Goal: Information Seeking & Learning: Learn about a topic

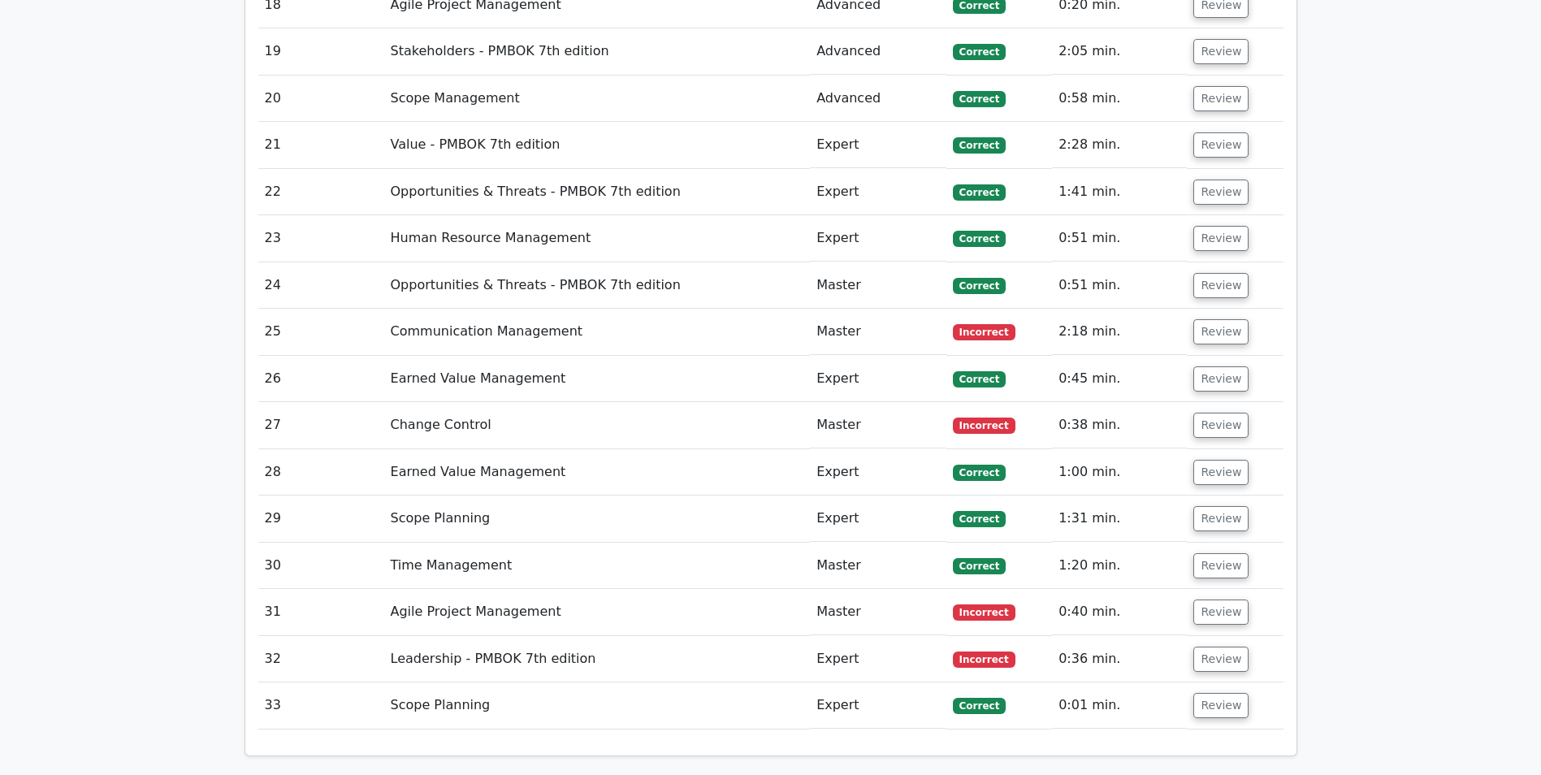
scroll to position [2518, 0]
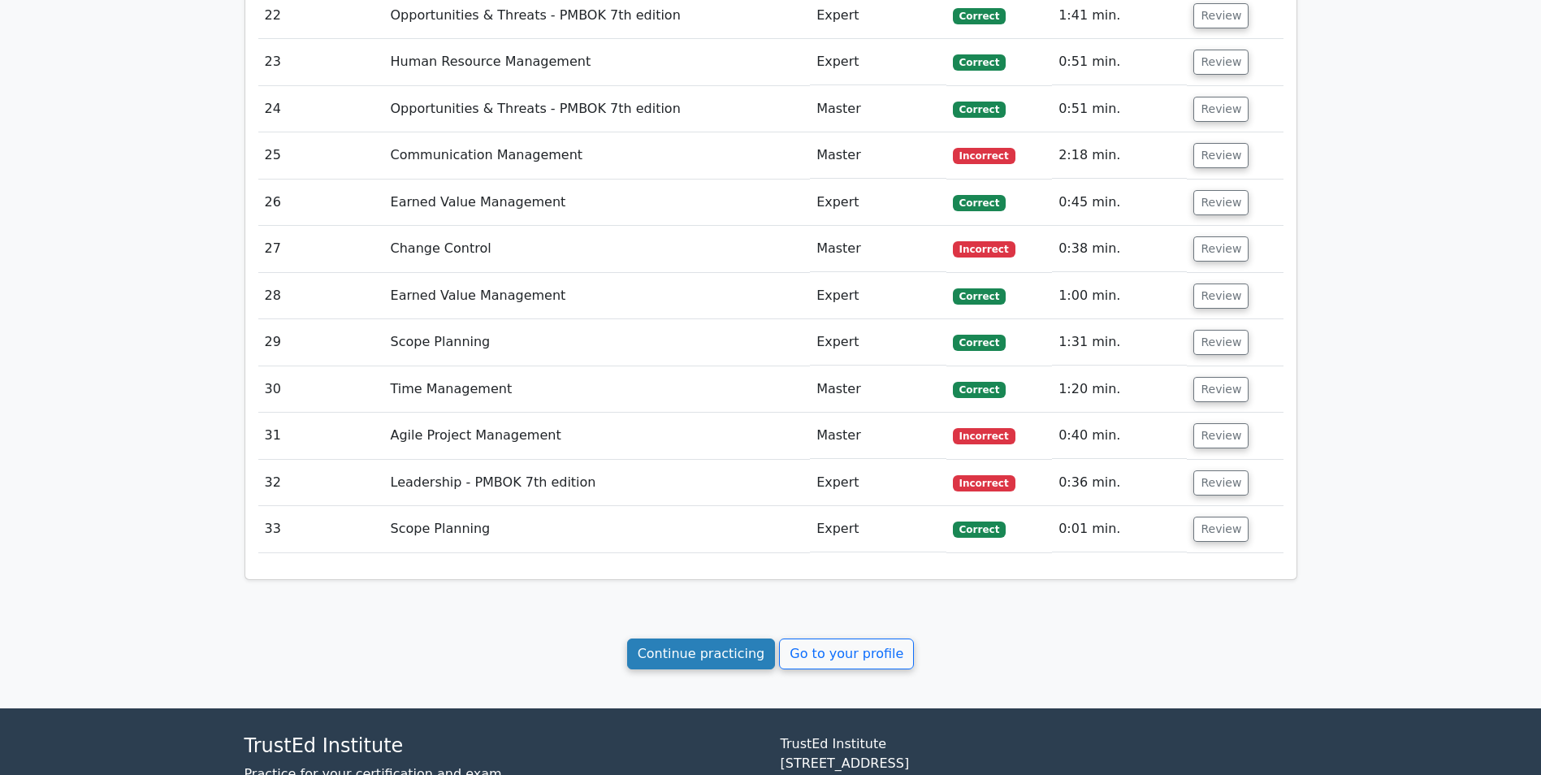
click at [672, 482] on link "Continue practicing" at bounding box center [701, 653] width 149 height 31
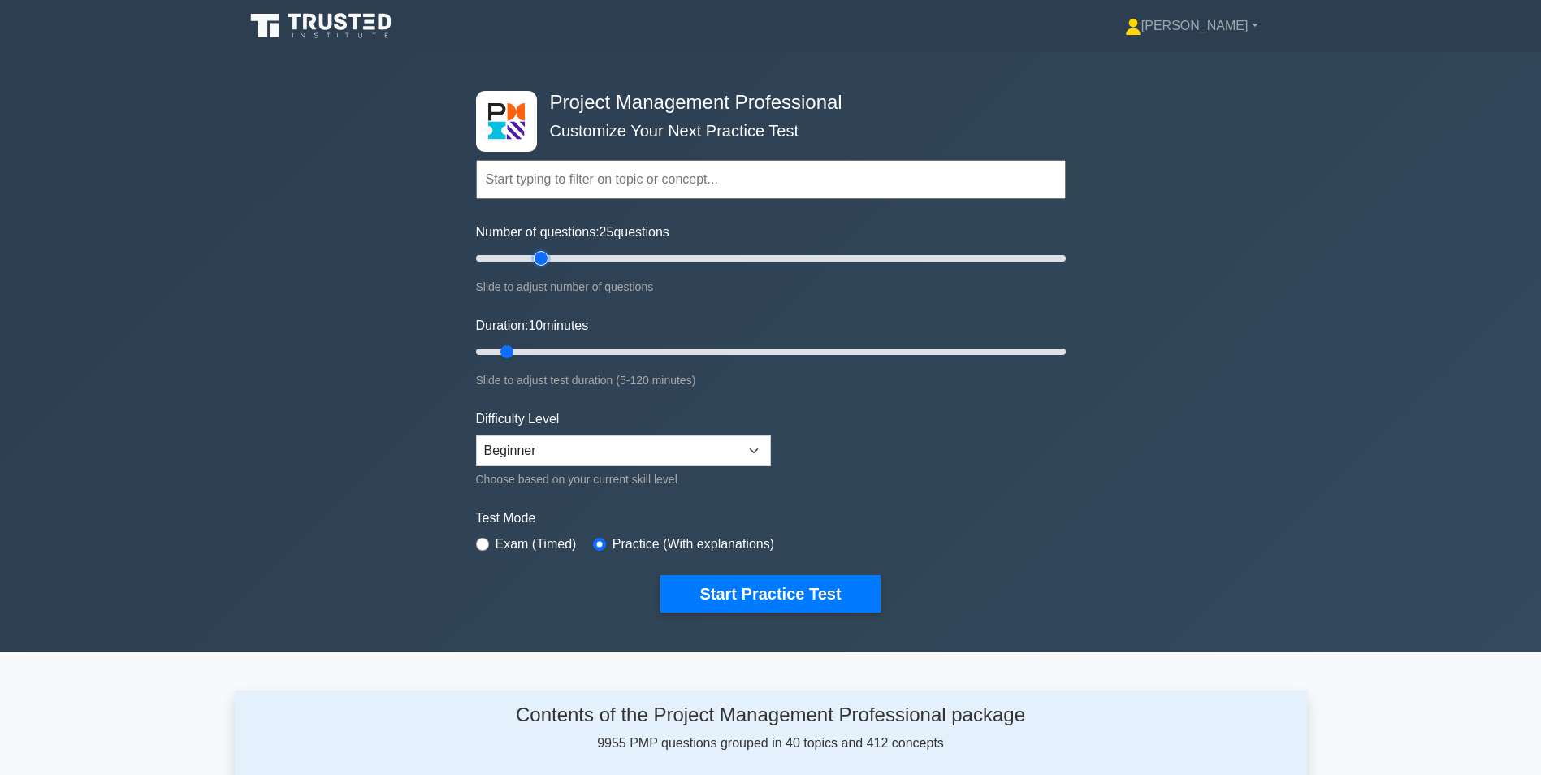
click at [544, 254] on input "Number of questions: 25 questions" at bounding box center [771, 258] width 590 height 19
click at [563, 256] on input "Number of questions: 25 questions" at bounding box center [771, 258] width 590 height 19
type input "50"
click at [608, 257] on input "Number of questions: 30 questions" at bounding box center [771, 258] width 590 height 19
click at [544, 349] on input "Duration: 15 minutes" at bounding box center [771, 351] width 590 height 19
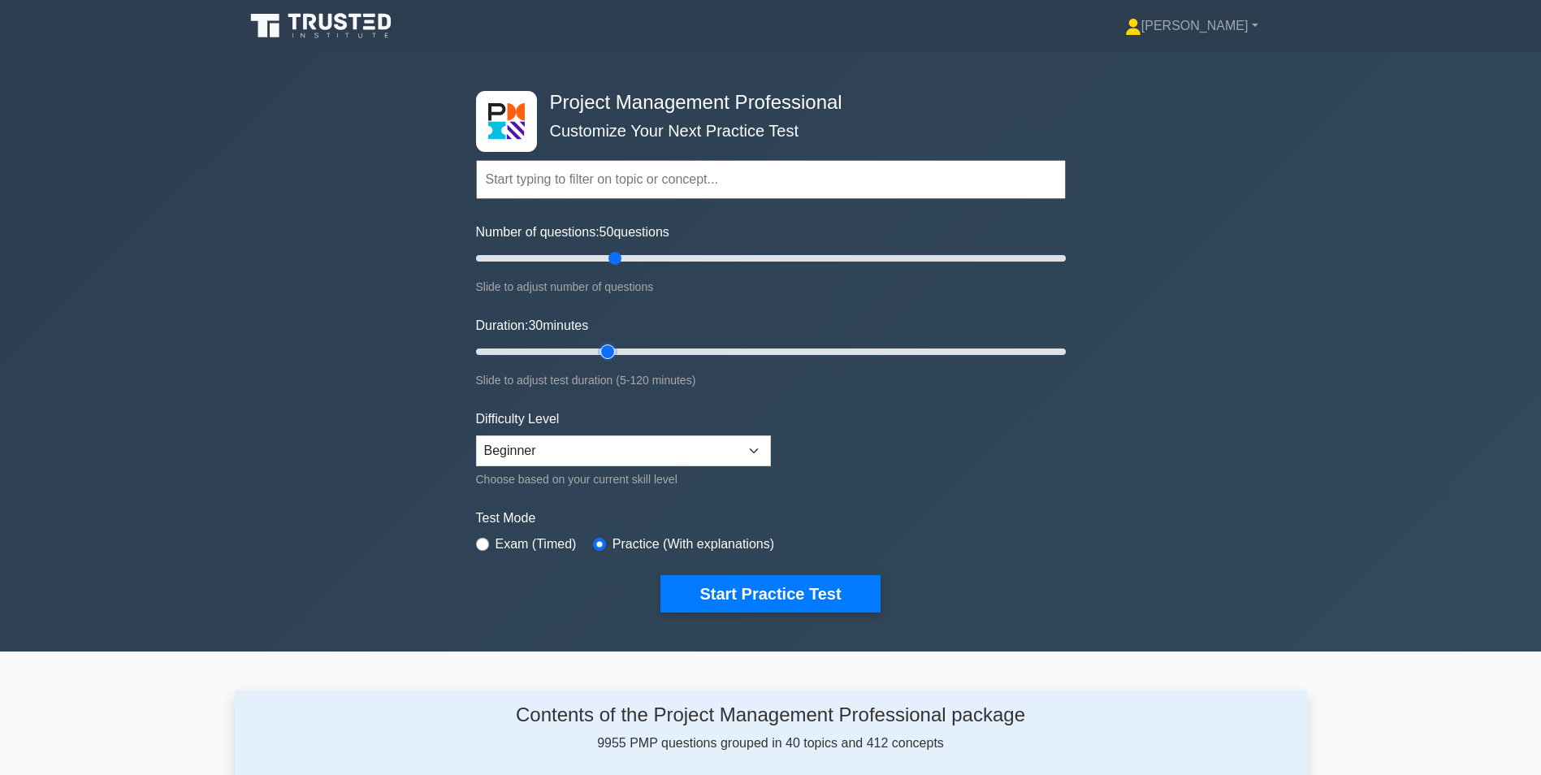
click at [603, 348] on input "Duration: 30 minutes" at bounding box center [771, 351] width 590 height 19
click at [641, 349] on input "Duration: 30 minutes" at bounding box center [771, 351] width 590 height 19
click at [672, 349] on input "Duration: 35 minutes" at bounding box center [771, 351] width 590 height 19
click at [691, 352] on input "Duration: 45 minutes" at bounding box center [771, 351] width 590 height 19
click at [701, 348] on input "Duration: 50 minutes" at bounding box center [771, 351] width 590 height 19
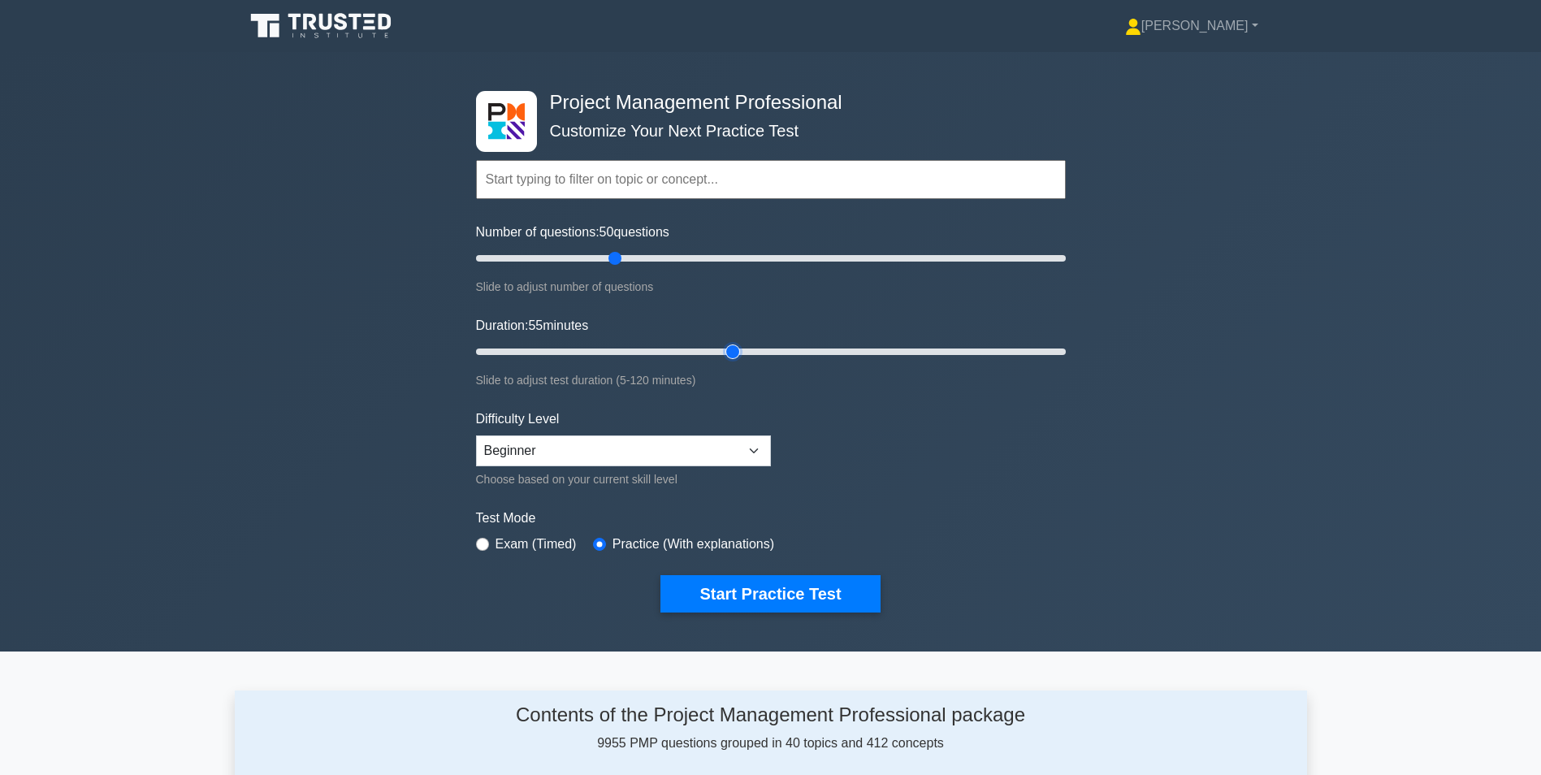
type input "55"
click at [727, 349] on input "Duration: 55 minutes" at bounding box center [771, 351] width 590 height 19
type input "45"
click at [594, 257] on input "Number of questions: 50 questions" at bounding box center [771, 258] width 590 height 19
type input "45"
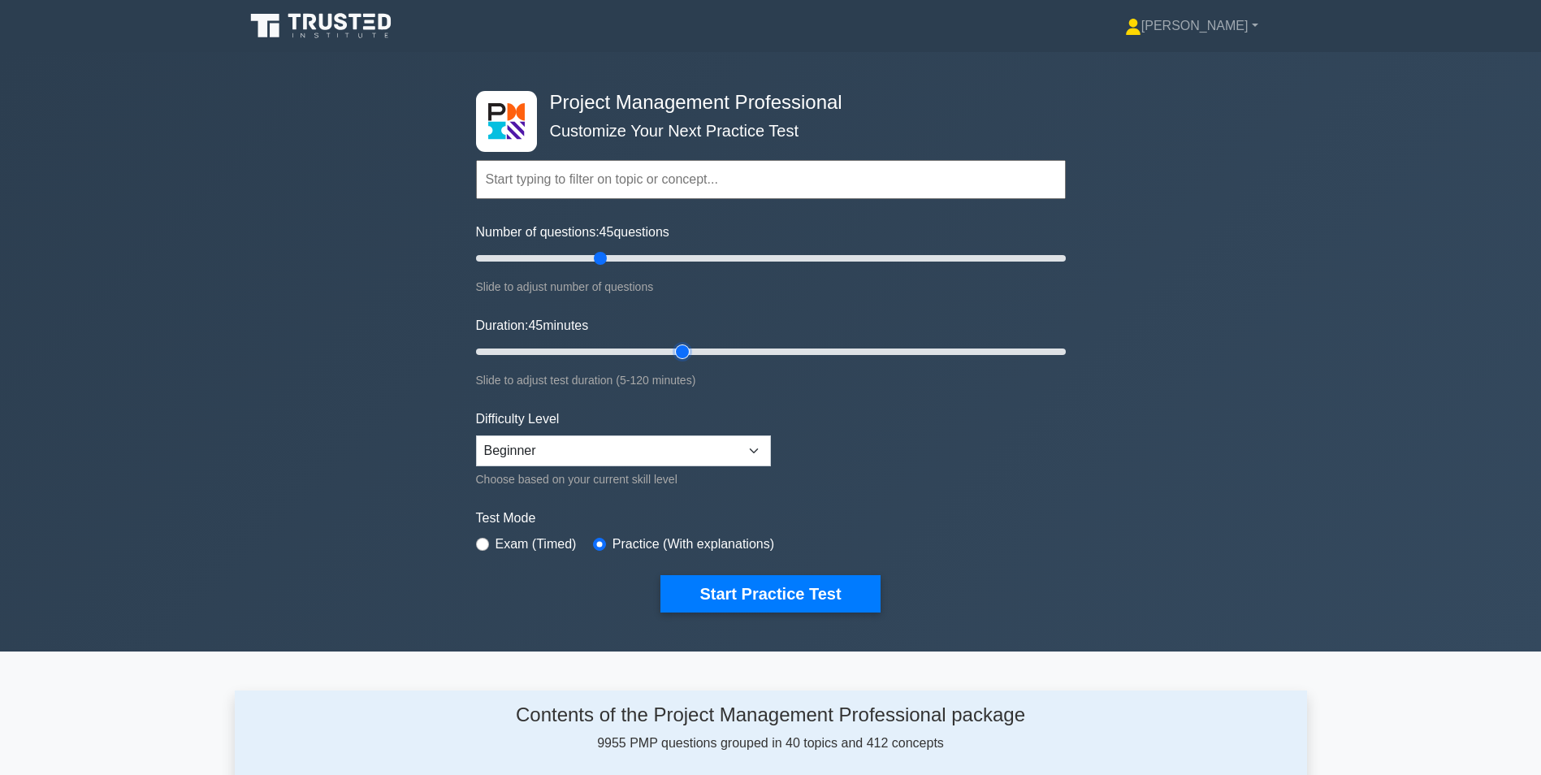
click at [694, 353] on input "Duration: 45 minutes" at bounding box center [771, 351] width 590 height 19
click at [765, 593] on button "Start Practice Test" at bounding box center [769, 593] width 219 height 37
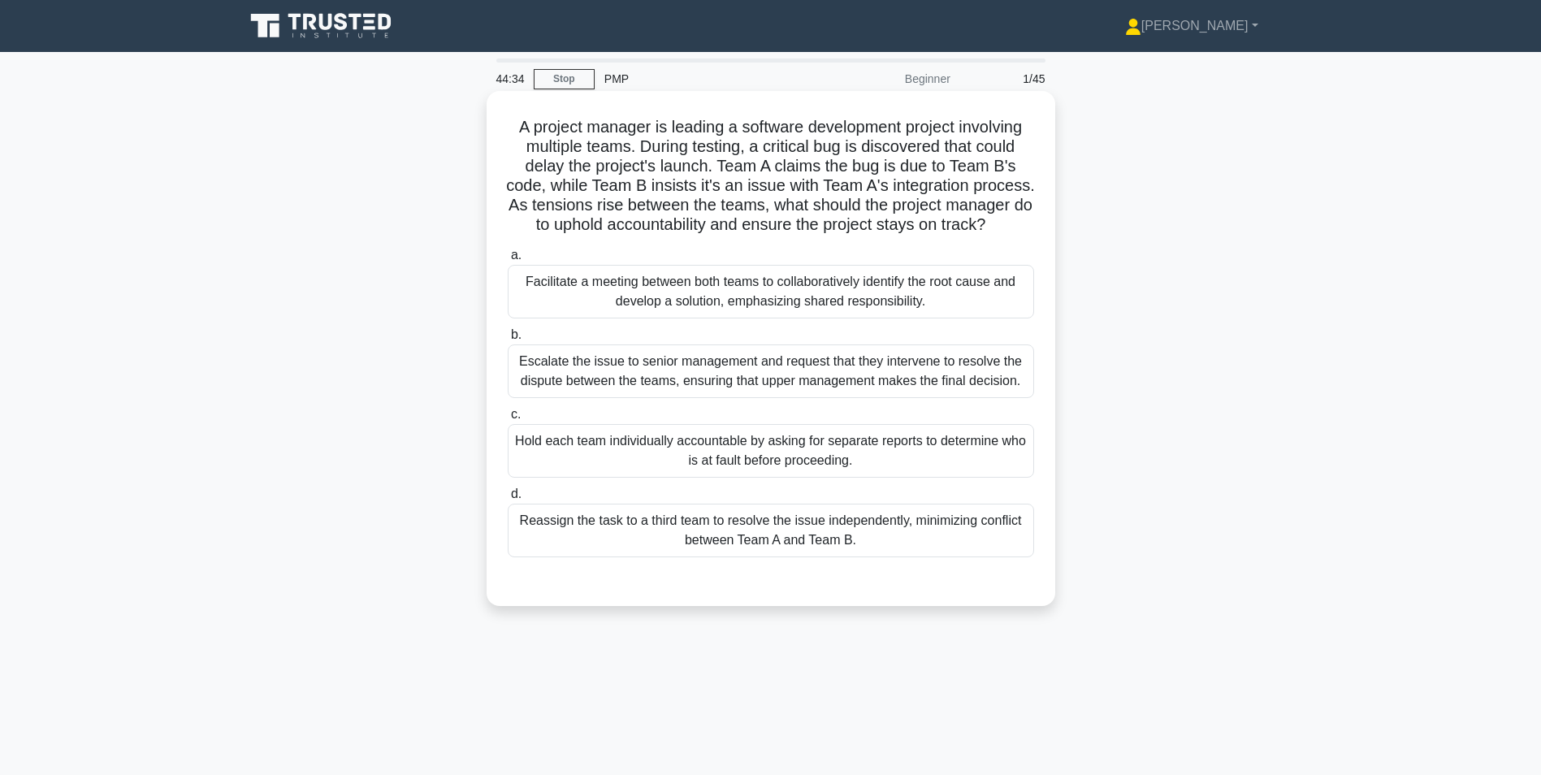
click at [707, 315] on div "Facilitate a meeting between both teams to collaboratively identify the root ca…" at bounding box center [771, 292] width 526 height 54
click at [508, 261] on input "a. Facilitate a meeting between both teams to collaboratively identify the root…" at bounding box center [508, 255] width 0 height 11
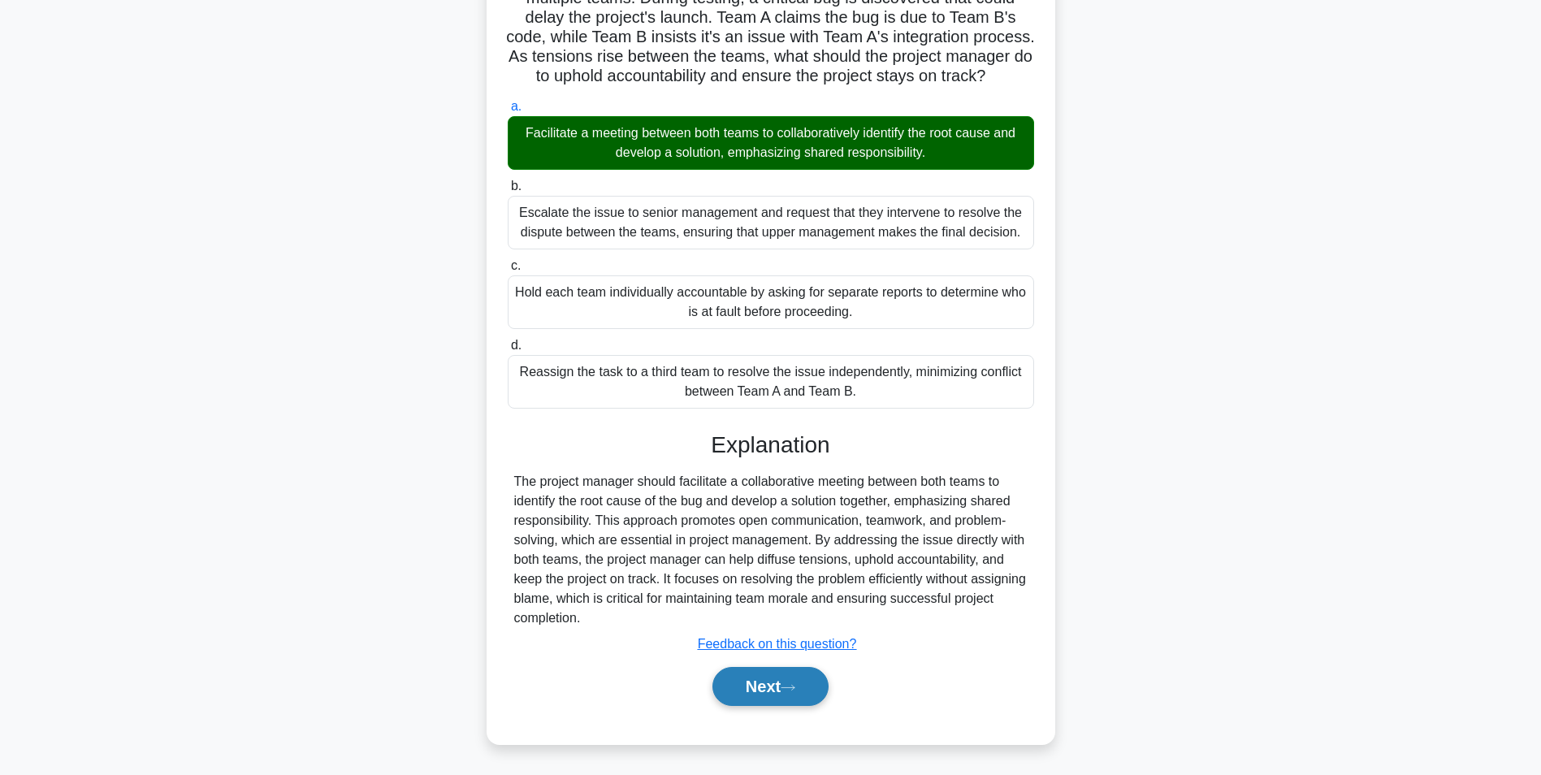
click at [783, 694] on button "Next" at bounding box center [770, 686] width 116 height 39
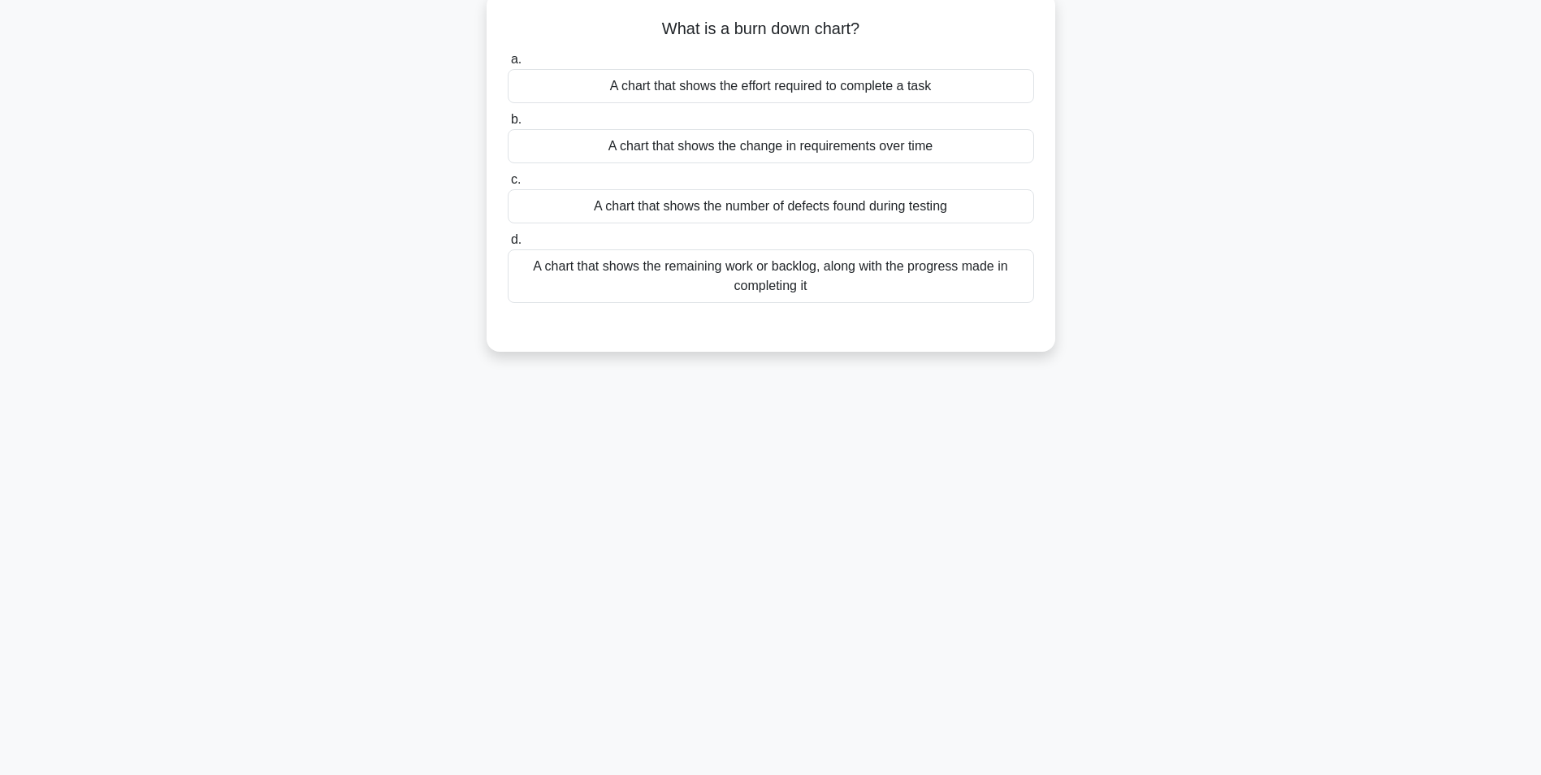
scroll to position [102, 0]
drag, startPoint x: 731, startPoint y: 24, endPoint x: 807, endPoint y: 27, distance: 76.4
click at [807, 27] on h5 "What is a burn down chart? .spinner_0XTQ{transform-origin:center;animation:spin…" at bounding box center [771, 25] width 530 height 21
drag, startPoint x: 807, startPoint y: 27, endPoint x: 772, endPoint y: 45, distance: 40.0
click at [772, 45] on div "a. A chart that shows the effort required to complete a task b. A chart that sh…" at bounding box center [771, 172] width 546 height 260
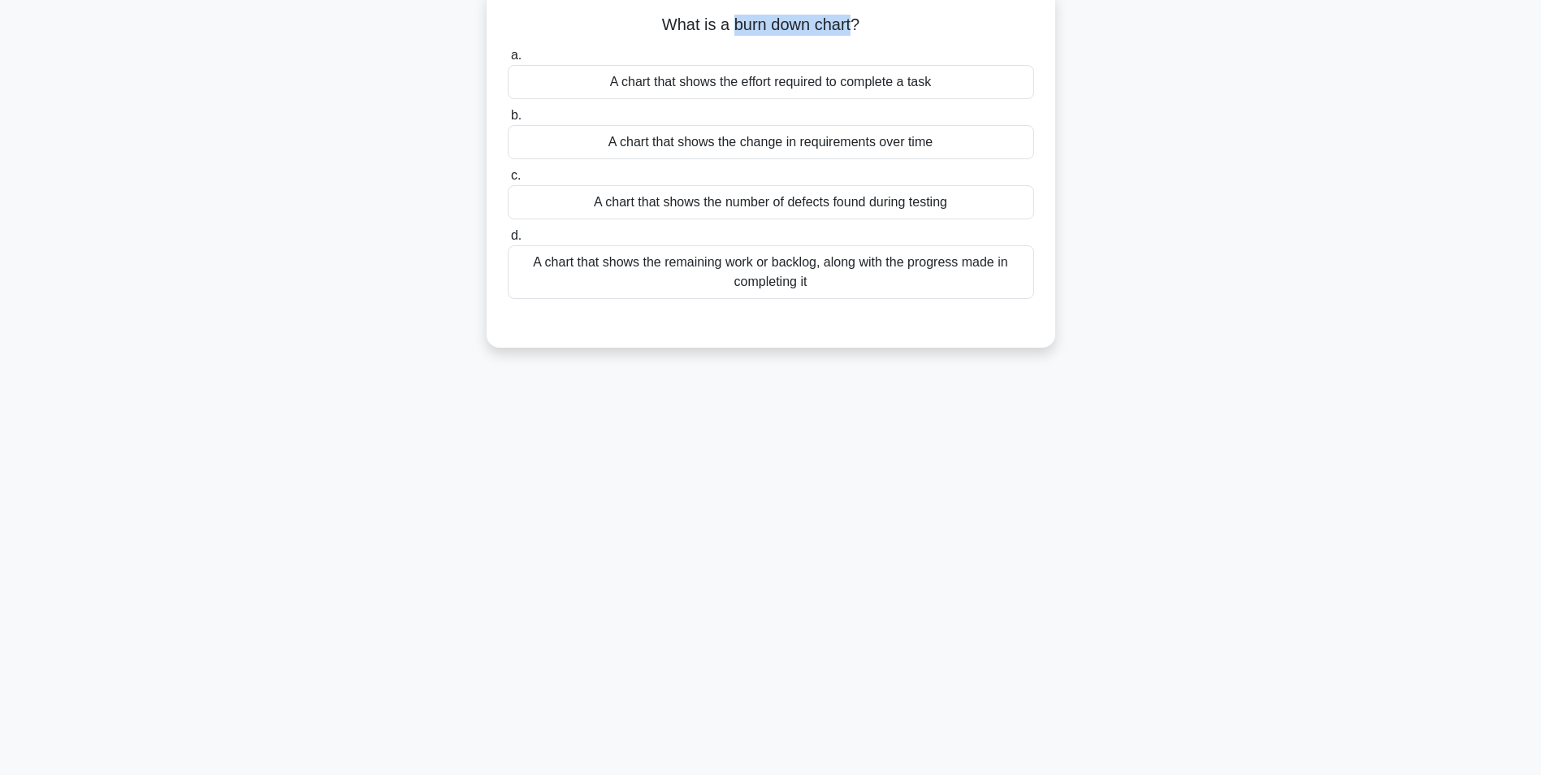
drag, startPoint x: 730, startPoint y: 23, endPoint x: 851, endPoint y: 23, distance: 121.0
click at [851, 23] on h5 "What is a burn down chart? .spinner_0XTQ{transform-origin:center;animation:spin…" at bounding box center [771, 25] width 530 height 21
drag, startPoint x: 851, startPoint y: 23, endPoint x: 828, endPoint y: 23, distance: 23.6
copy h5 "burn down chart"
click at [759, 282] on div "A chart that shows the remaining work or backlog, along with the progress made …" at bounding box center [771, 272] width 526 height 54
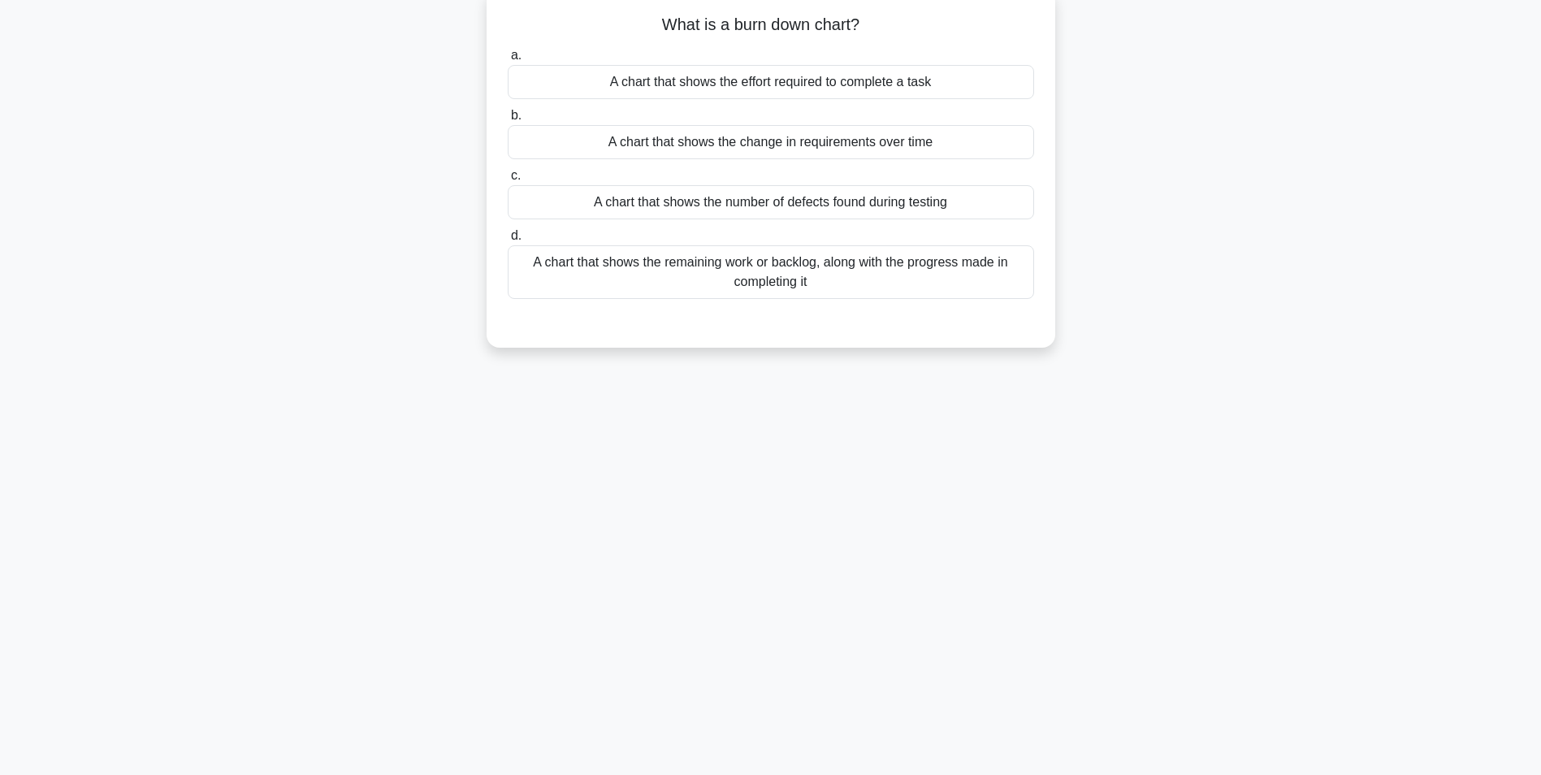
click at [508, 241] on input "d. A chart that shows the remaining work or backlog, along with the progress ma…" at bounding box center [508, 236] width 0 height 11
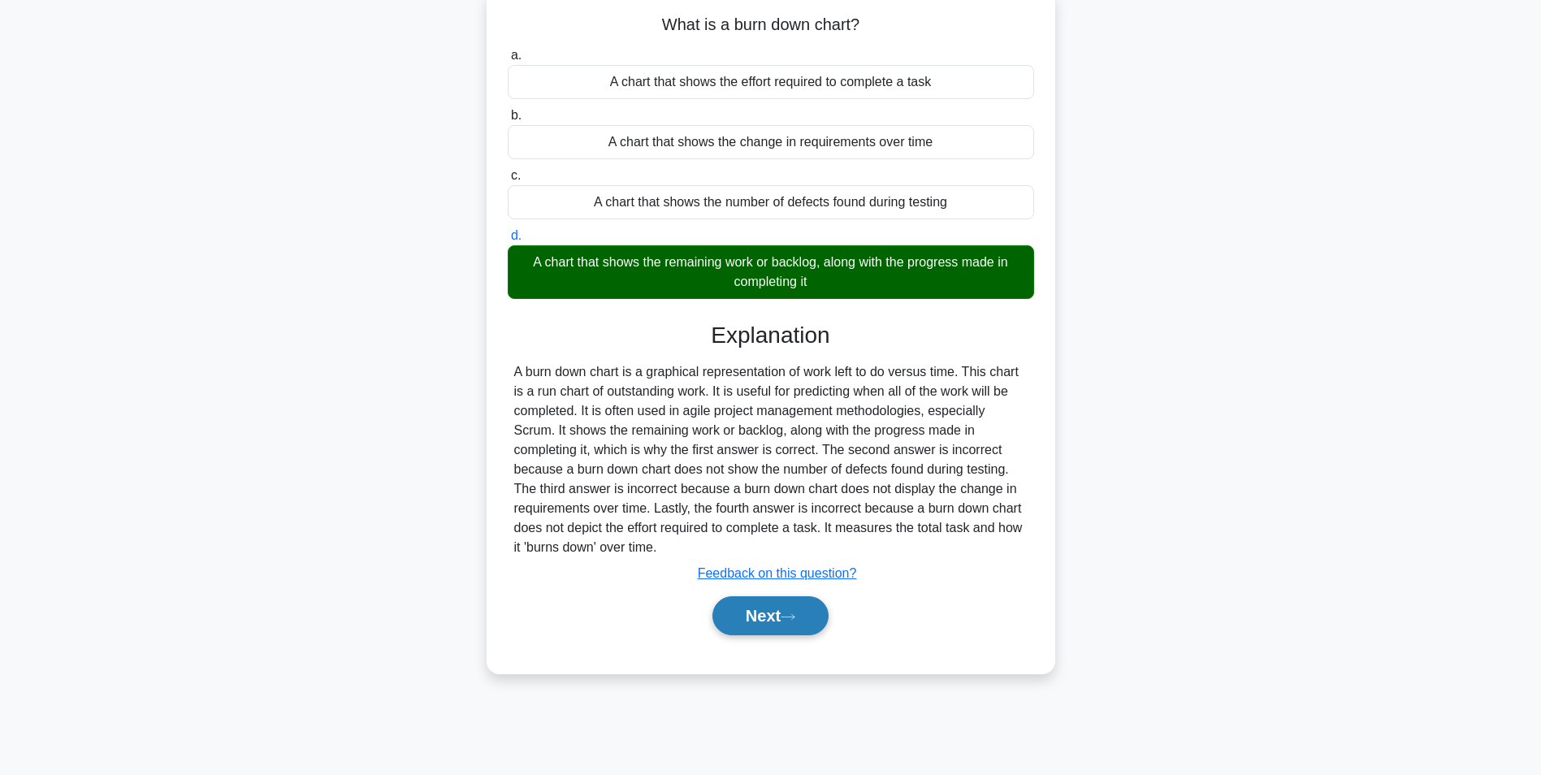
click at [759, 612] on button "Next" at bounding box center [770, 615] width 116 height 39
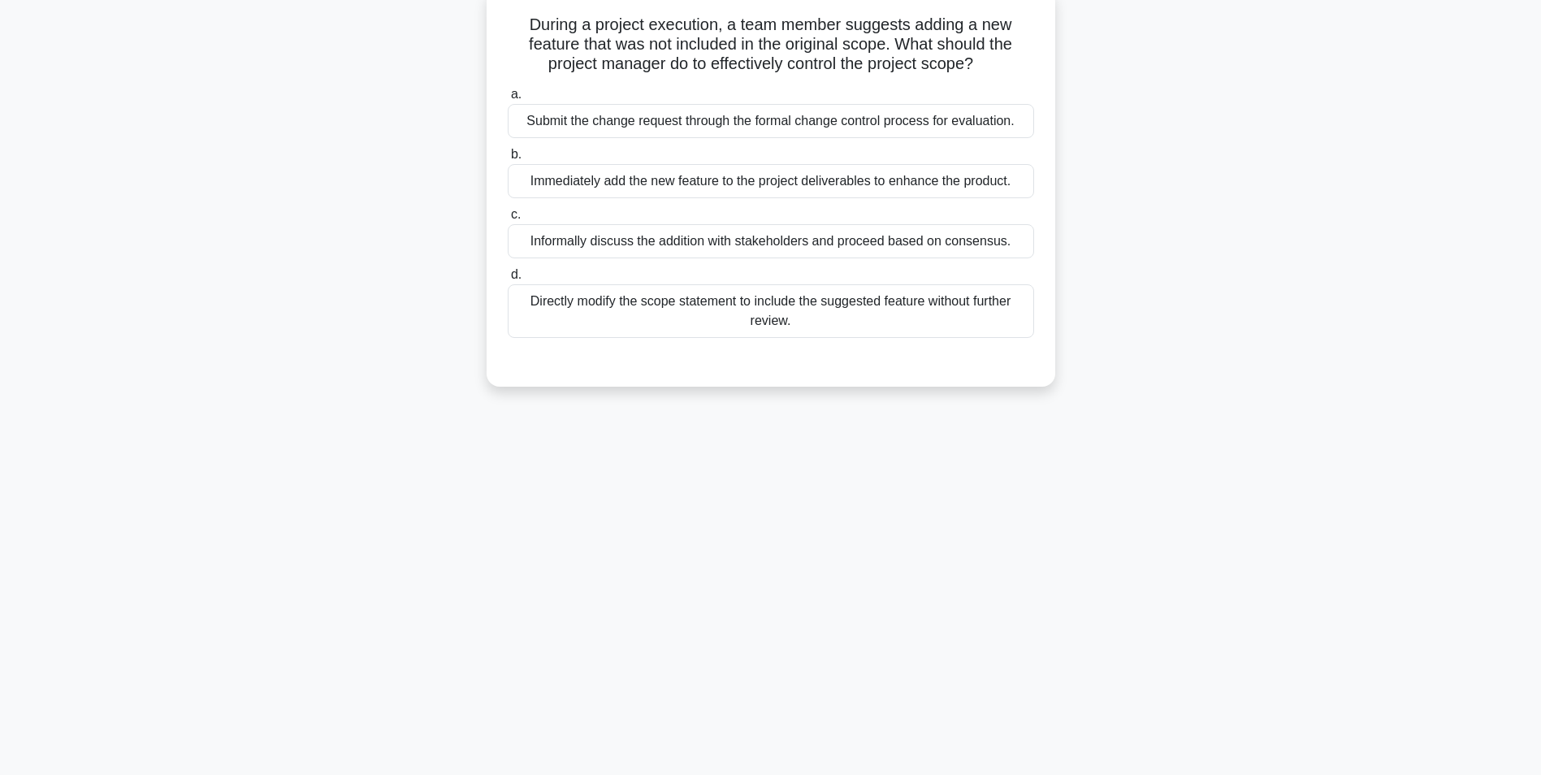
click at [722, 119] on div "Submit the change request through the formal change control process for evaluat…" at bounding box center [771, 121] width 526 height 34
click at [508, 100] on input "a. Submit the change request through the formal change control process for eval…" at bounding box center [508, 94] width 0 height 11
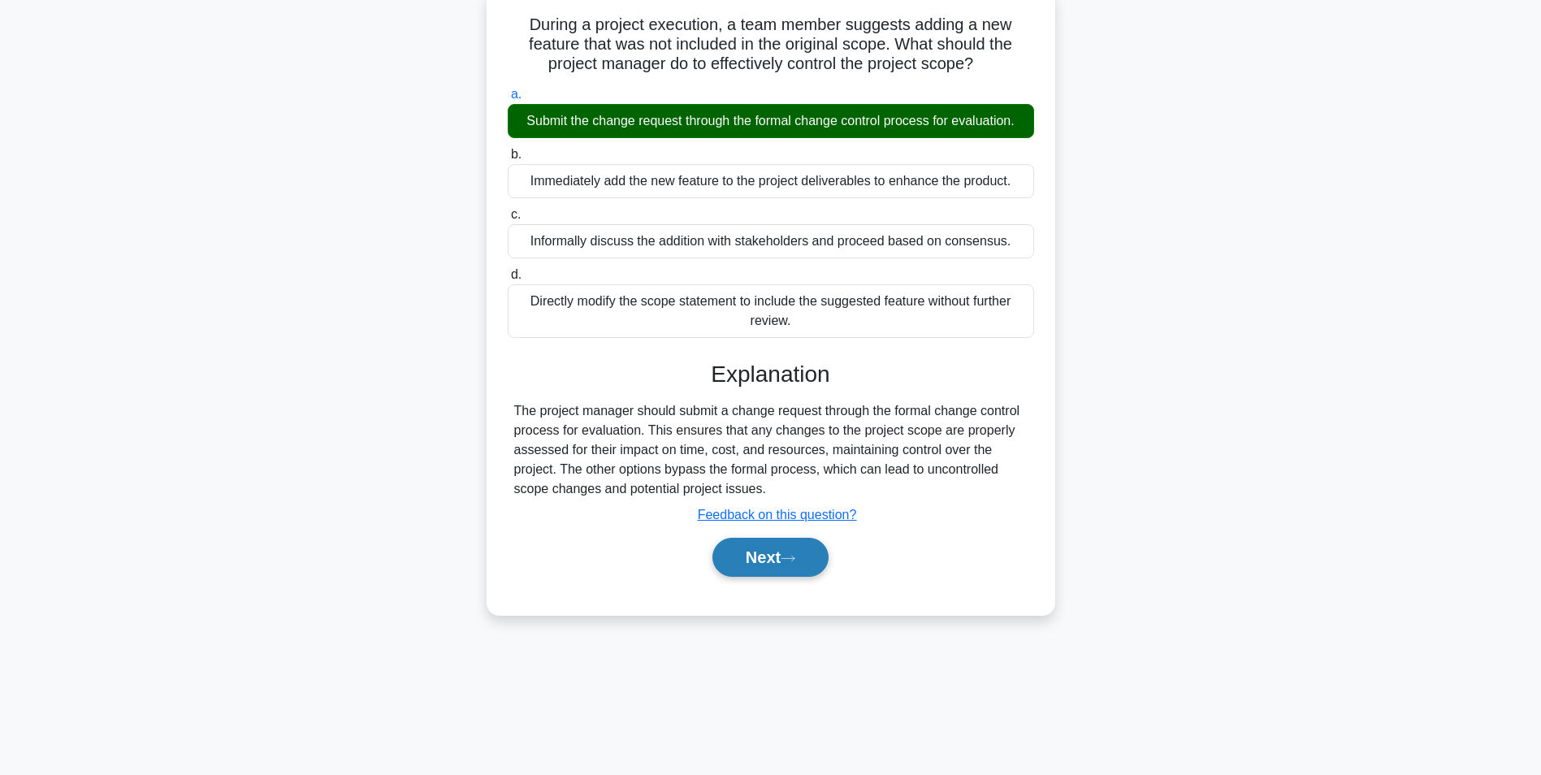
click at [772, 550] on button "Next" at bounding box center [770, 557] width 116 height 39
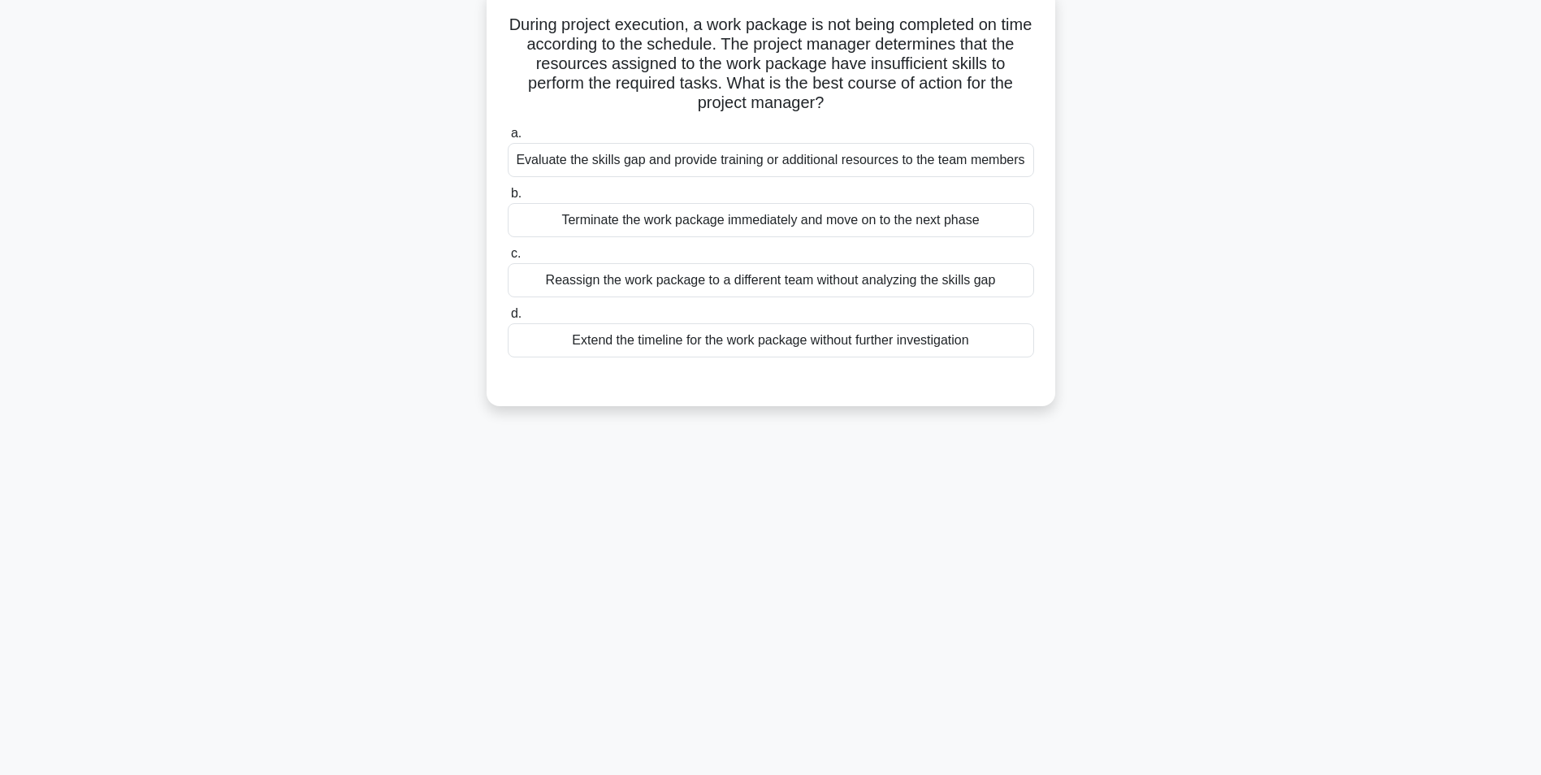
click at [798, 158] on div "Evaluate the skills gap and provide training or additional resources to the tea…" at bounding box center [771, 160] width 526 height 34
click at [508, 139] on input "a. Evaluate the skills gap and provide training or additional resources to the …" at bounding box center [508, 133] width 0 height 11
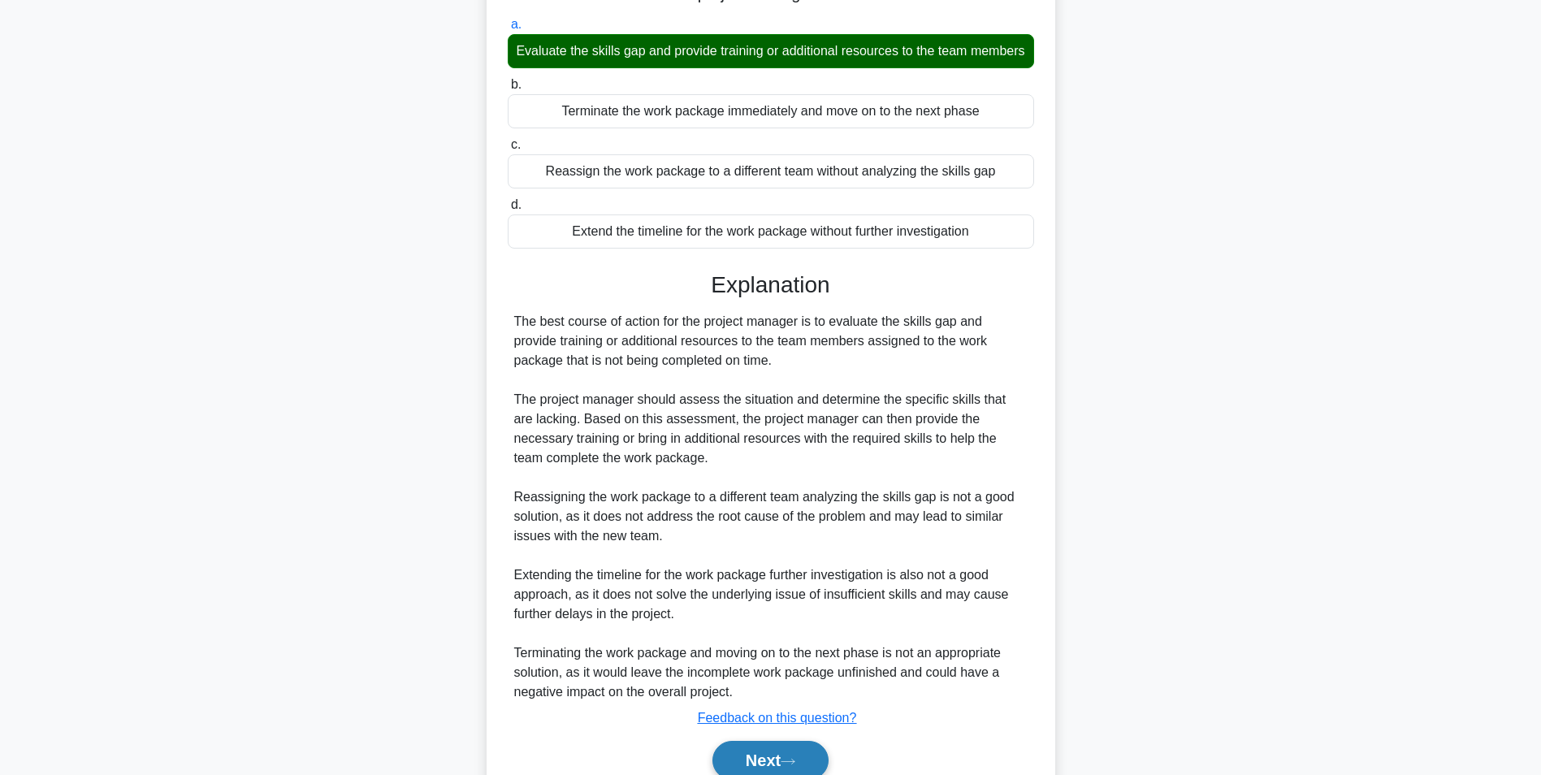
scroll to position [305, 0]
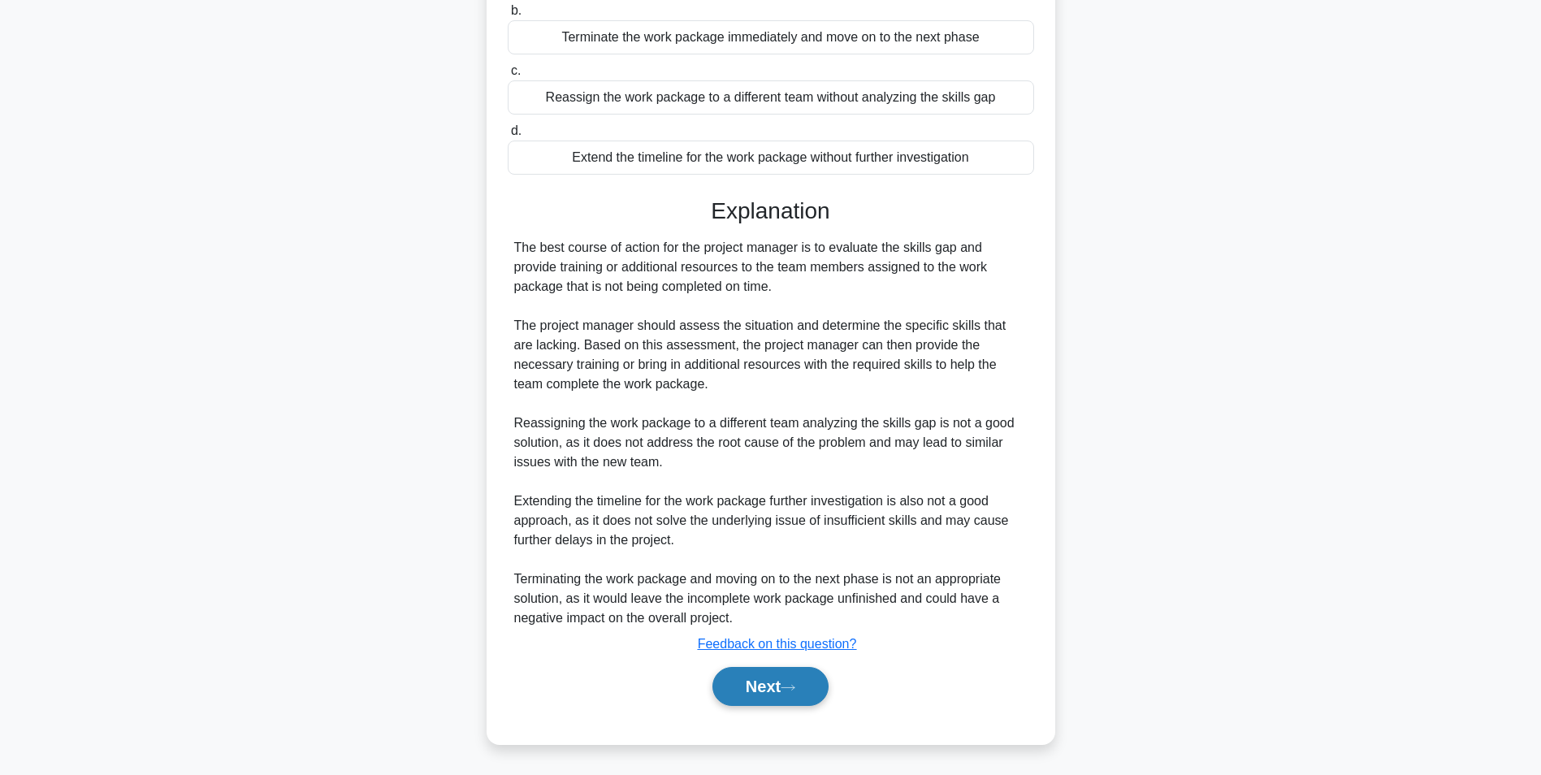
click at [756, 688] on button "Next" at bounding box center [770, 686] width 116 height 39
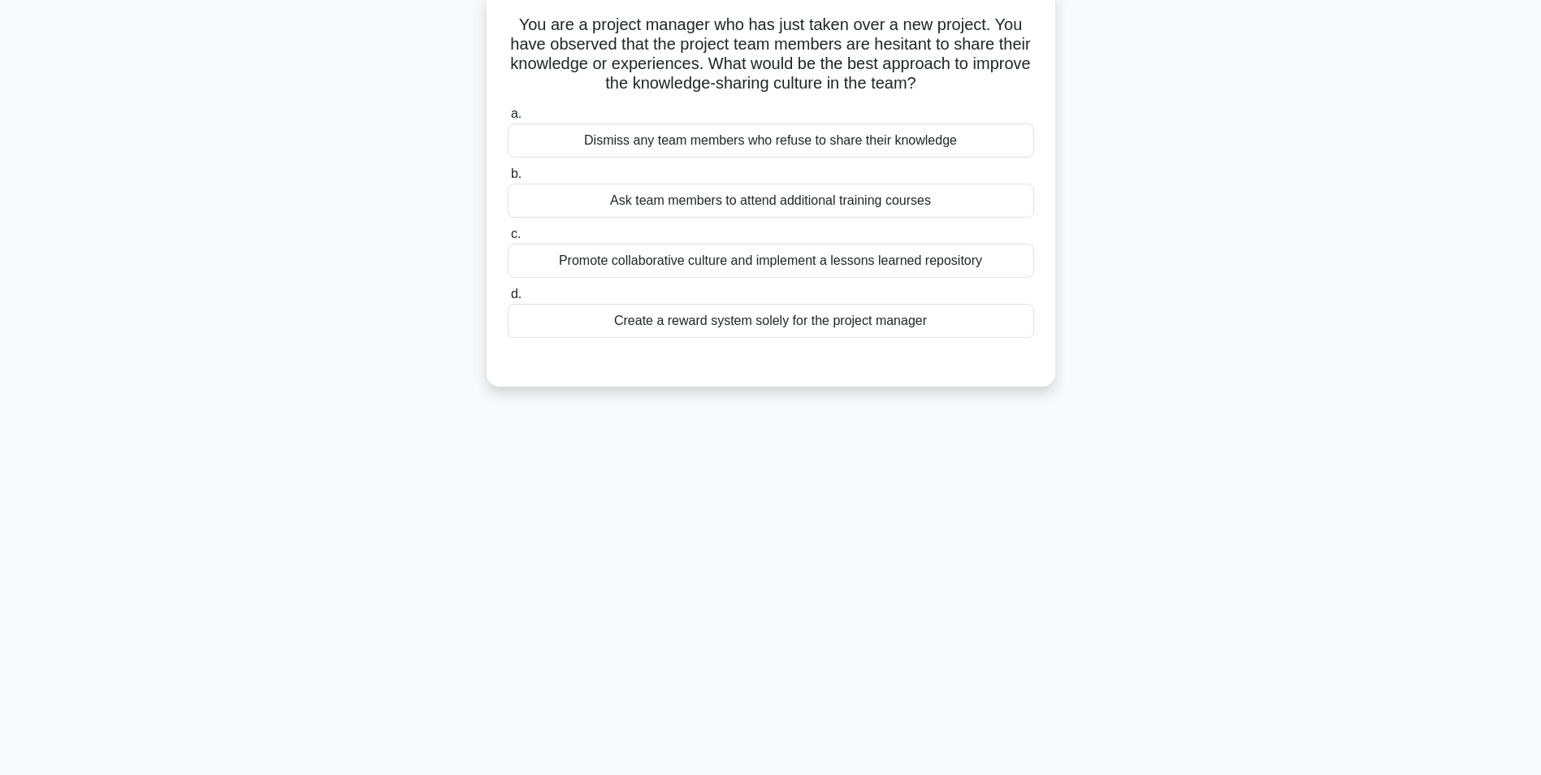
click at [786, 259] on div "Promote collaborative culture and implement a lessons learned repository" at bounding box center [771, 261] width 526 height 34
click at [508, 240] on input "c. Promote collaborative culture and implement a lessons learned repository" at bounding box center [508, 234] width 0 height 11
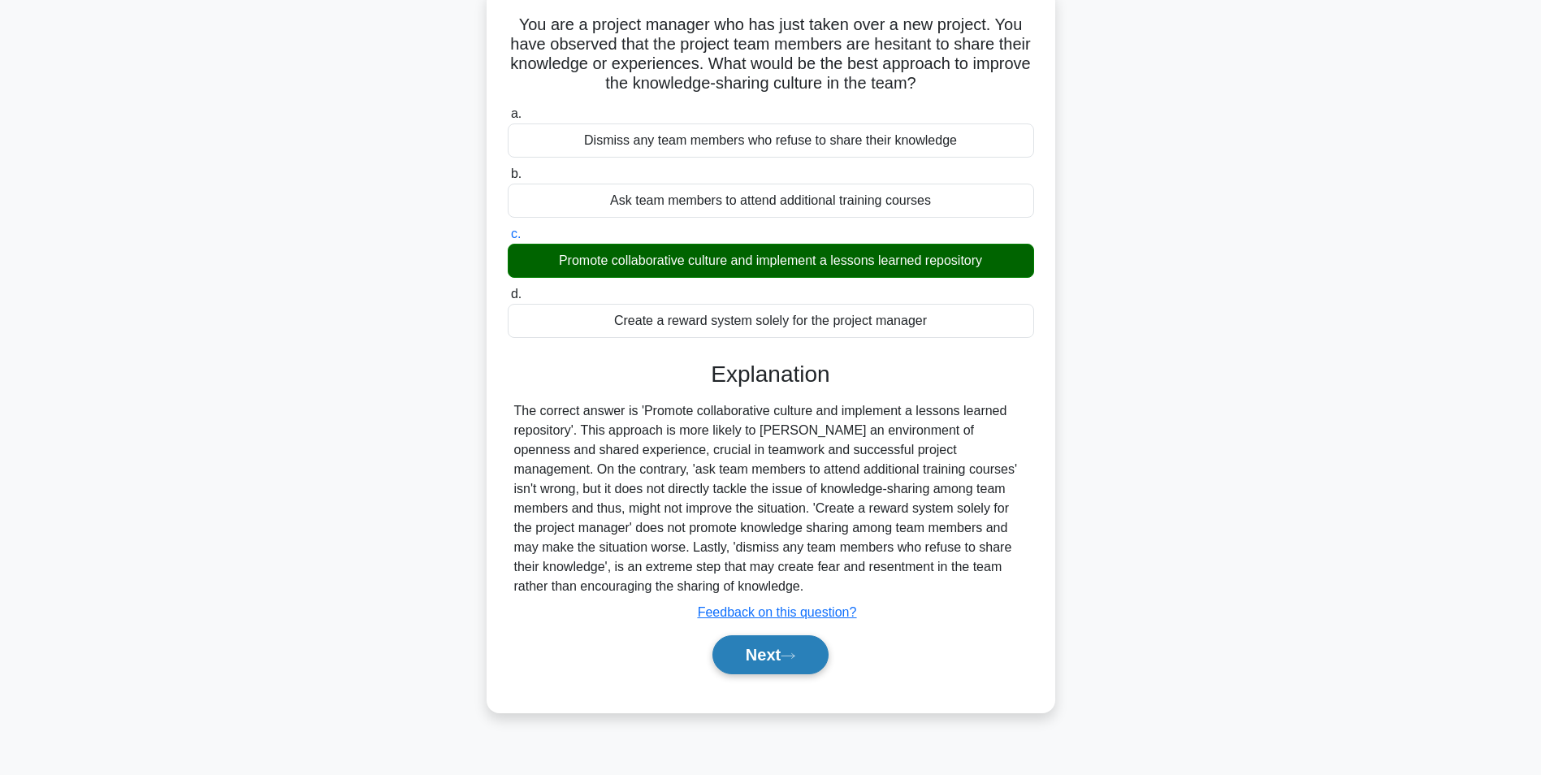
click at [772, 657] on button "Next" at bounding box center [770, 654] width 116 height 39
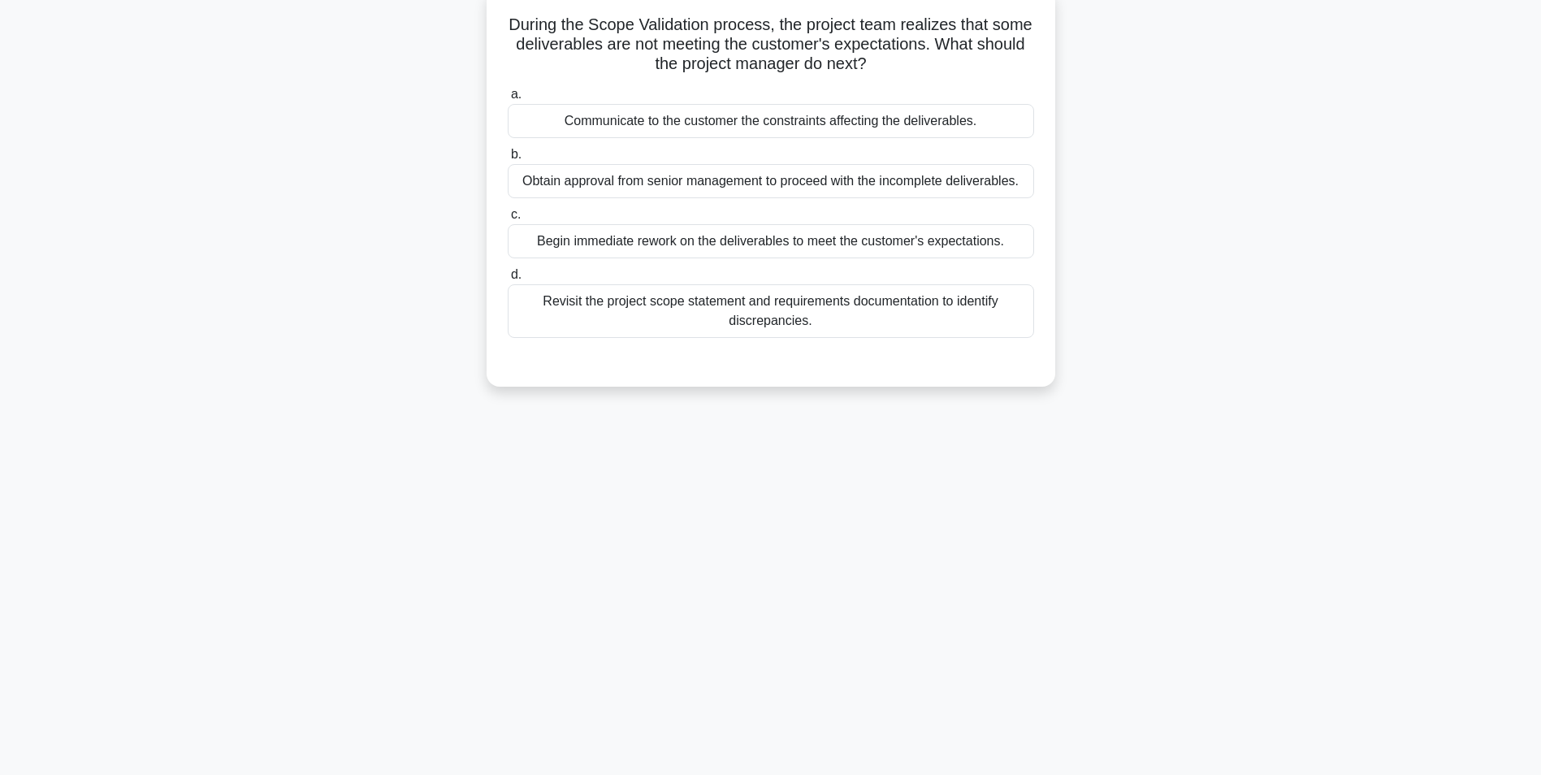
click at [763, 310] on div "Revisit the project scope statement and requirements documentation to identify …" at bounding box center [771, 311] width 526 height 54
click at [508, 280] on input "d. Revisit the project scope statement and requirements documentation to identi…" at bounding box center [508, 275] width 0 height 11
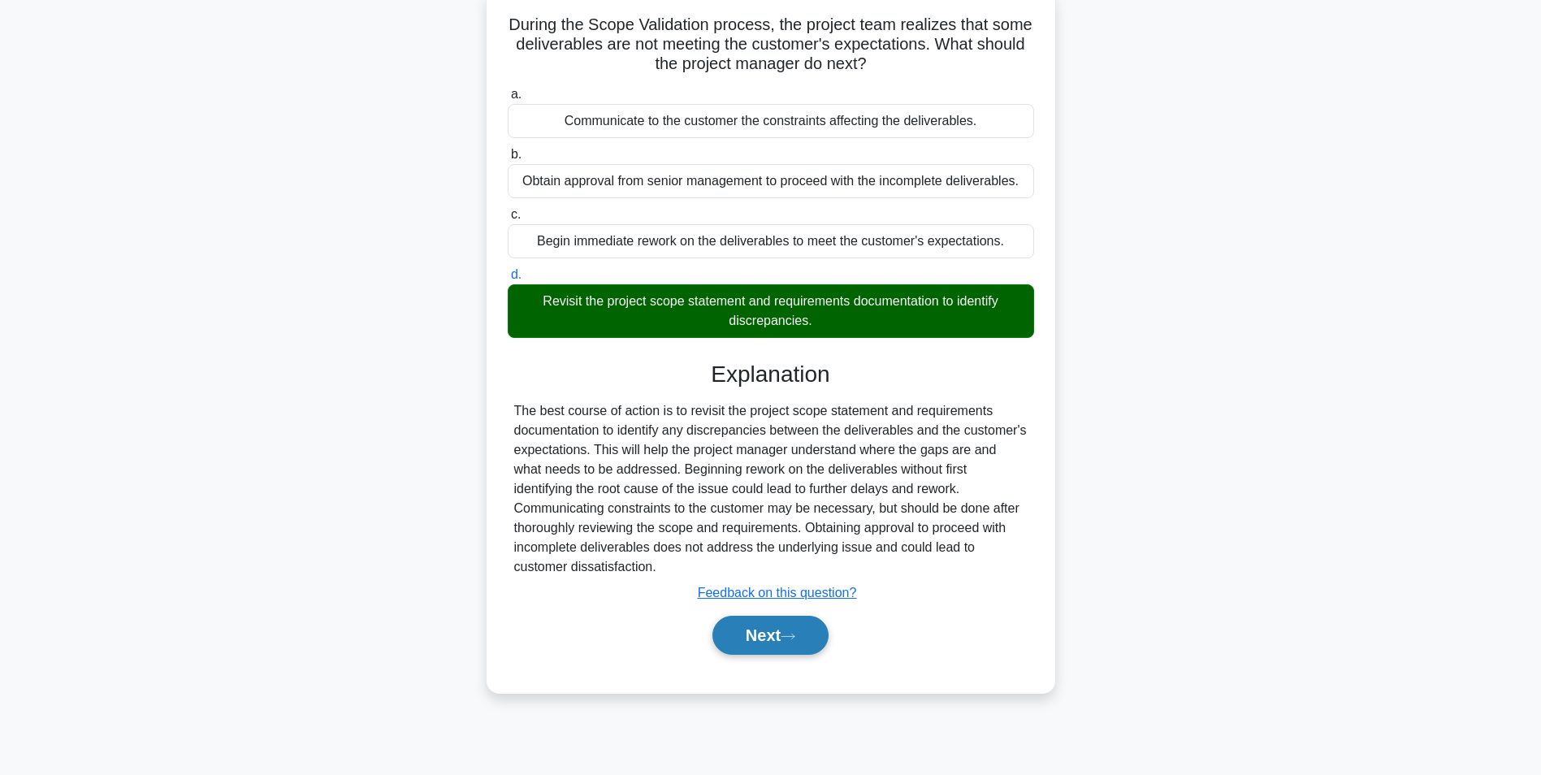
click at [765, 638] on button "Next" at bounding box center [770, 635] width 116 height 39
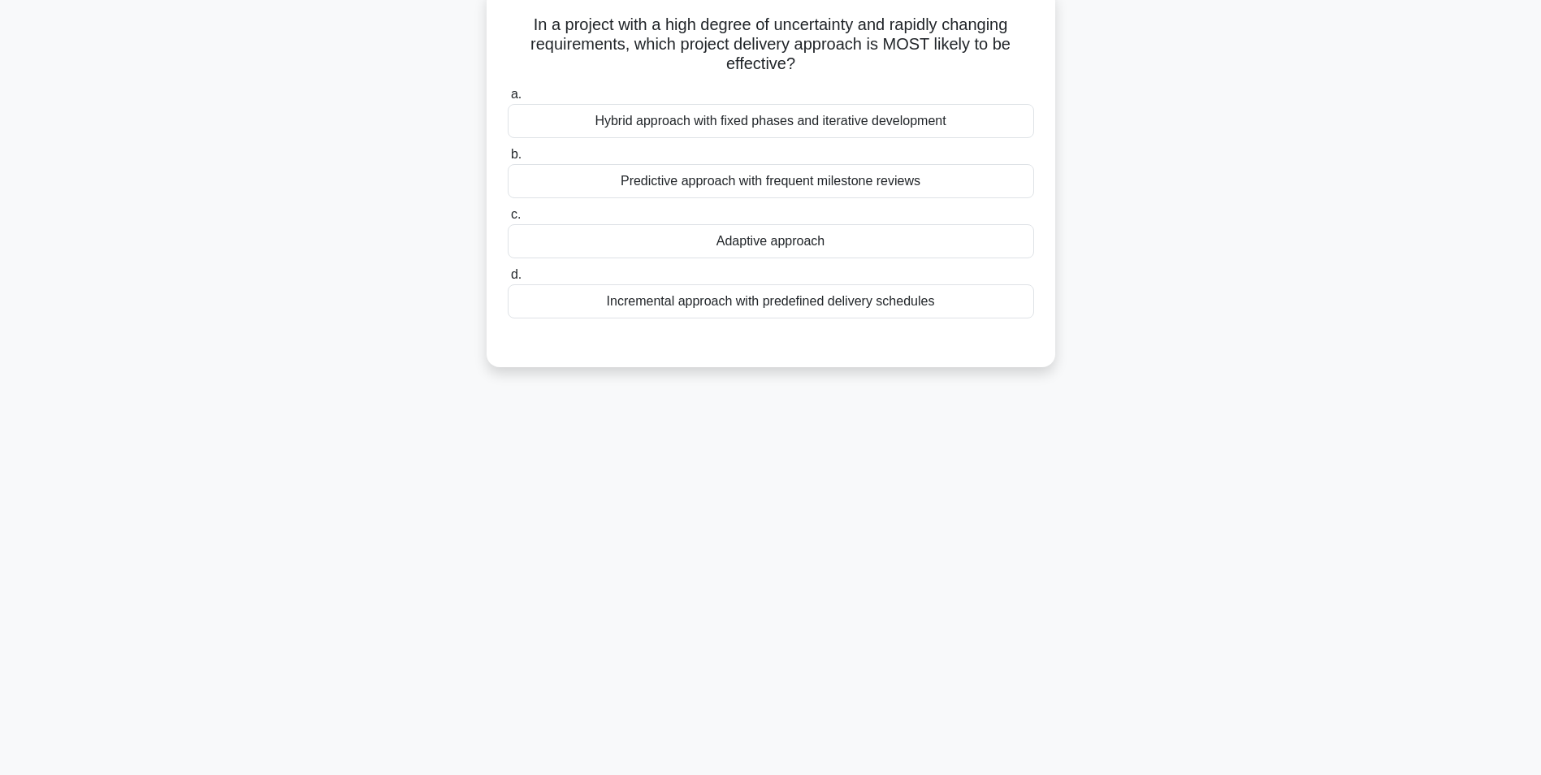
click at [757, 243] on div "Adaptive approach" at bounding box center [771, 241] width 526 height 34
click at [508, 220] on input "c. Adaptive approach" at bounding box center [508, 215] width 0 height 11
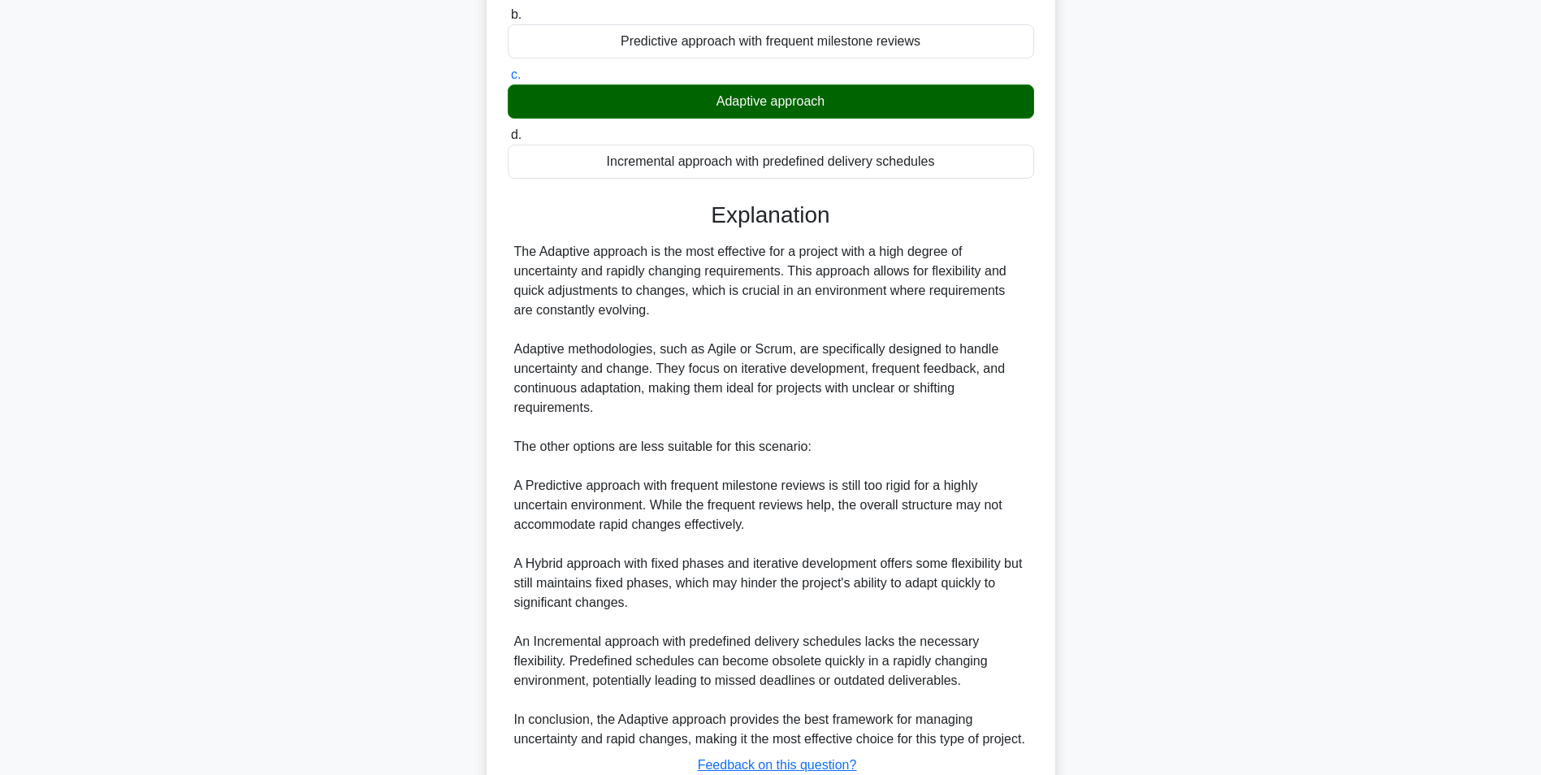
scroll to position [383, 0]
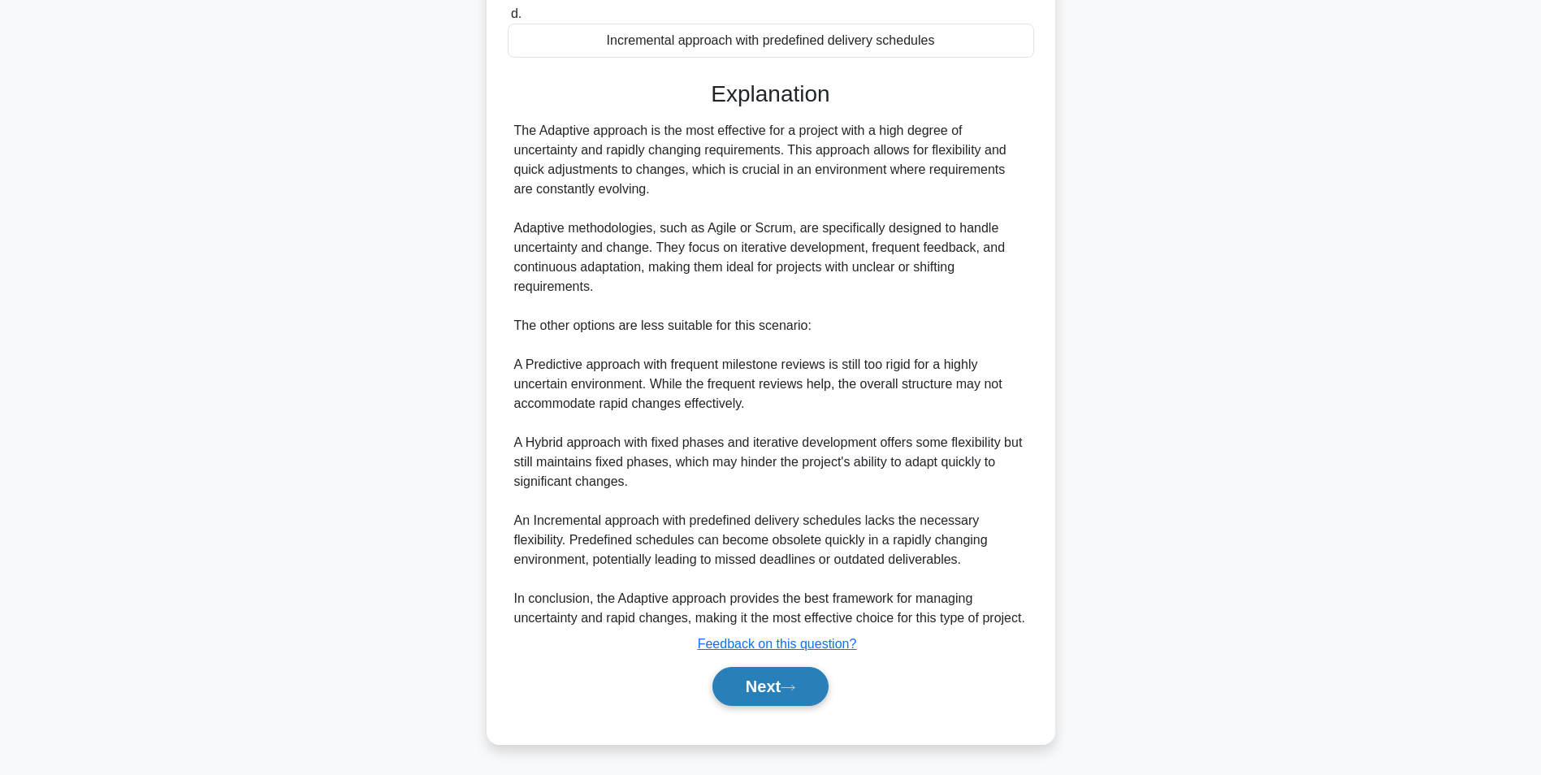
click at [781, 694] on button "Next" at bounding box center [770, 686] width 116 height 39
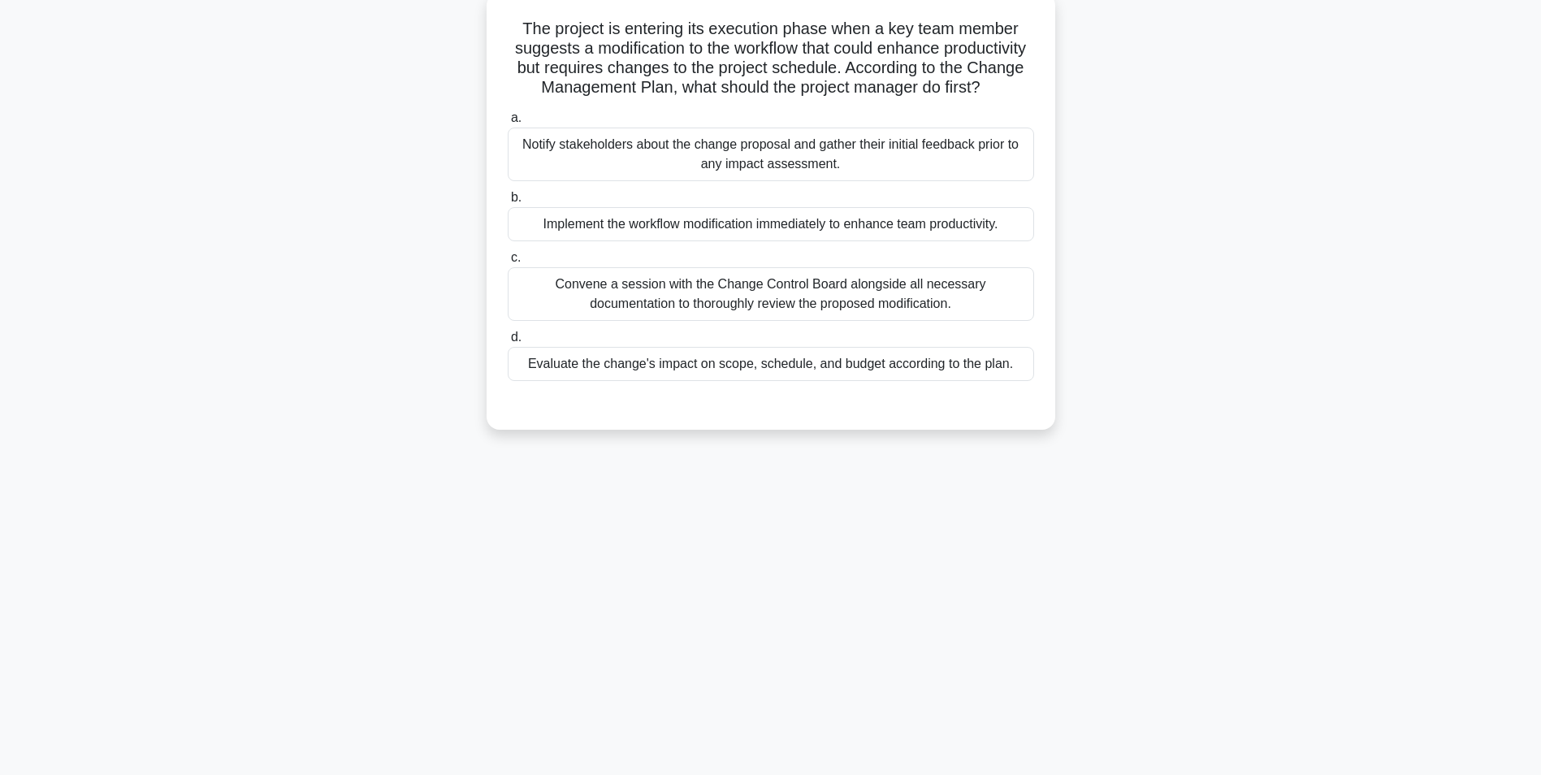
scroll to position [102, 0]
click at [772, 312] on div "Convene a session with the Change Control Board alongside all necessary documen…" at bounding box center [771, 290] width 526 height 54
click at [508, 259] on input "c. Convene a session with the Change Control Board alongside all necessary docu…" at bounding box center [508, 254] width 0 height 11
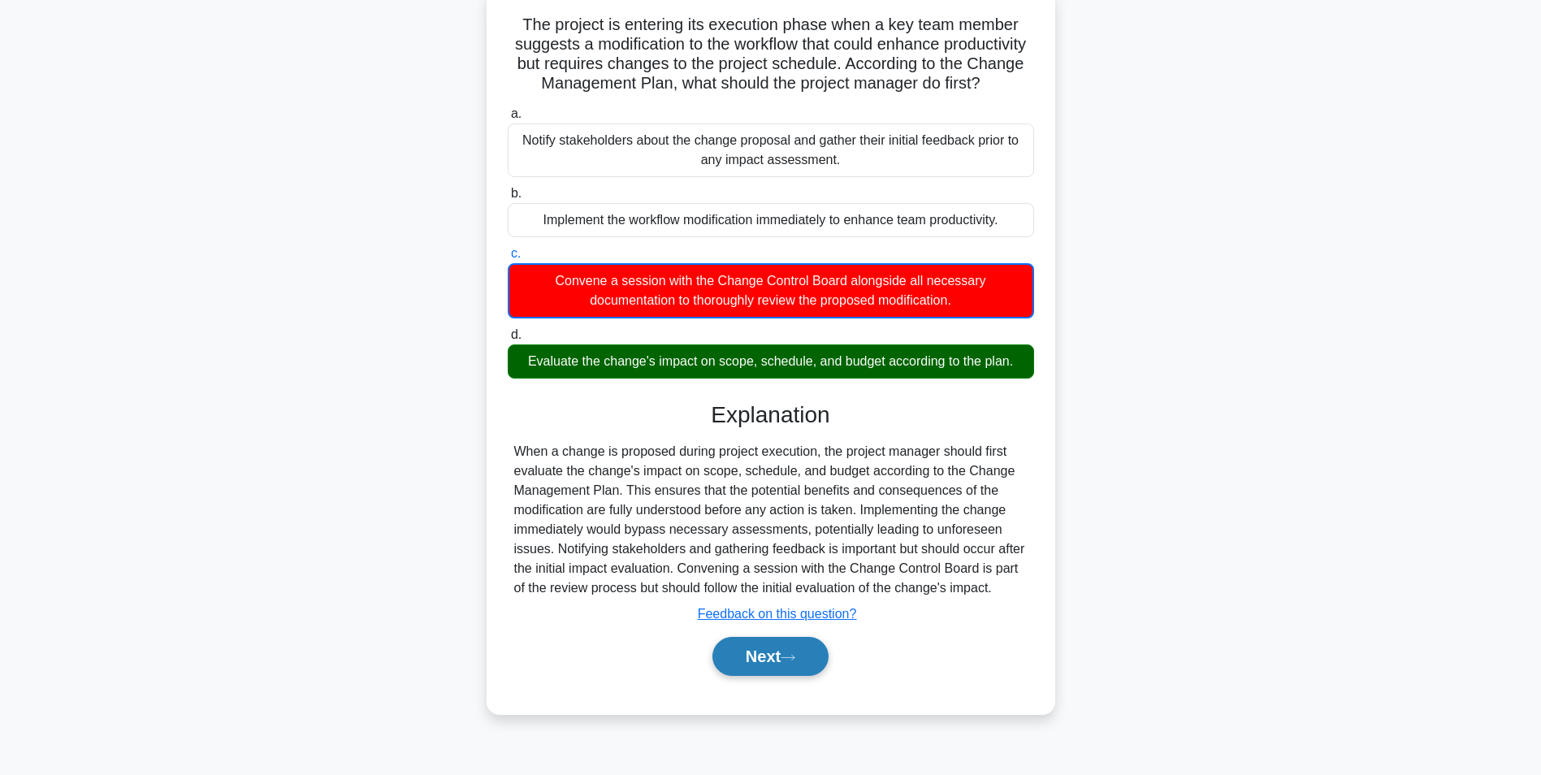
click at [774, 676] on button "Next" at bounding box center [770, 656] width 116 height 39
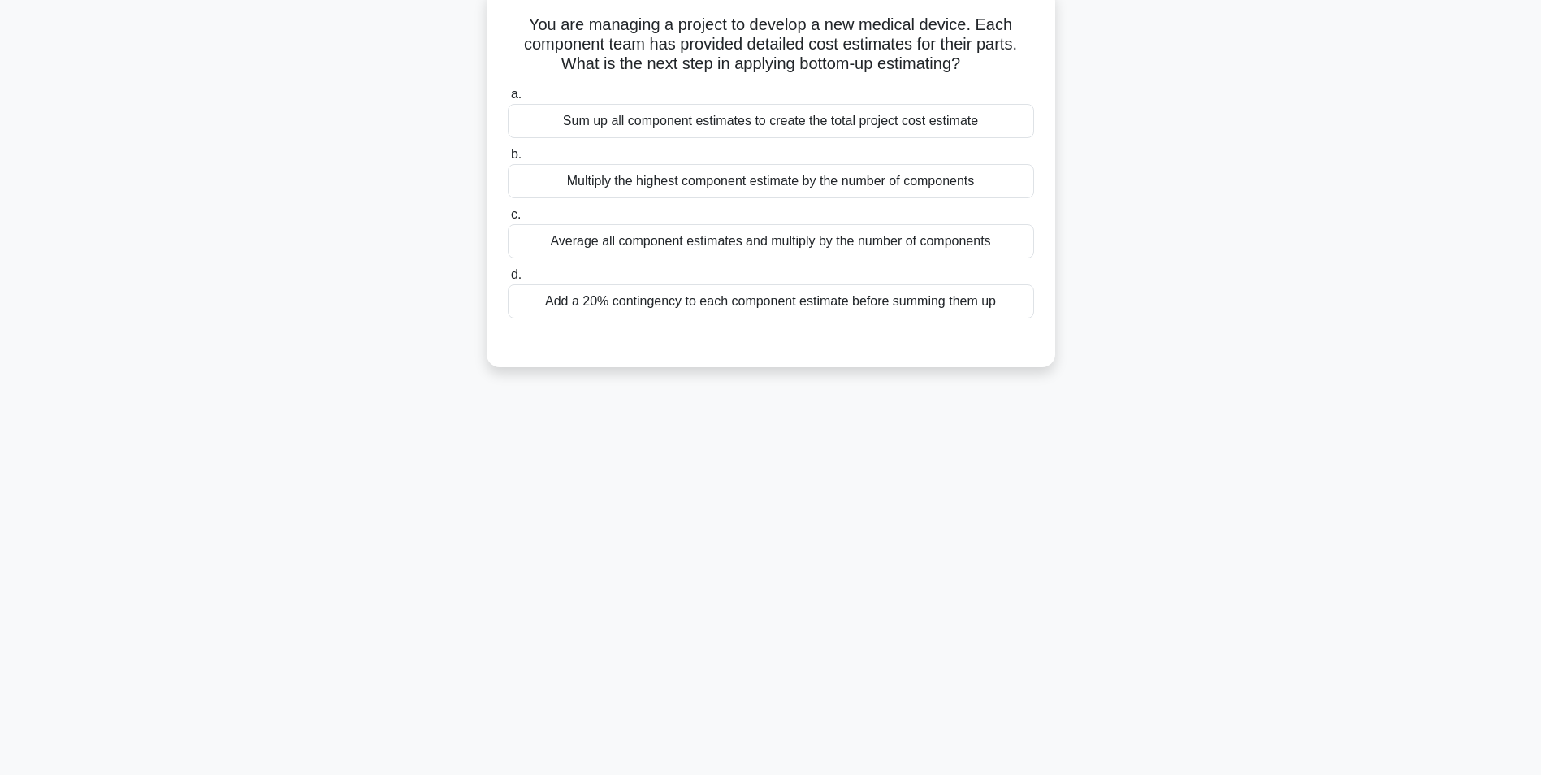
click at [928, 123] on div "Sum up all component estimates to create the total project cost estimate" at bounding box center [771, 121] width 526 height 34
click at [508, 100] on input "a. Sum up all component estimates to create the total project cost estimate" at bounding box center [508, 94] width 0 height 11
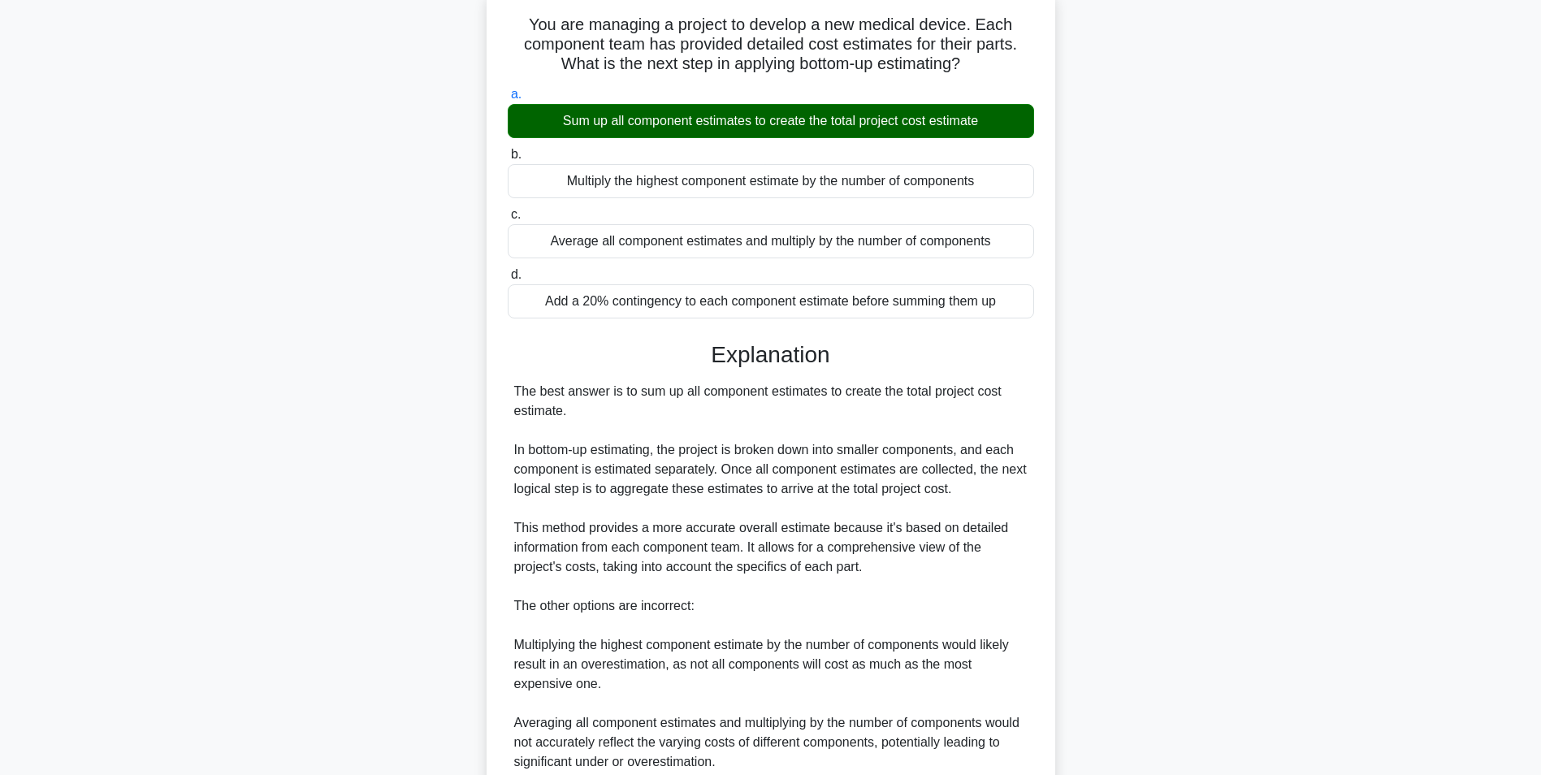
scroll to position [344, 0]
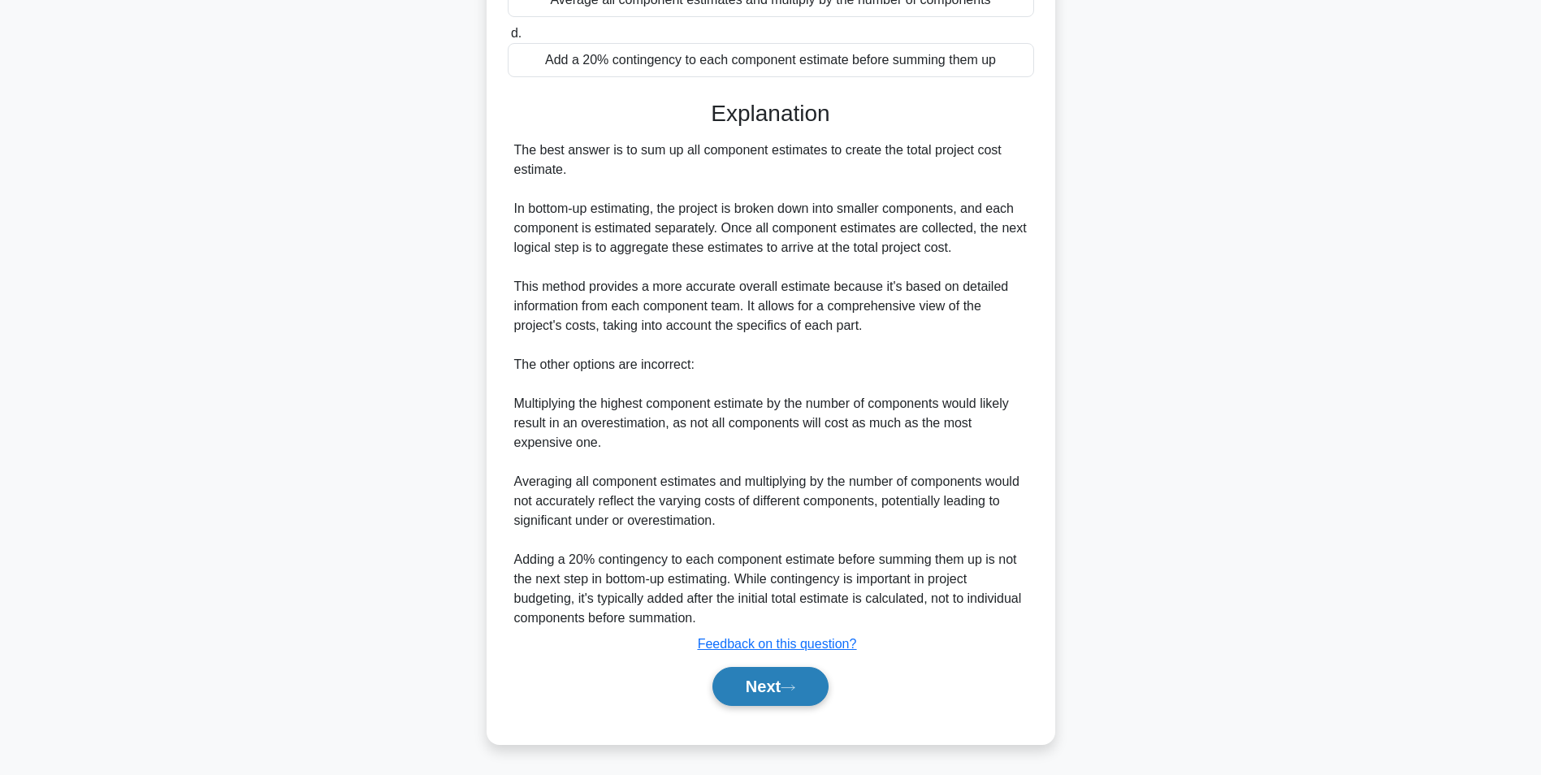
click at [781, 691] on button "Next" at bounding box center [770, 686] width 116 height 39
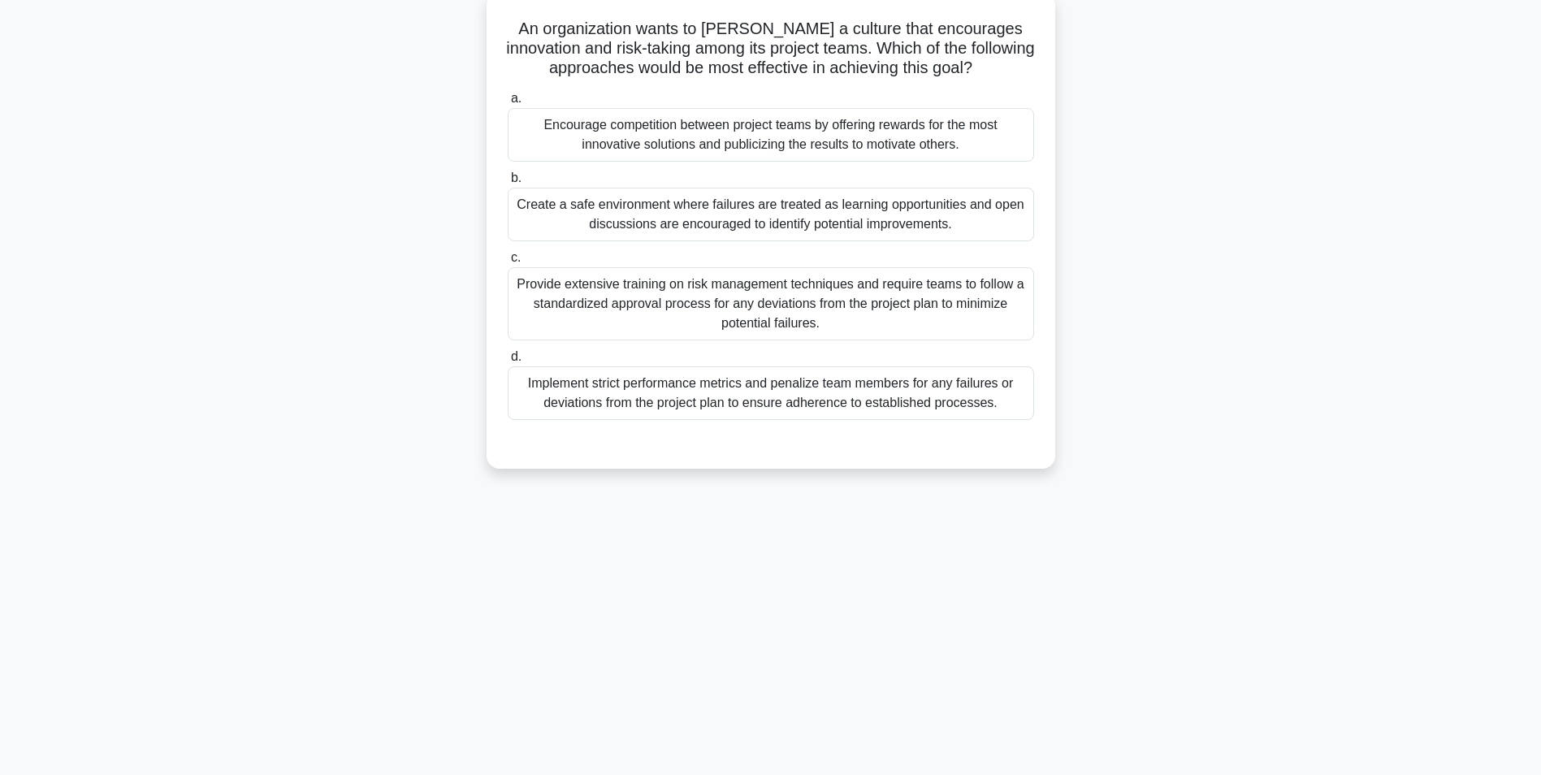
scroll to position [102, 0]
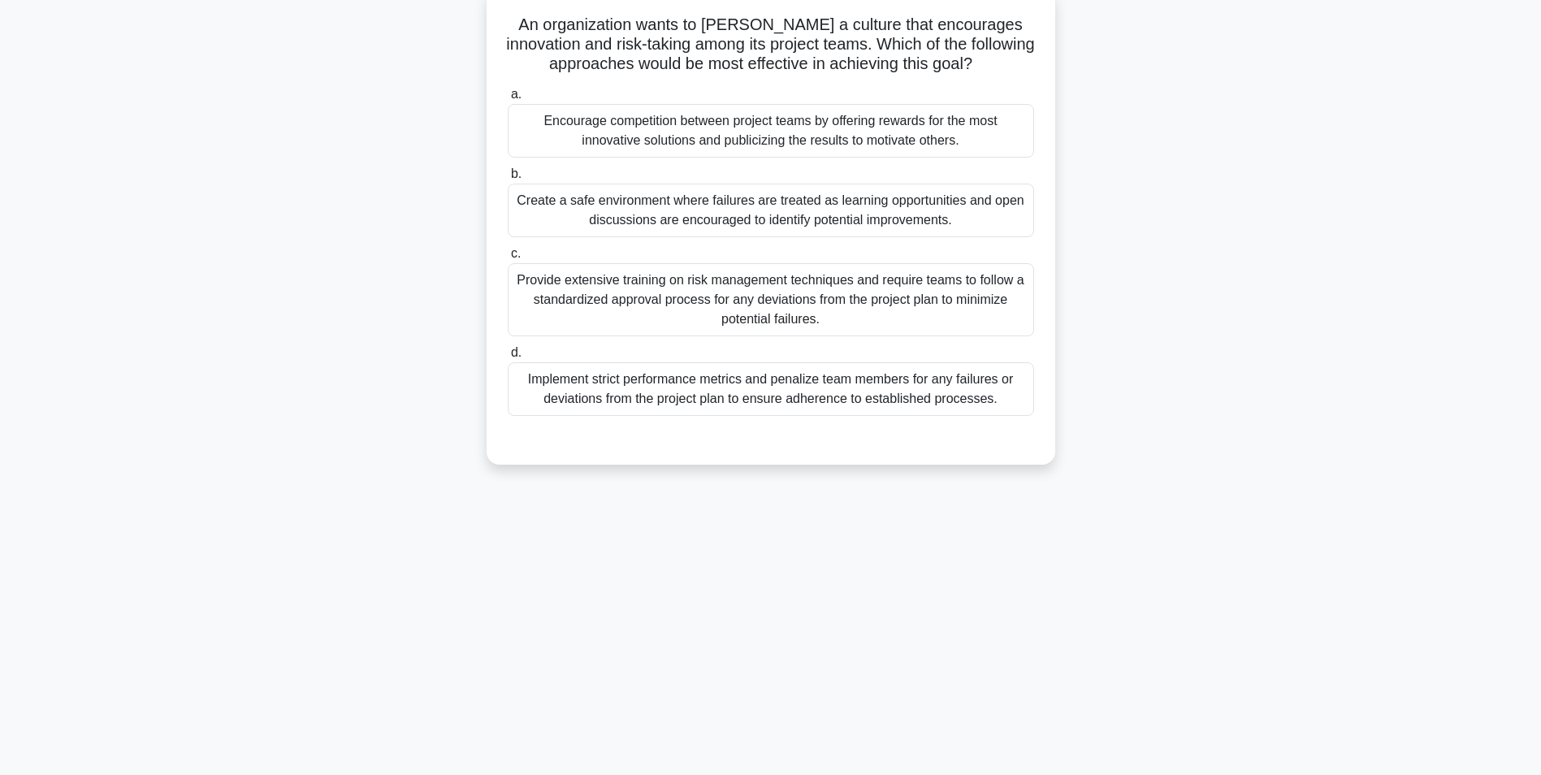
click at [919, 225] on div "Create a safe environment where failures are treated as learning opportunities …" at bounding box center [771, 211] width 526 height 54
click at [508, 180] on input "b. Create a safe environment where failures are treated as learning opportuniti…" at bounding box center [508, 174] width 0 height 11
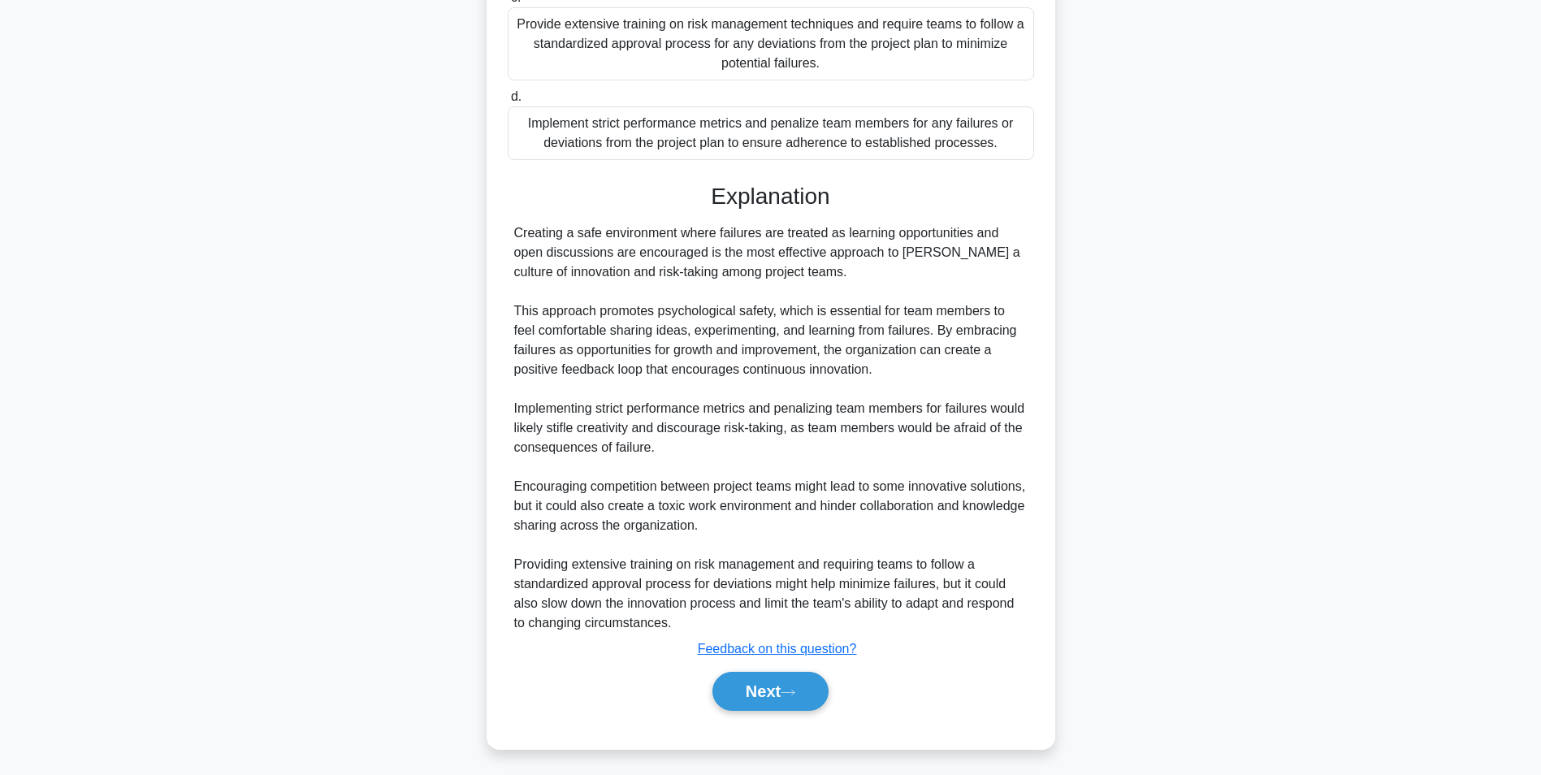
scroll to position [364, 0]
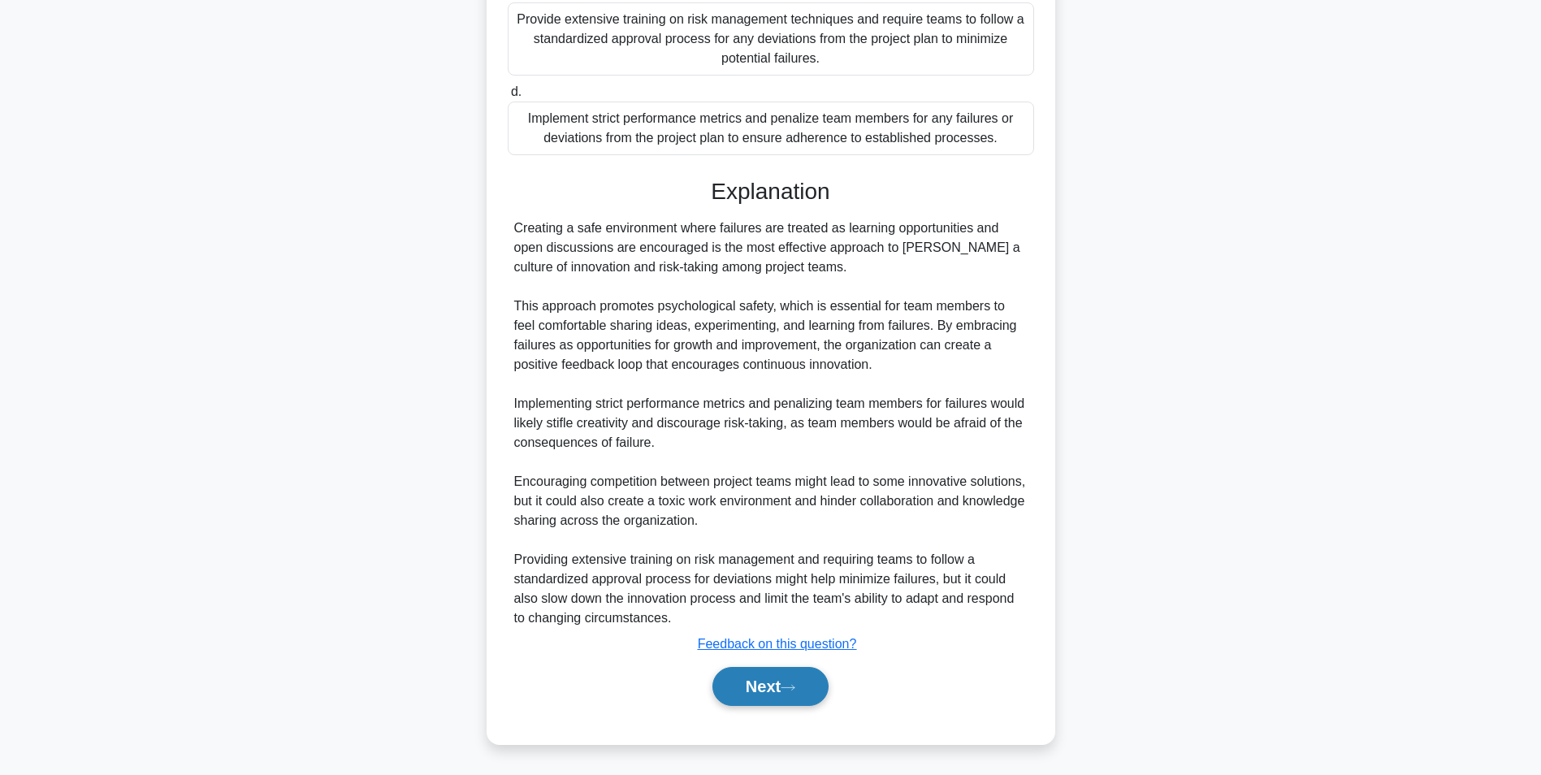
click at [765, 686] on button "Next" at bounding box center [770, 686] width 116 height 39
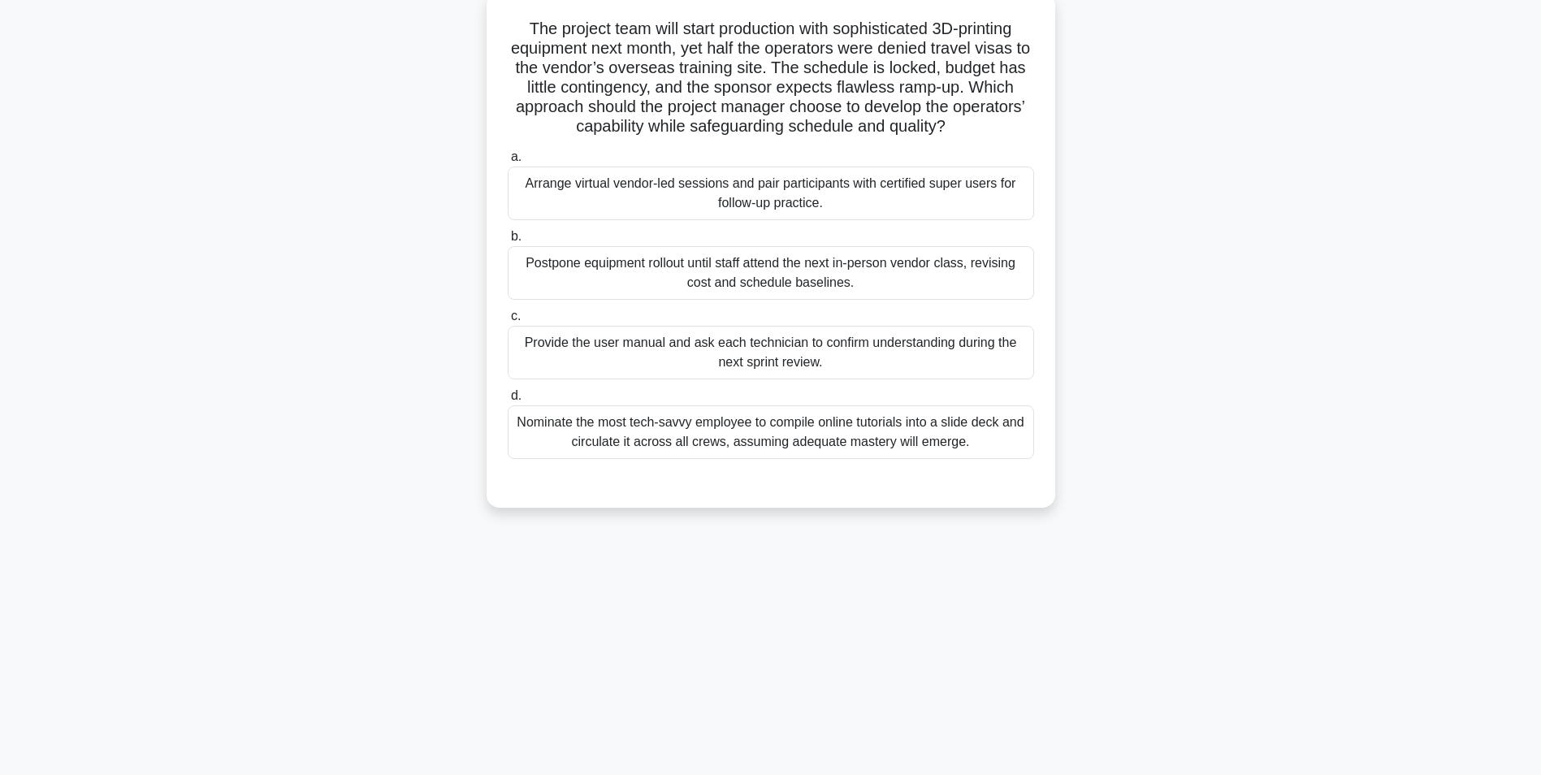
scroll to position [102, 0]
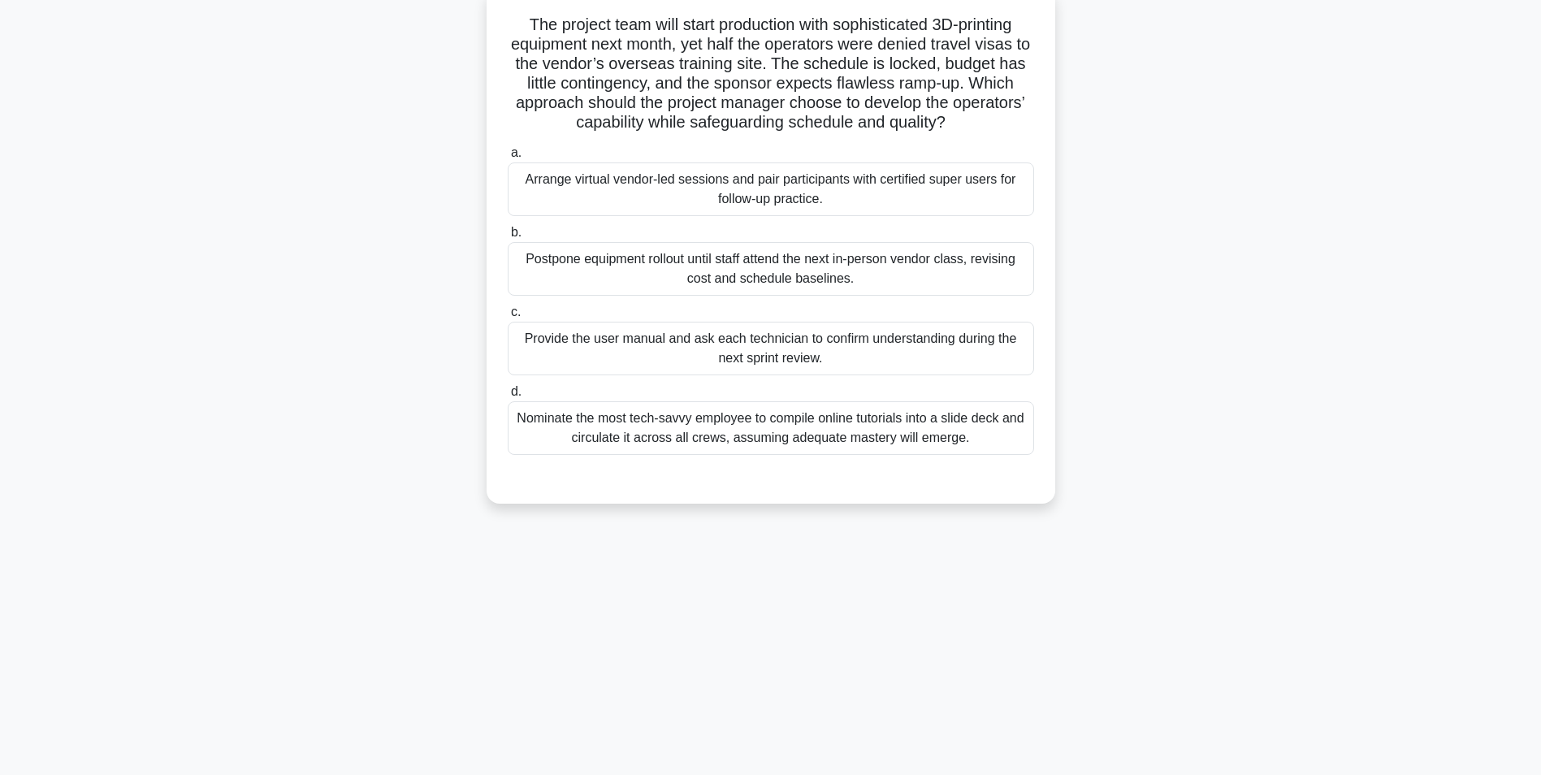
click at [770, 203] on div "Arrange virtual vendor-led sessions and pair participants with certified super …" at bounding box center [771, 189] width 526 height 54
click at [508, 158] on input "a. Arrange virtual vendor-led sessions and pair participants with certified sup…" at bounding box center [508, 153] width 0 height 11
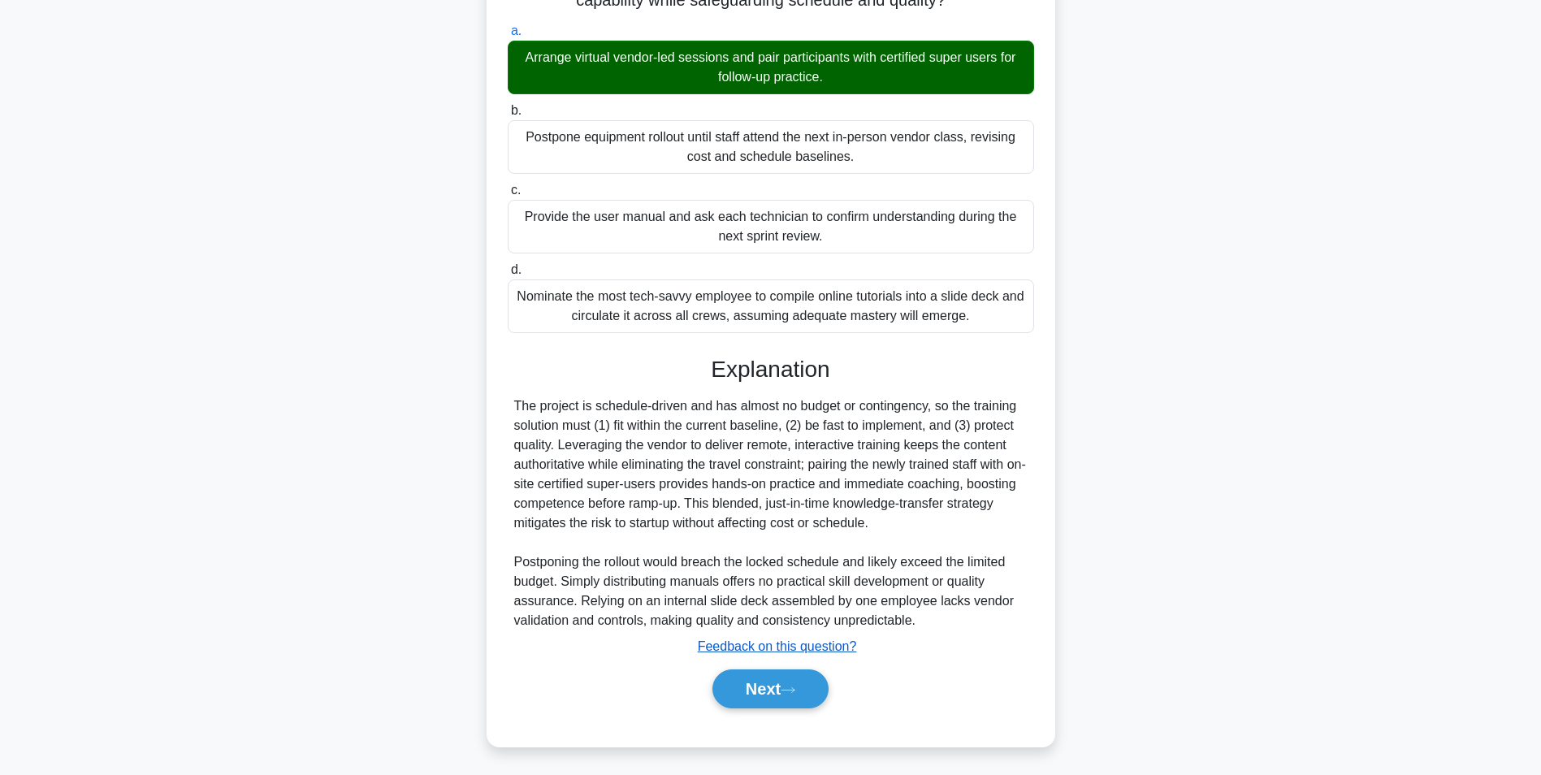
scroll to position [227, 0]
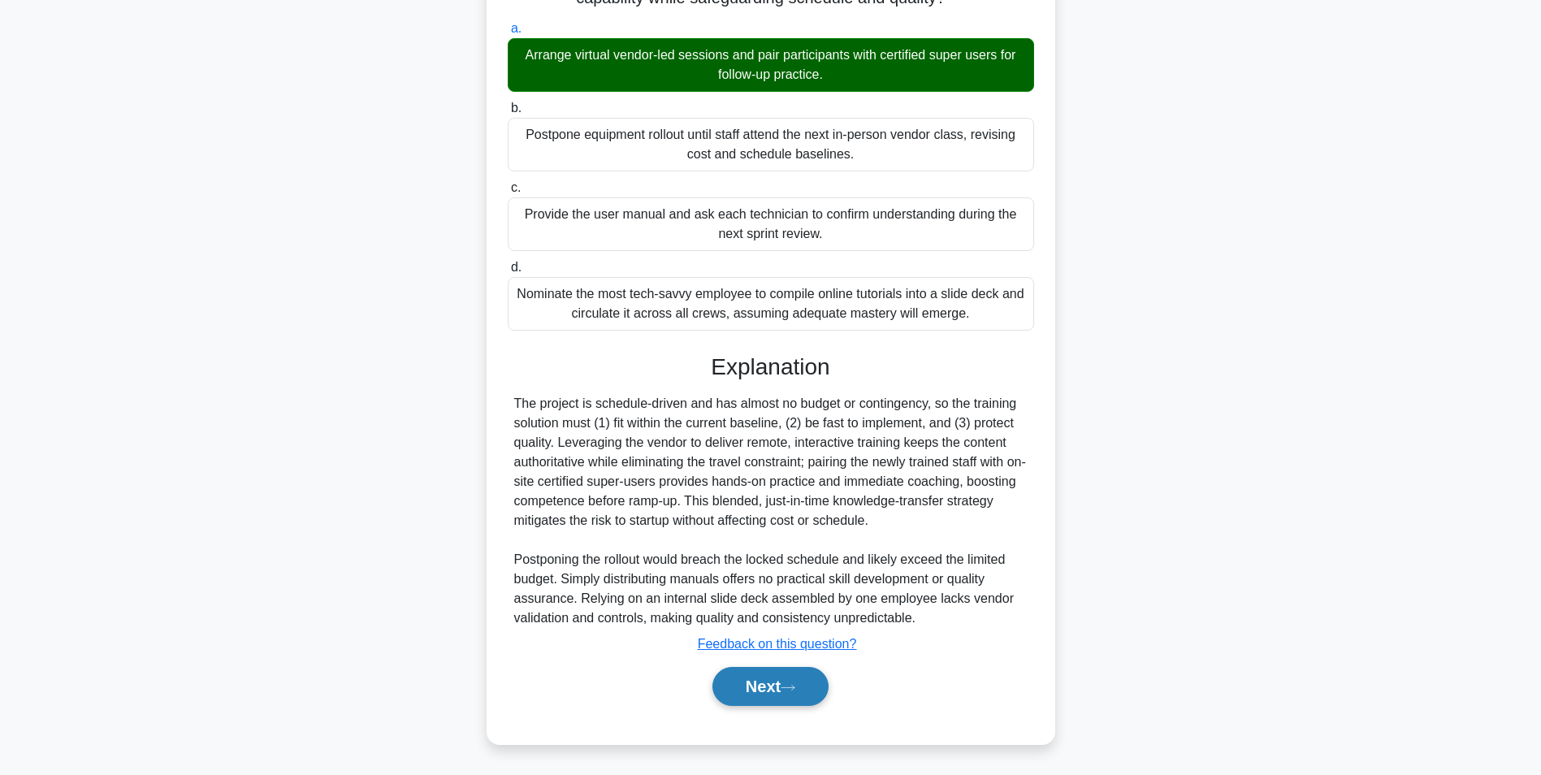
click at [790, 691] on icon at bounding box center [788, 687] width 15 height 9
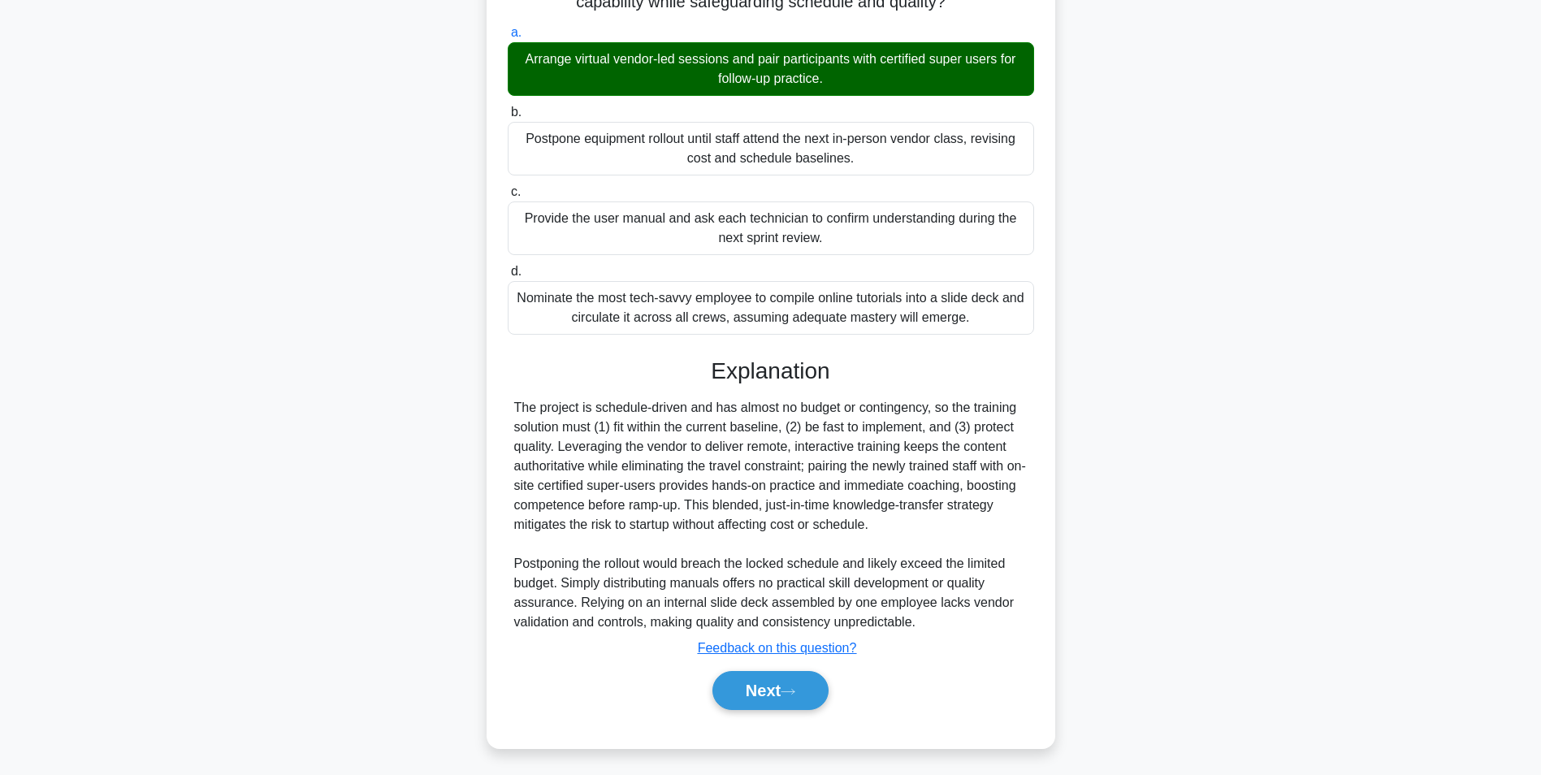
scroll to position [102, 0]
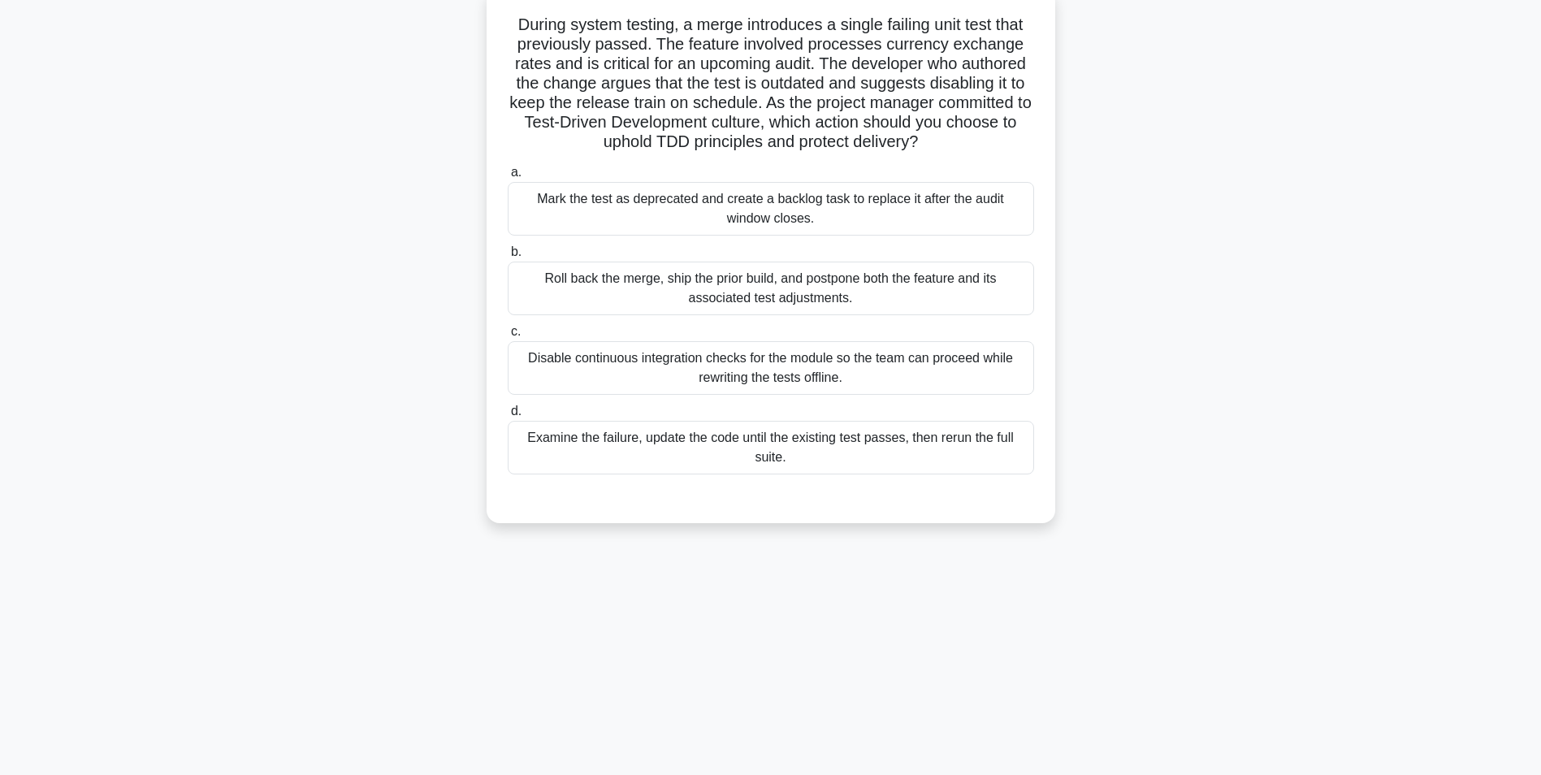
click at [737, 217] on div "Mark the test as deprecated and create a backlog task to replace it after the a…" at bounding box center [771, 209] width 526 height 54
click at [508, 178] on input "a. Mark the test as deprecated and create a backlog task to replace it after th…" at bounding box center [508, 172] width 0 height 11
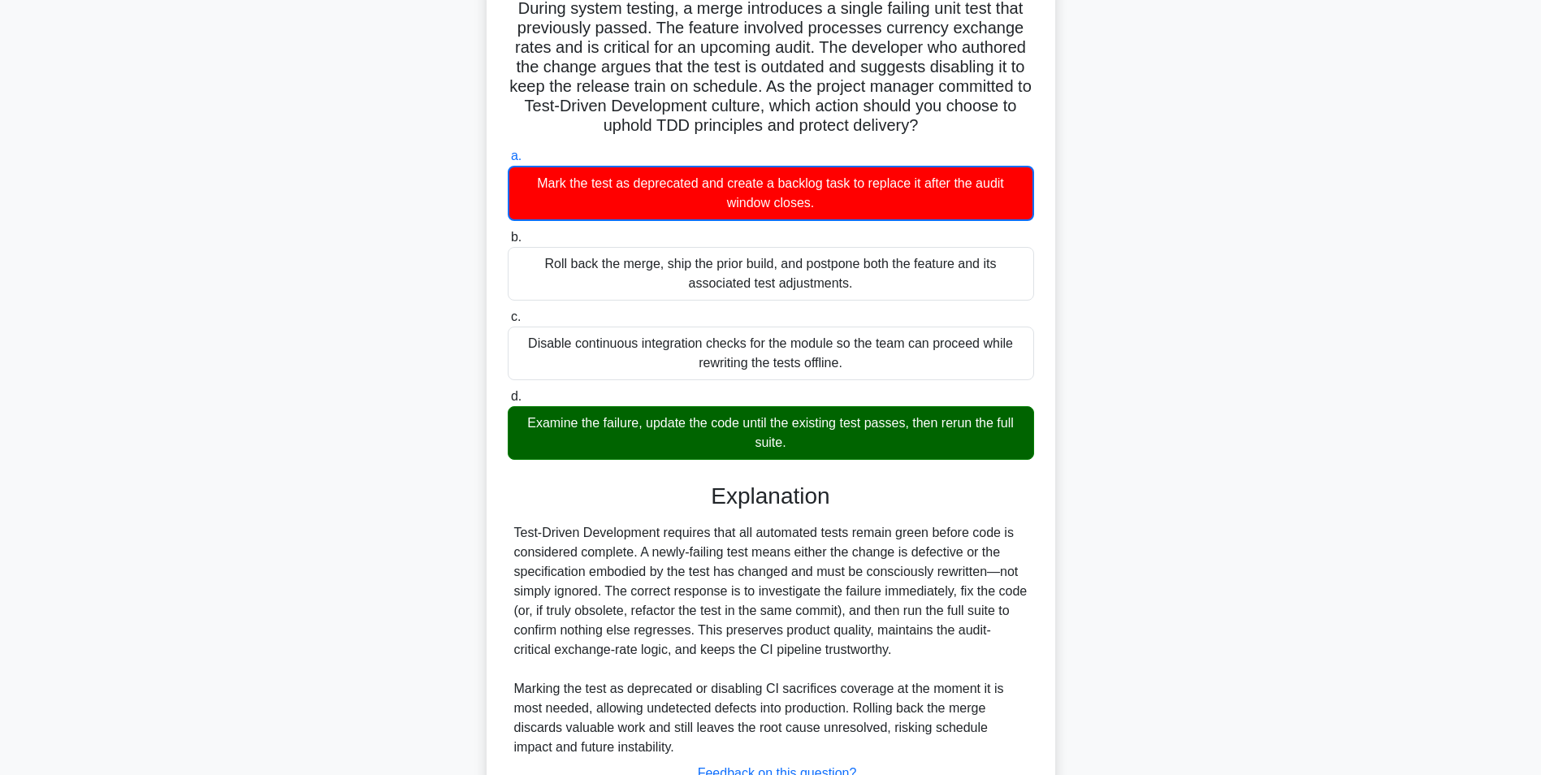
scroll to position [249, 0]
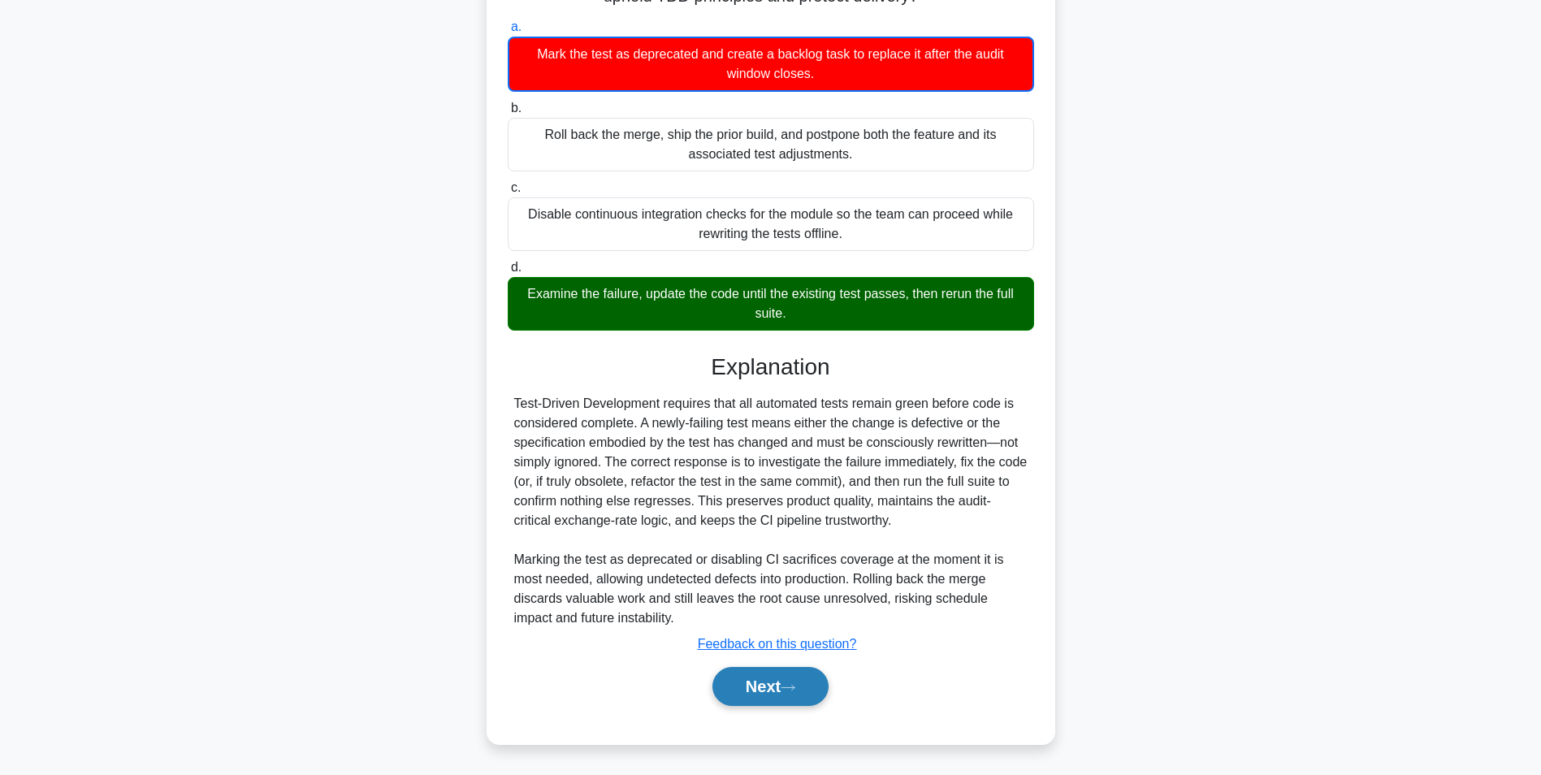
click at [740, 685] on button "Next" at bounding box center [770, 686] width 116 height 39
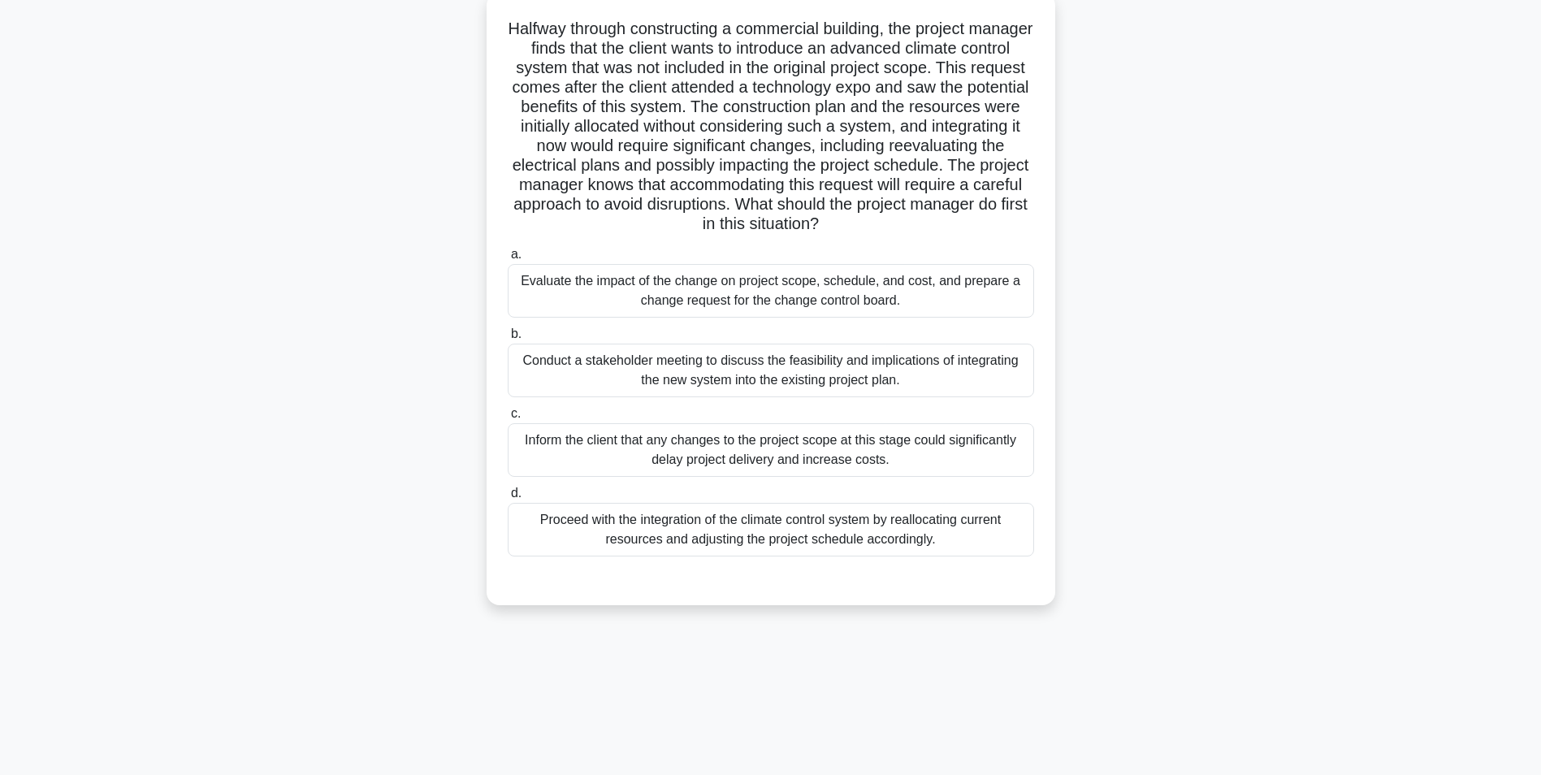
scroll to position [102, 0]
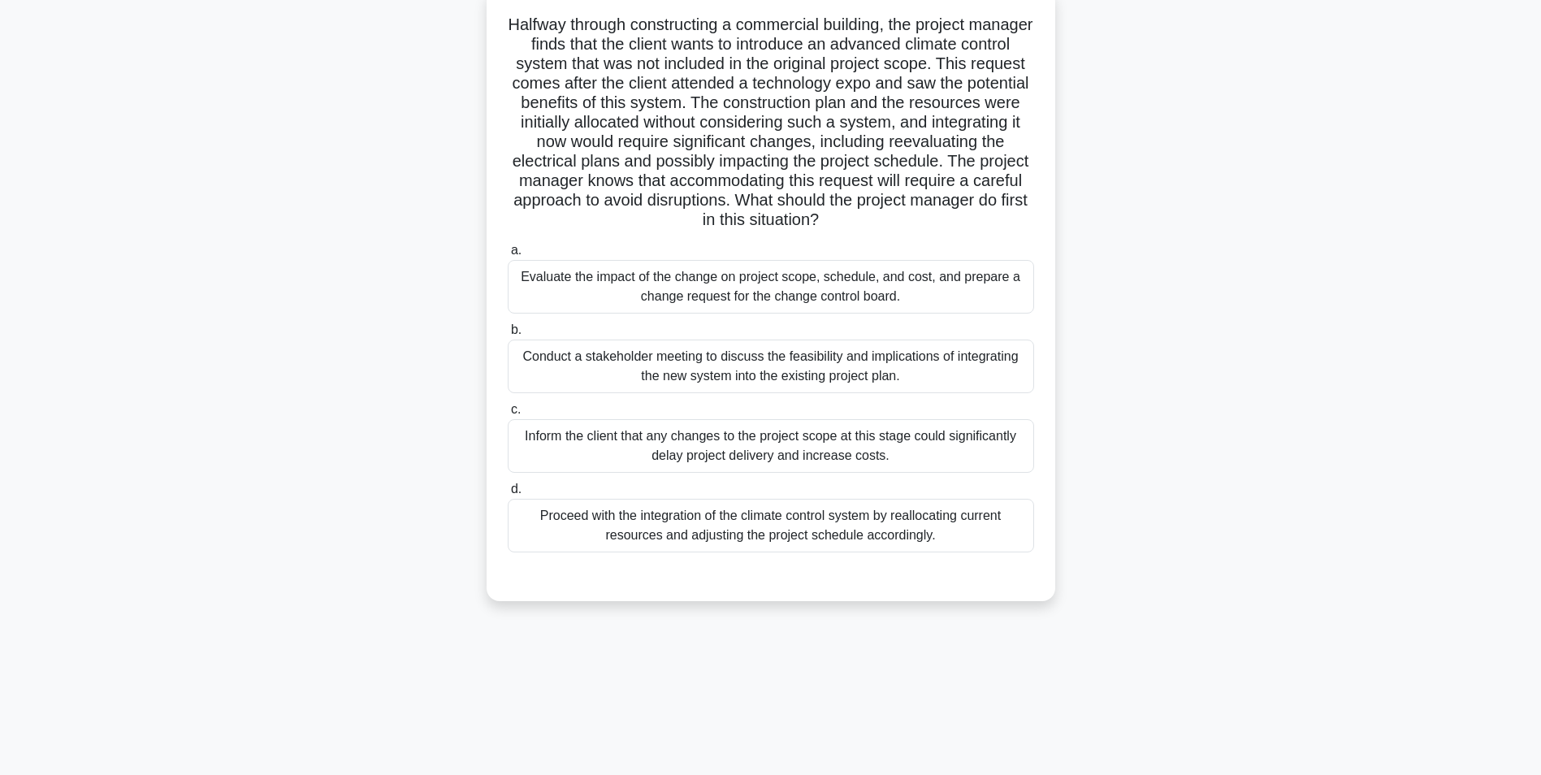
click at [840, 294] on div "Evaluate the impact of the change on project scope, schedule, and cost, and pre…" at bounding box center [771, 287] width 526 height 54
click at [508, 256] on input "a. Evaluate the impact of the change on project scope, schedule, and cost, and …" at bounding box center [508, 250] width 0 height 11
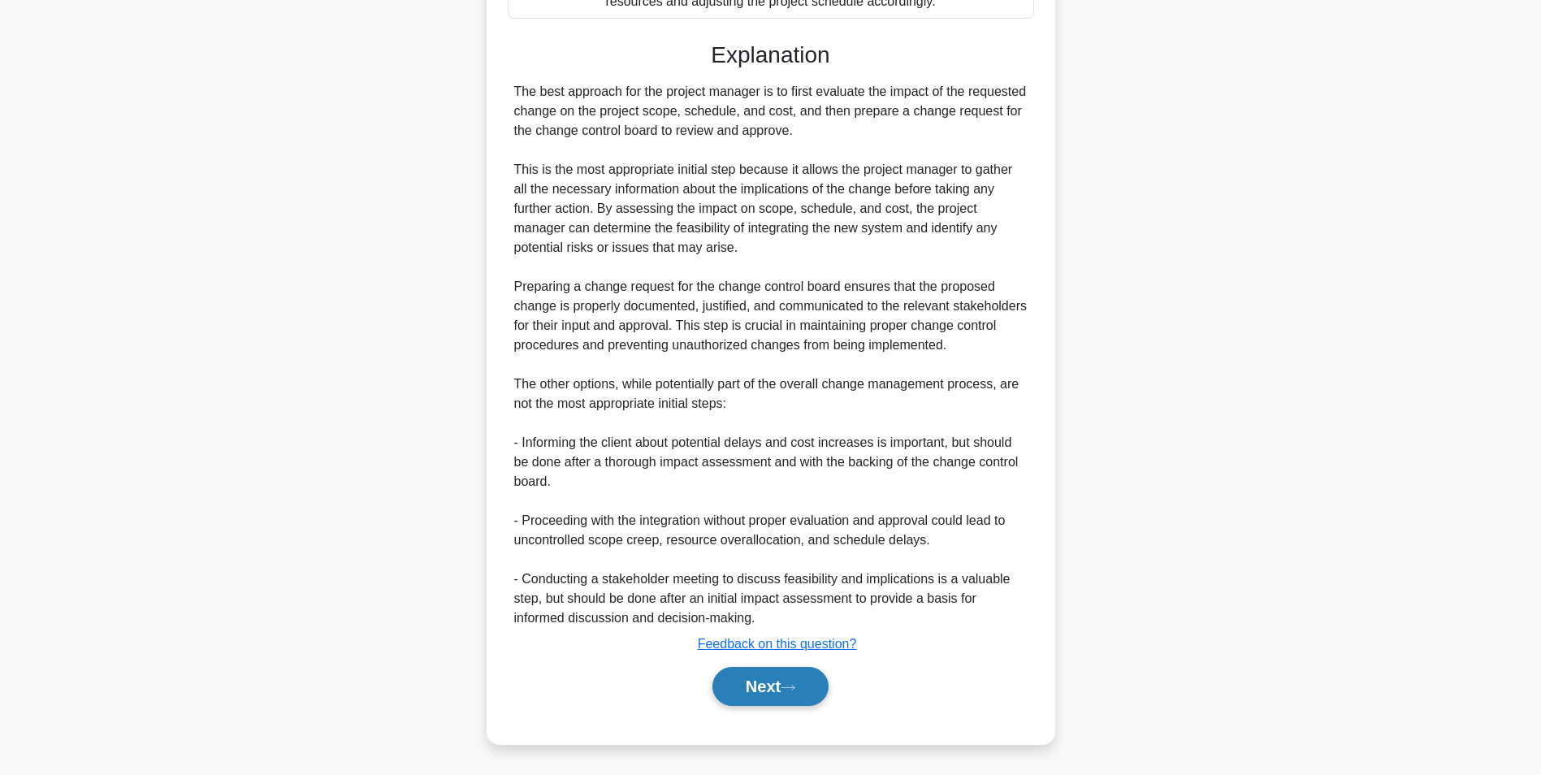
click at [762, 677] on button "Next" at bounding box center [770, 686] width 116 height 39
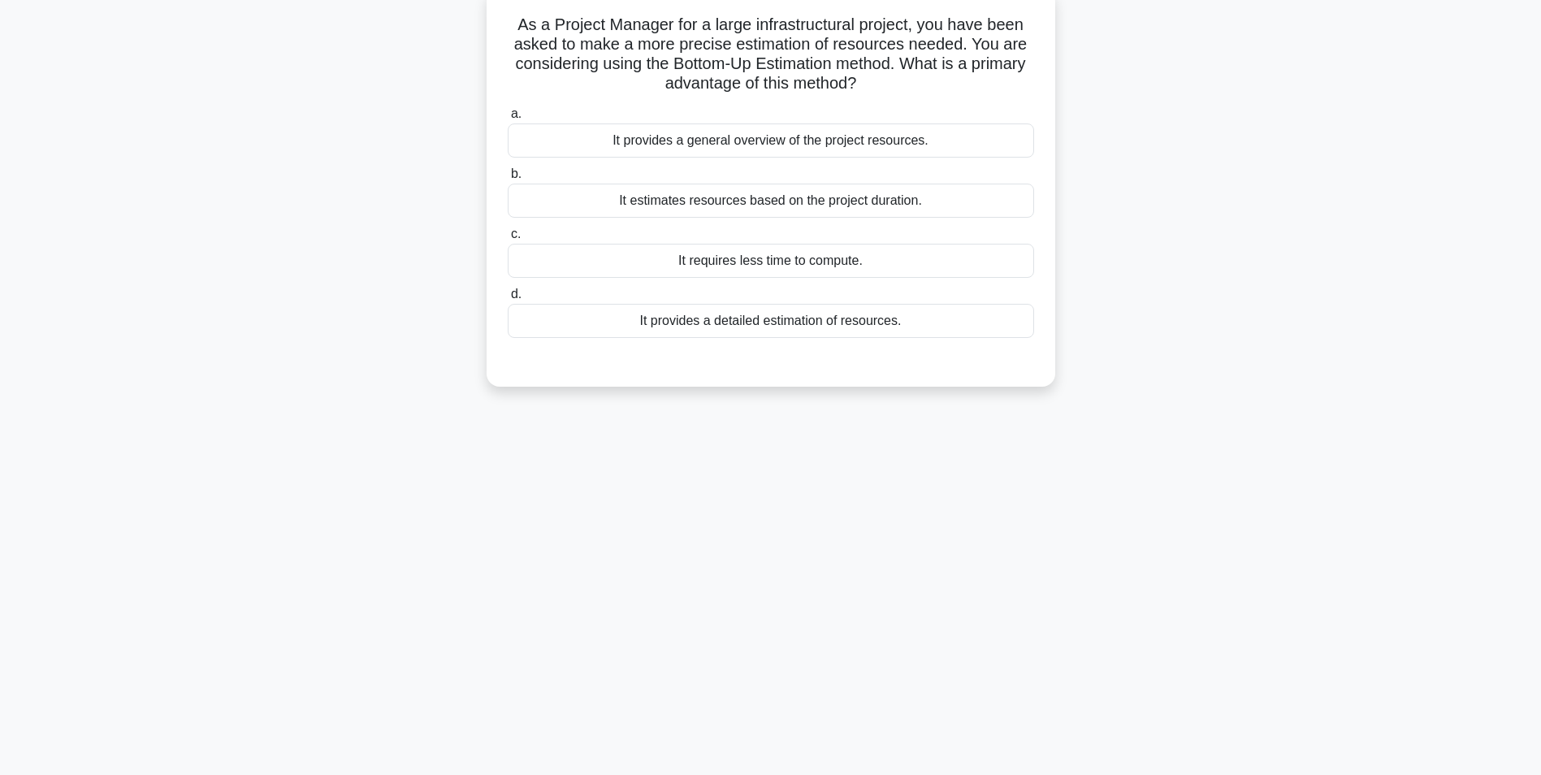
click at [786, 326] on div "It provides a detailed estimation of resources." at bounding box center [771, 321] width 526 height 34
click at [508, 300] on input "d. It provides a detailed estimation of resources." at bounding box center [508, 294] width 0 height 11
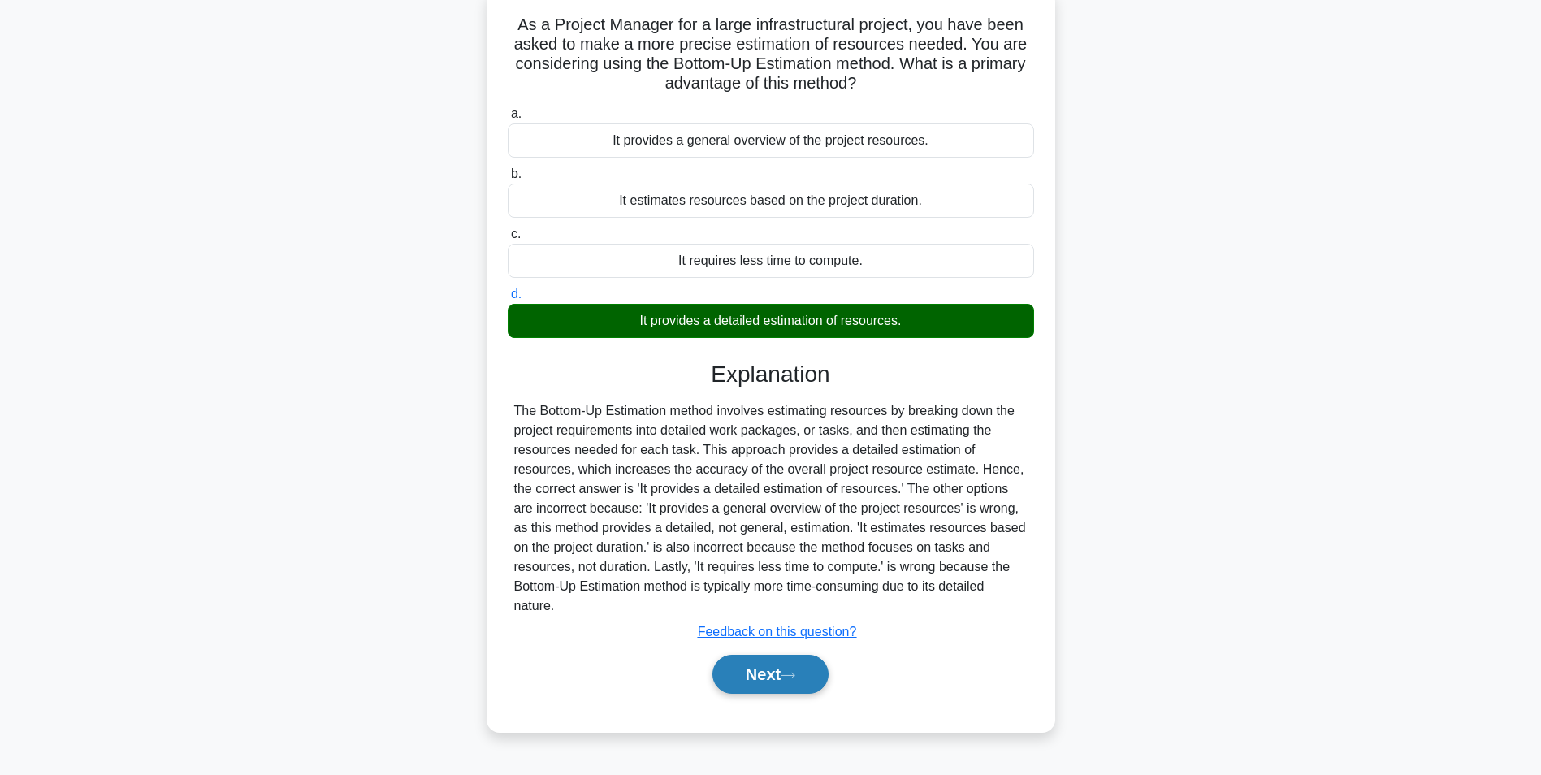
click at [779, 681] on button "Next" at bounding box center [770, 674] width 116 height 39
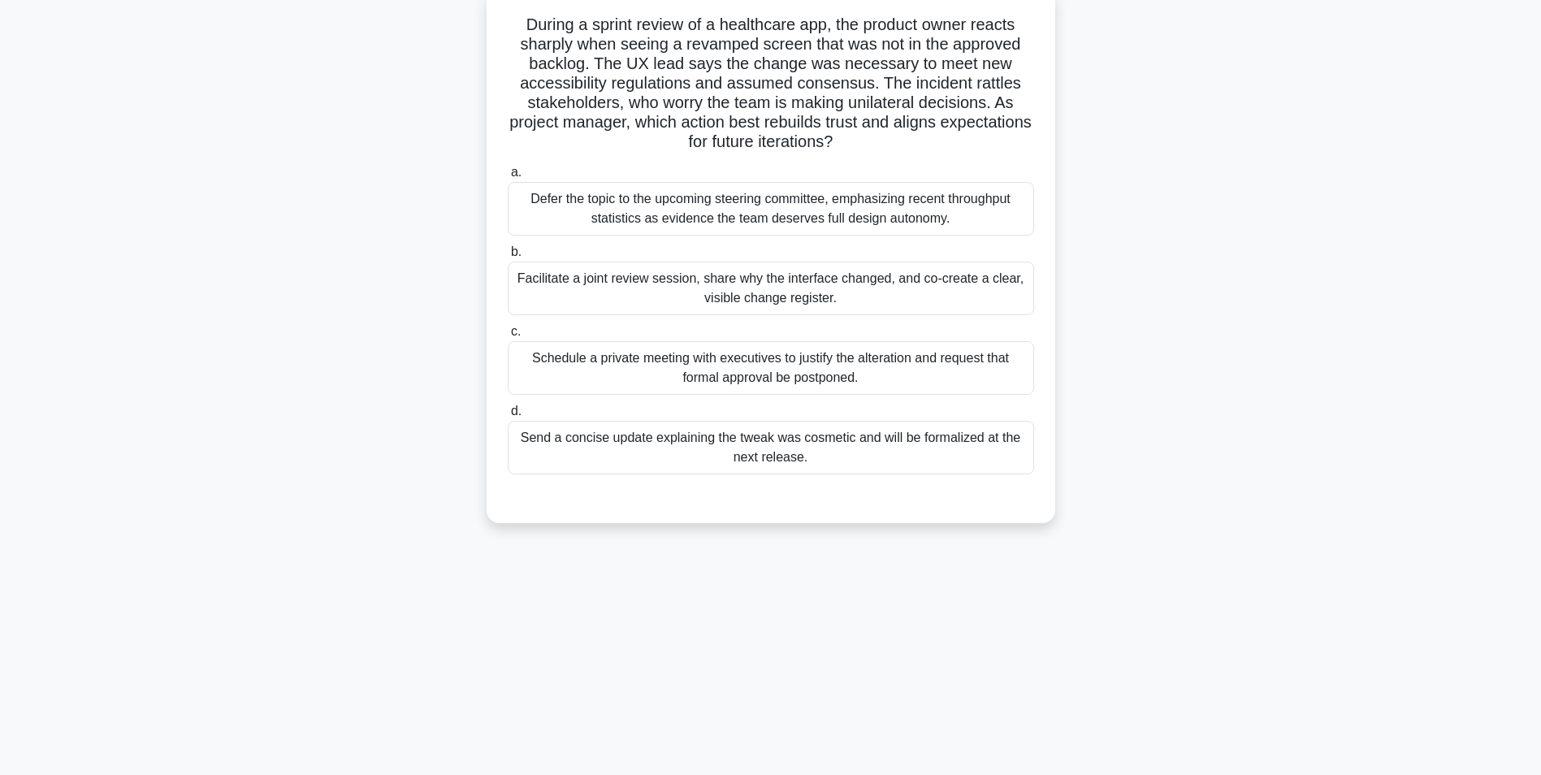
click at [848, 292] on div "Facilitate a joint review session, share why the interface changed, and co-crea…" at bounding box center [771, 289] width 526 height 54
click at [508, 257] on input "b. Facilitate a joint review session, share why the interface changed, and co-c…" at bounding box center [508, 252] width 0 height 11
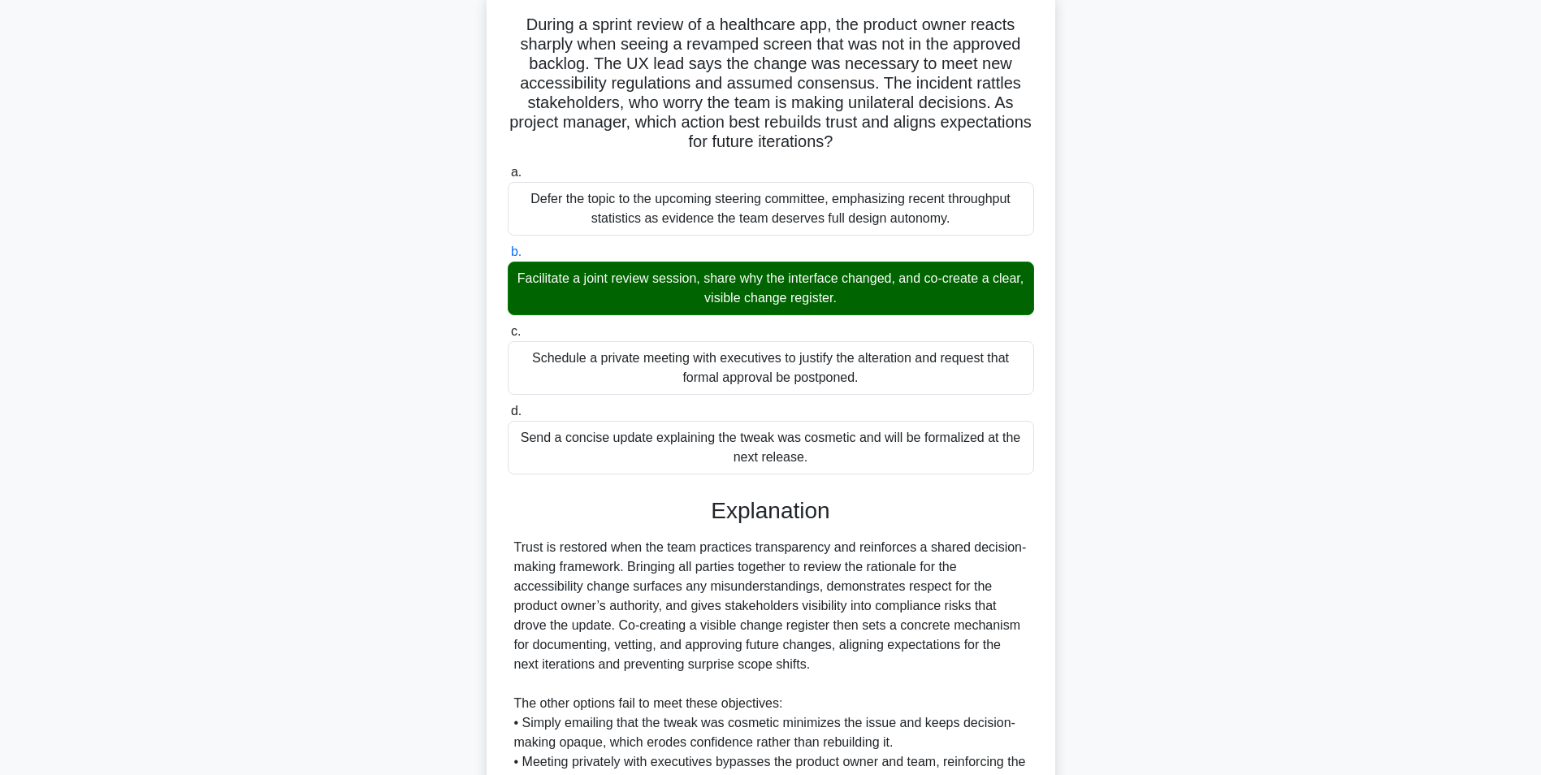
scroll to position [325, 0]
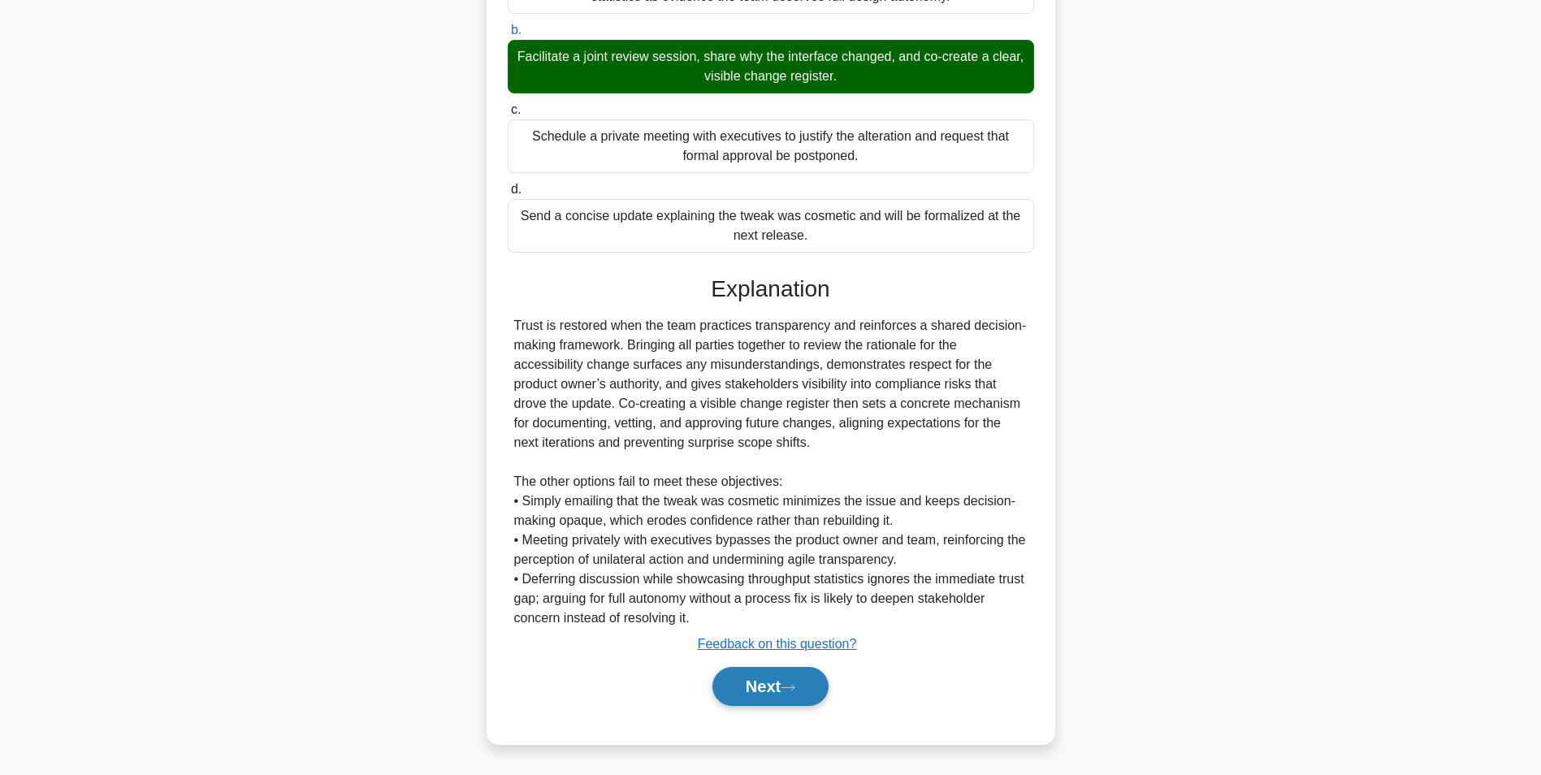
click at [768, 691] on button "Next" at bounding box center [770, 686] width 116 height 39
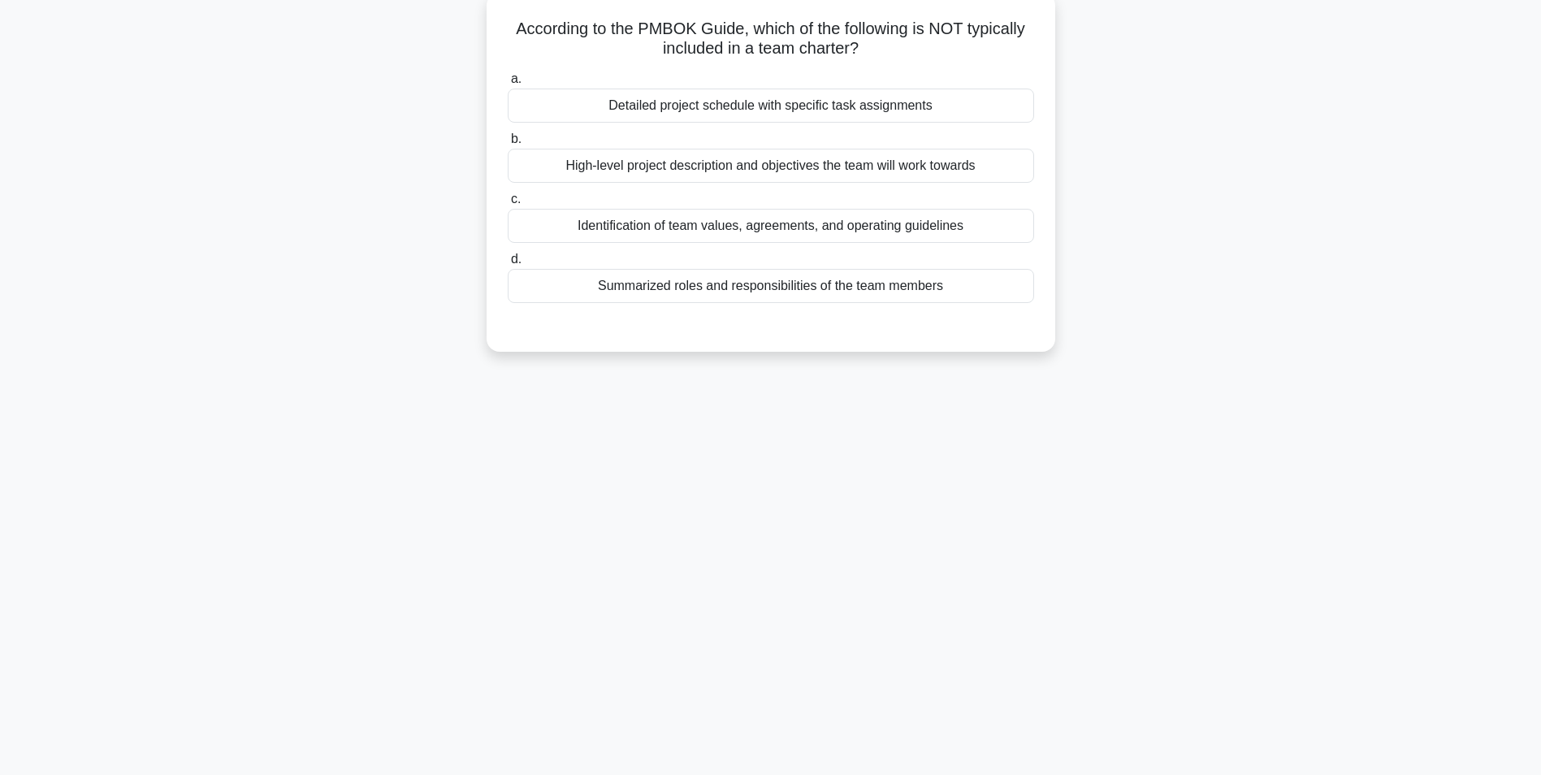
scroll to position [102, 0]
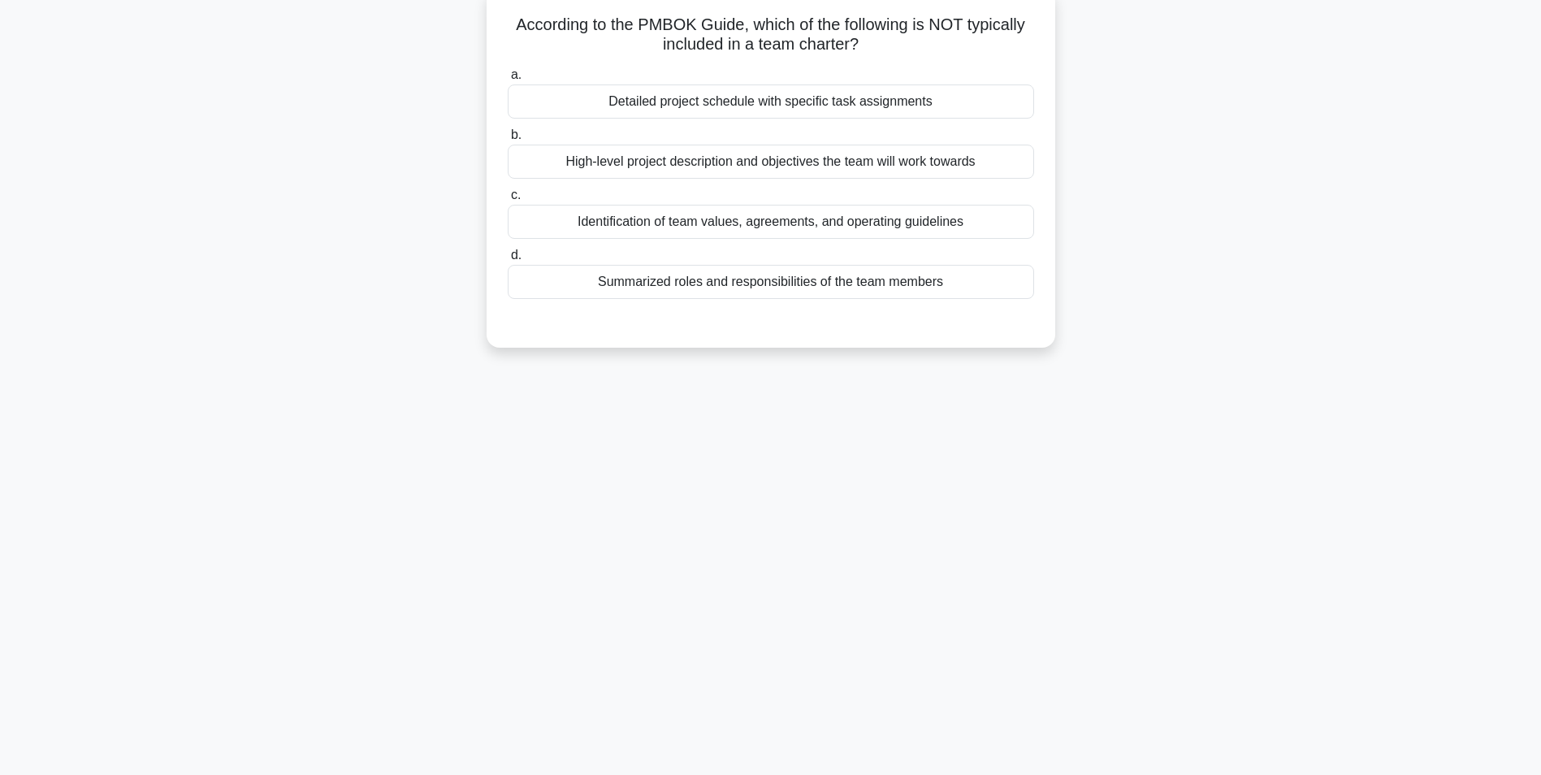
click at [802, 162] on div "High-level project description and objectives the team will work towards" at bounding box center [771, 162] width 526 height 34
click at [508, 141] on input "b. High-level project description and objectives the team will work towards" at bounding box center [508, 135] width 0 height 11
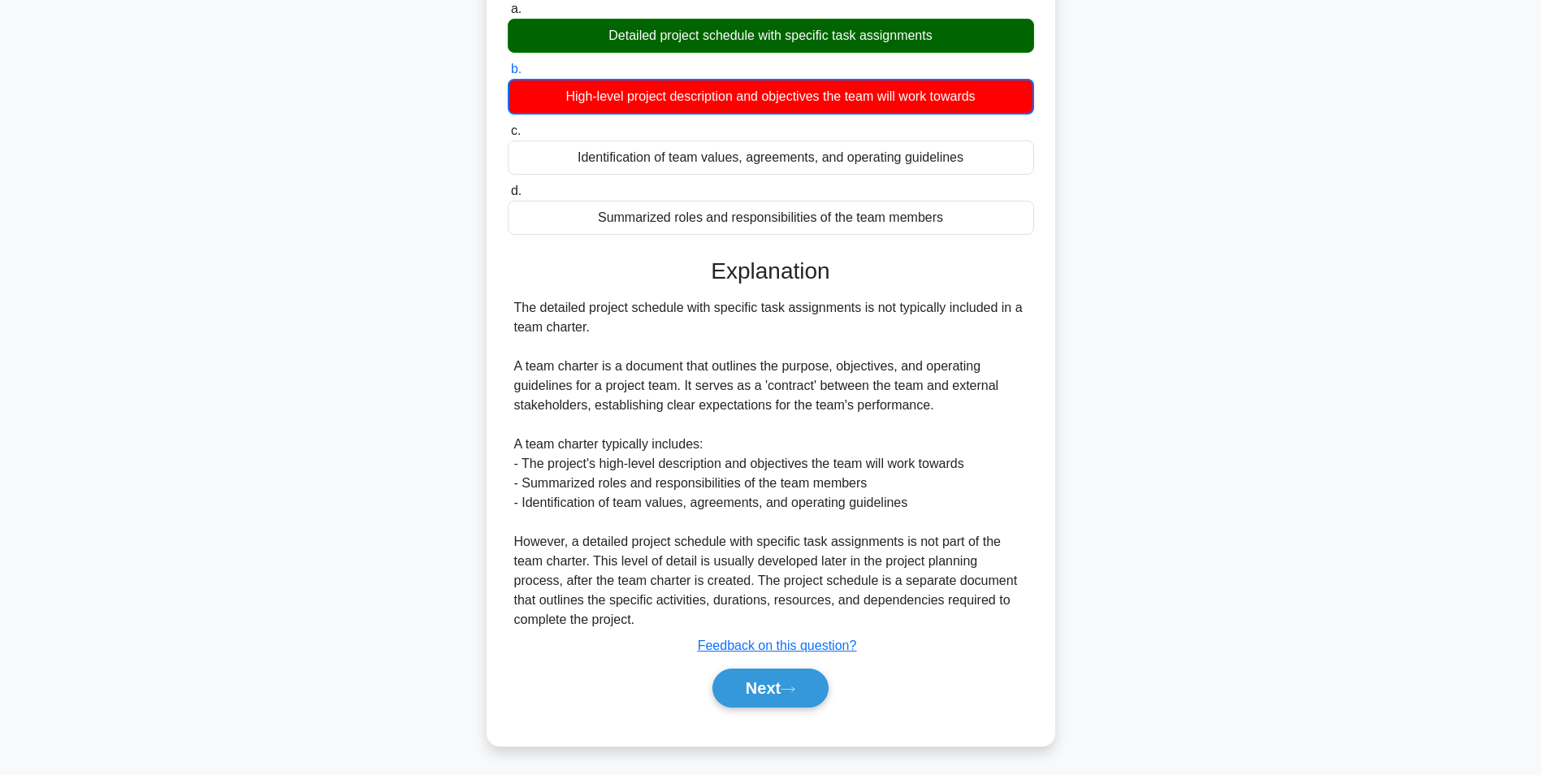
scroll to position [171, 0]
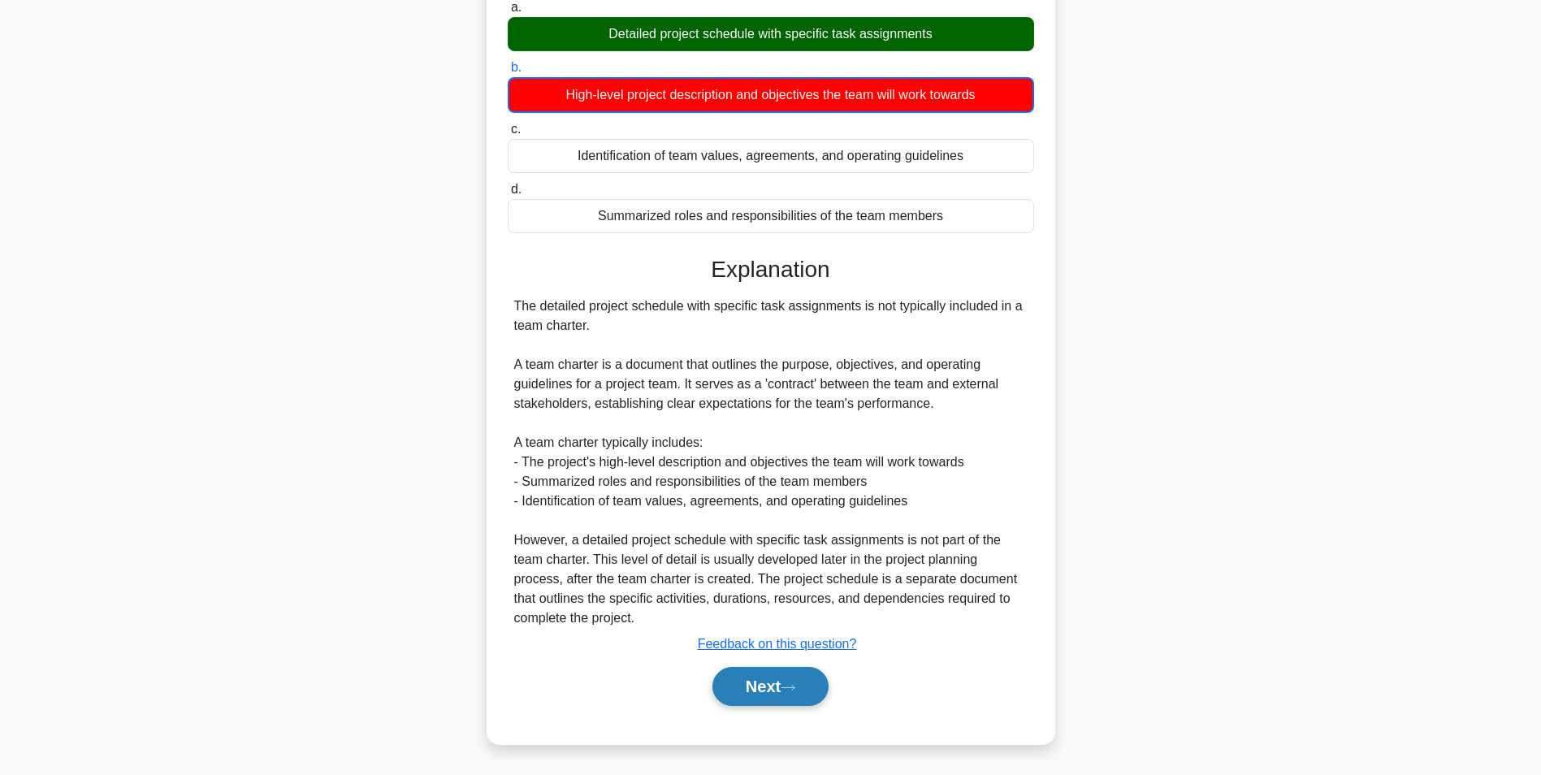
click at [771, 681] on button "Next" at bounding box center [770, 686] width 116 height 39
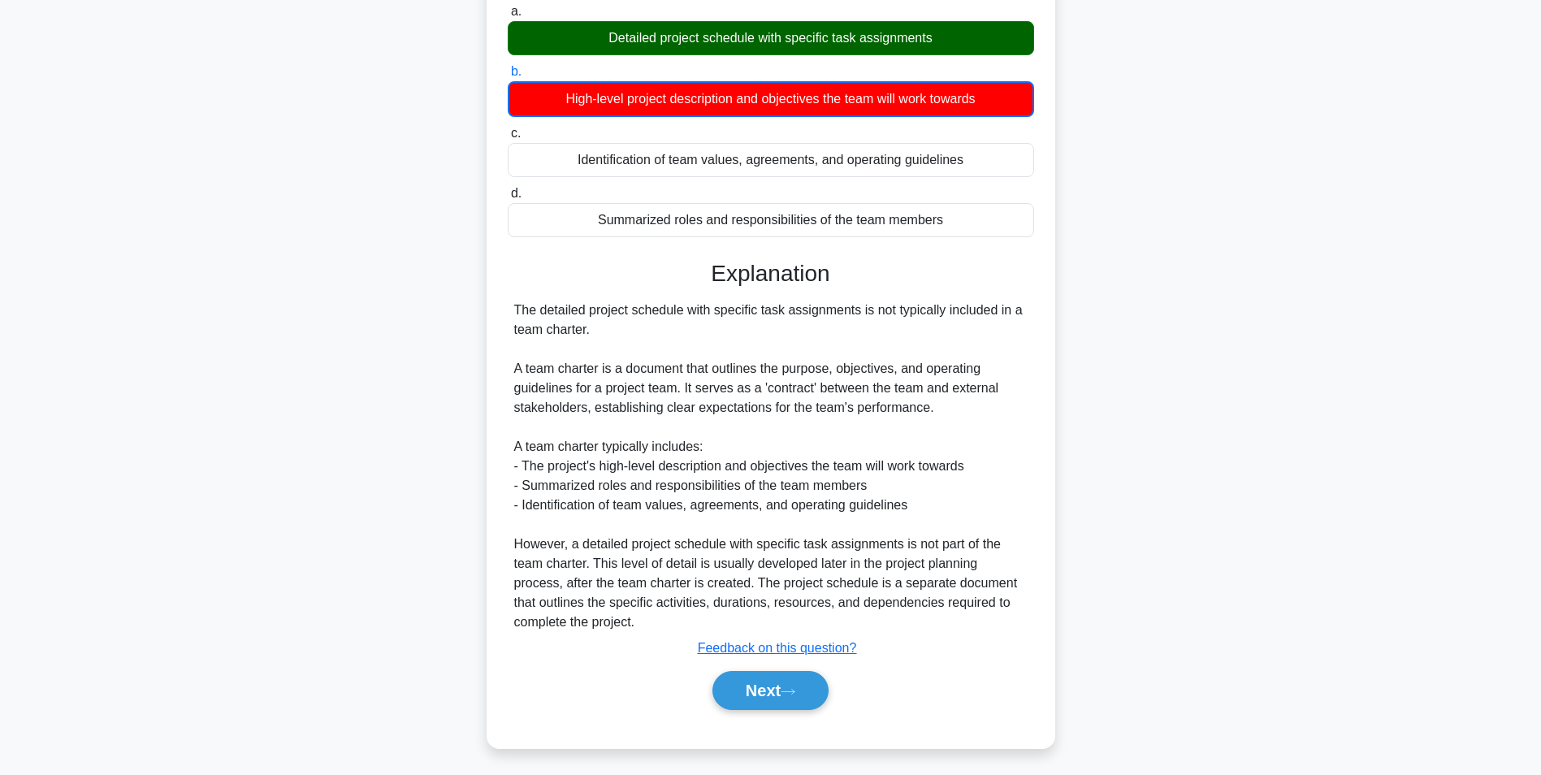
scroll to position [102, 0]
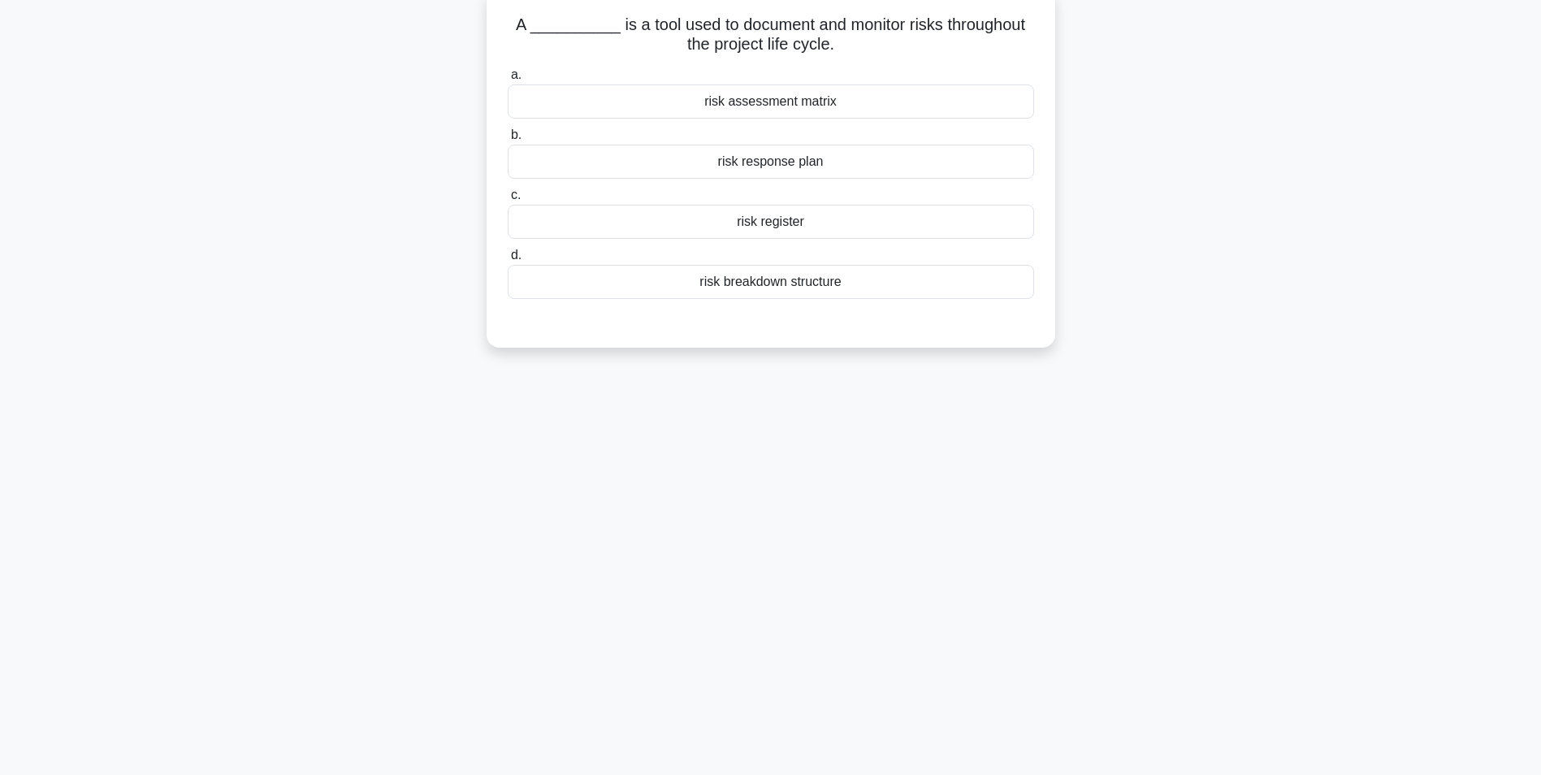
click at [772, 221] on div "risk register" at bounding box center [771, 222] width 526 height 34
click at [508, 201] on input "c. risk register" at bounding box center [508, 195] width 0 height 11
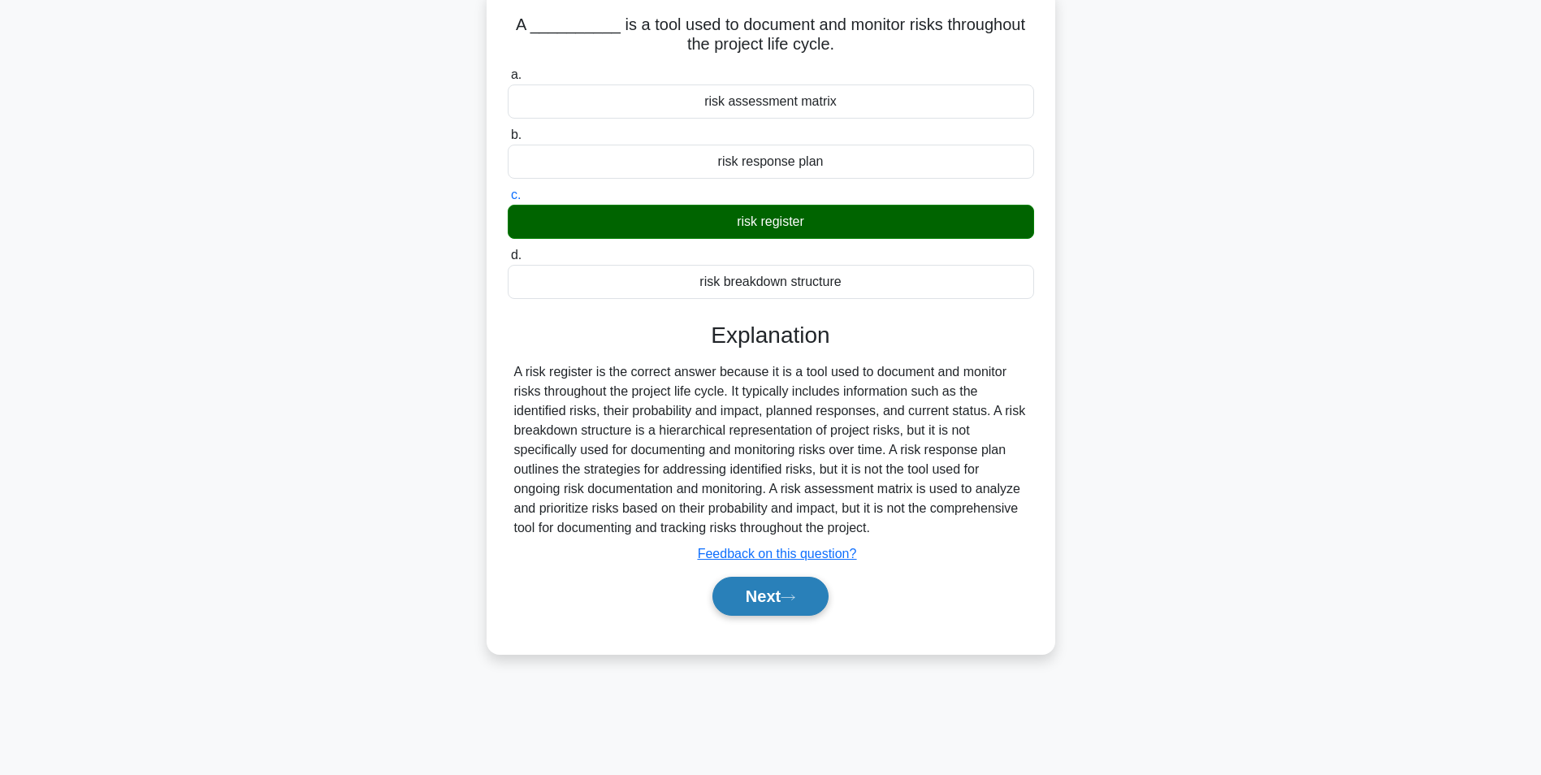
click at [773, 597] on button "Next" at bounding box center [770, 596] width 116 height 39
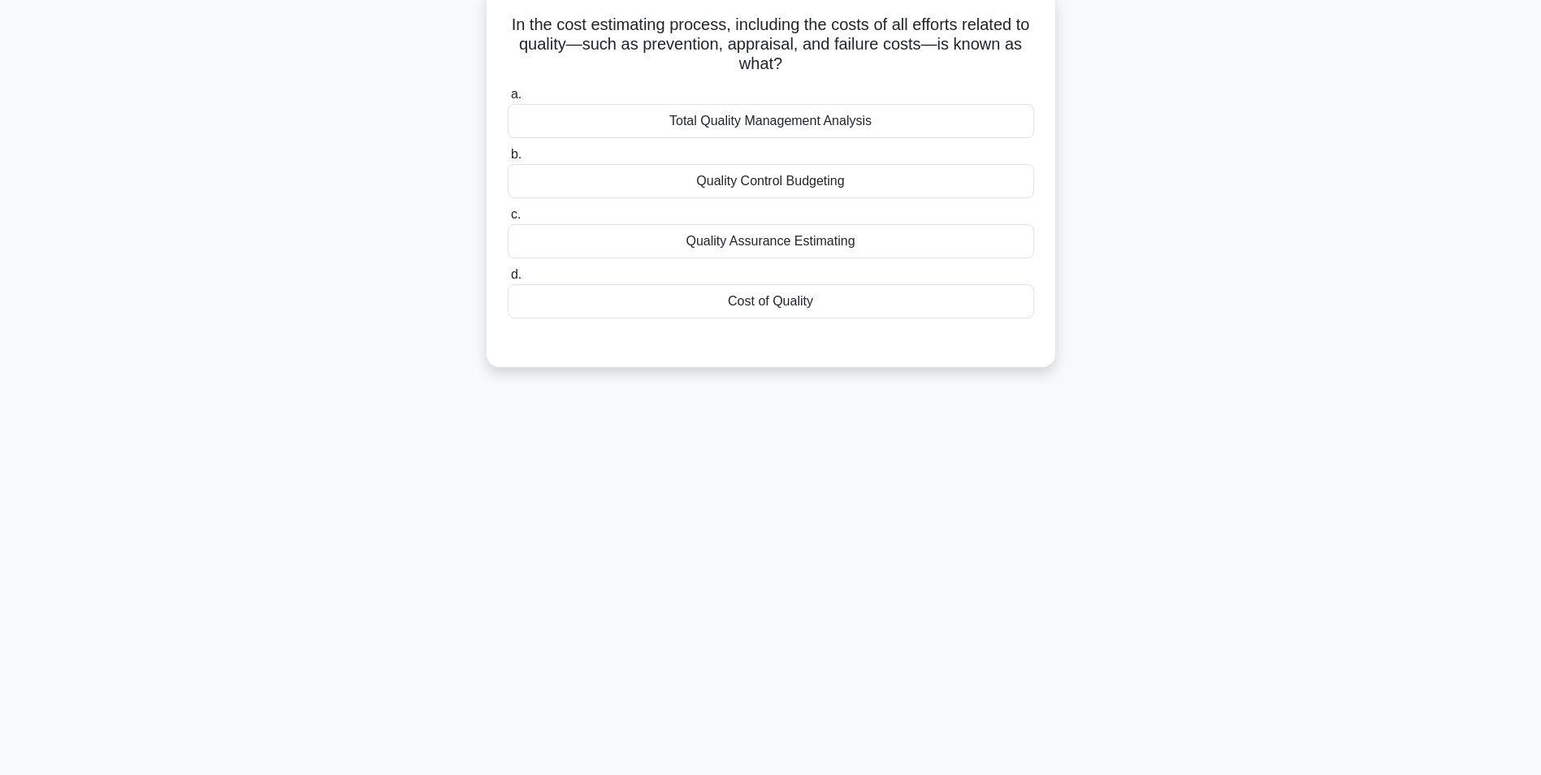
click at [820, 242] on div "Quality Assurance Estimating" at bounding box center [771, 241] width 526 height 34
click at [508, 220] on input "c. Quality Assurance Estimating" at bounding box center [508, 215] width 0 height 11
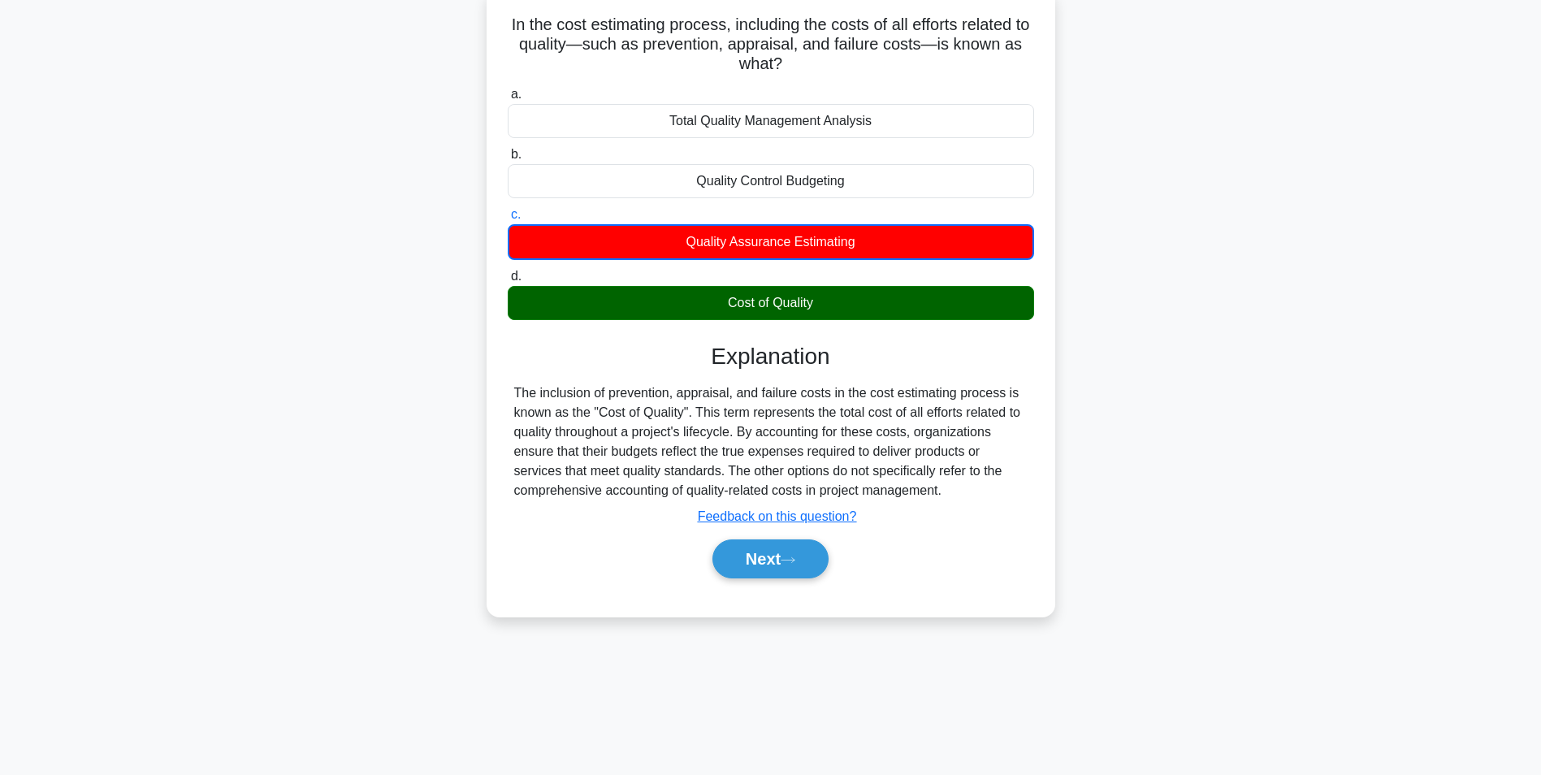
click at [785, 312] on div "Cost of Quality" at bounding box center [771, 303] width 526 height 34
click at [508, 282] on input "d. Cost of Quality" at bounding box center [508, 276] width 0 height 11
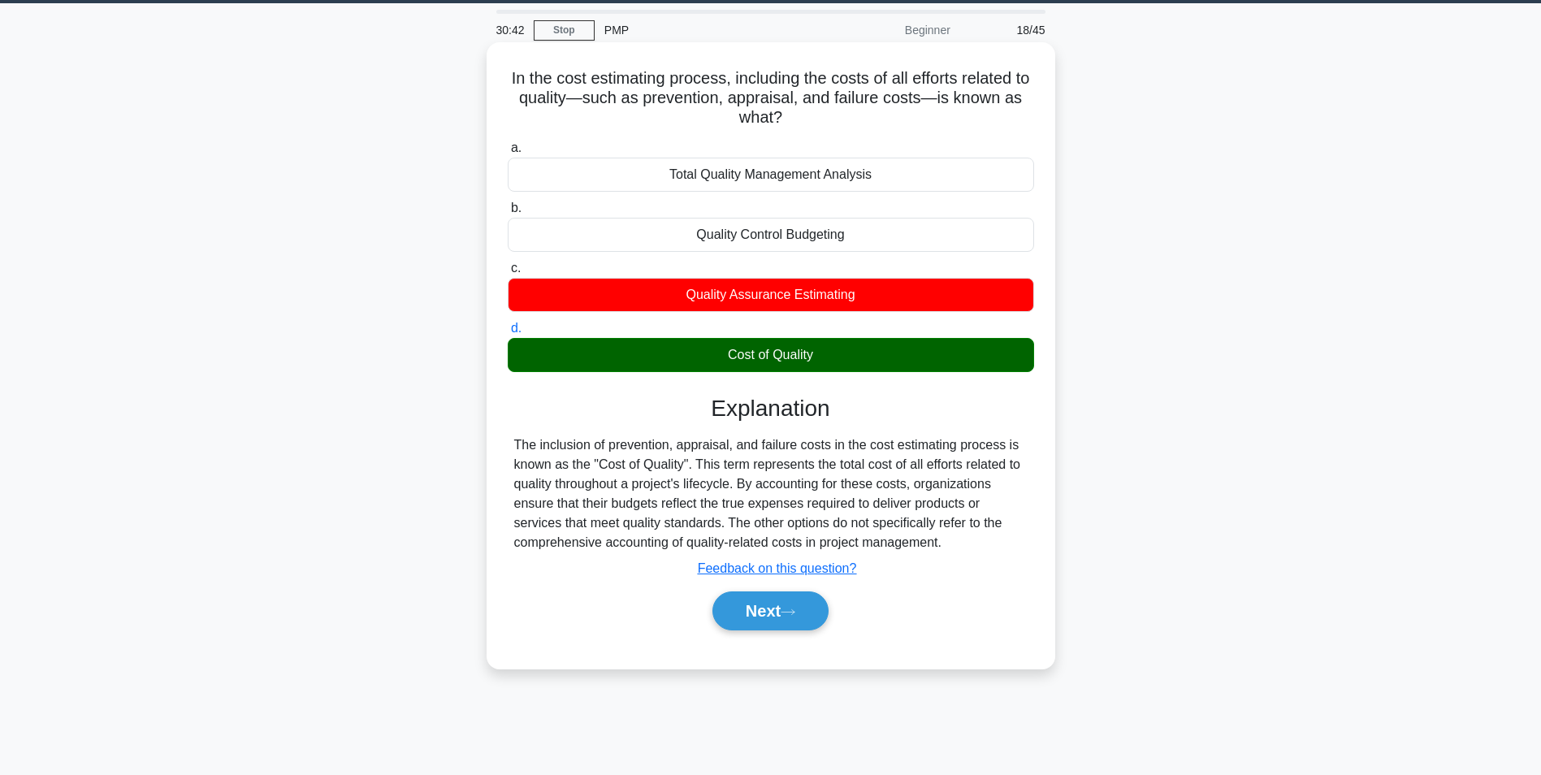
scroll to position [0, 0]
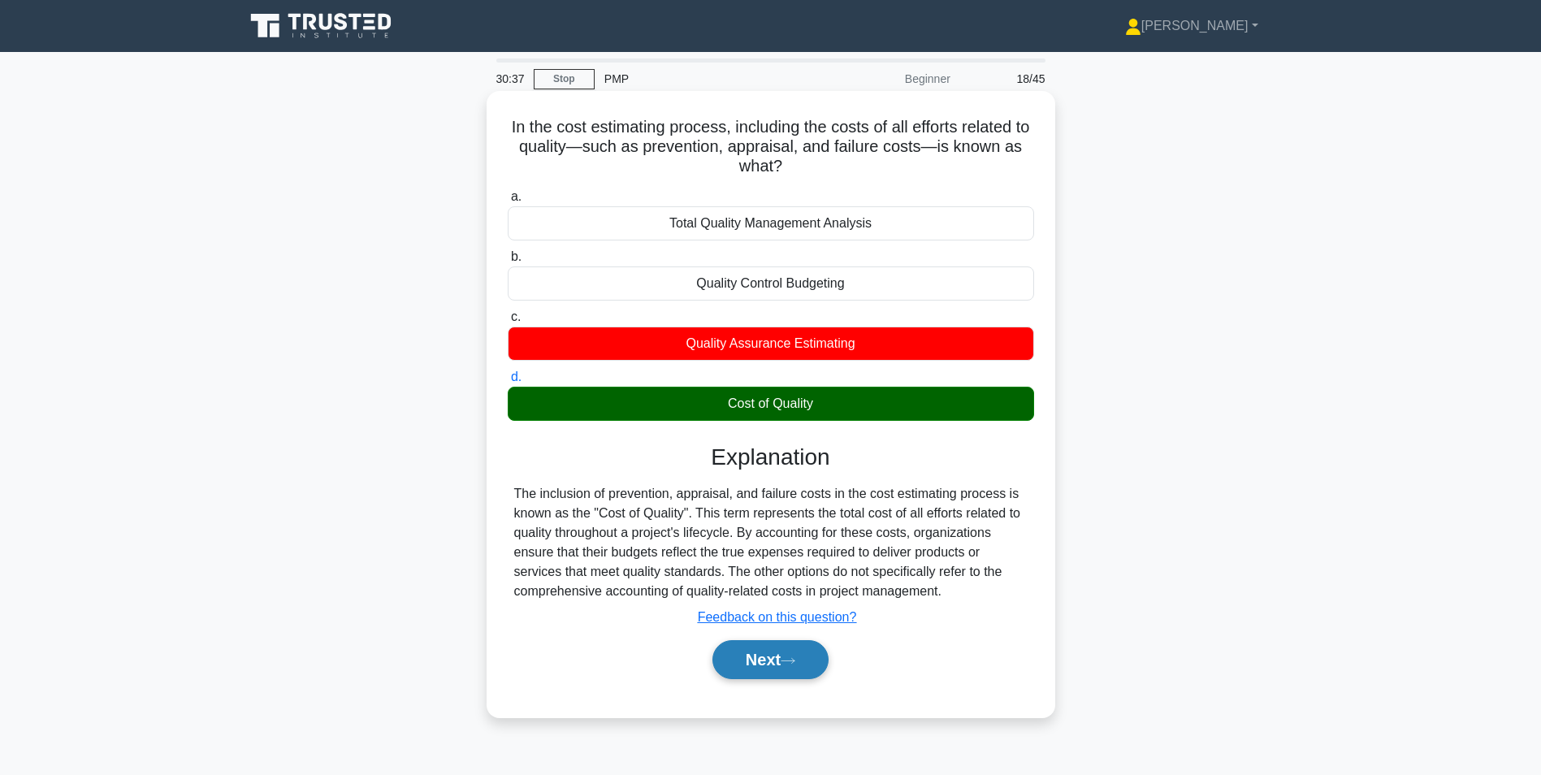
click at [784, 660] on button "Next" at bounding box center [770, 659] width 116 height 39
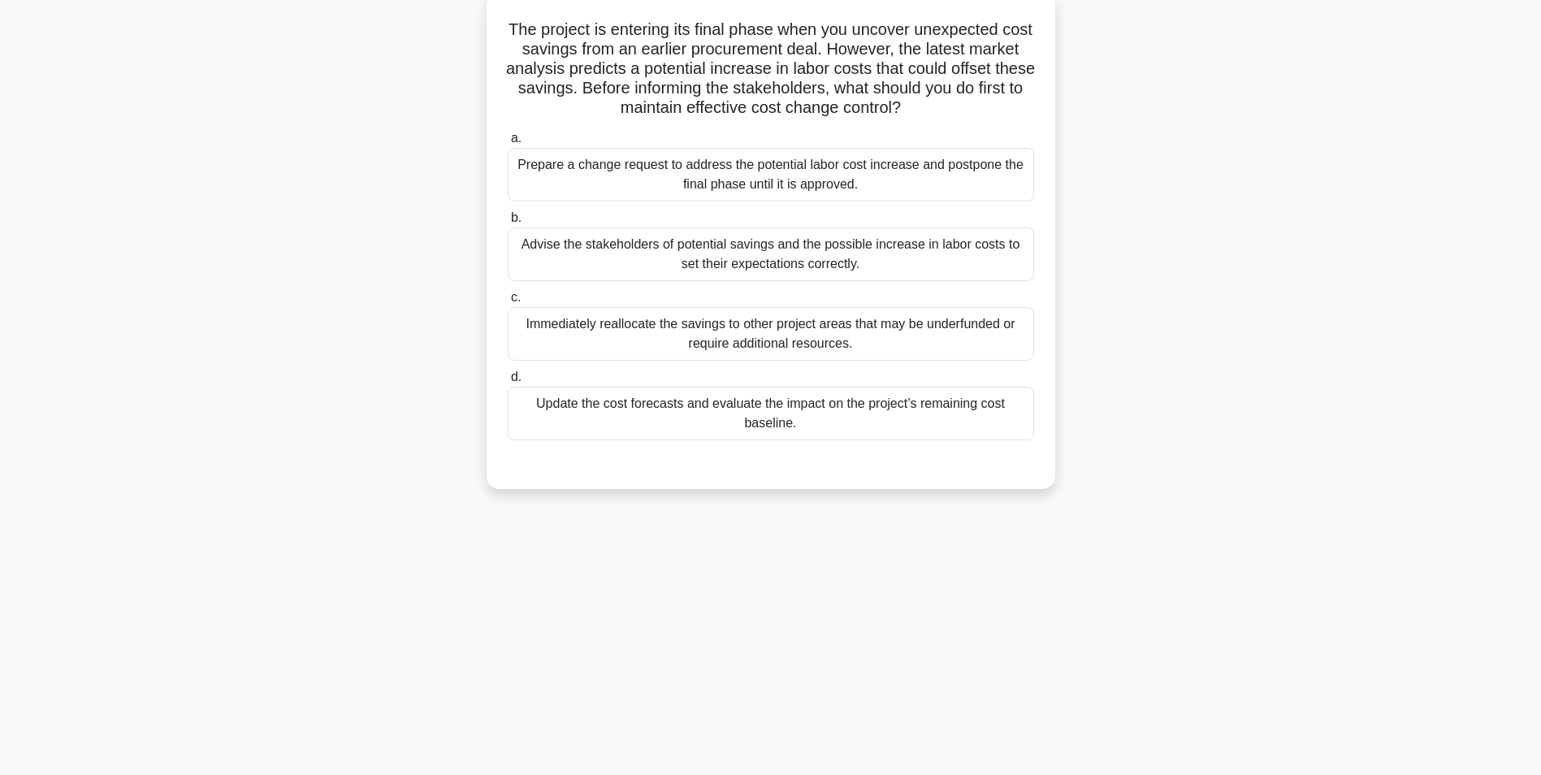
scroll to position [102, 0]
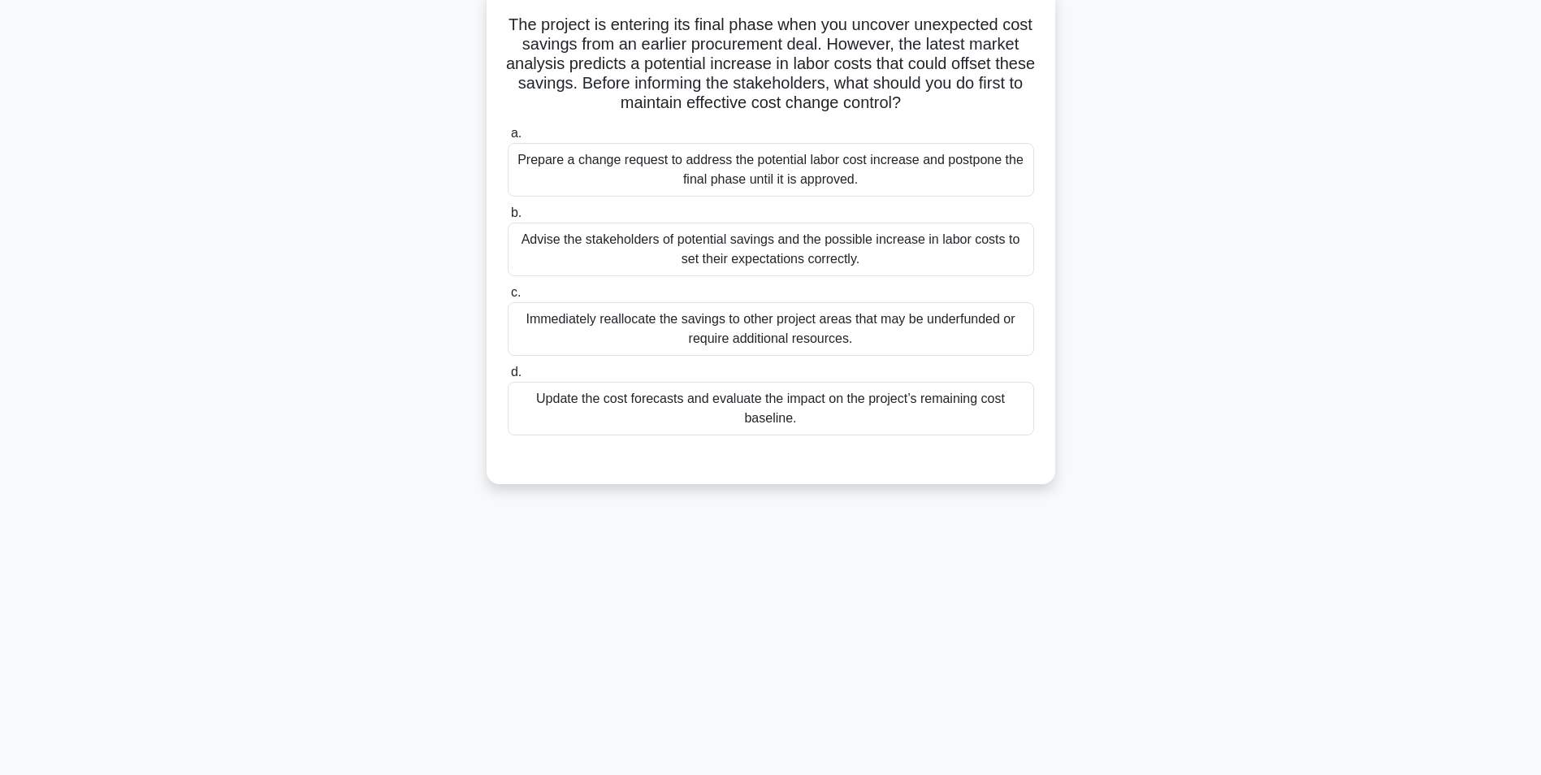
click at [831, 412] on div "Update the cost forecasts and evaluate the impact on the project’s remaining co…" at bounding box center [771, 409] width 526 height 54
click at [508, 378] on input "d. Update the cost forecasts and evaluate the impact on the project’s remaining…" at bounding box center [508, 372] width 0 height 11
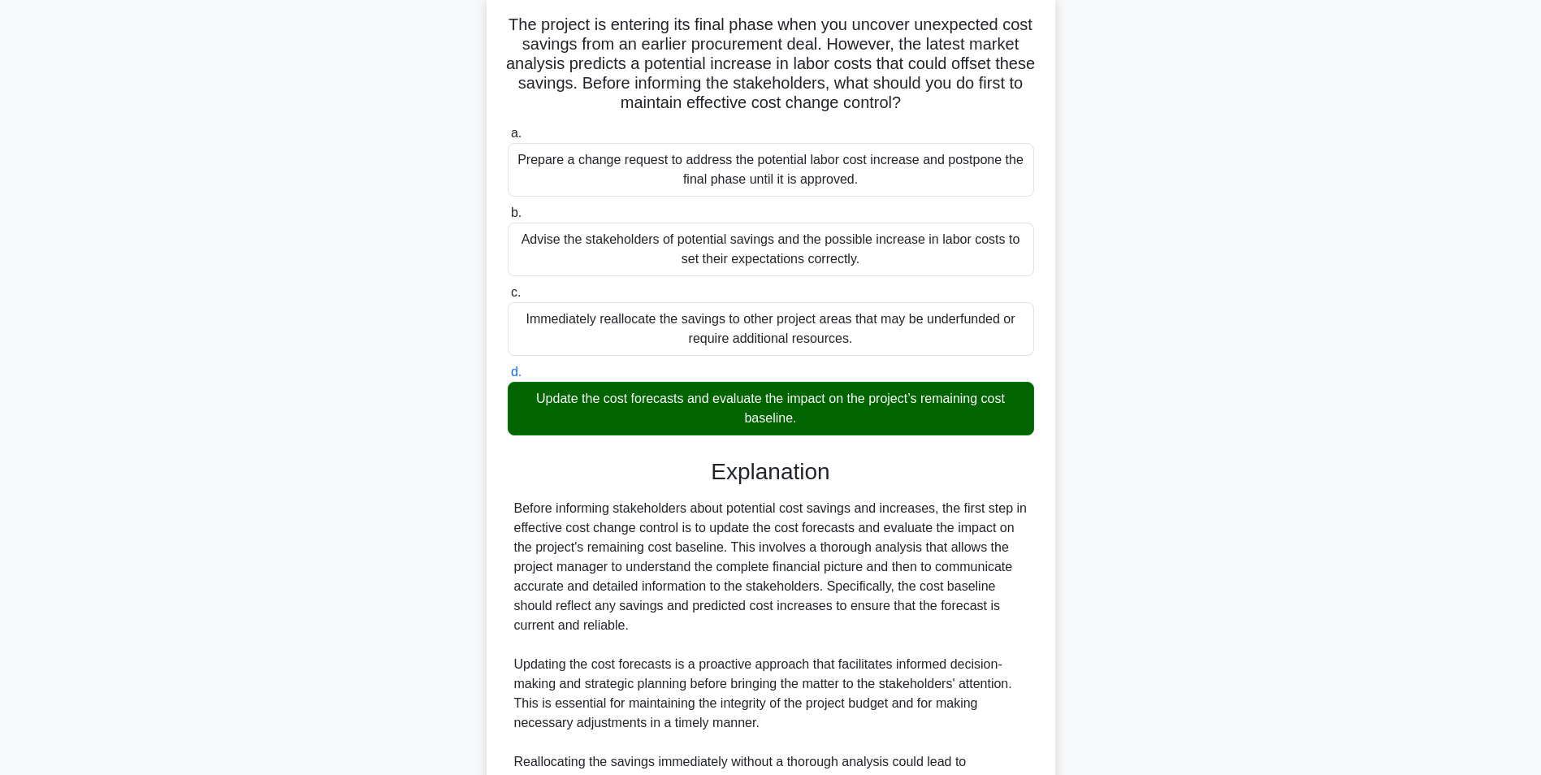
scroll to position [383, 0]
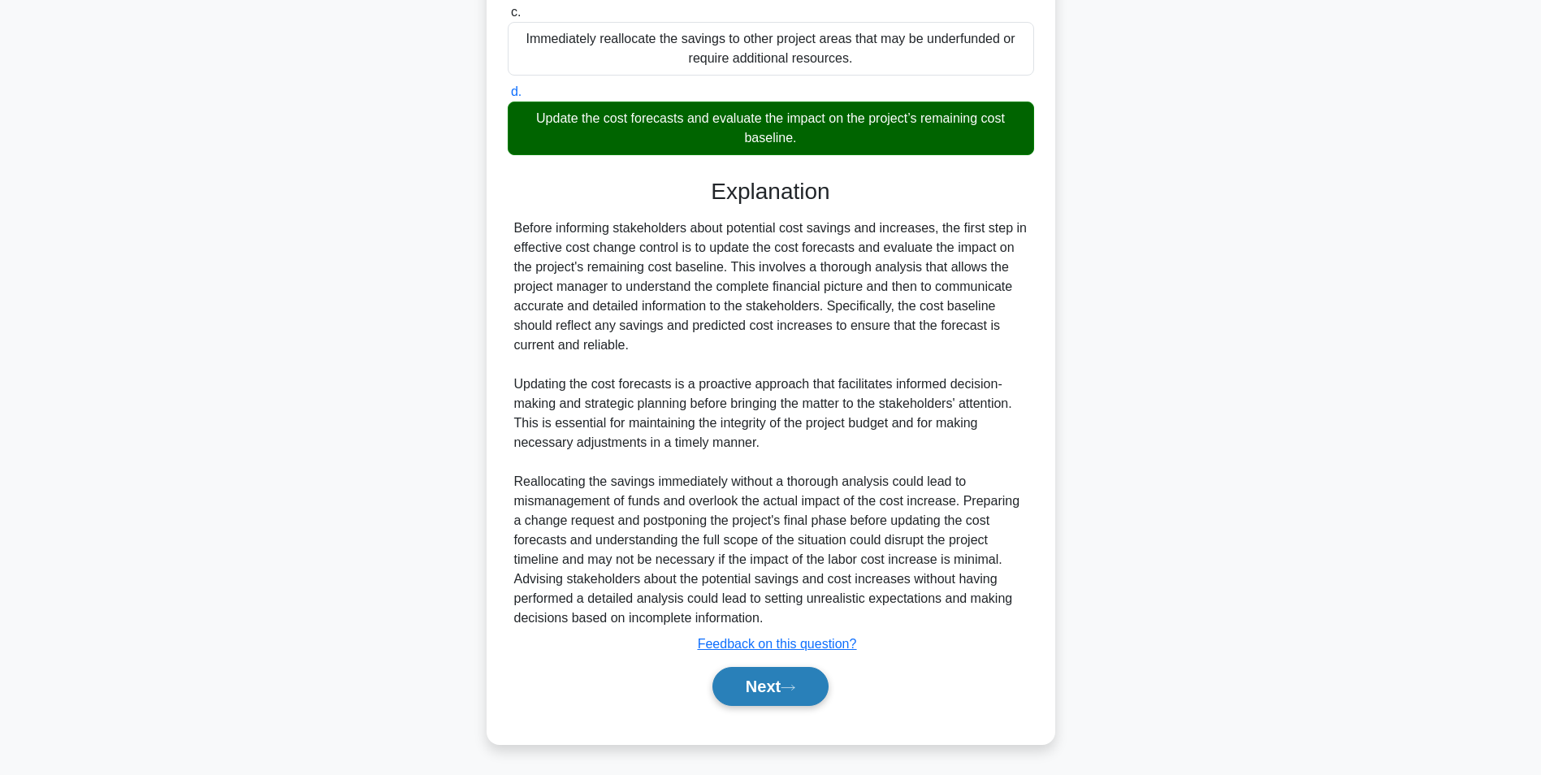
click at [779, 677] on button "Next" at bounding box center [770, 686] width 116 height 39
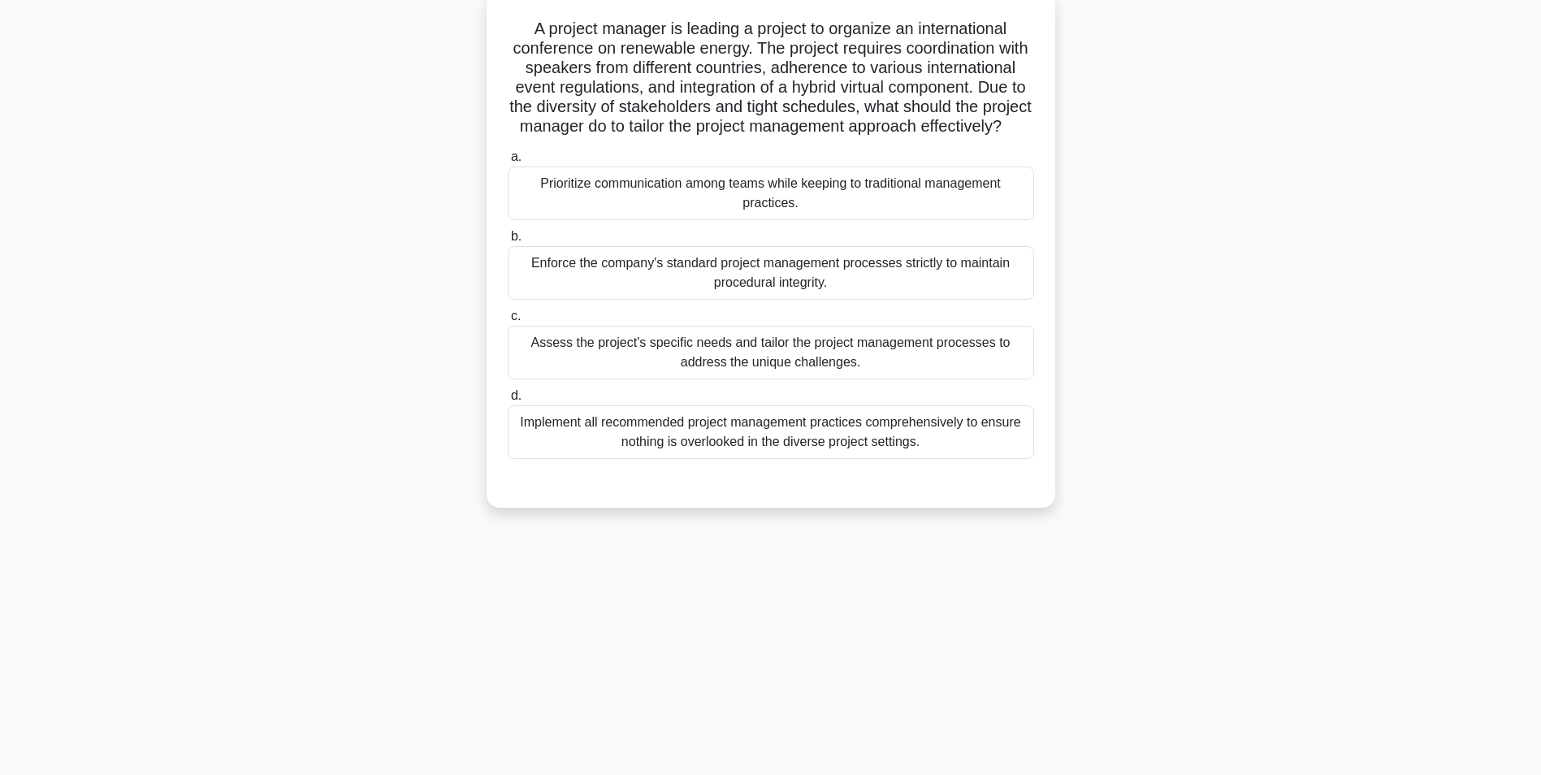
scroll to position [102, 0]
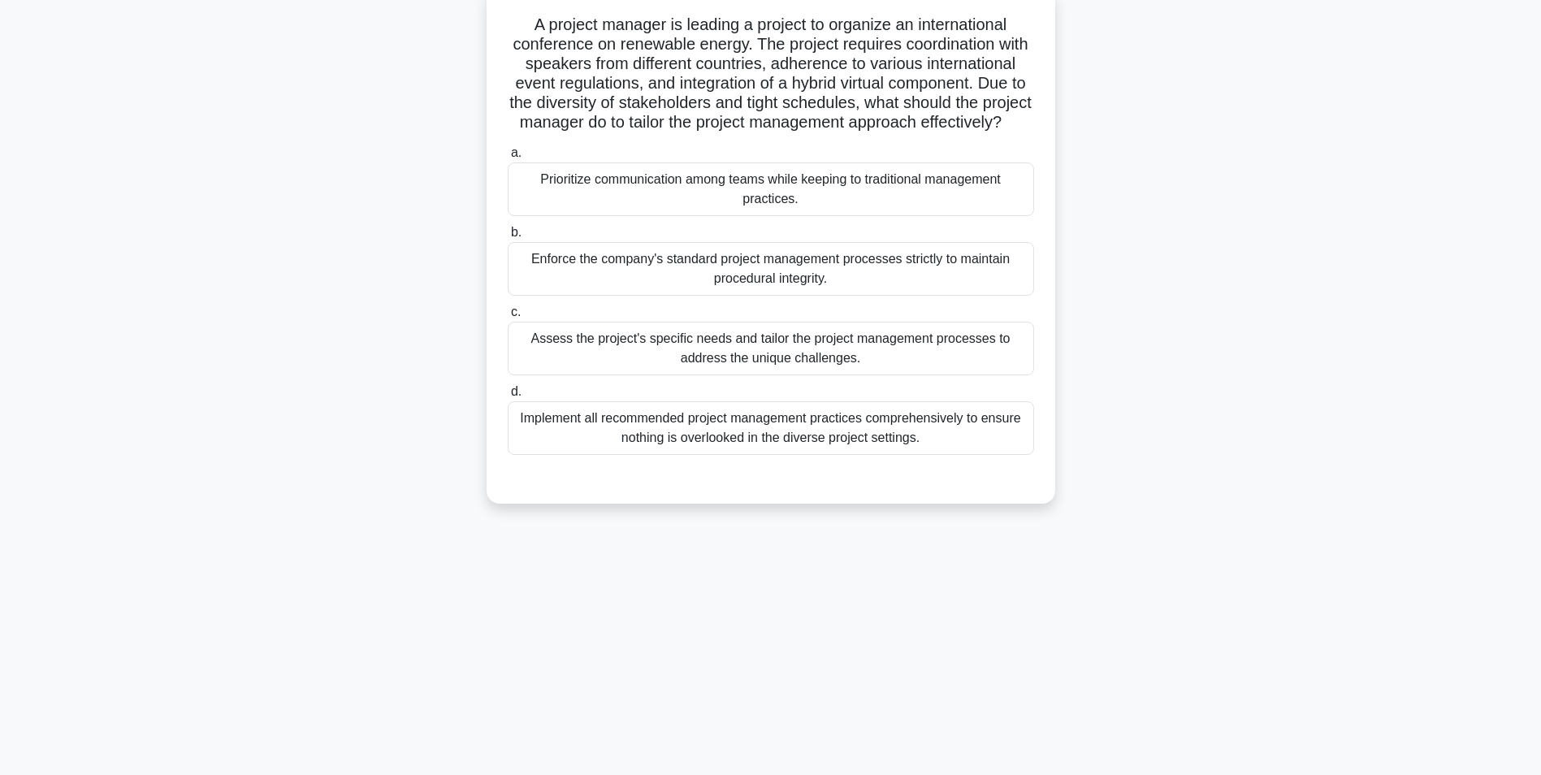
click at [801, 370] on div "Assess the project's specific needs and tailor the project management processes…" at bounding box center [771, 349] width 526 height 54
click at [508, 318] on input "c. Assess the project's specific needs and tailor the project management proces…" at bounding box center [508, 312] width 0 height 11
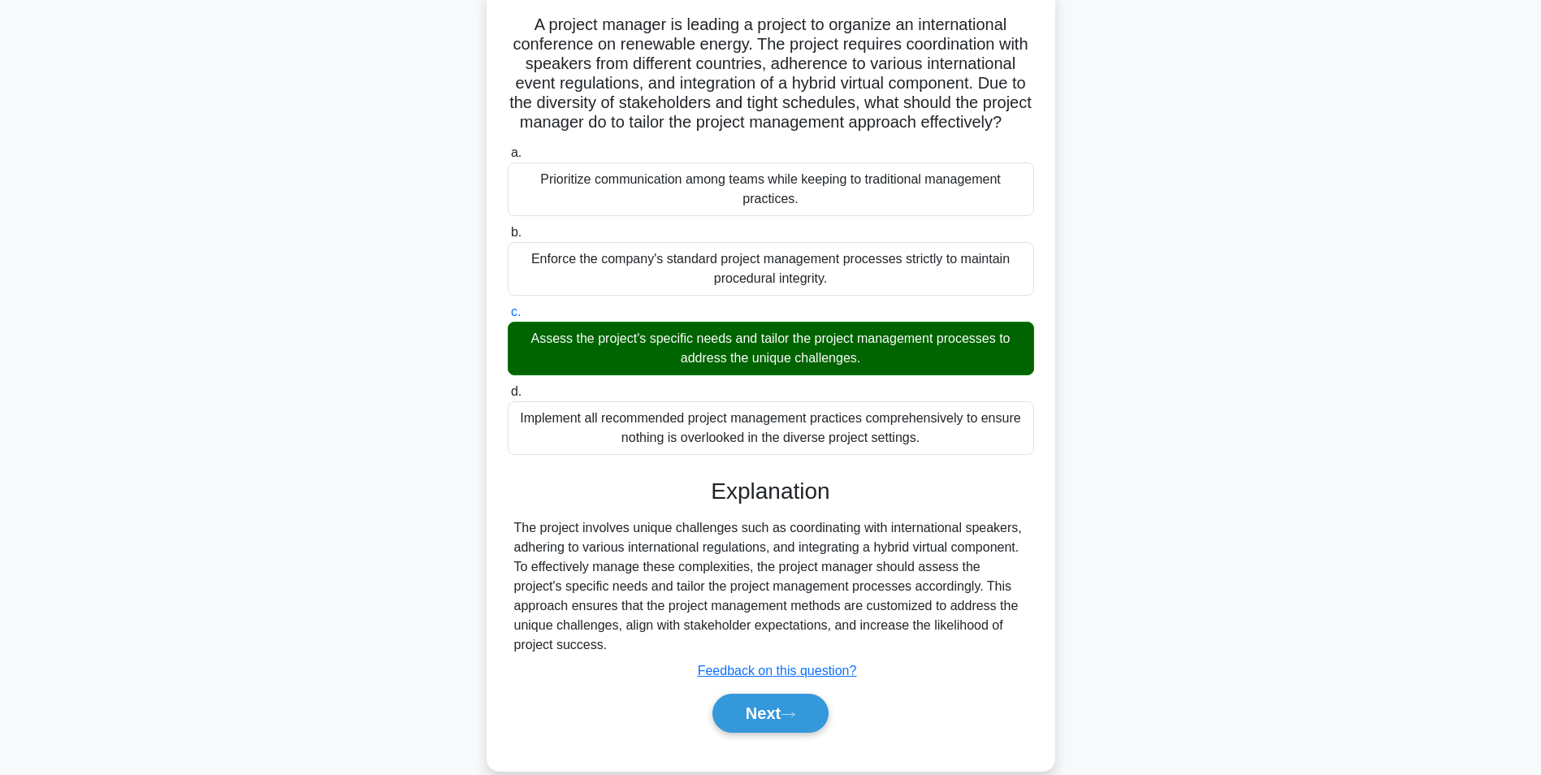
scroll to position [149, 0]
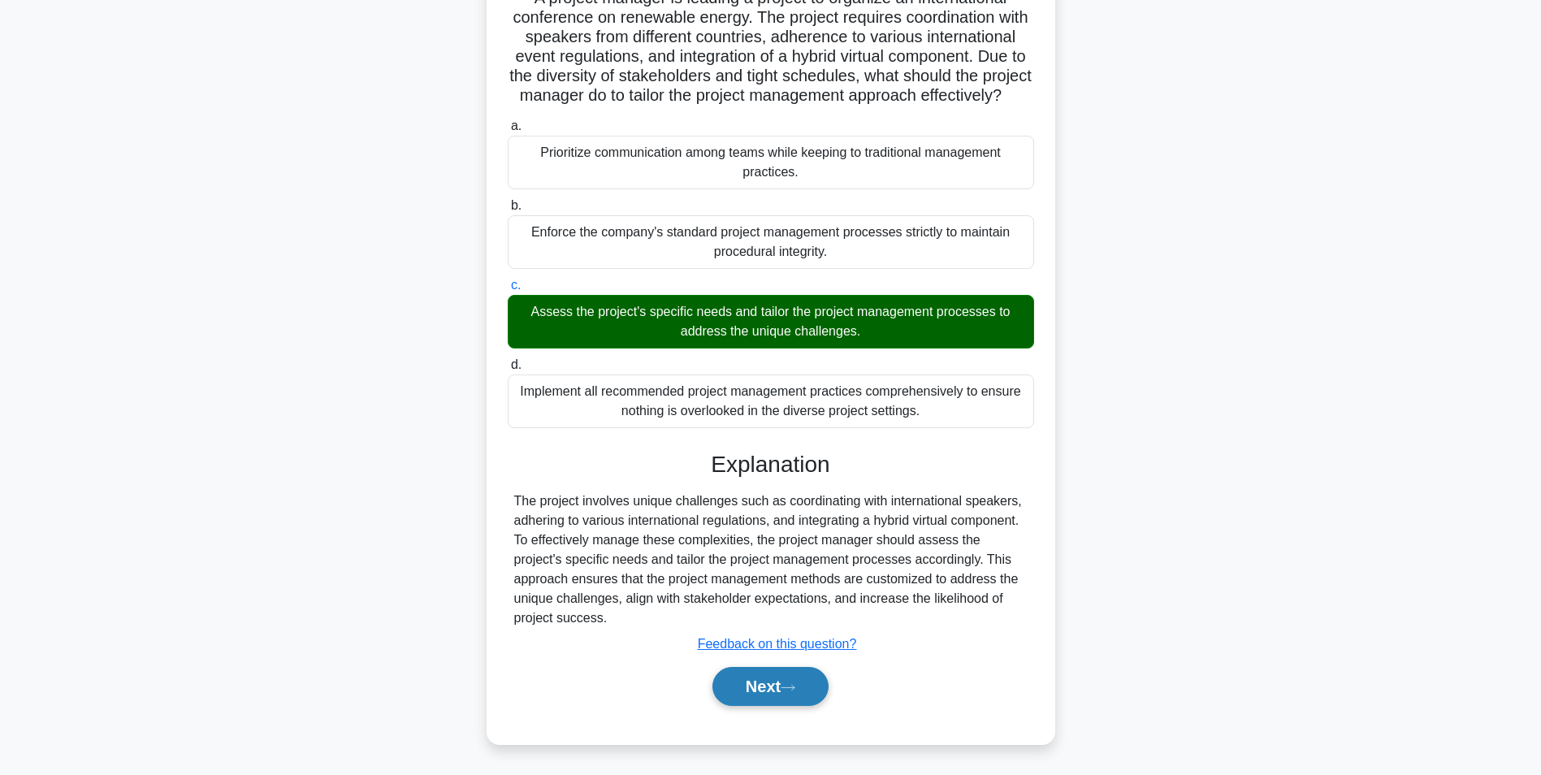
drag, startPoint x: 755, startPoint y: 672, endPoint x: 756, endPoint y: 680, distance: 8.2
click at [755, 673] on button "Next" at bounding box center [770, 686] width 116 height 39
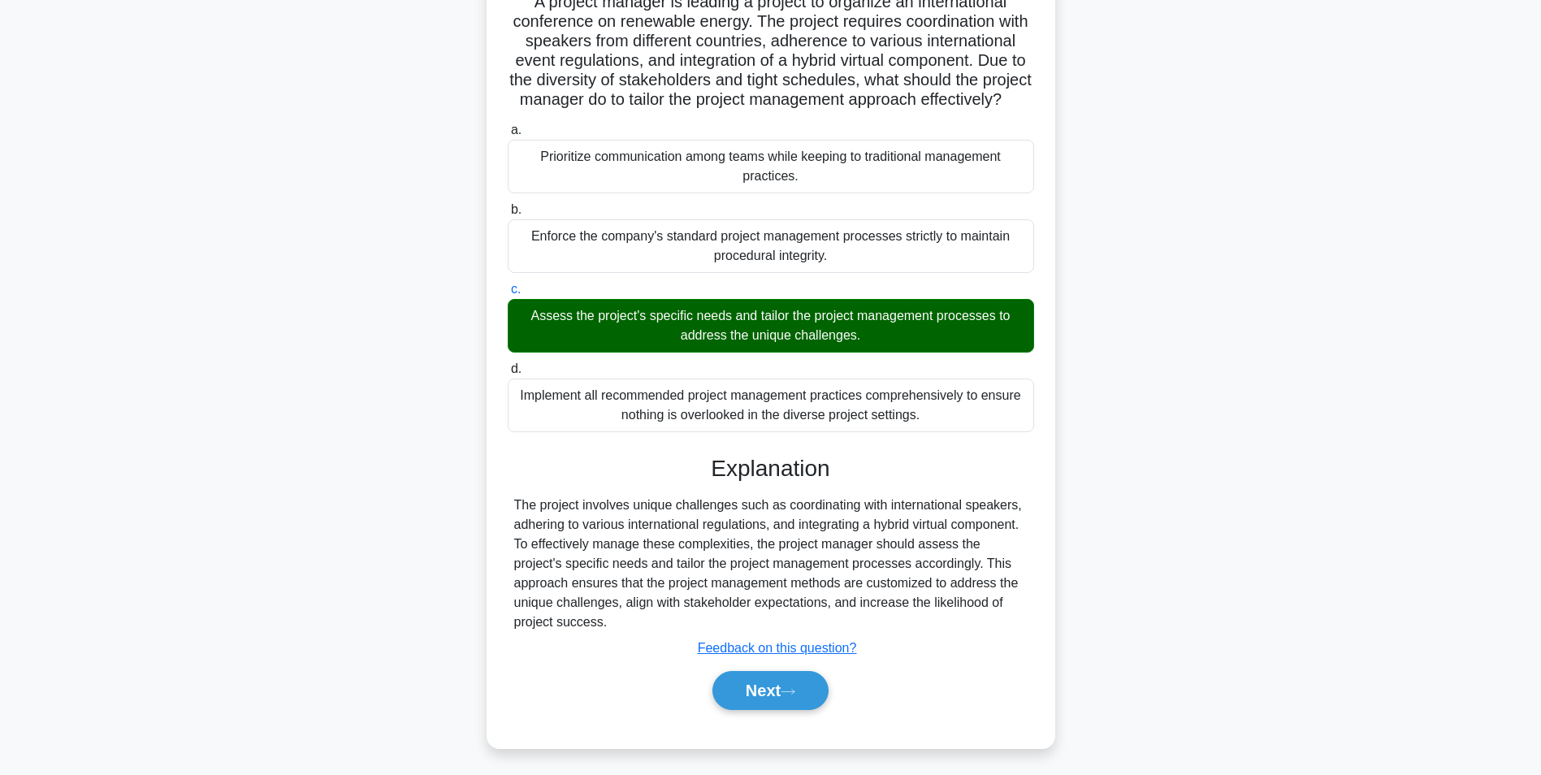
scroll to position [102, 0]
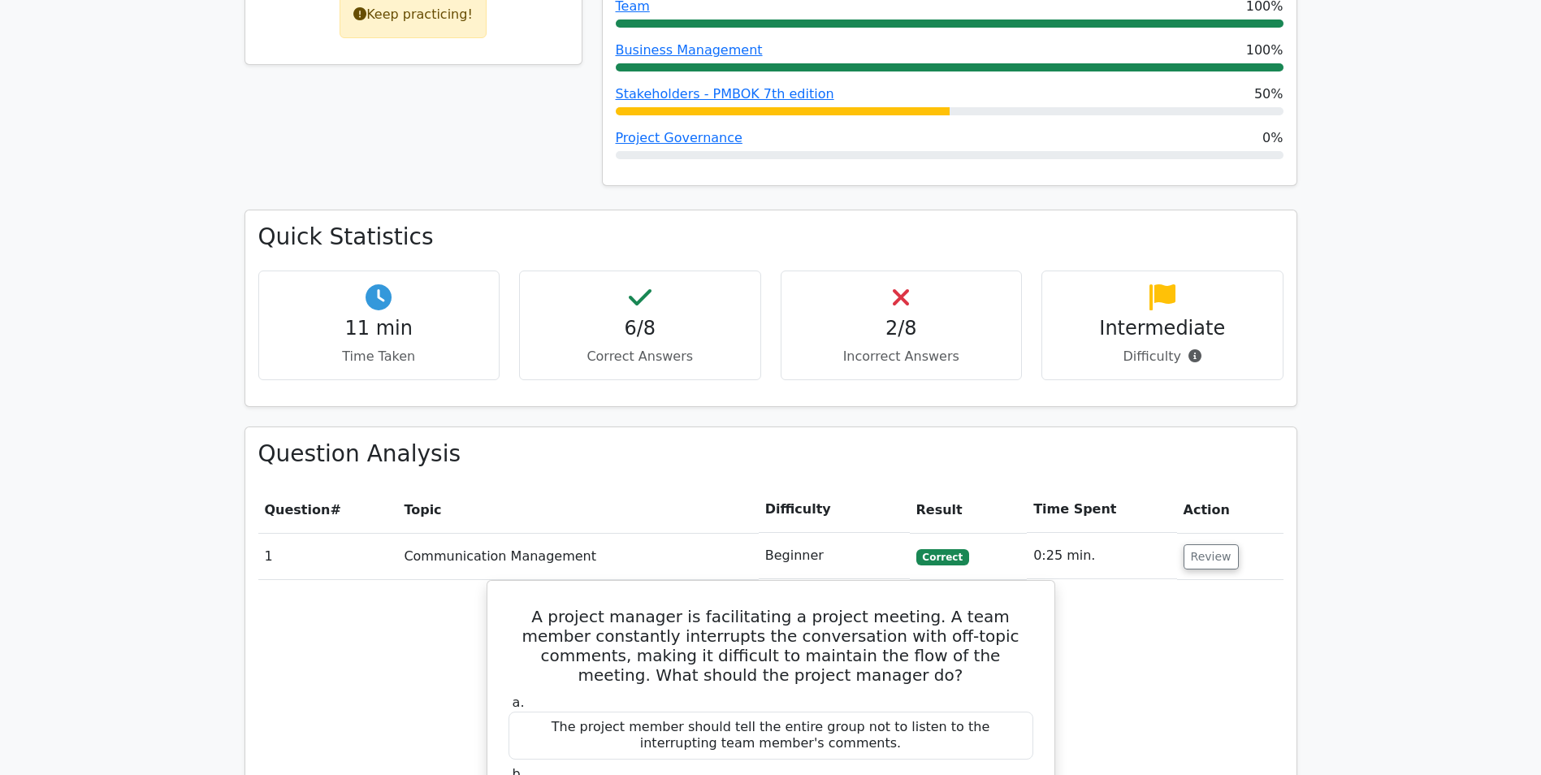
scroll to position [650, 0]
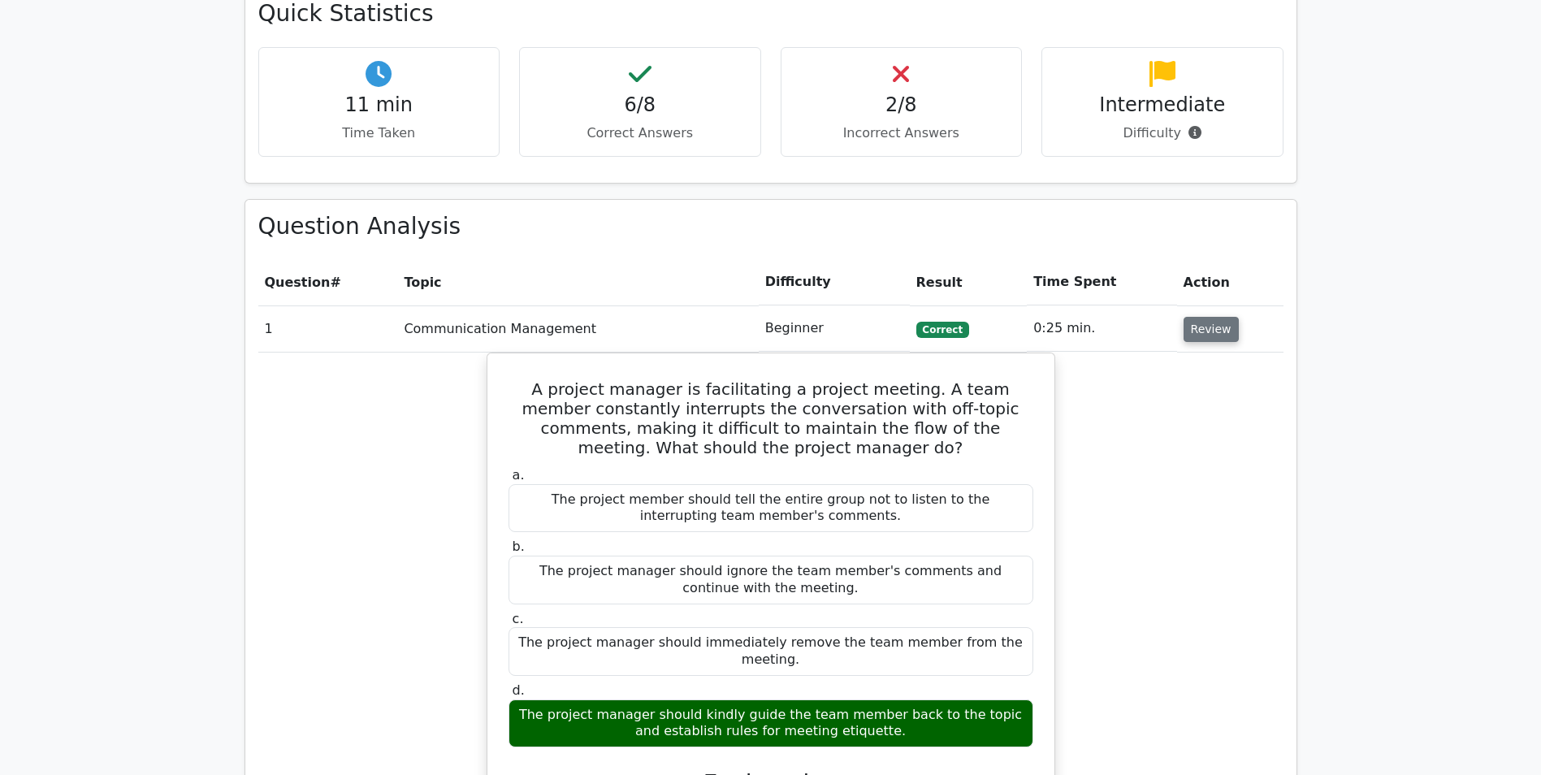
click at [1212, 329] on button "Review" at bounding box center [1210, 329] width 55 height 25
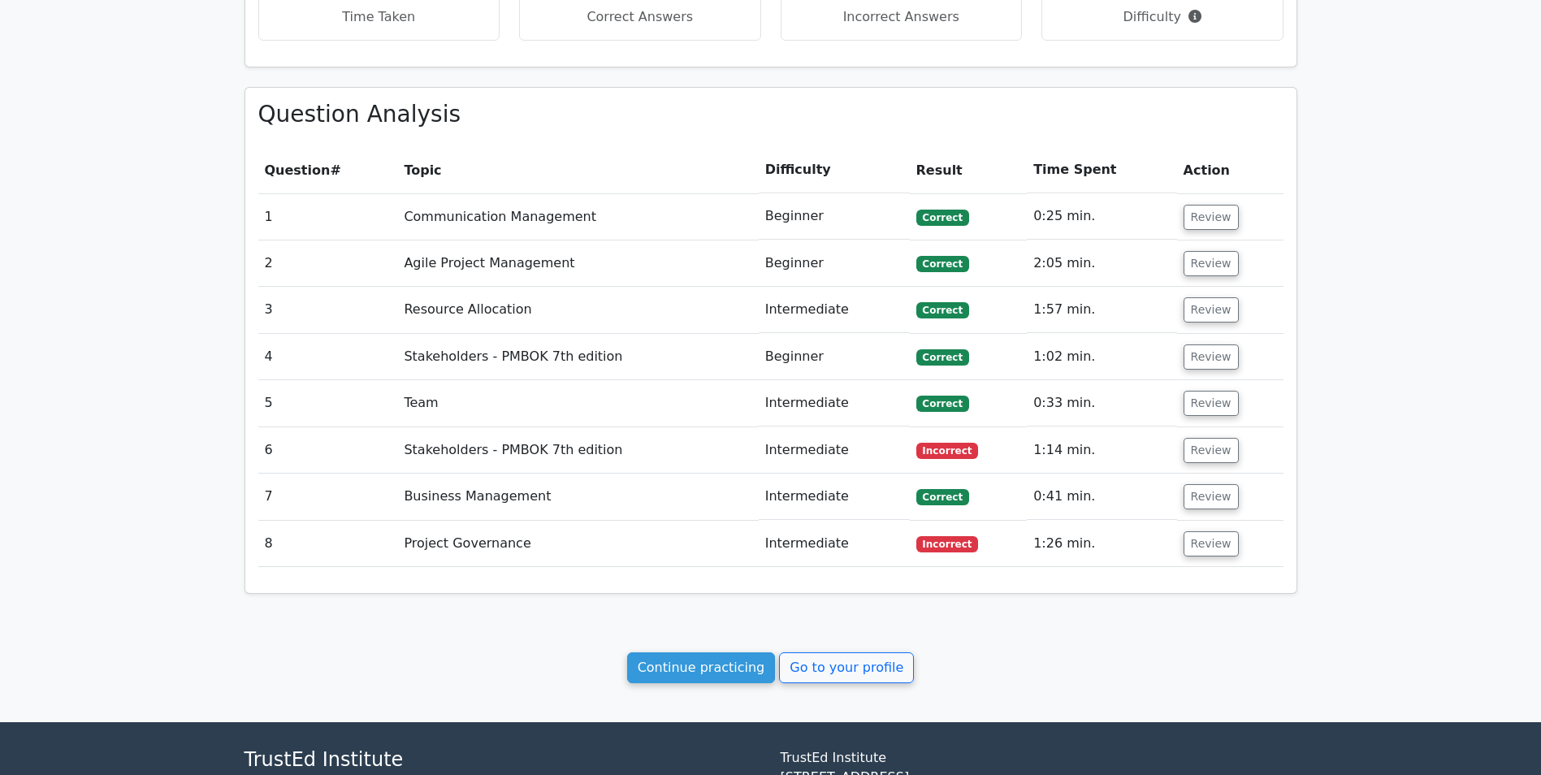
scroll to position [906, 0]
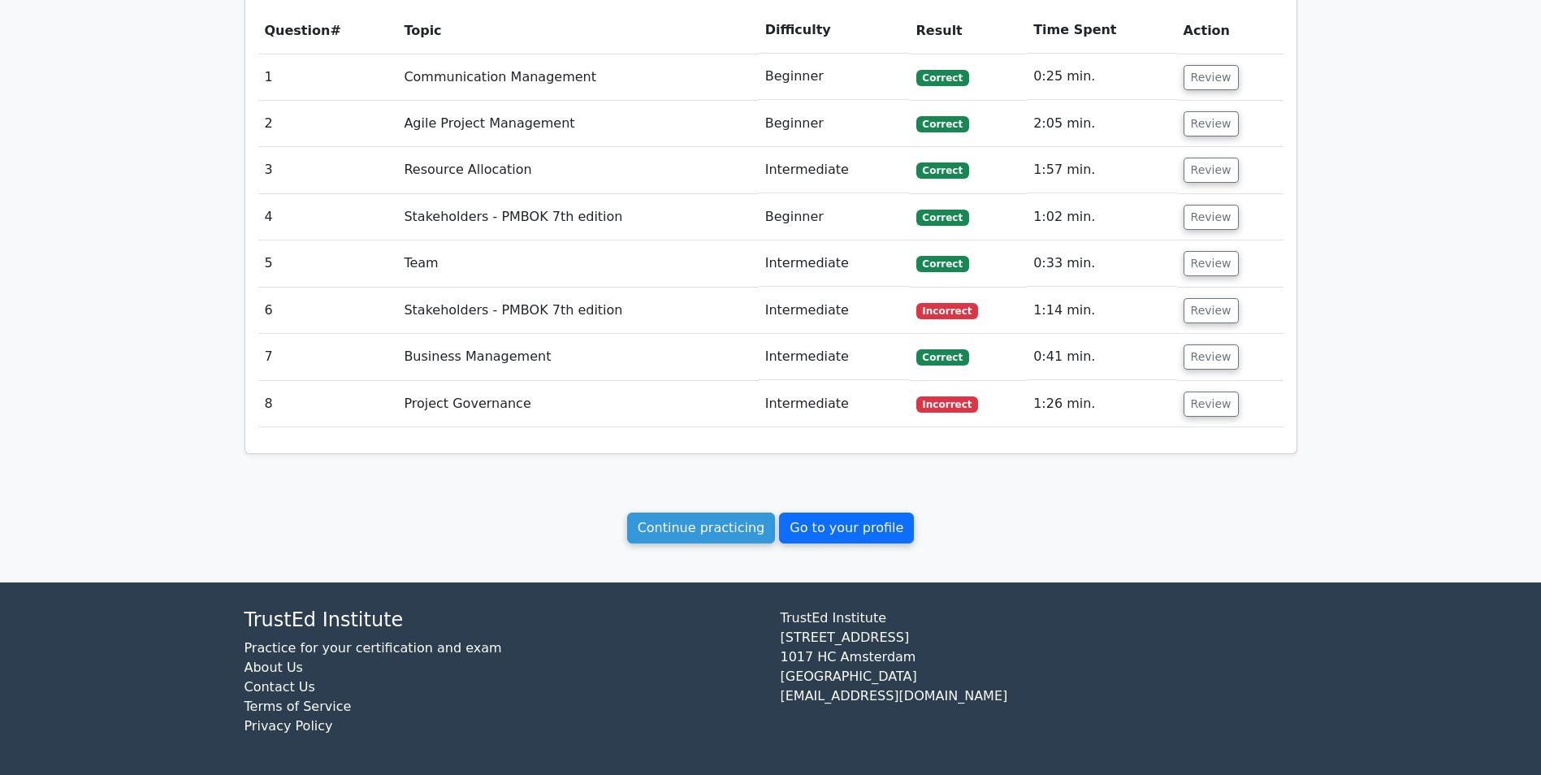
click at [807, 522] on link "Go to your profile" at bounding box center [846, 528] width 135 height 31
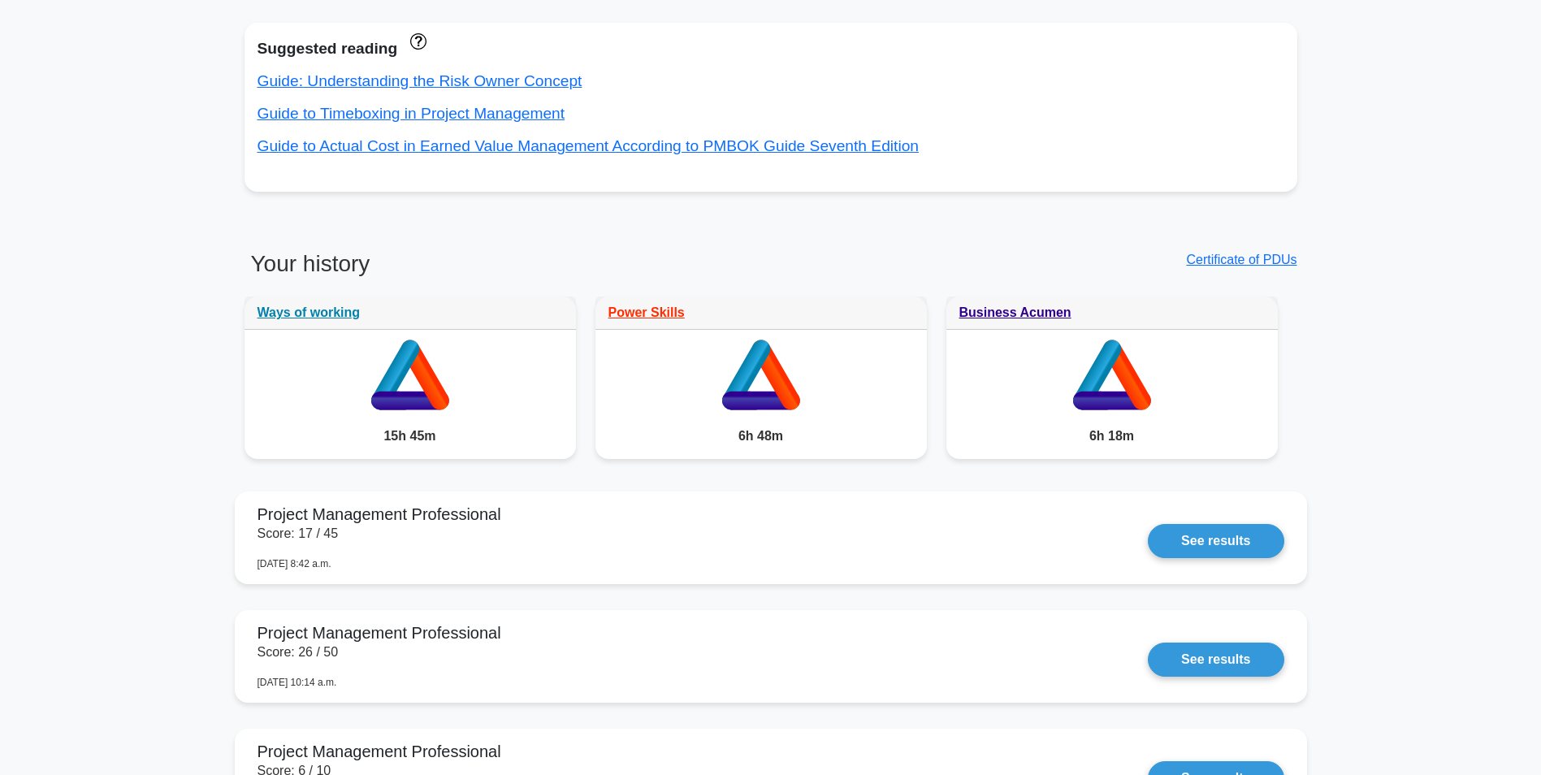
scroll to position [975, 0]
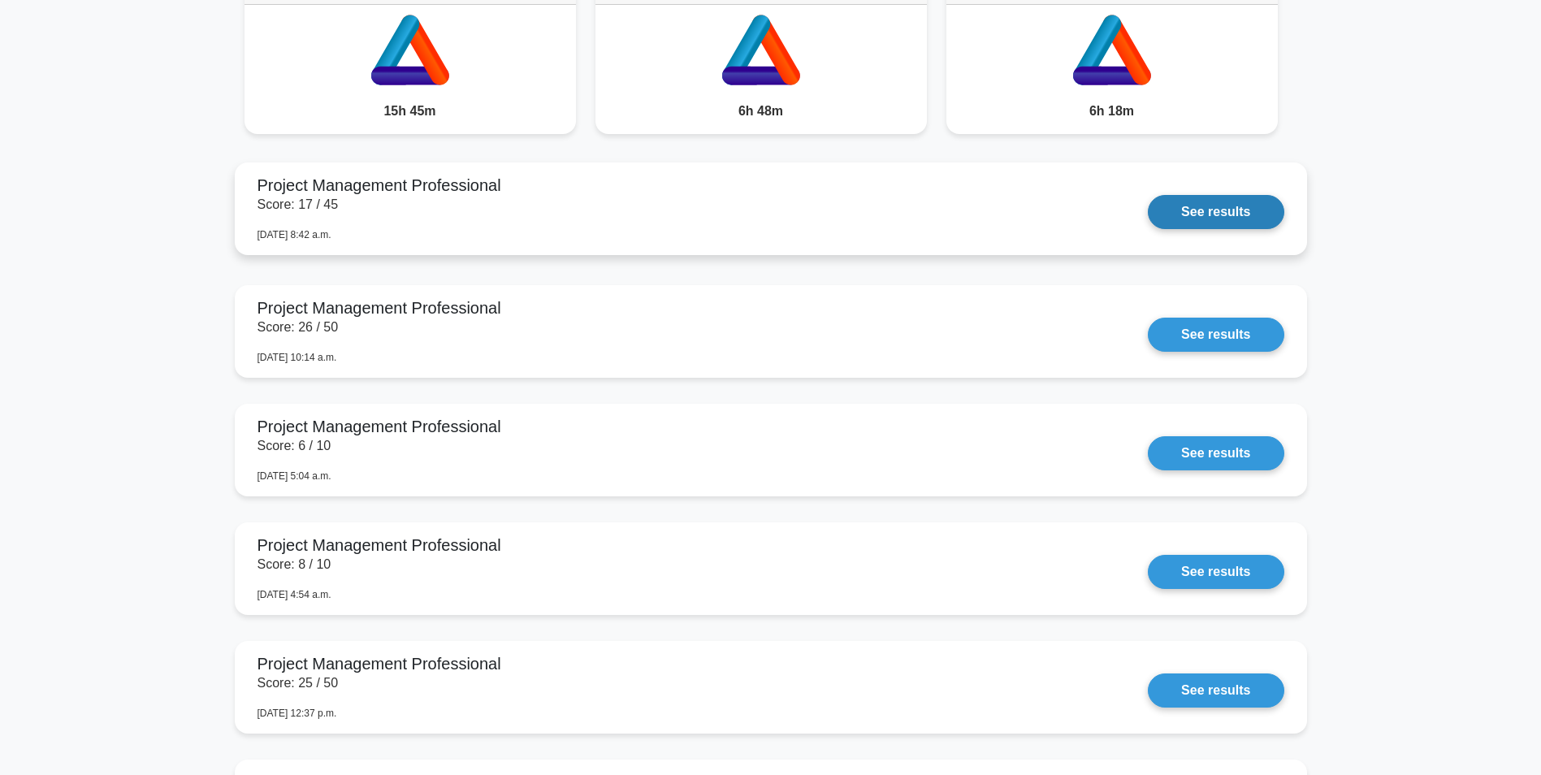
click at [1238, 210] on link "See results" at bounding box center [1216, 212] width 136 height 34
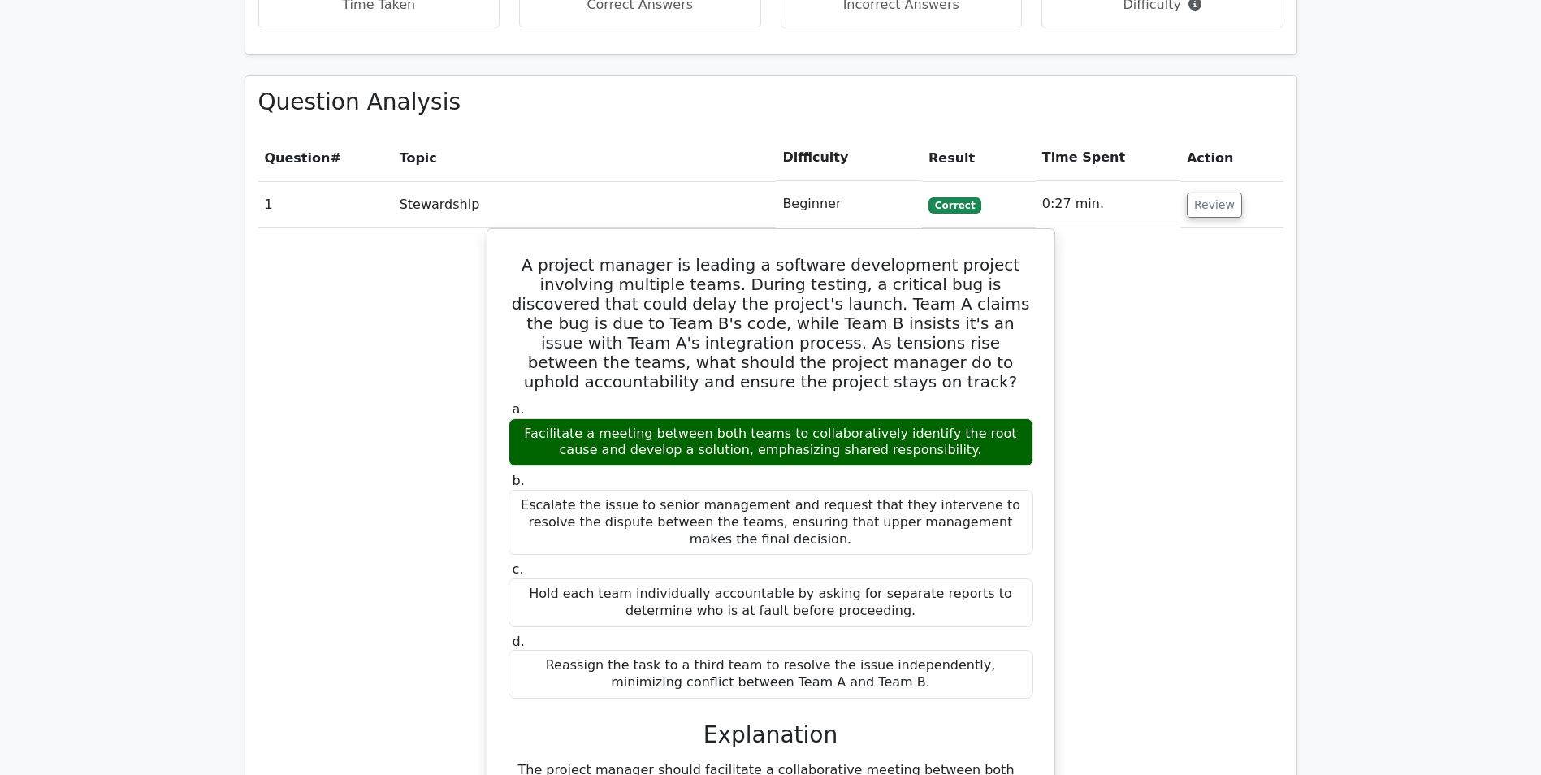
scroll to position [1218, 0]
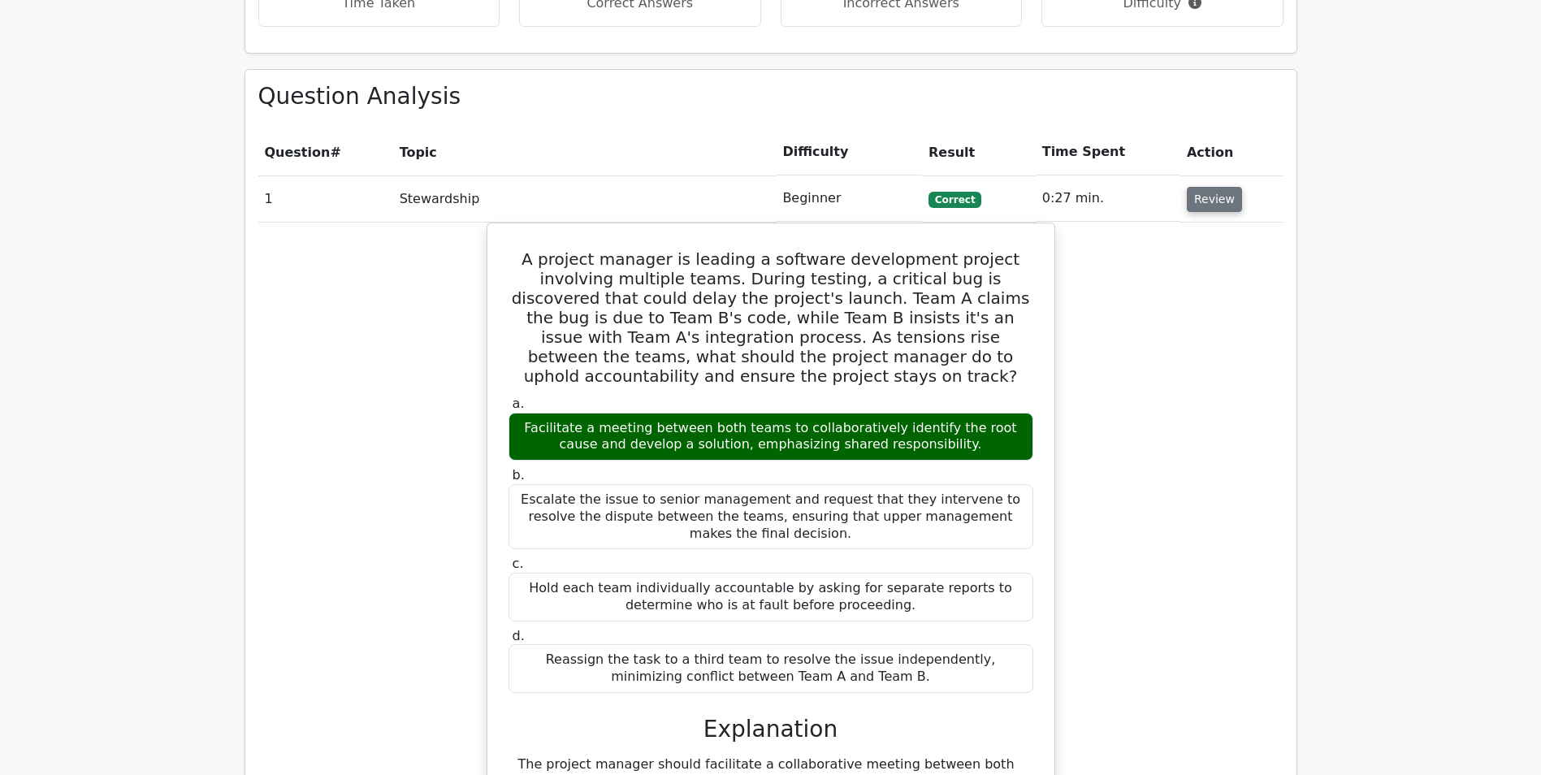
click at [1211, 197] on button "Review" at bounding box center [1214, 199] width 55 height 25
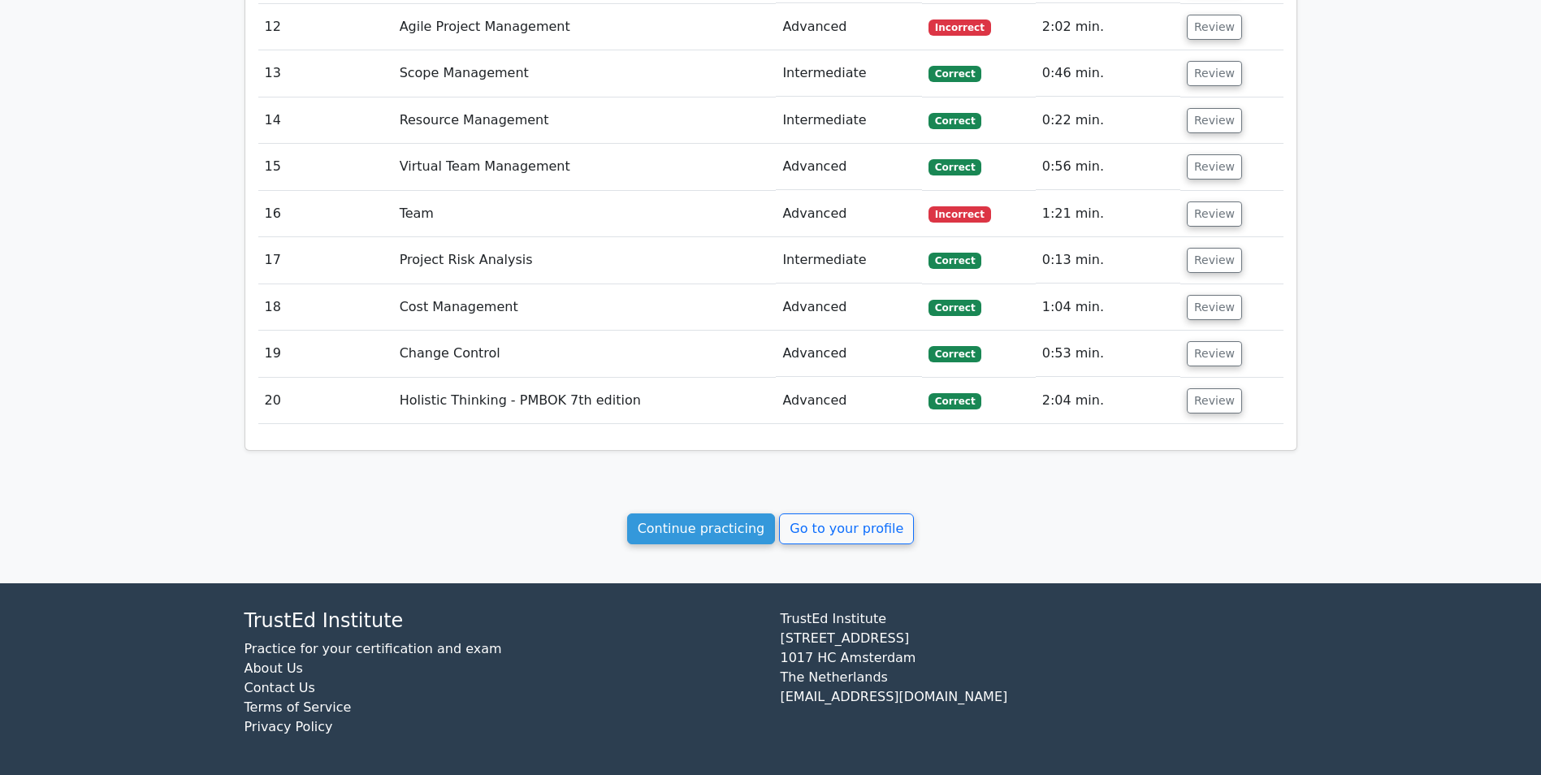
scroll to position [1905, 0]
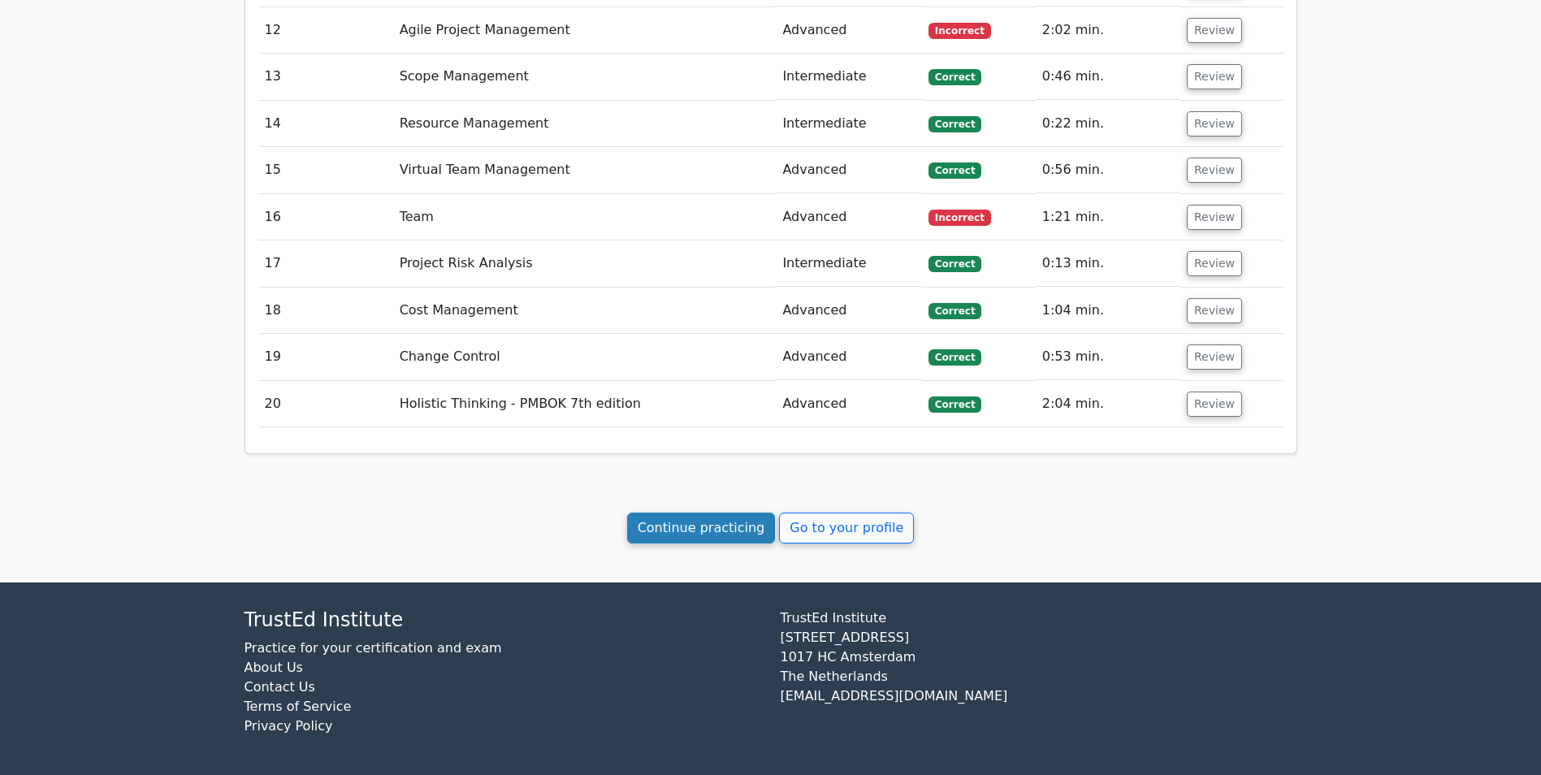
click at [689, 526] on link "Continue practicing" at bounding box center [701, 528] width 149 height 31
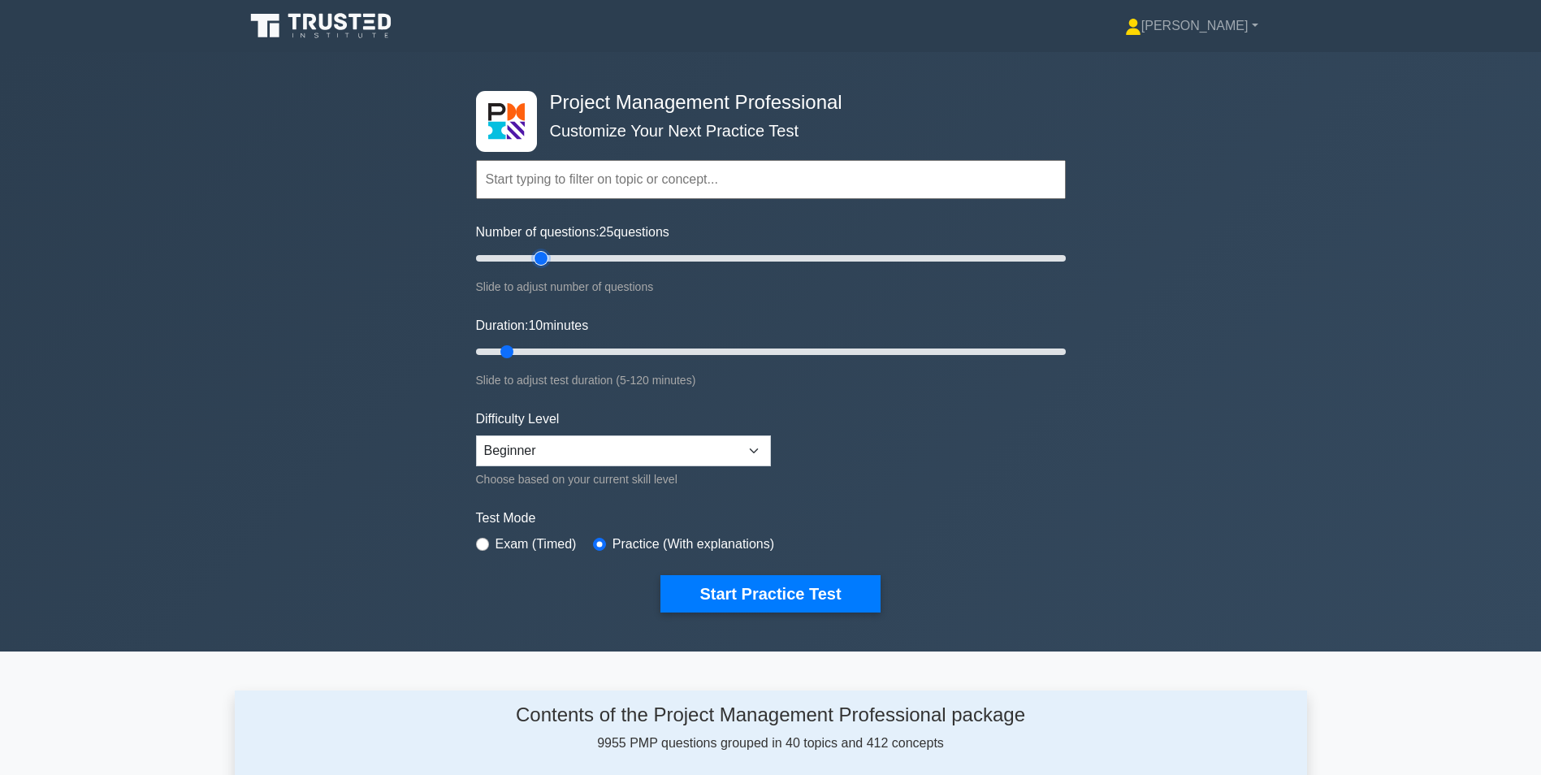
click at [535, 257] on input "Number of questions: 25 questions" at bounding box center [771, 258] width 590 height 19
type input "20"
click at [526, 257] on input "Number of questions: 20 questions" at bounding box center [771, 258] width 590 height 19
click at [530, 348] on input "Duration: 15 minutes" at bounding box center [771, 351] width 590 height 19
type input "20"
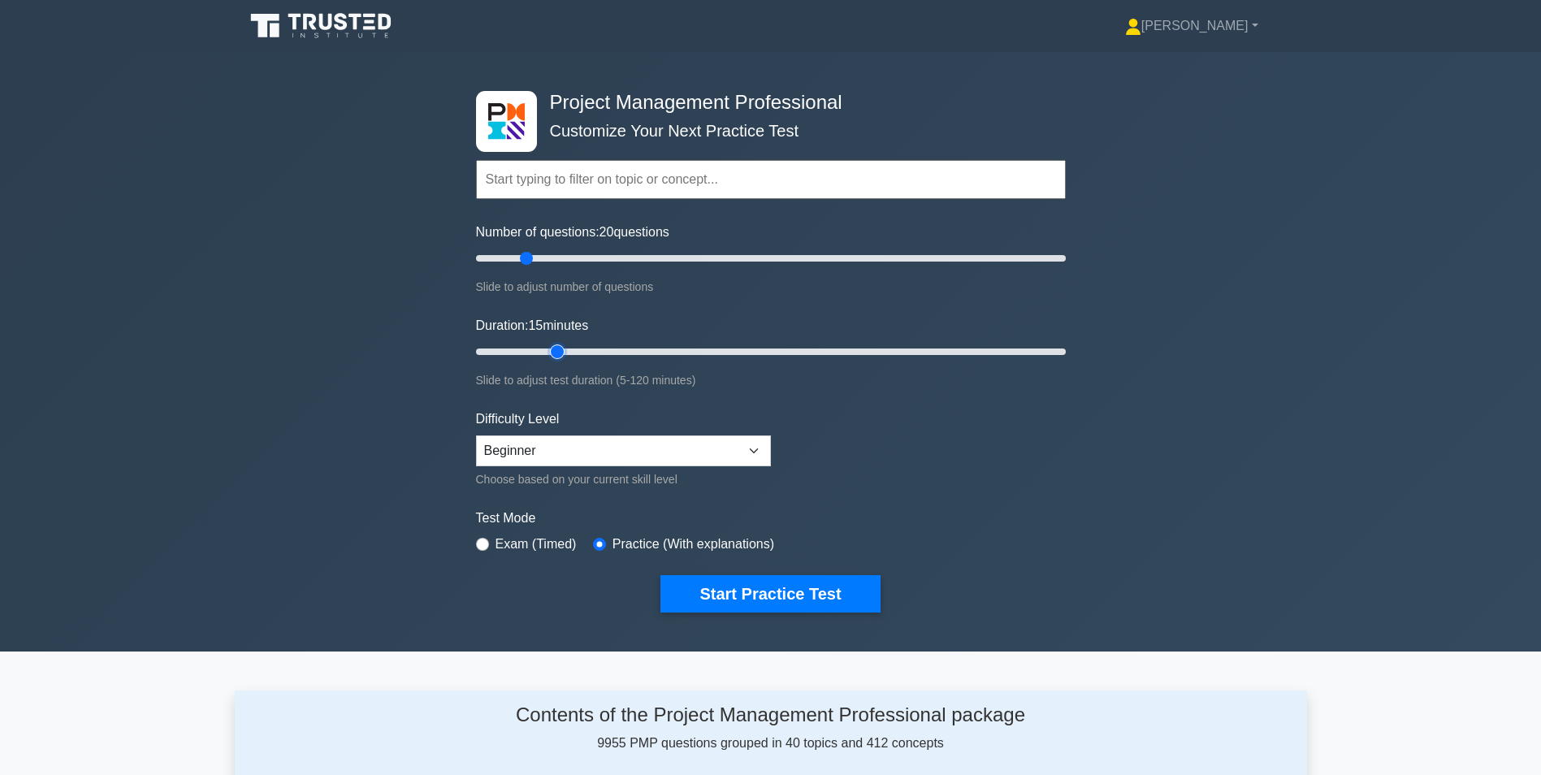
click at [549, 348] on input "Duration: 15 minutes" at bounding box center [771, 351] width 590 height 19
click at [739, 589] on button "Start Practice Test" at bounding box center [769, 593] width 219 height 37
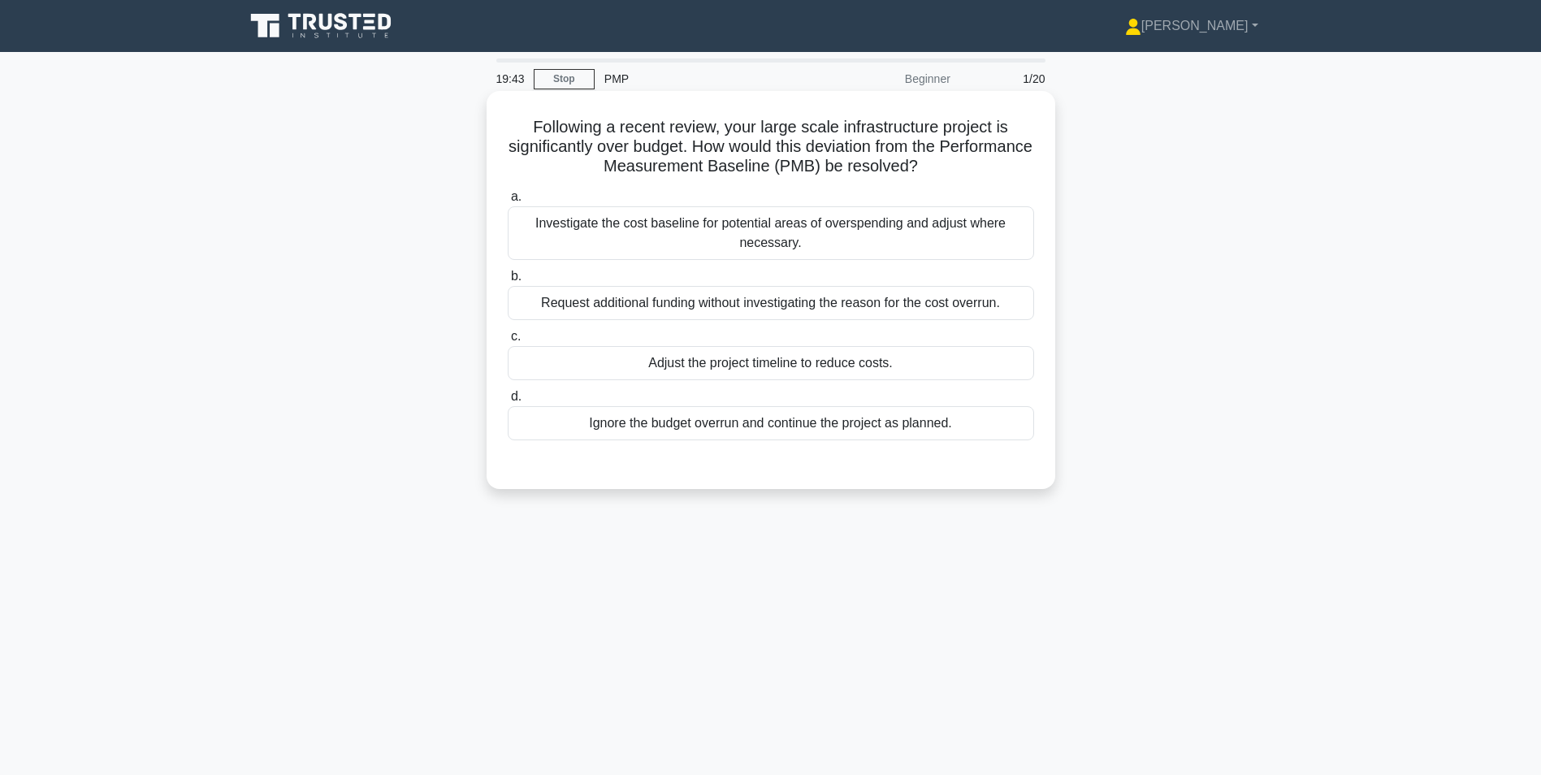
click at [846, 244] on div "Investigate the cost baseline for potential areas of overspending and adjust wh…" at bounding box center [771, 233] width 526 height 54
click at [508, 202] on input "a. Investigate the cost baseline for potential areas of overspending and adjust…" at bounding box center [508, 197] width 0 height 11
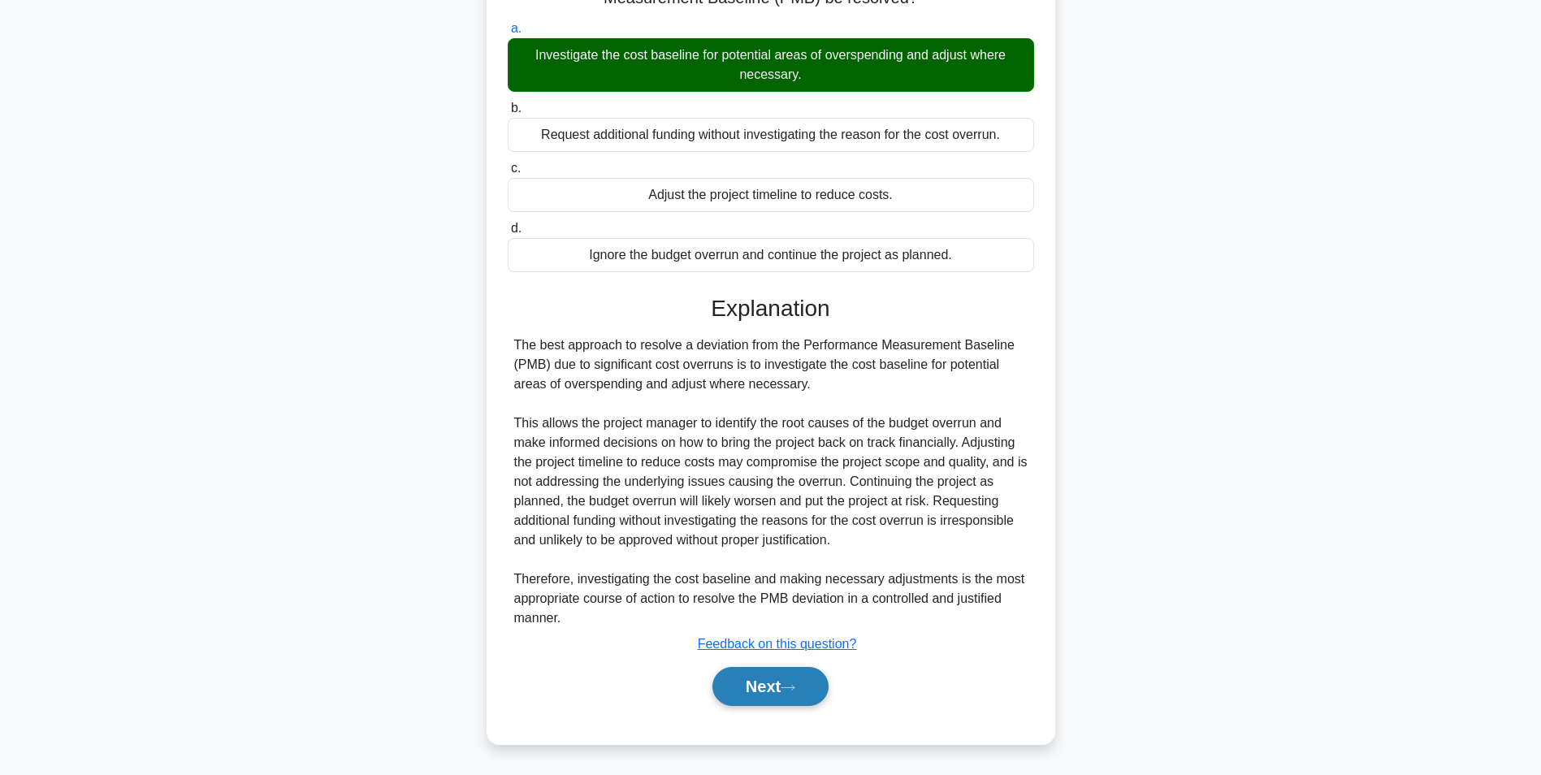
click at [767, 690] on button "Next" at bounding box center [770, 686] width 116 height 39
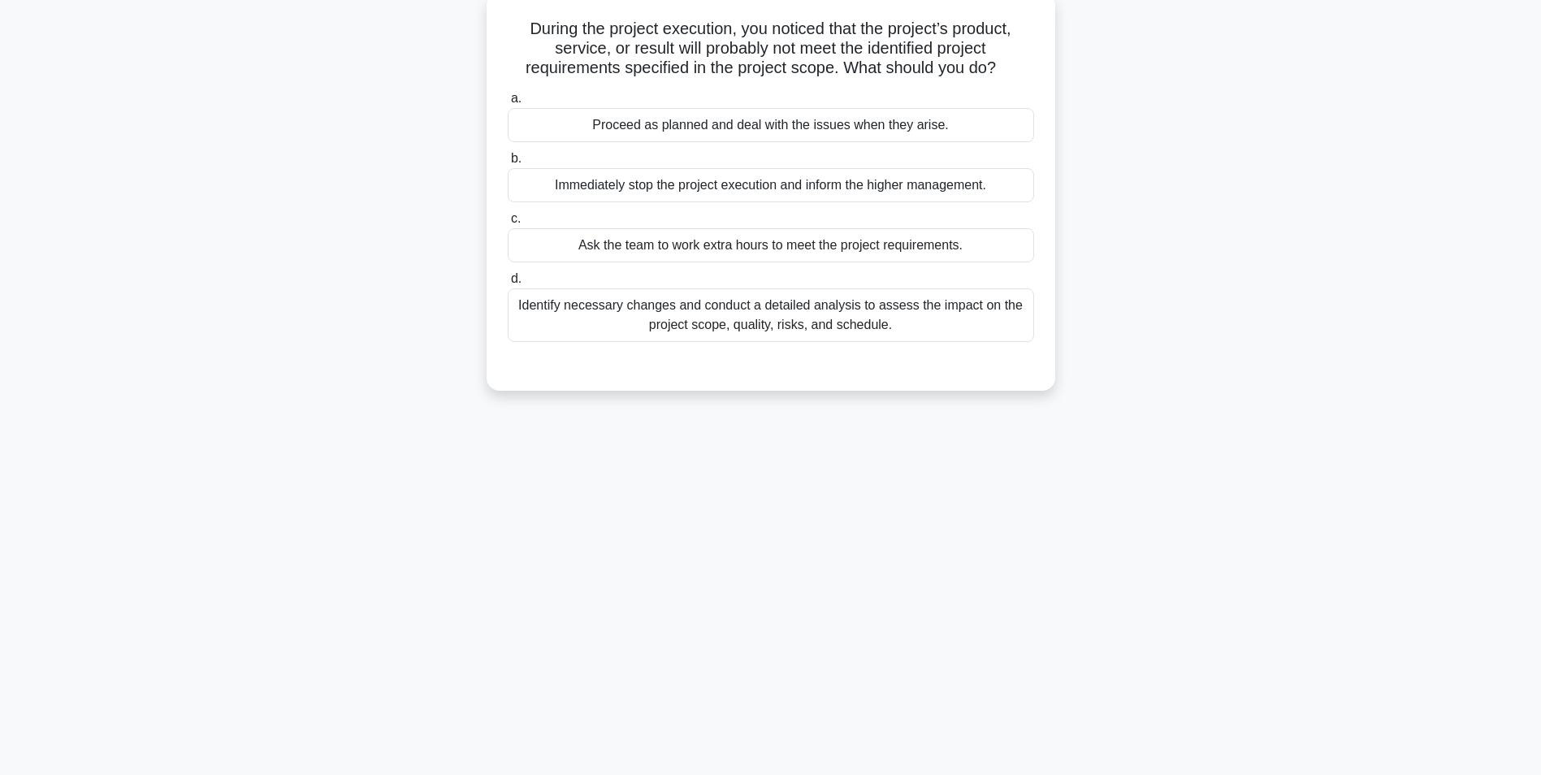
scroll to position [102, 0]
click at [818, 314] on div "Identify necessary changes and conduct a detailed analysis to assess the impact…" at bounding box center [771, 311] width 526 height 54
click at [508, 280] on input "d. Identify necessary changes and conduct a detailed analysis to assess the imp…" at bounding box center [508, 275] width 0 height 11
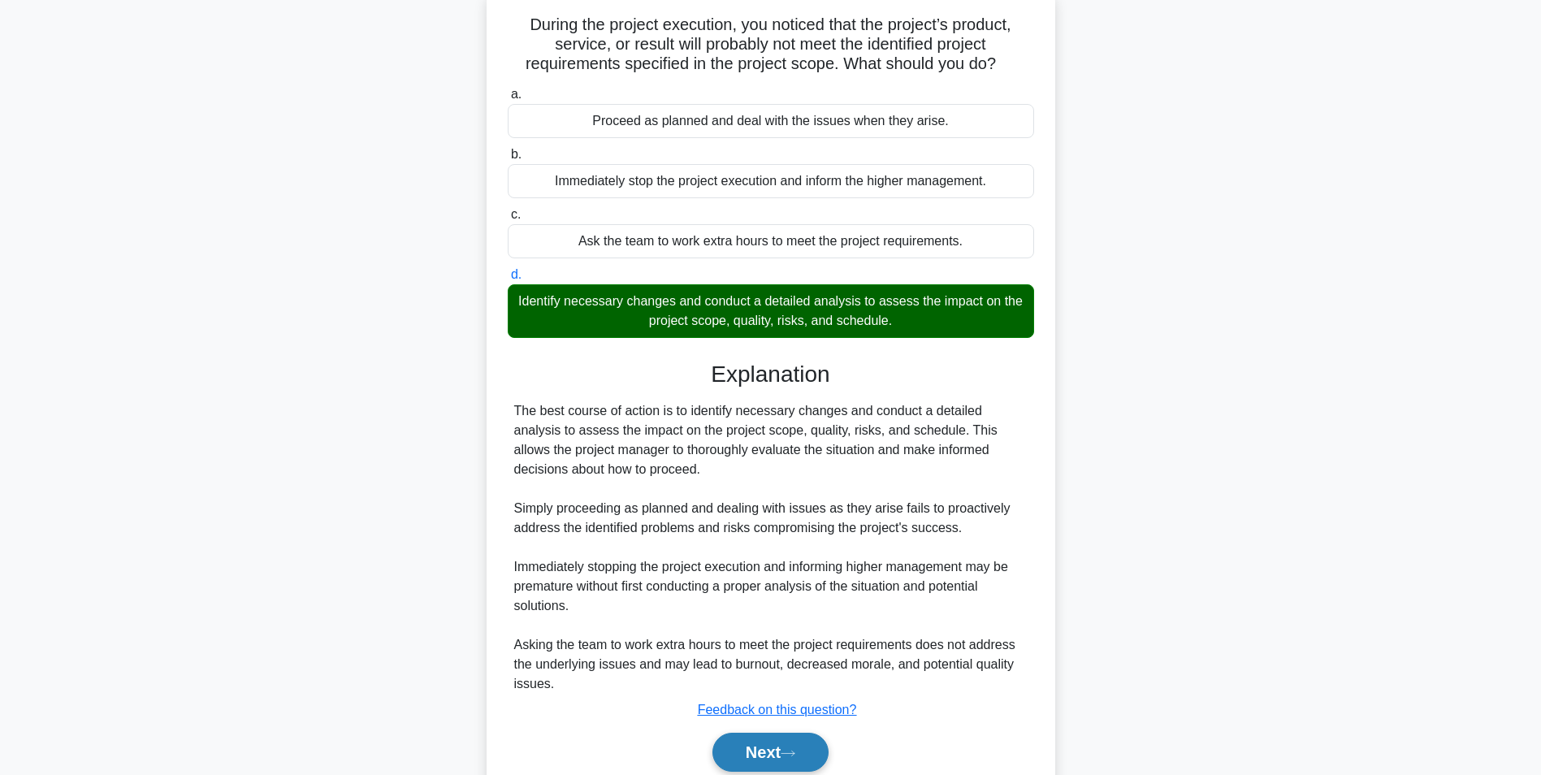
click at [765, 745] on button "Next" at bounding box center [770, 752] width 116 height 39
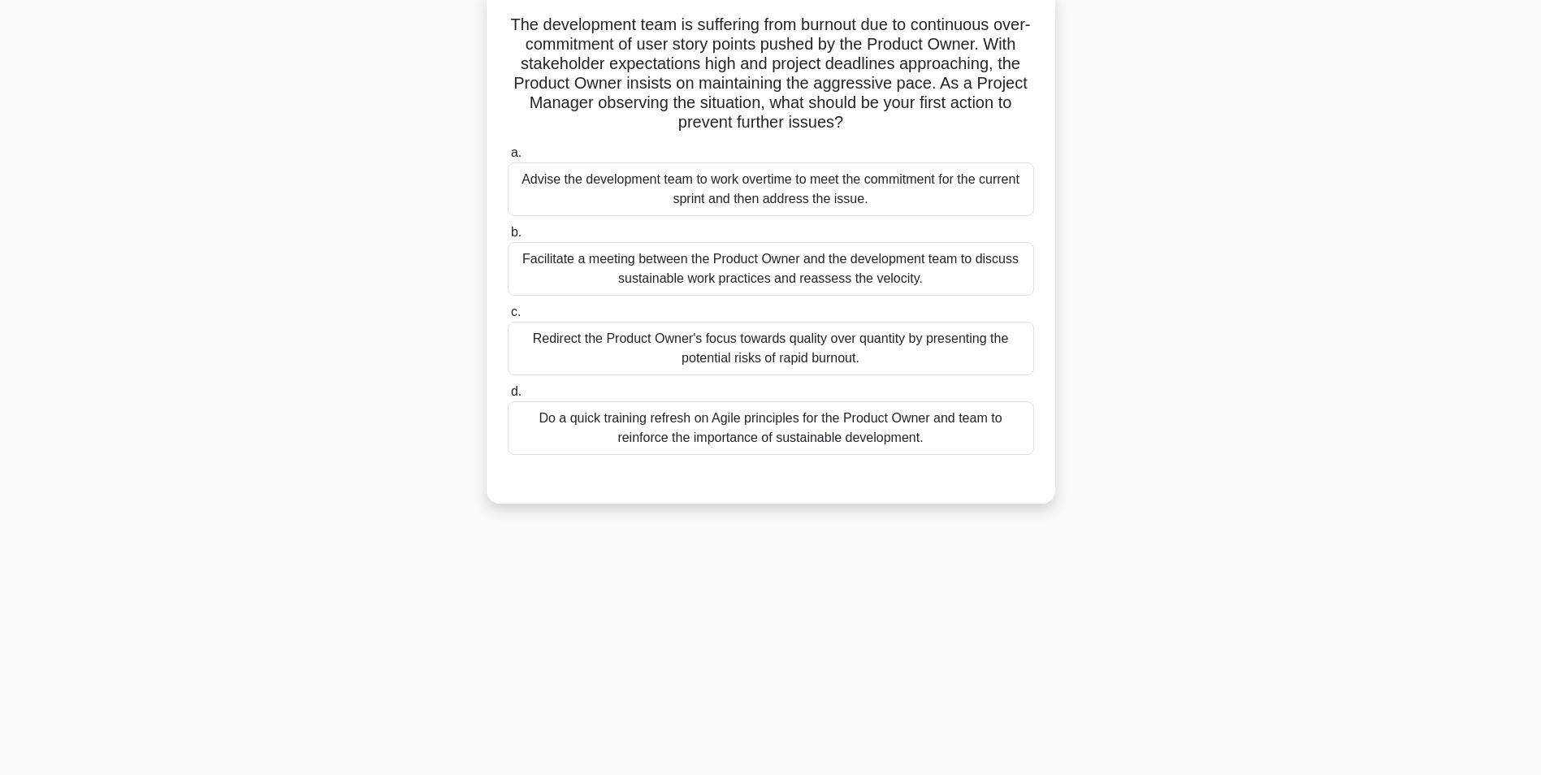
click at [686, 270] on div "Facilitate a meeting between the Product Owner and the development team to disc…" at bounding box center [771, 269] width 526 height 54
click at [508, 238] on input "b. Facilitate a meeting between the Product Owner and the development team to d…" at bounding box center [508, 232] width 0 height 11
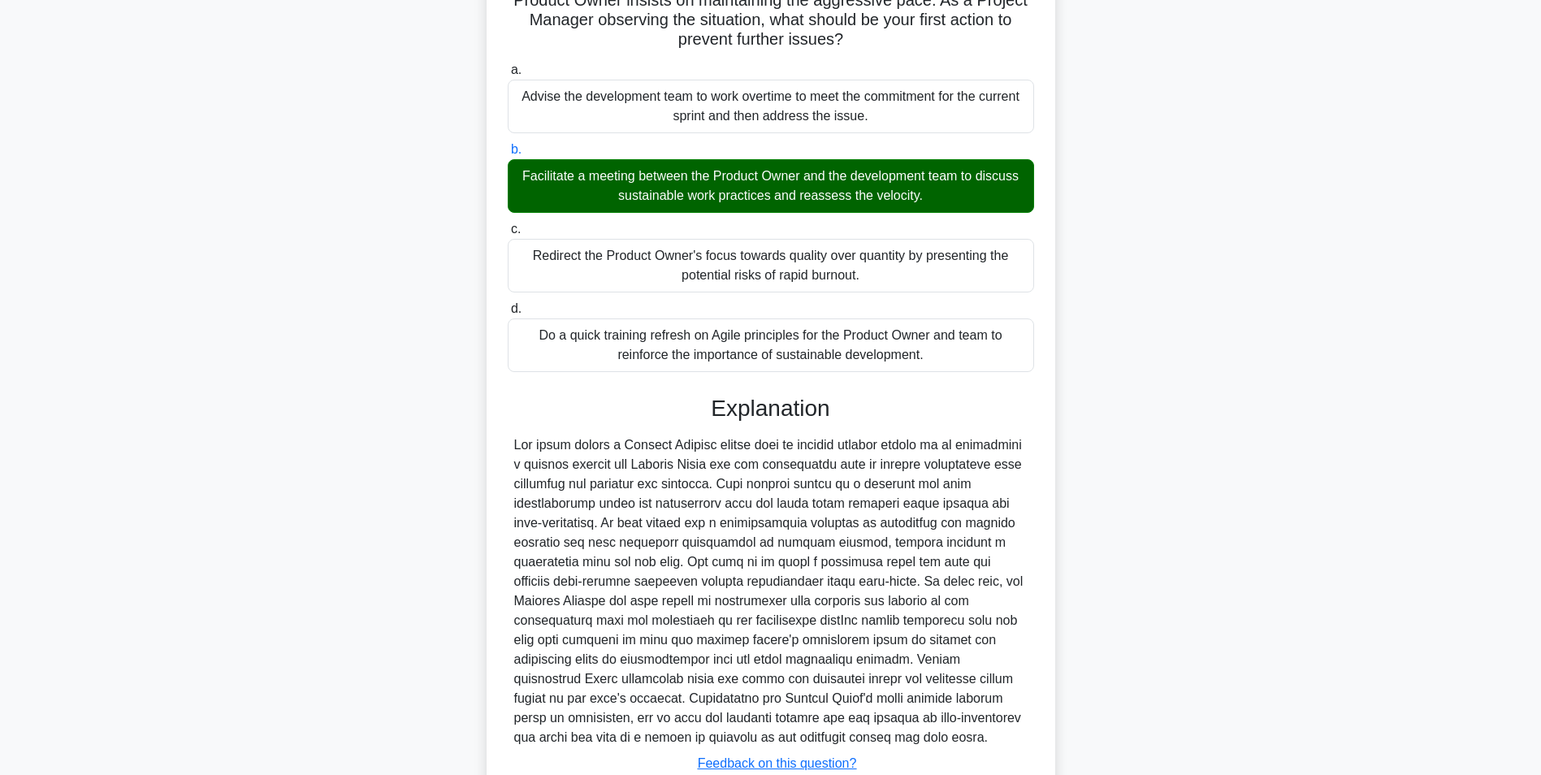
scroll to position [305, 0]
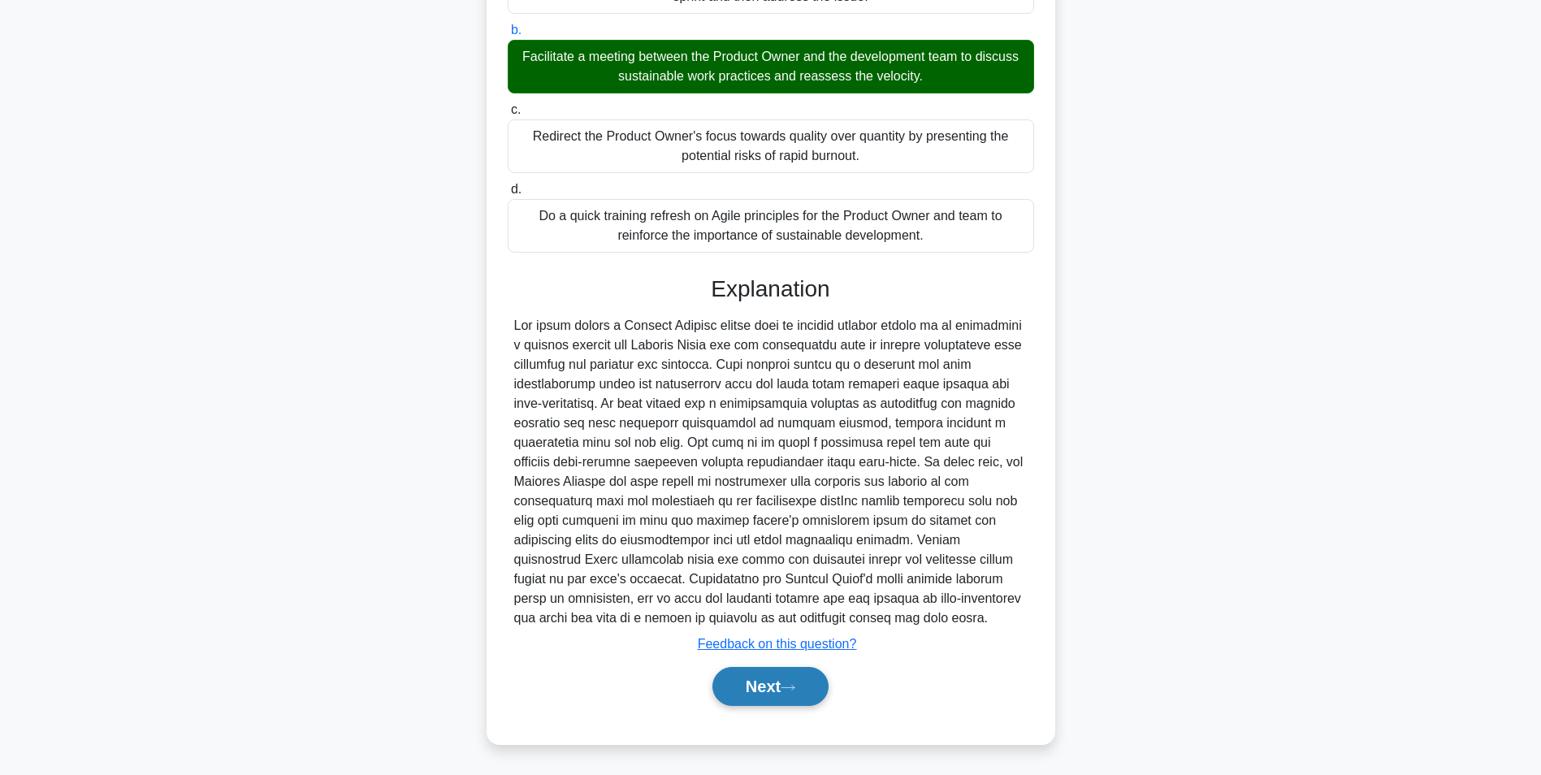
click at [773, 693] on button "Next" at bounding box center [770, 686] width 116 height 39
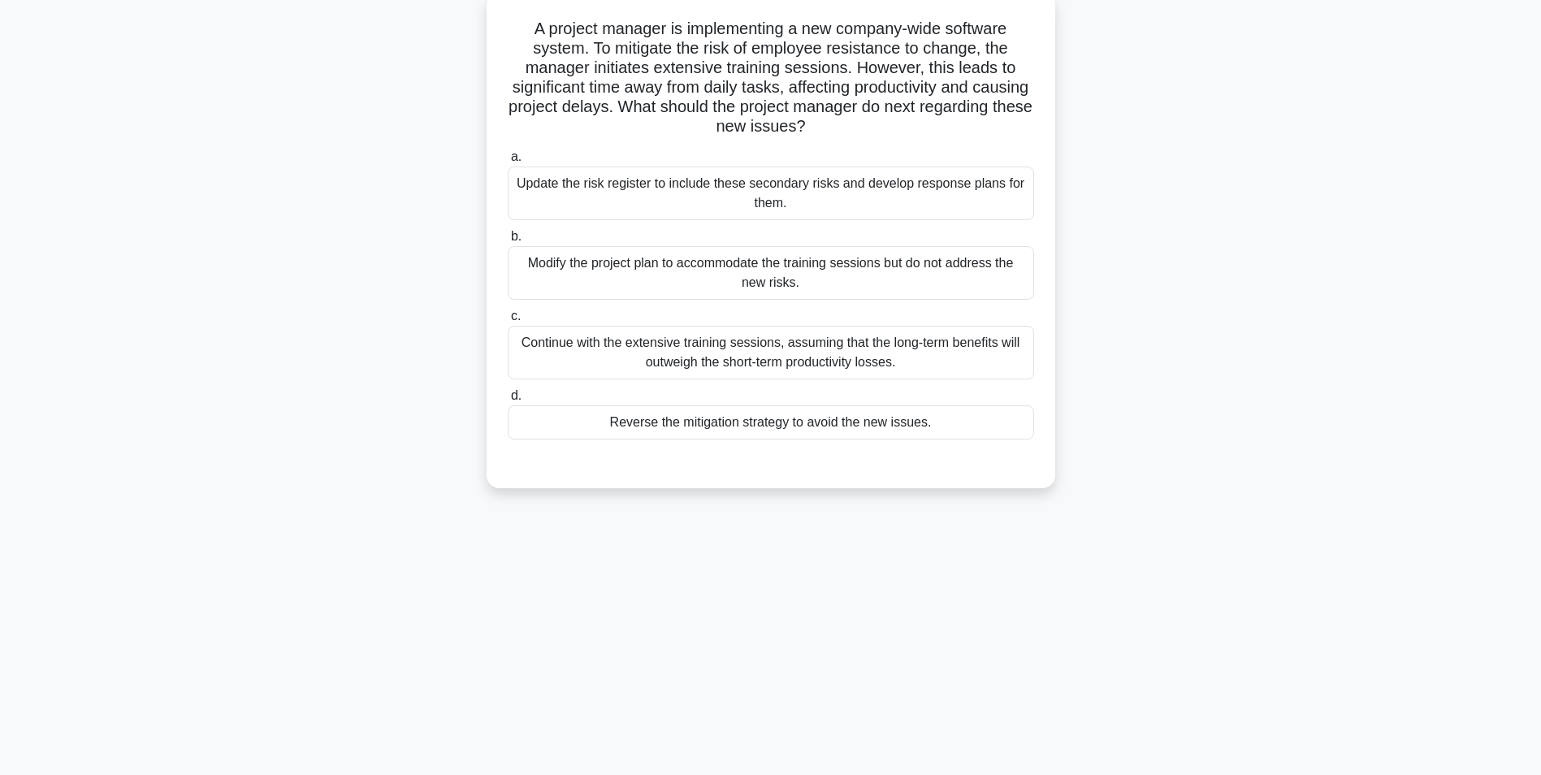
scroll to position [102, 0]
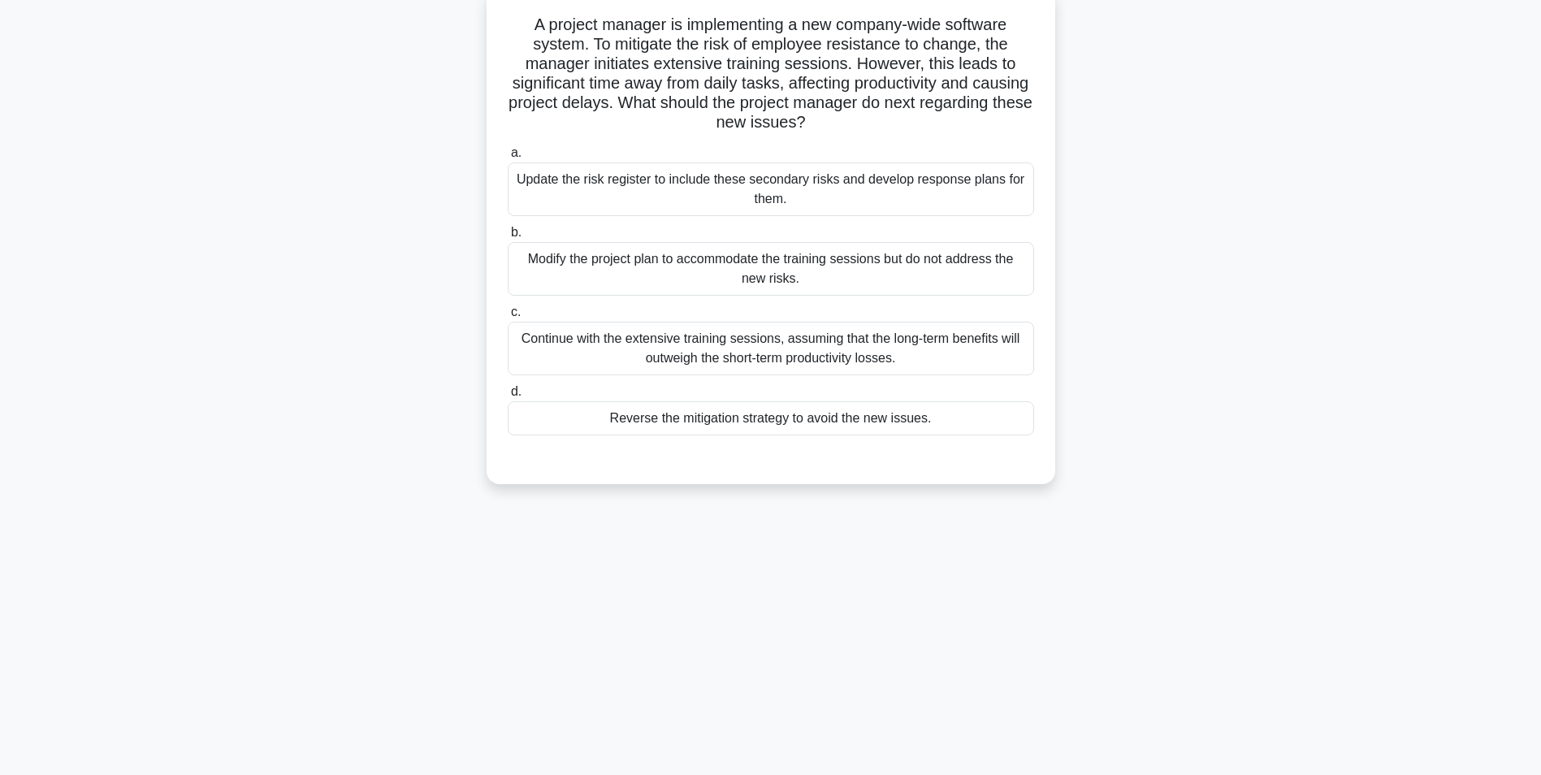
click at [793, 193] on div "Update the risk register to include these secondary risks and develop response …" at bounding box center [771, 189] width 526 height 54
click at [508, 158] on input "a. Update the risk register to include these secondary risks and develop respon…" at bounding box center [508, 153] width 0 height 11
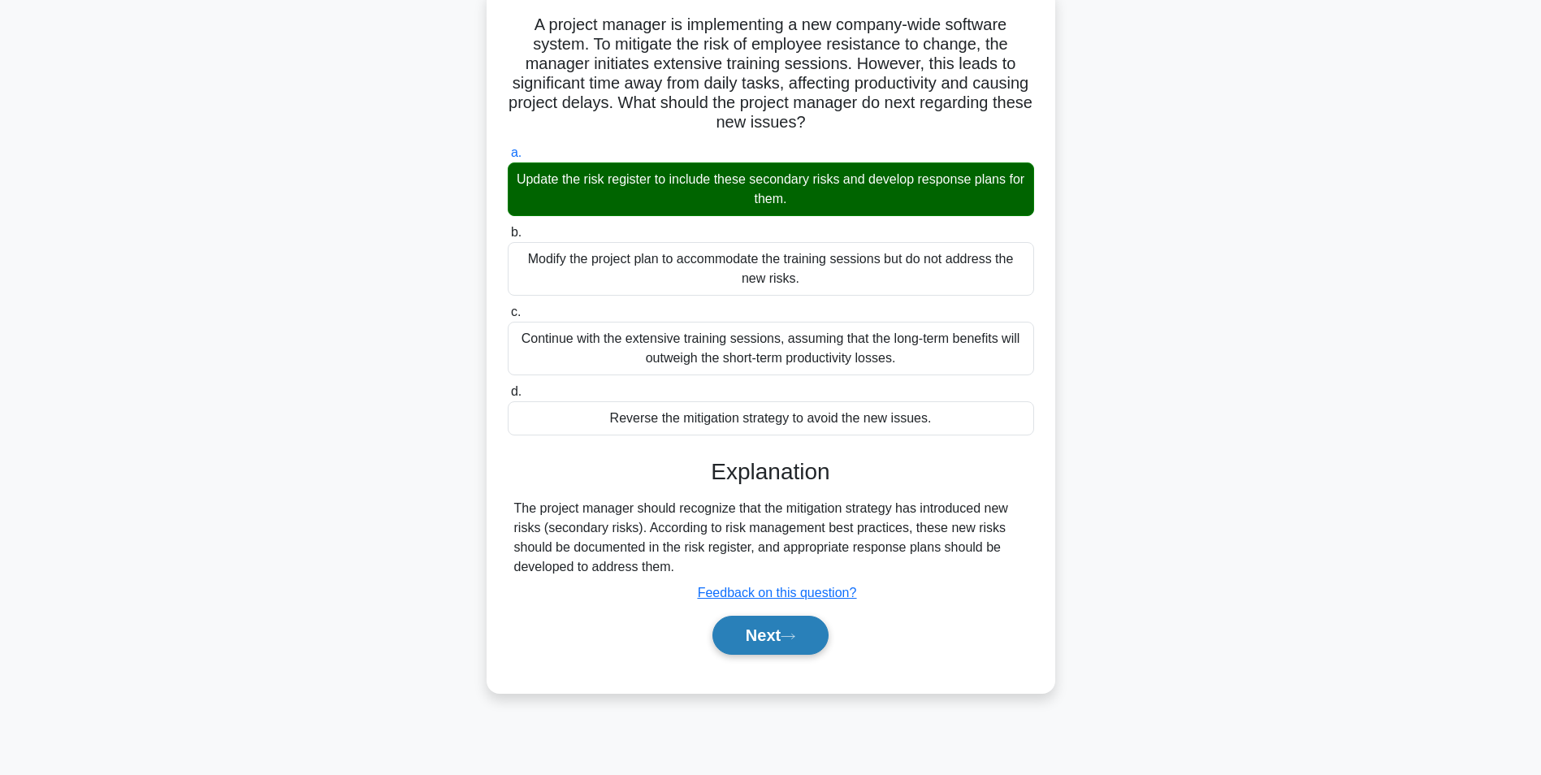
click at [763, 639] on button "Next" at bounding box center [770, 635] width 116 height 39
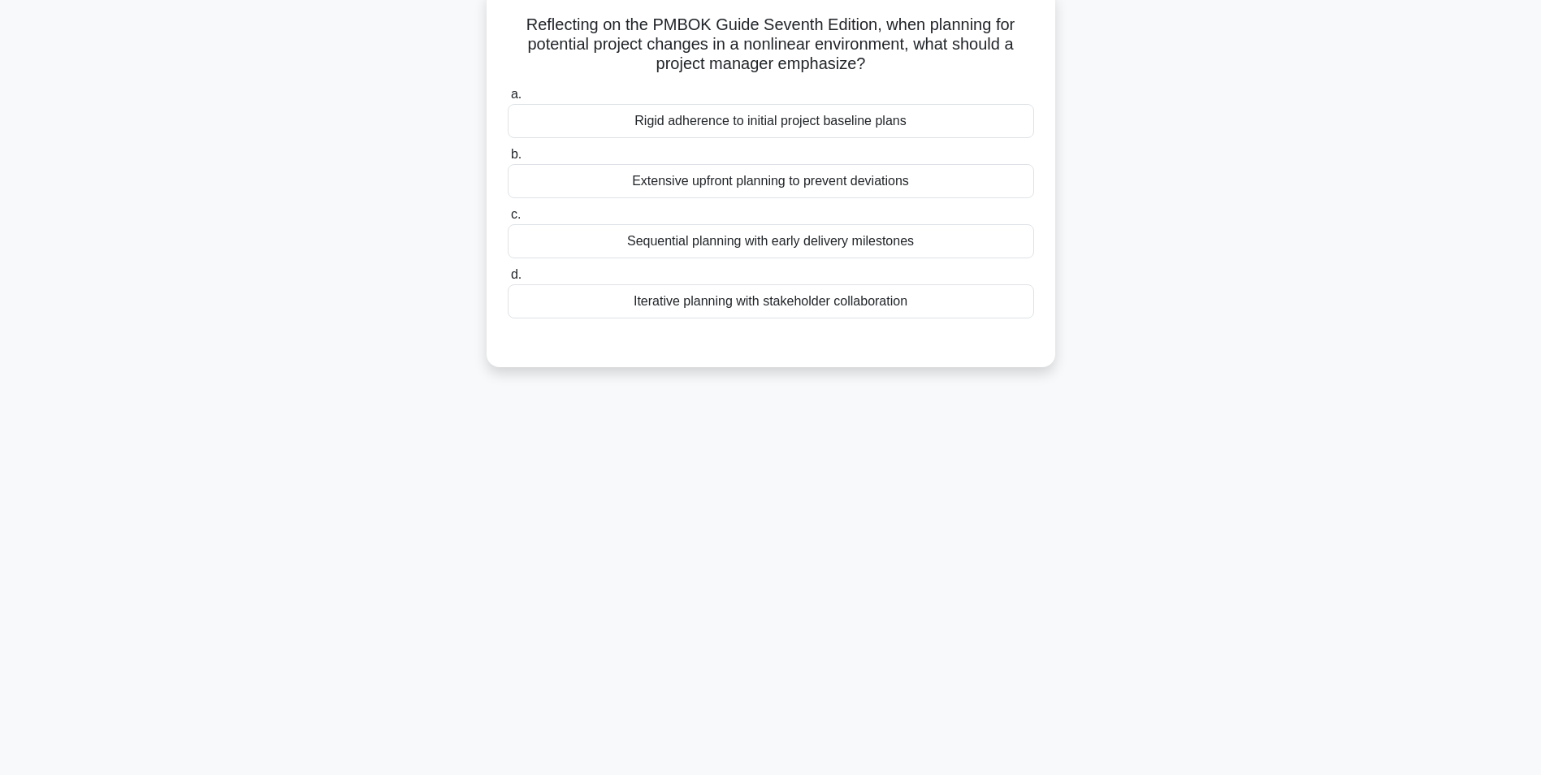
click at [756, 302] on div "Iterative planning with stakeholder collaboration" at bounding box center [771, 301] width 526 height 34
click at [508, 280] on input "d. Iterative planning with stakeholder collaboration" at bounding box center [508, 275] width 0 height 11
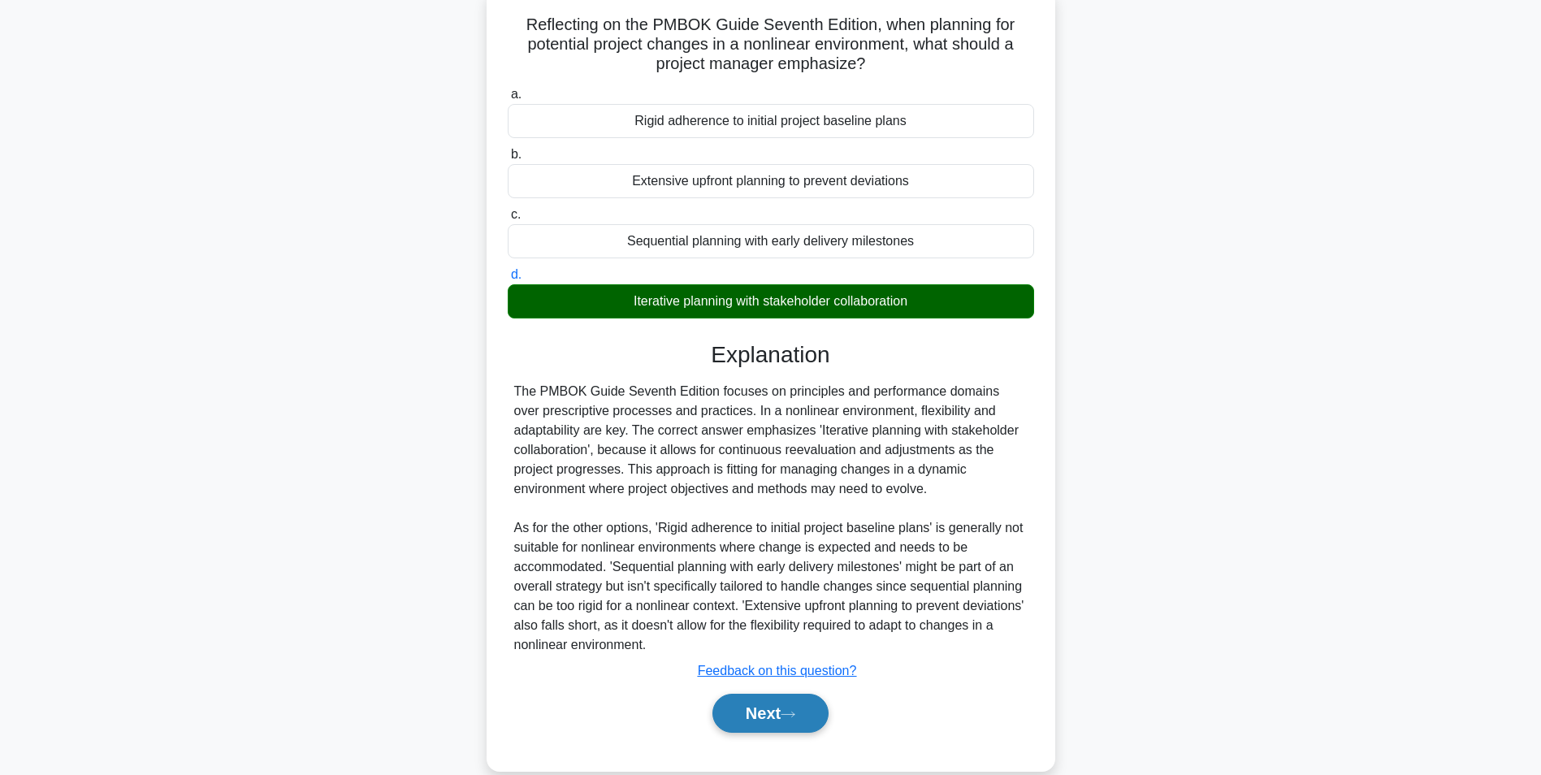
click at [776, 710] on button "Next" at bounding box center [770, 713] width 116 height 39
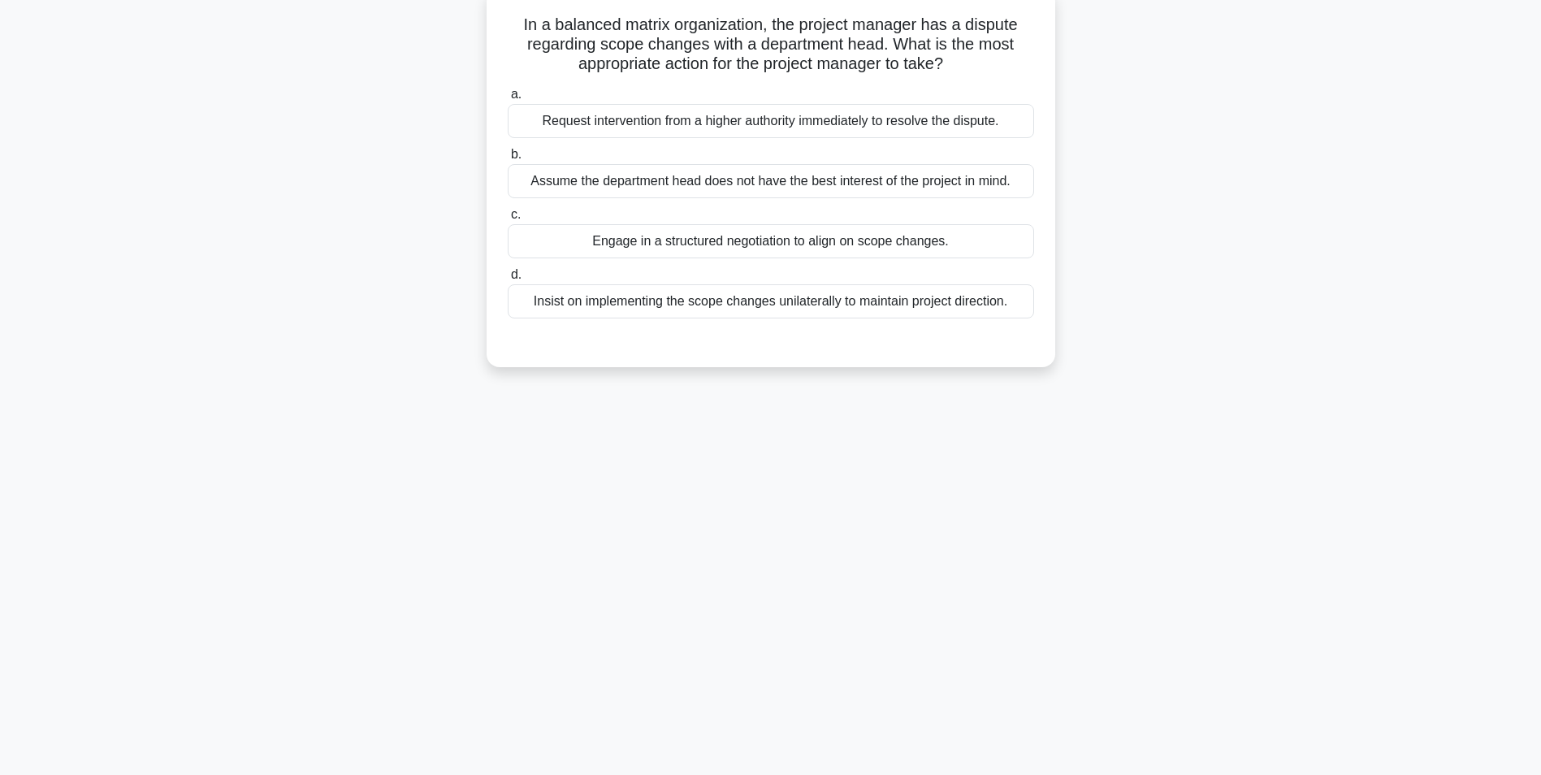
click at [768, 242] on div "Engage in a structured negotiation to align on scope changes." at bounding box center [771, 241] width 526 height 34
click at [508, 220] on input "c. Engage in a structured negotiation to align on scope changes." at bounding box center [508, 215] width 0 height 11
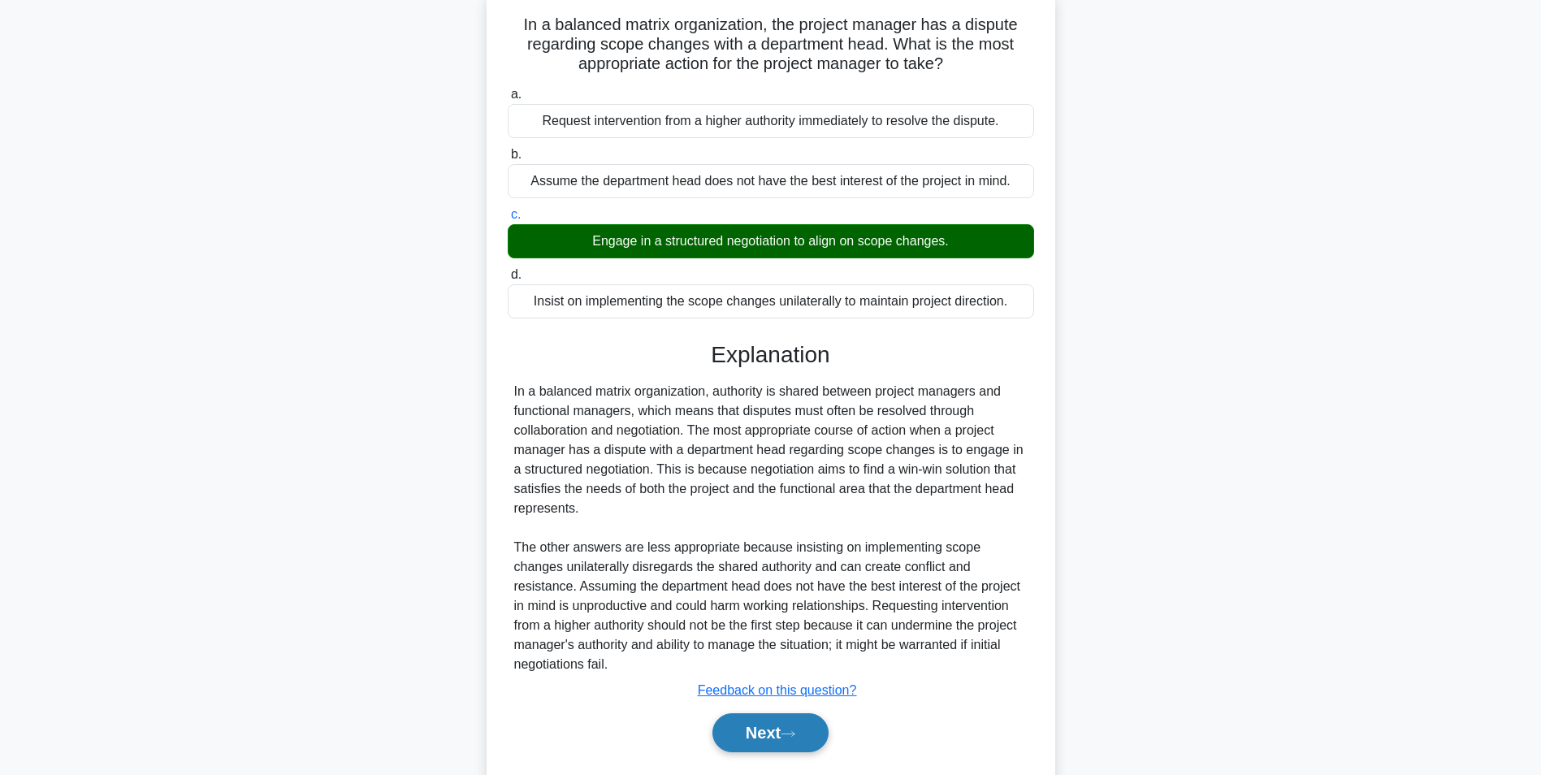
click at [761, 729] on button "Next" at bounding box center [770, 732] width 116 height 39
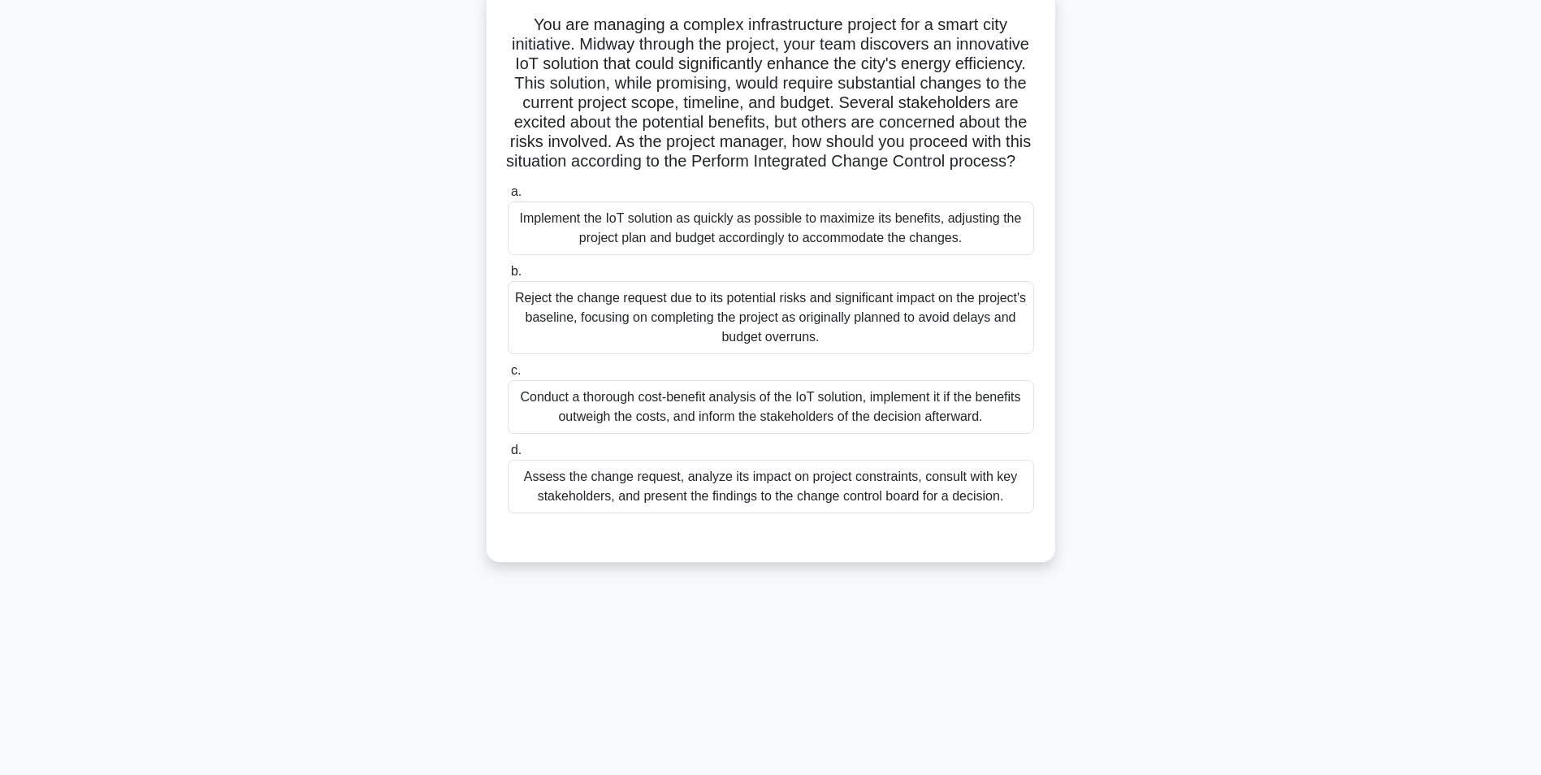
click at [760, 508] on div "Assess the change request, analyze its impact on project constraints, consult w…" at bounding box center [771, 487] width 526 height 54
click at [508, 456] on input "d. Assess the change request, analyze its impact on project constraints, consul…" at bounding box center [508, 450] width 0 height 11
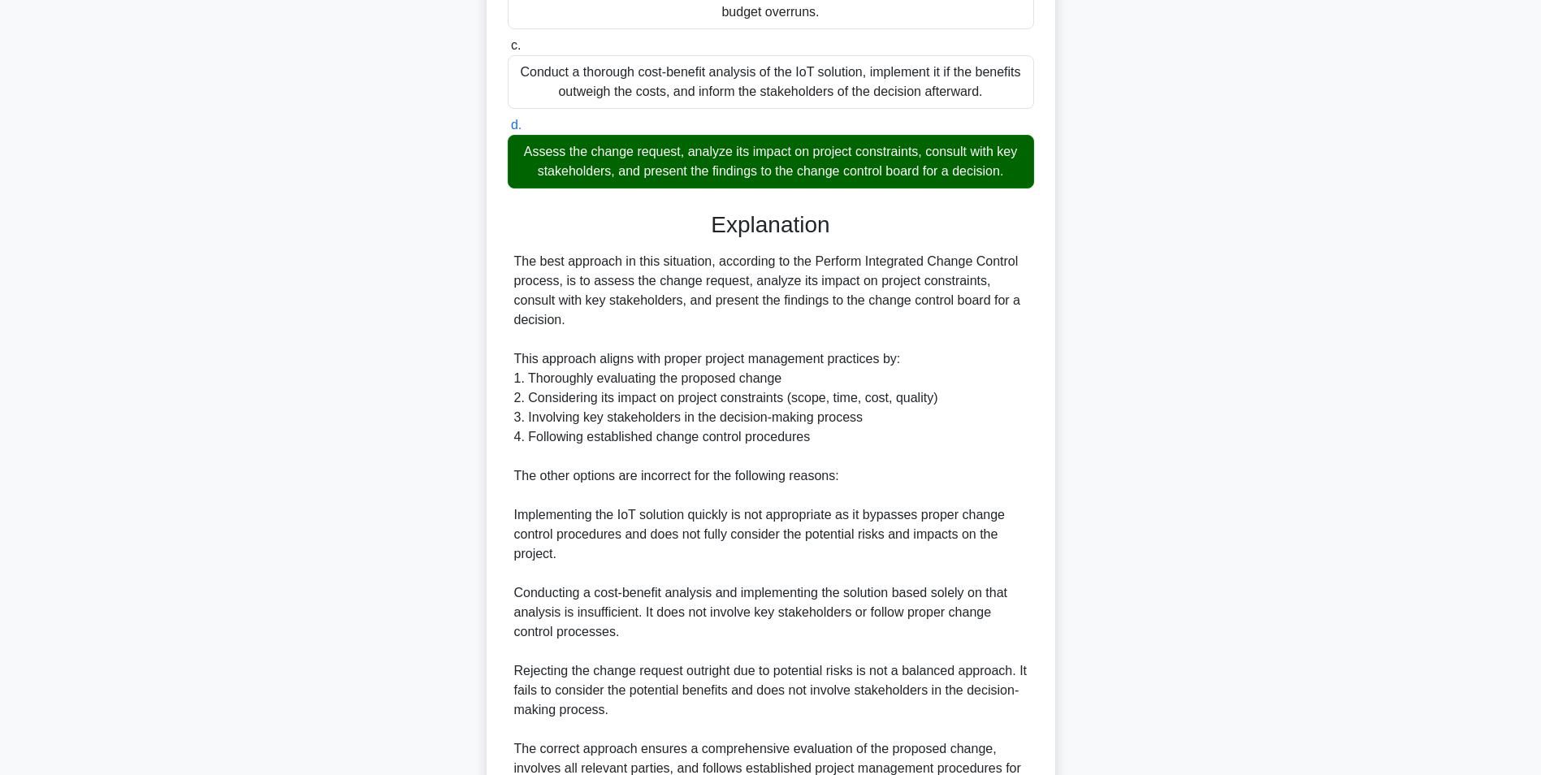
scroll to position [617, 0]
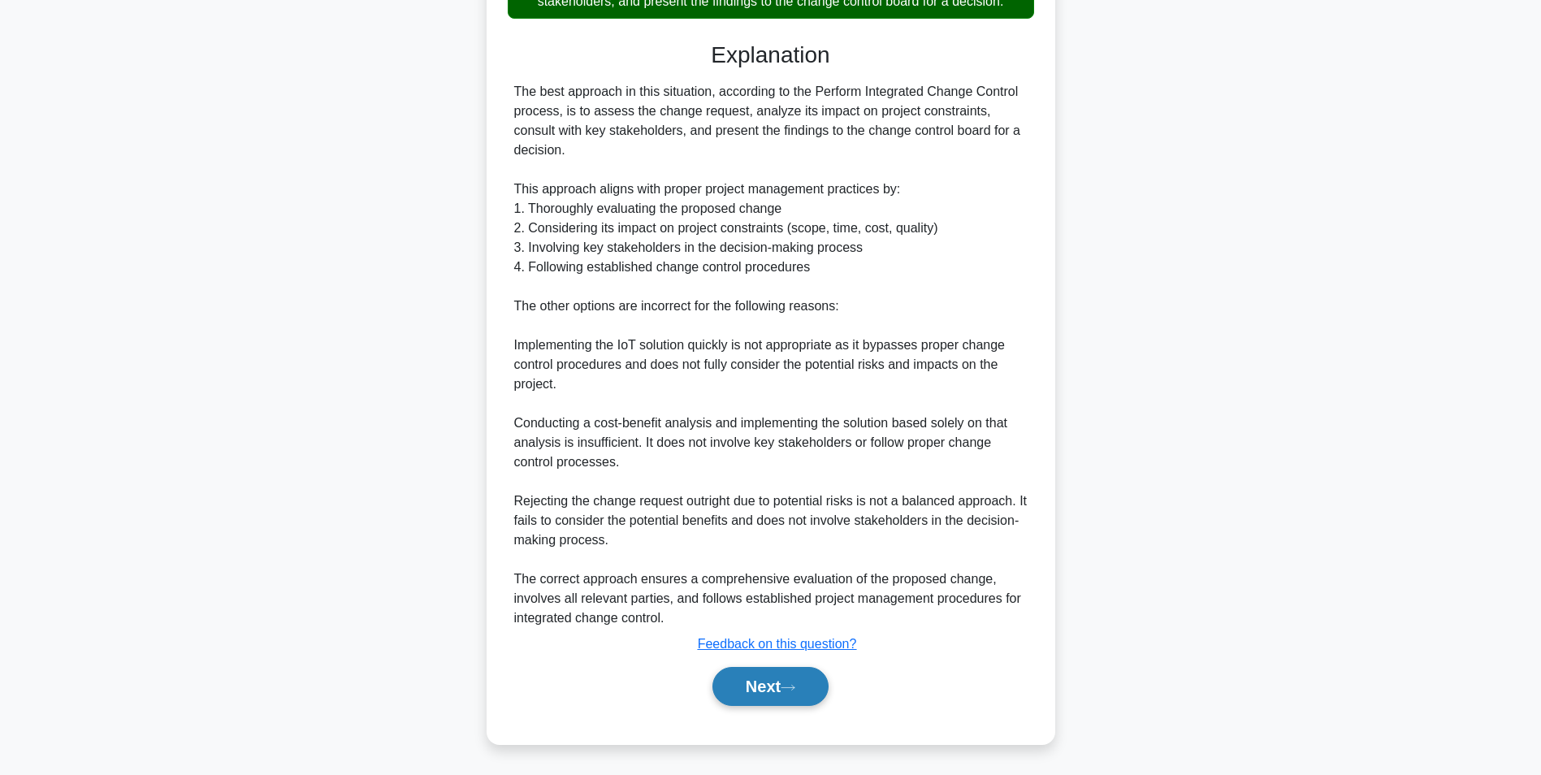
click at [768, 690] on button "Next" at bounding box center [770, 686] width 116 height 39
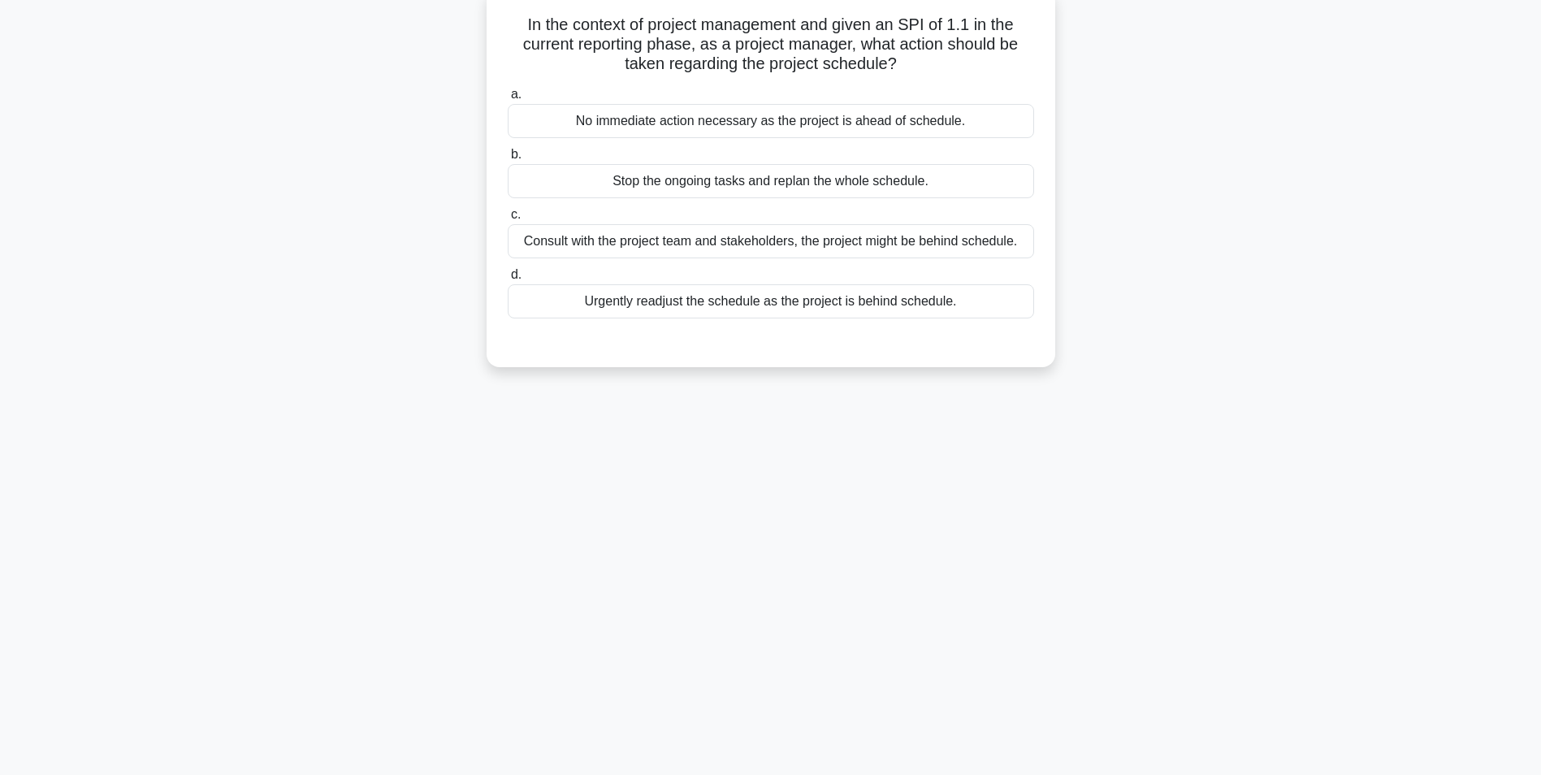
click at [794, 122] on div "No immediate action necessary as the project is ahead of schedule." at bounding box center [771, 121] width 526 height 34
click at [508, 100] on input "a. No immediate action necessary as the project is ahead of schedule." at bounding box center [508, 94] width 0 height 11
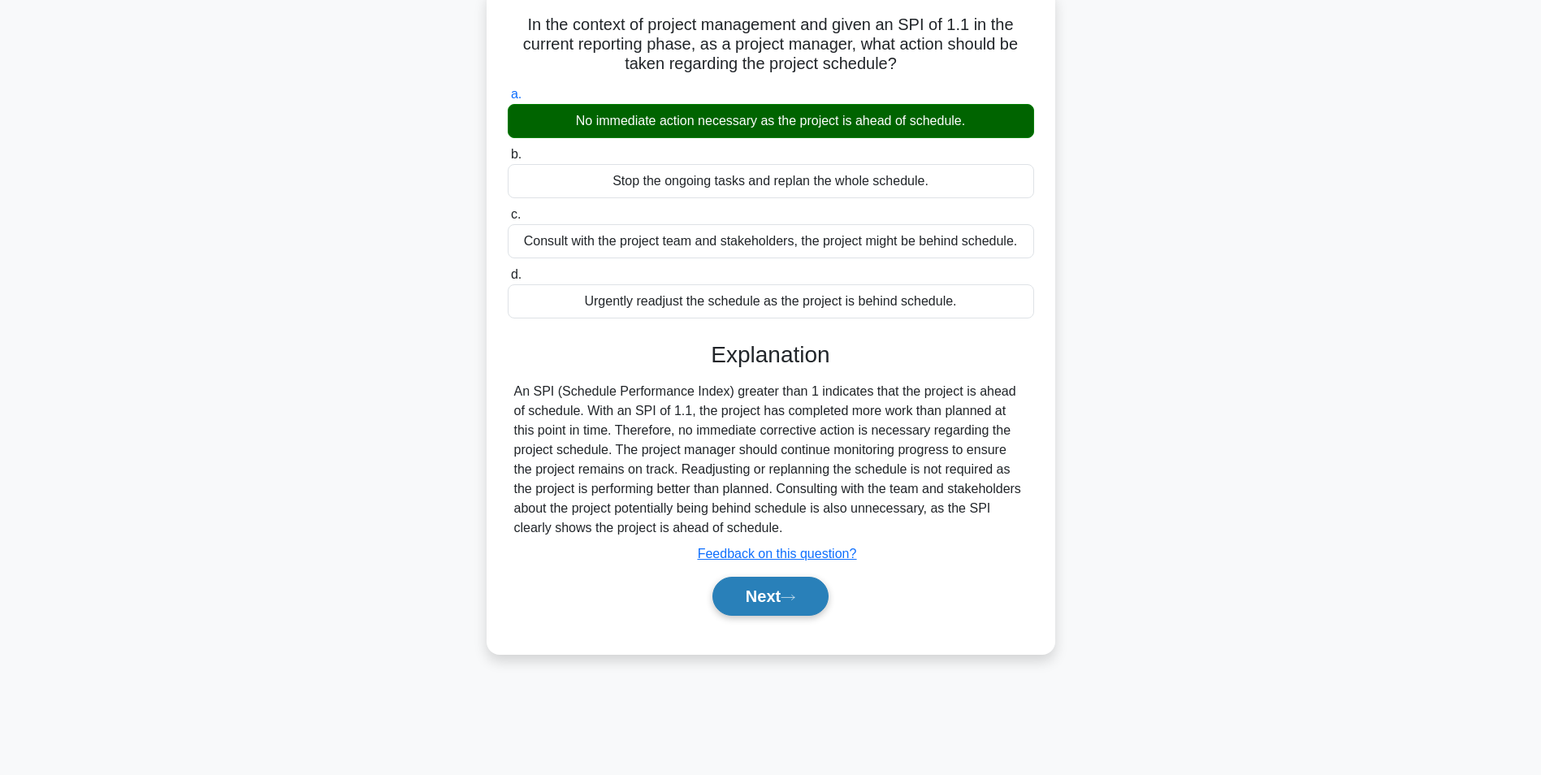
click at [752, 597] on button "Next" at bounding box center [770, 596] width 116 height 39
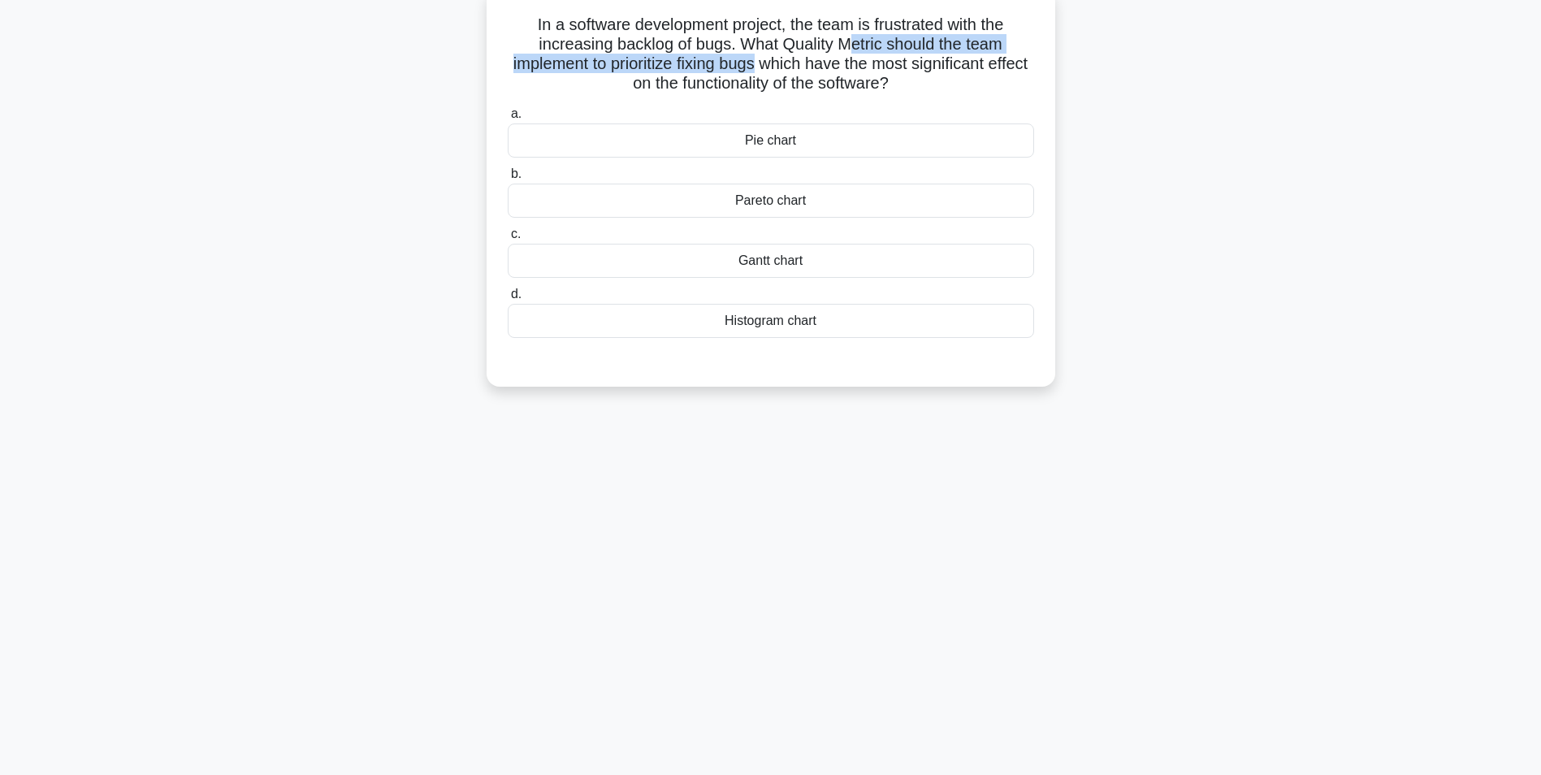
drag, startPoint x: 852, startPoint y: 45, endPoint x: 779, endPoint y: 69, distance: 76.8
click at [779, 69] on h5 "In a software development project, the team is frustrated with the increasing b…" at bounding box center [771, 55] width 530 height 80
drag, startPoint x: 779, startPoint y: 69, endPoint x: 761, endPoint y: 68, distance: 17.9
copy h5 "etric should the team implement to prioritize fixing bugs"
click at [749, 260] on div "Gantt chart" at bounding box center [771, 261] width 526 height 34
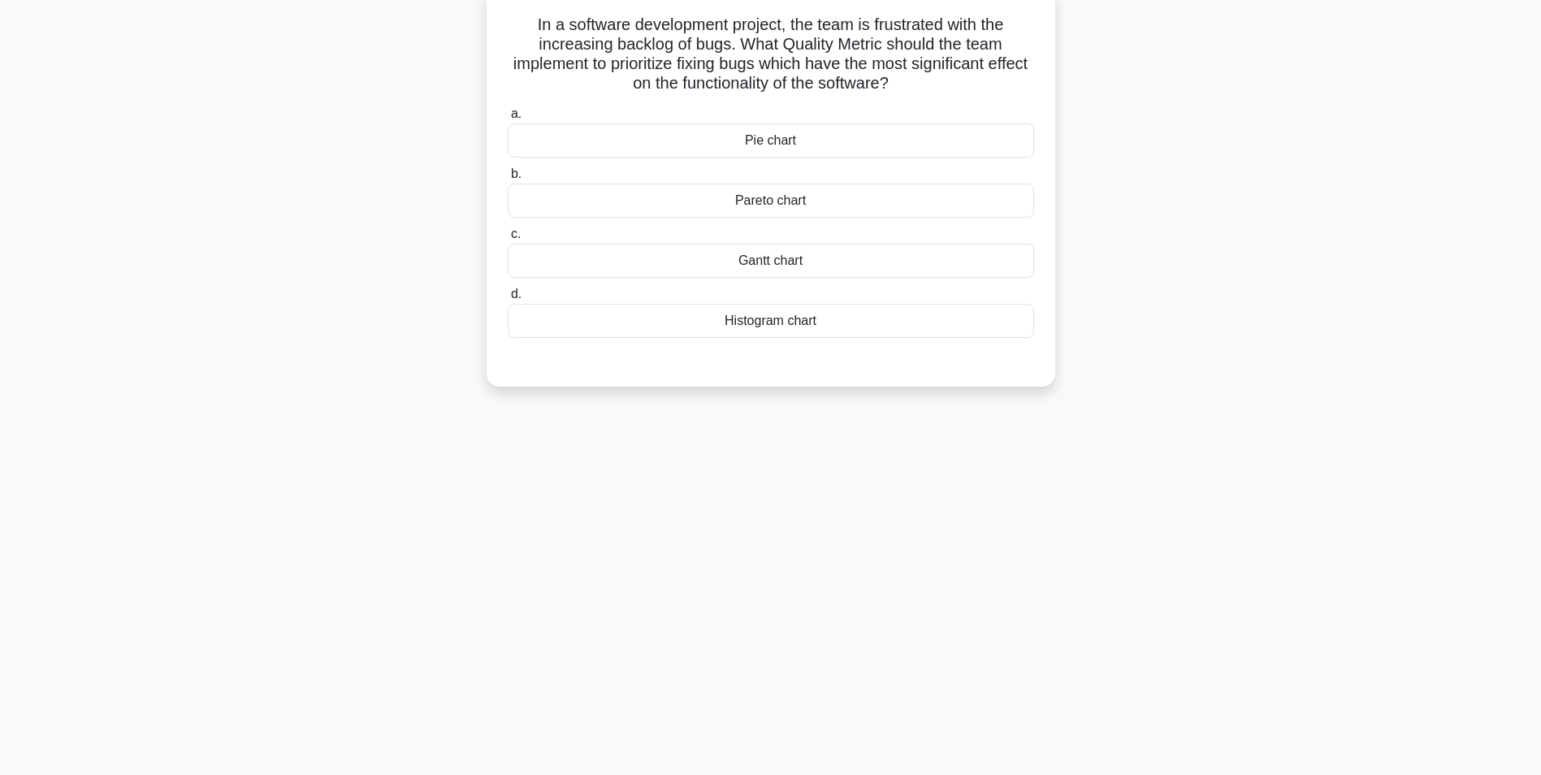
click at [508, 240] on input "c. Gantt chart" at bounding box center [508, 234] width 0 height 11
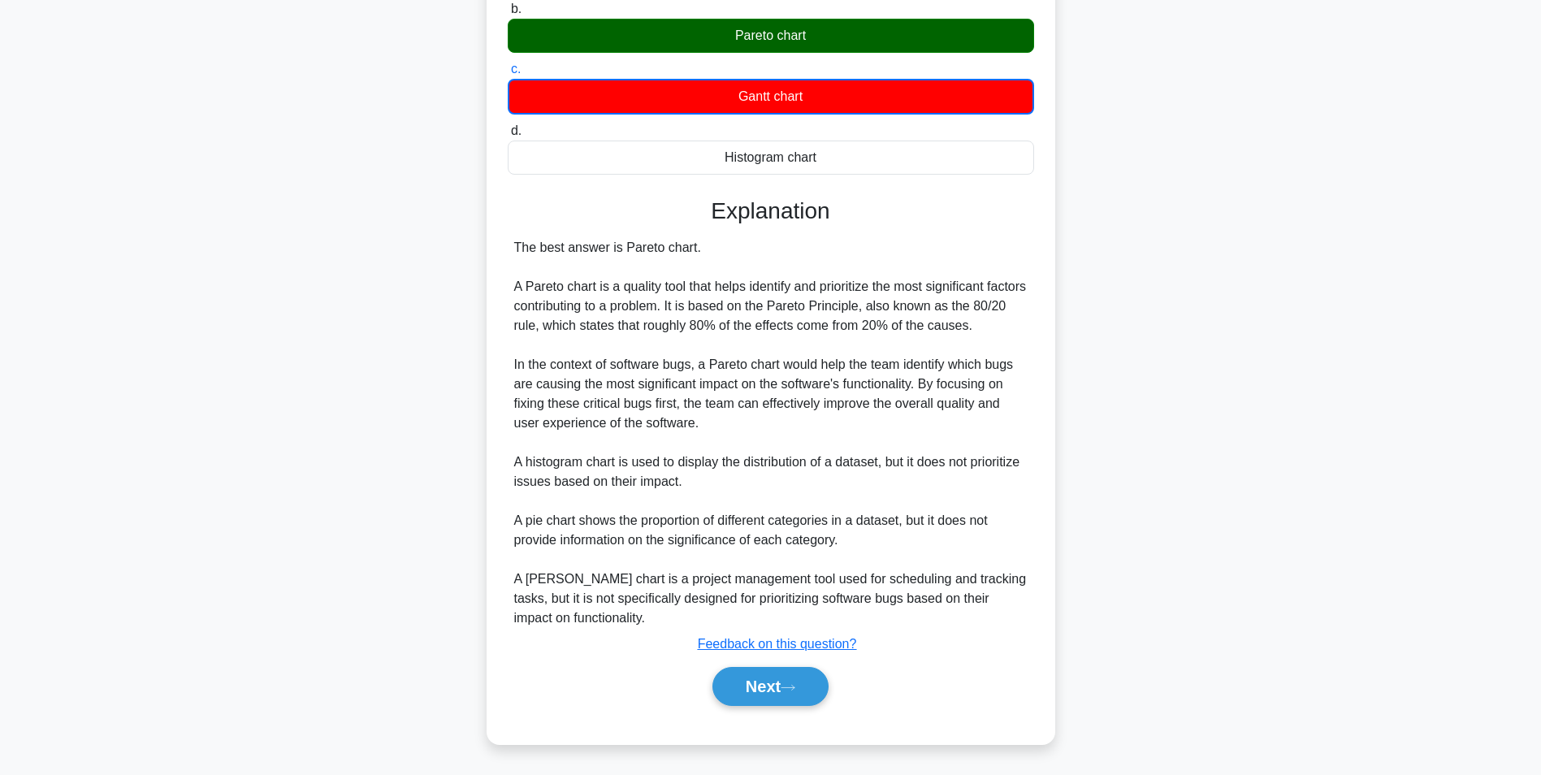
scroll to position [268, 0]
click at [765, 692] on button "Next" at bounding box center [770, 686] width 116 height 39
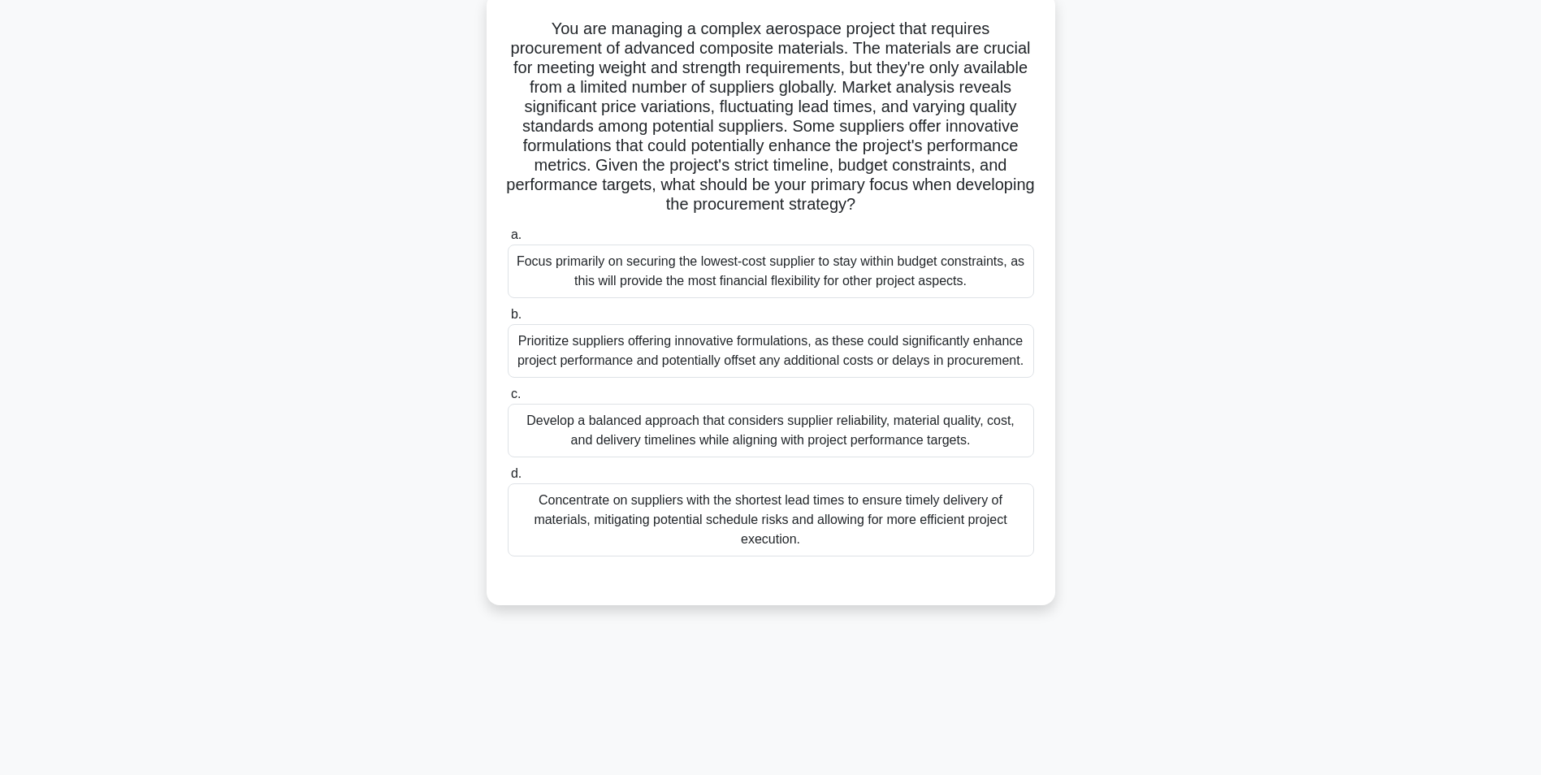
scroll to position [102, 0]
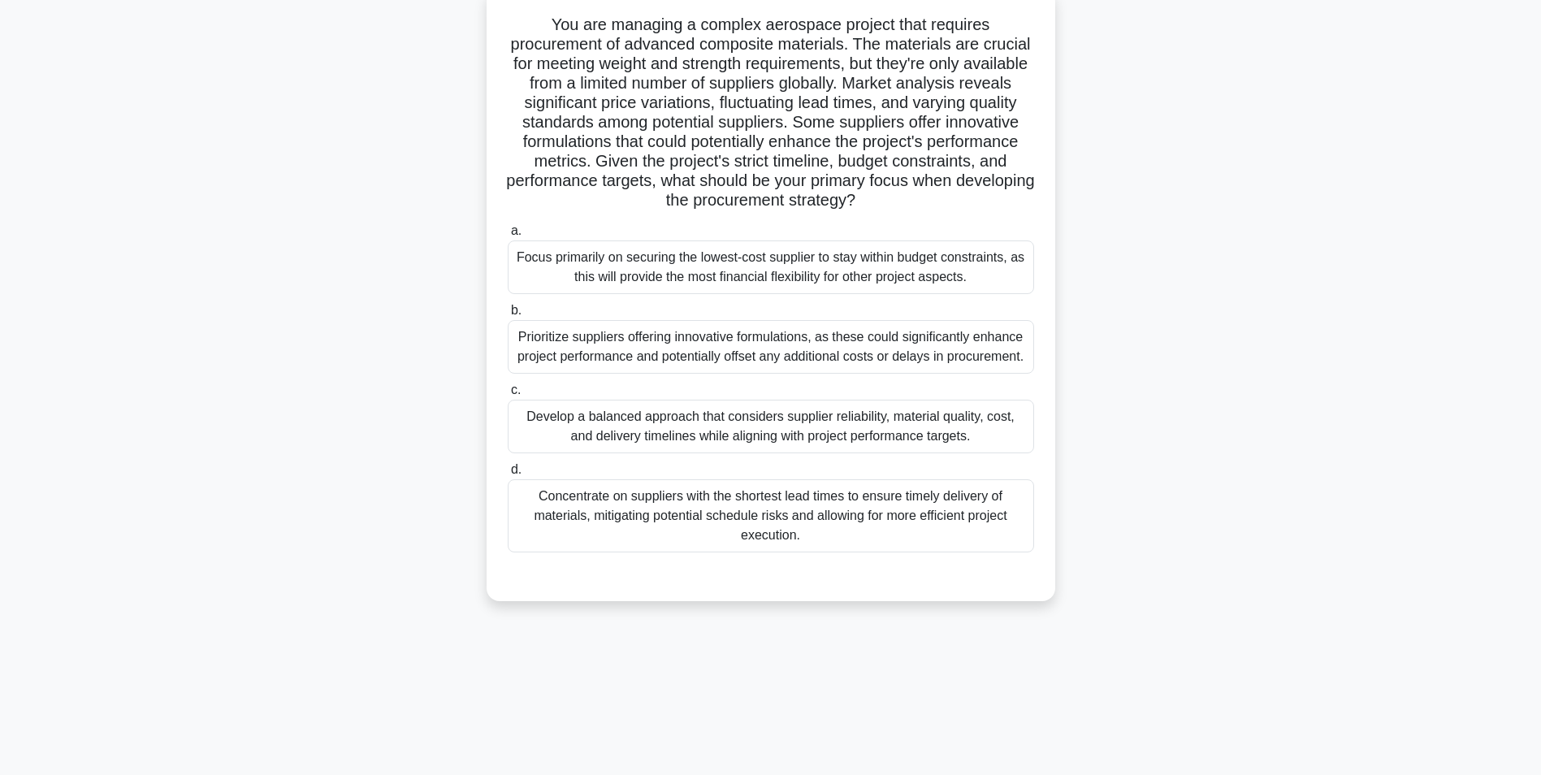
click at [772, 436] on div "Develop a balanced approach that considers supplier reliability, material quali…" at bounding box center [771, 427] width 526 height 54
click at [508, 396] on input "c. Develop a balanced approach that considers supplier reliability, material qu…" at bounding box center [508, 390] width 0 height 11
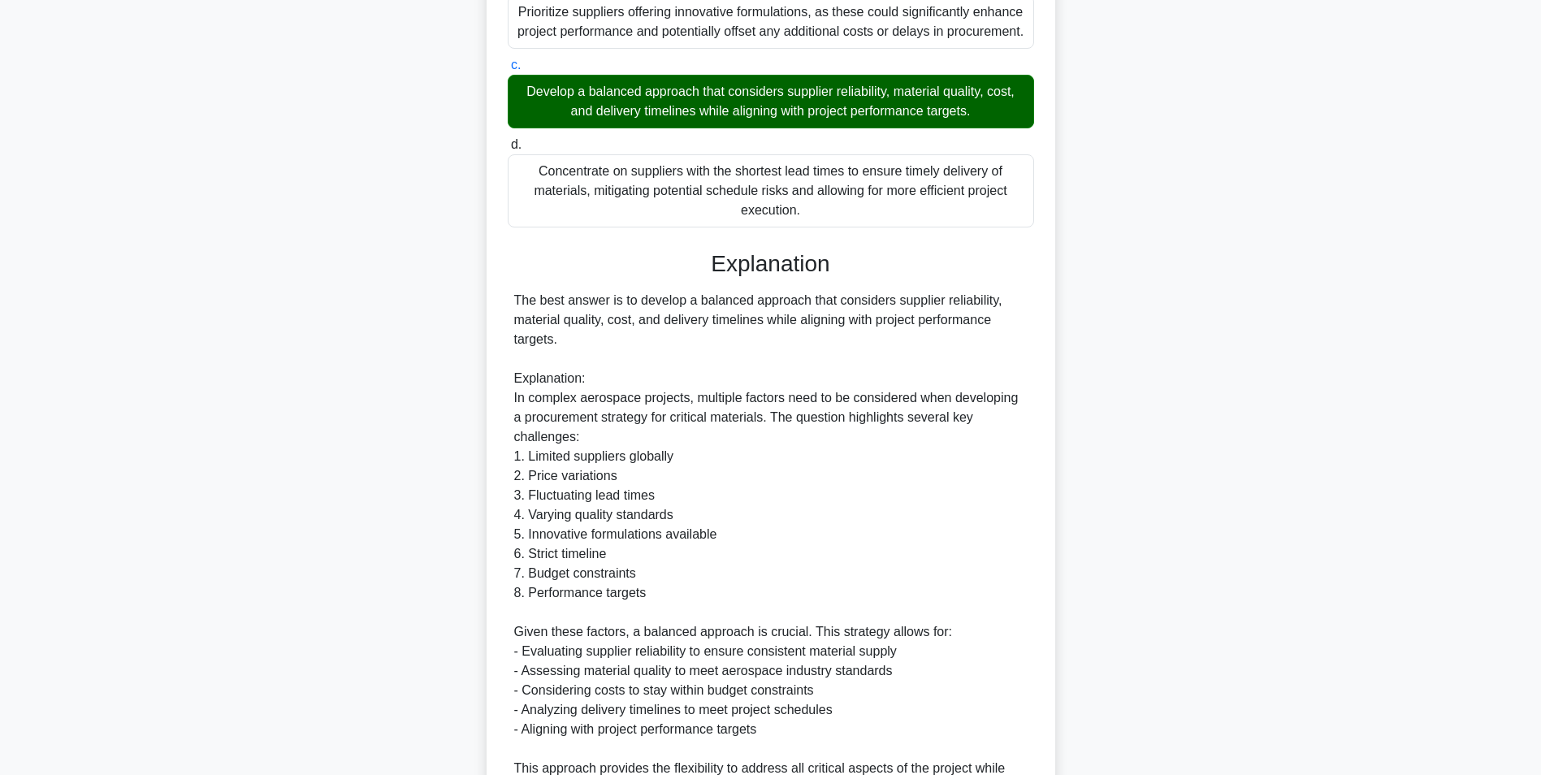
scroll to position [833, 0]
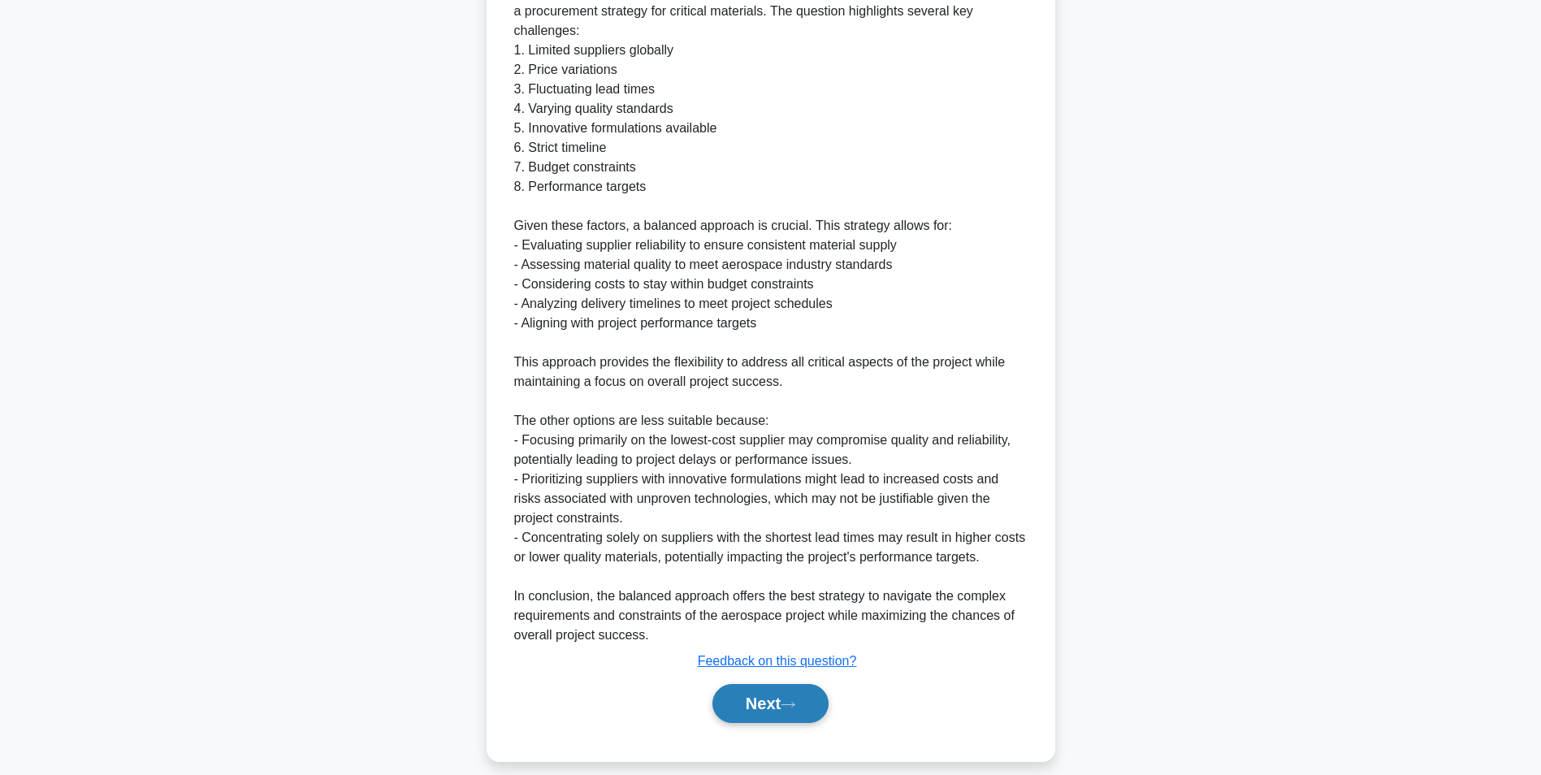
click at [748, 704] on button "Next" at bounding box center [770, 703] width 116 height 39
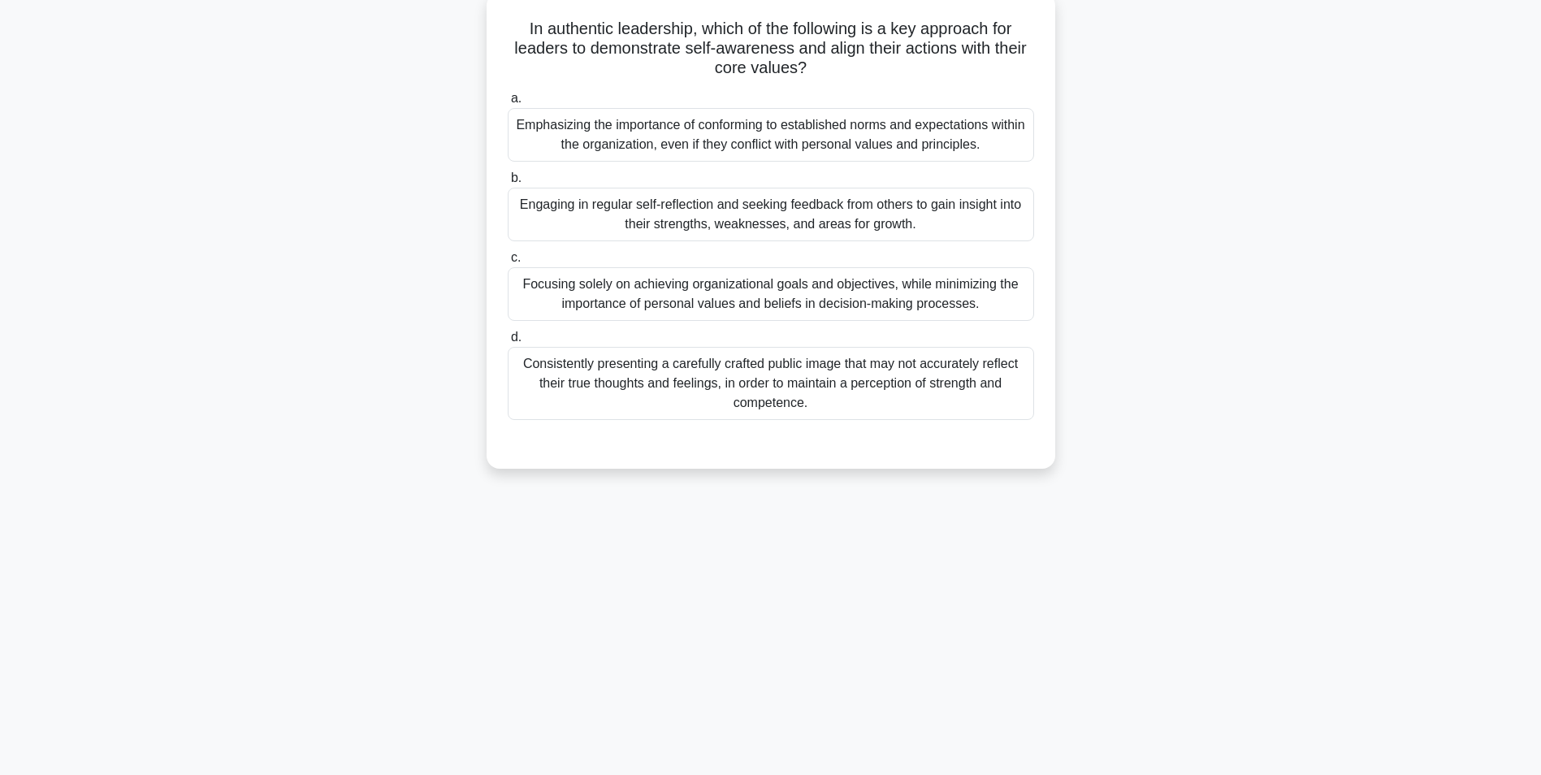
scroll to position [102, 0]
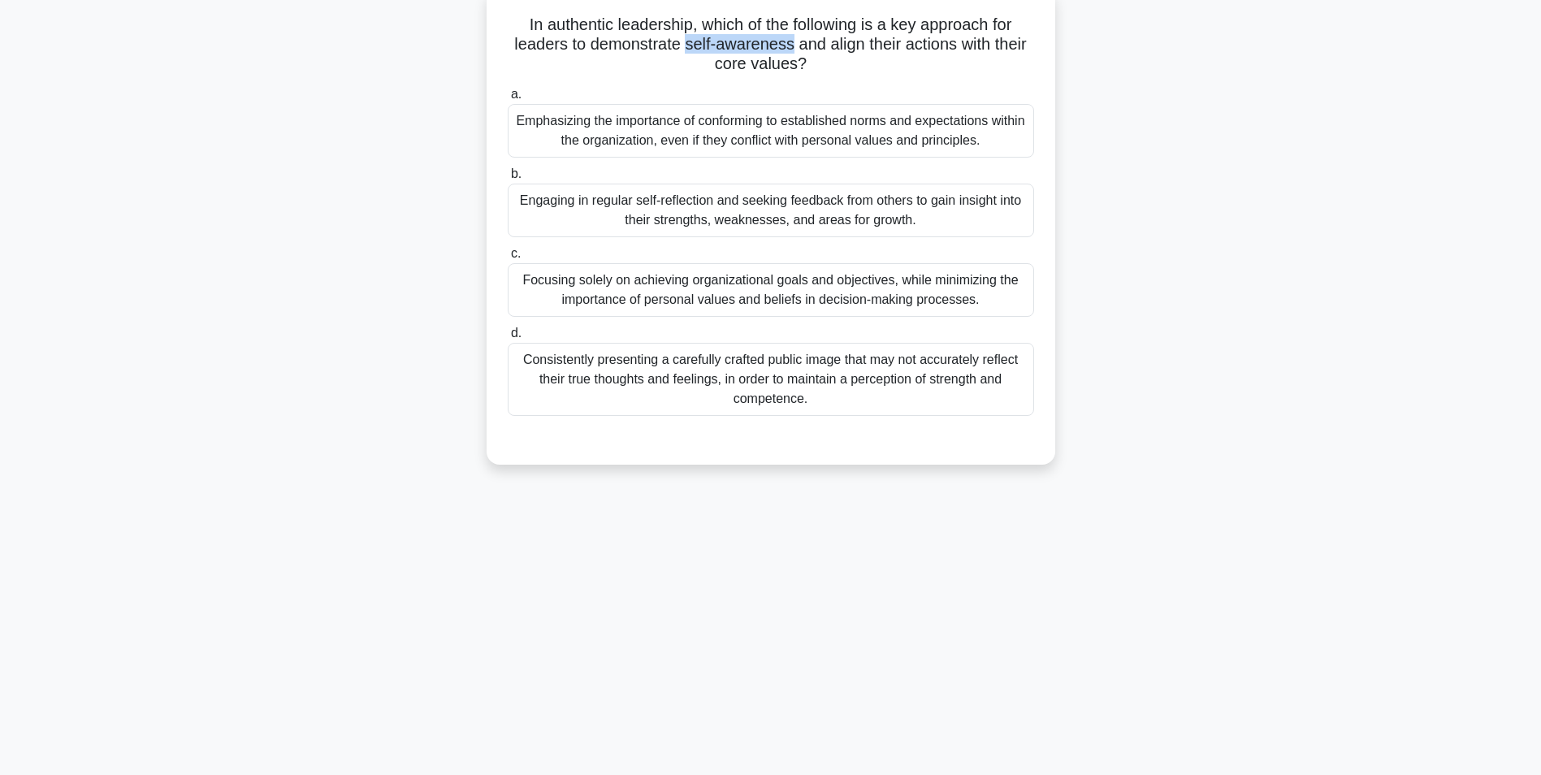
drag, startPoint x: 686, startPoint y: 46, endPoint x: 789, endPoint y: 45, distance: 102.3
click at [789, 45] on h5 "In authentic leadership, which of the following is a key approach for leaders t…" at bounding box center [771, 45] width 530 height 60
drag, startPoint x: 789, startPoint y: 45, endPoint x: 728, endPoint y: 46, distance: 60.9
copy h5 "self-awareness"
click at [815, 135] on div "Emphasizing the importance of conforming to established norms and expectations …" at bounding box center [771, 131] width 526 height 54
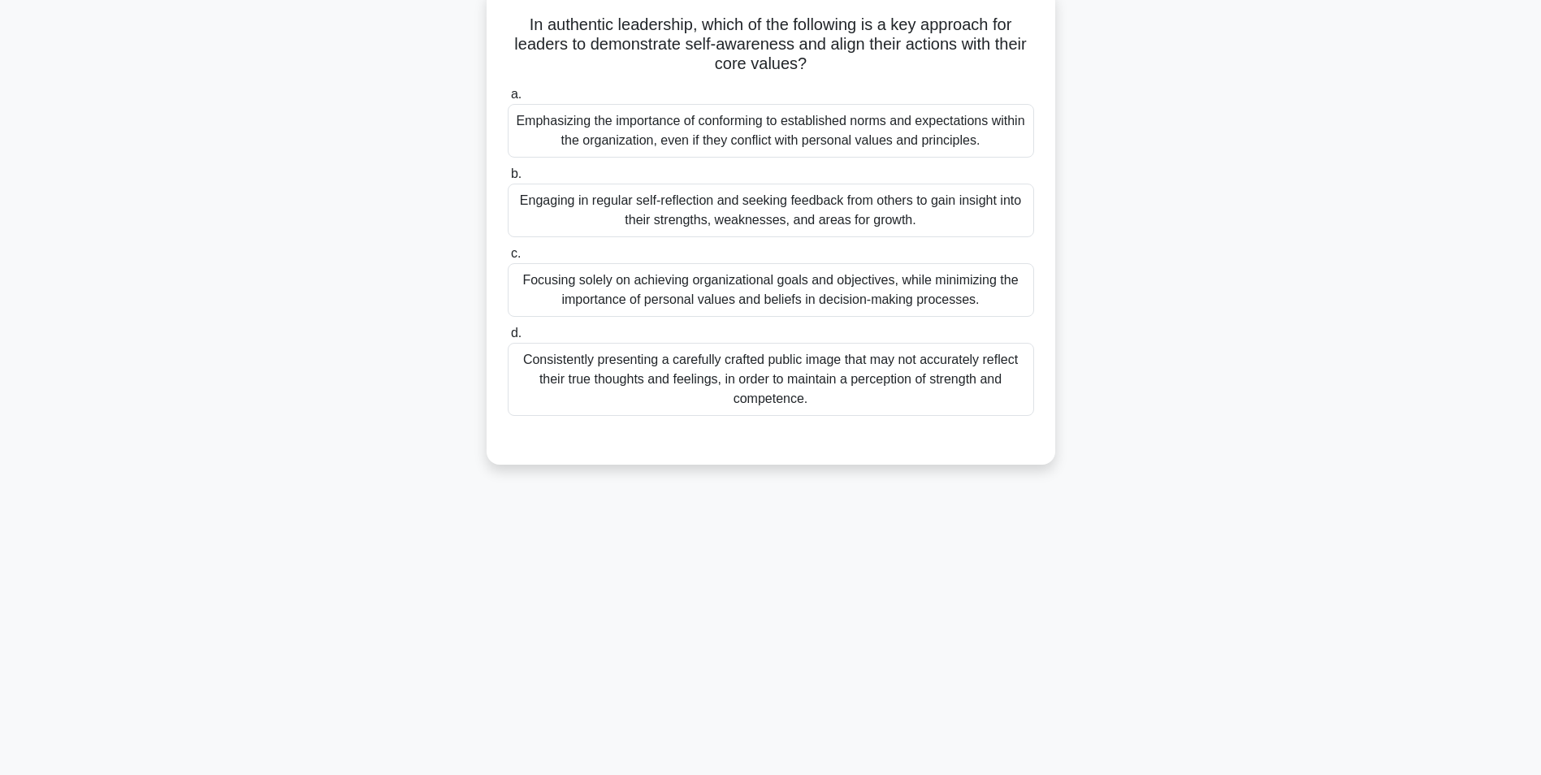
click at [508, 100] on input "a. Emphasizing the importance of conforming to established norms and expectatio…" at bounding box center [508, 94] width 0 height 11
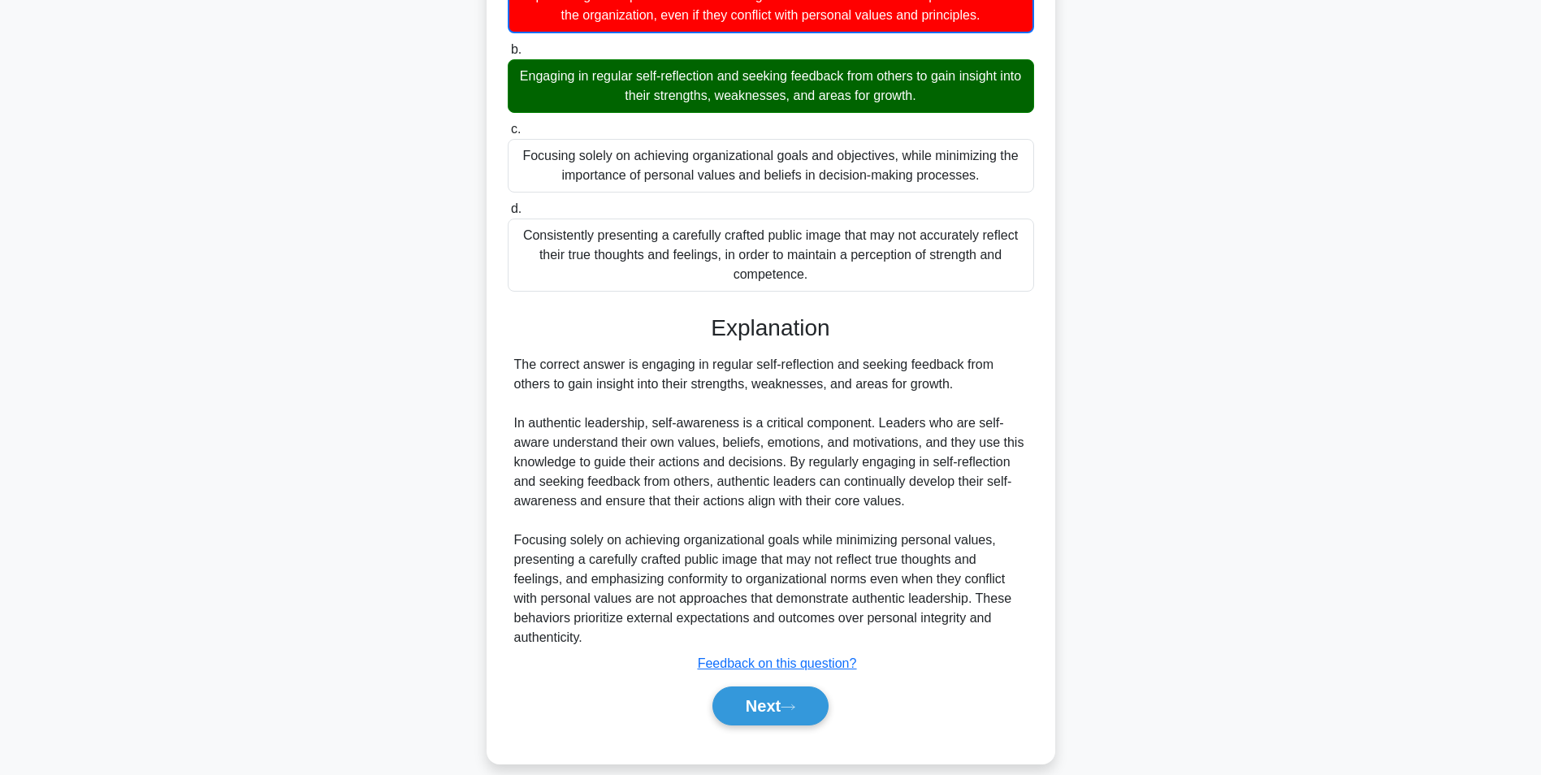
scroll to position [249, 0]
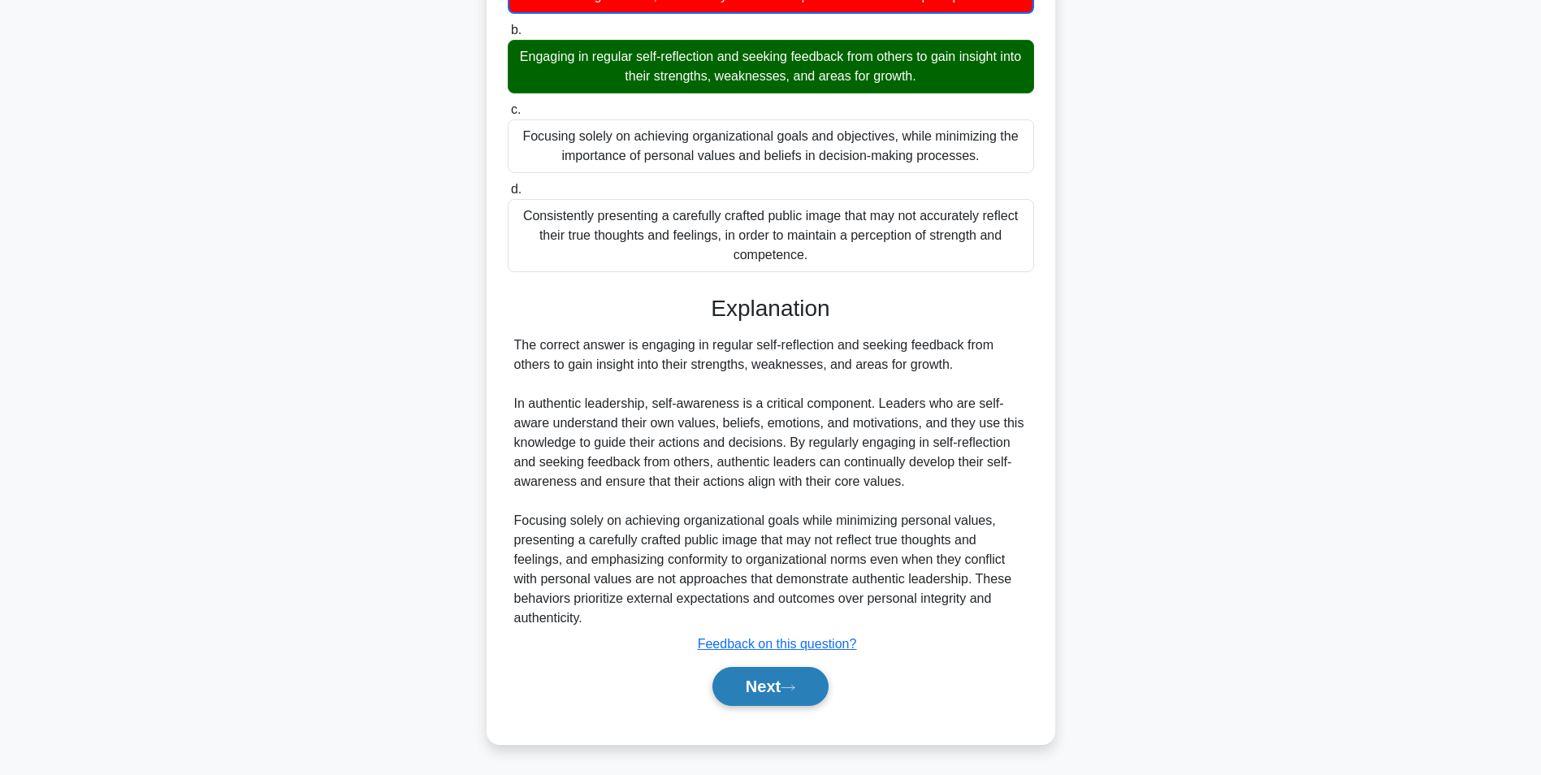
click at [756, 686] on button "Next" at bounding box center [770, 686] width 116 height 39
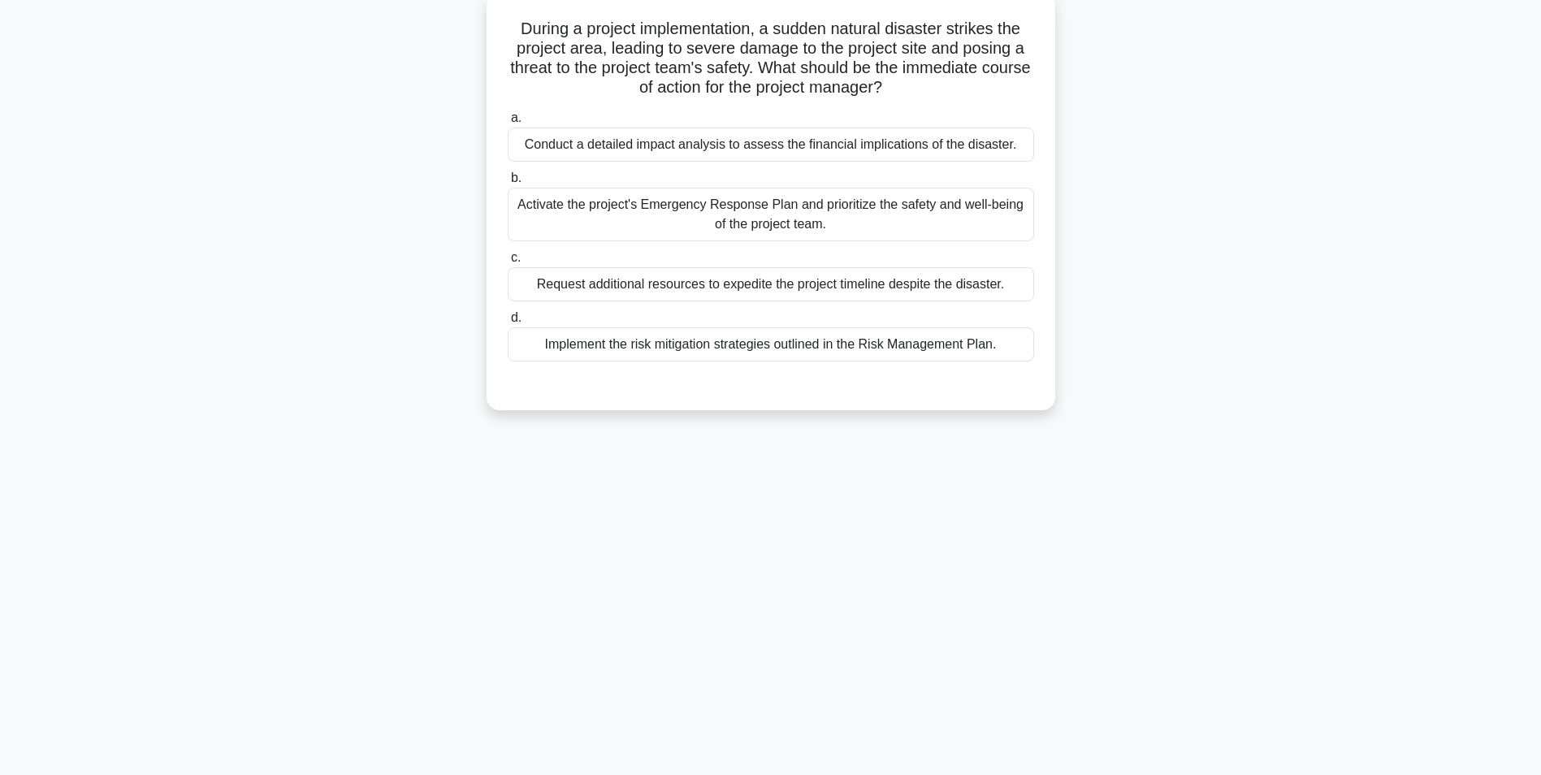
scroll to position [102, 0]
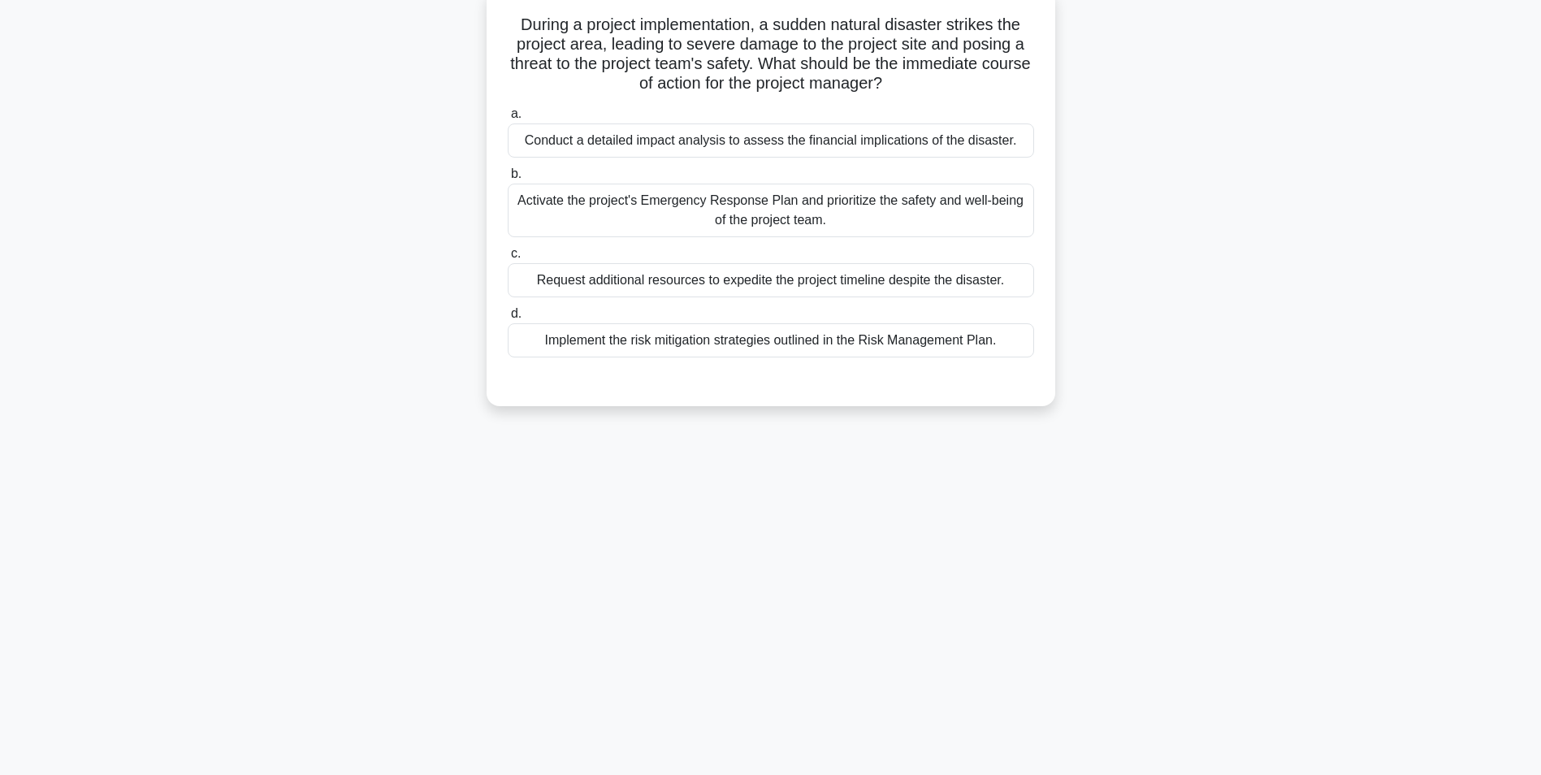
click at [819, 218] on div "Activate the project's Emergency Response Plan and prioritize the safety and we…" at bounding box center [771, 211] width 526 height 54
click at [508, 180] on input "b. Activate the project's Emergency Response Plan and prioritize the safety and…" at bounding box center [508, 174] width 0 height 11
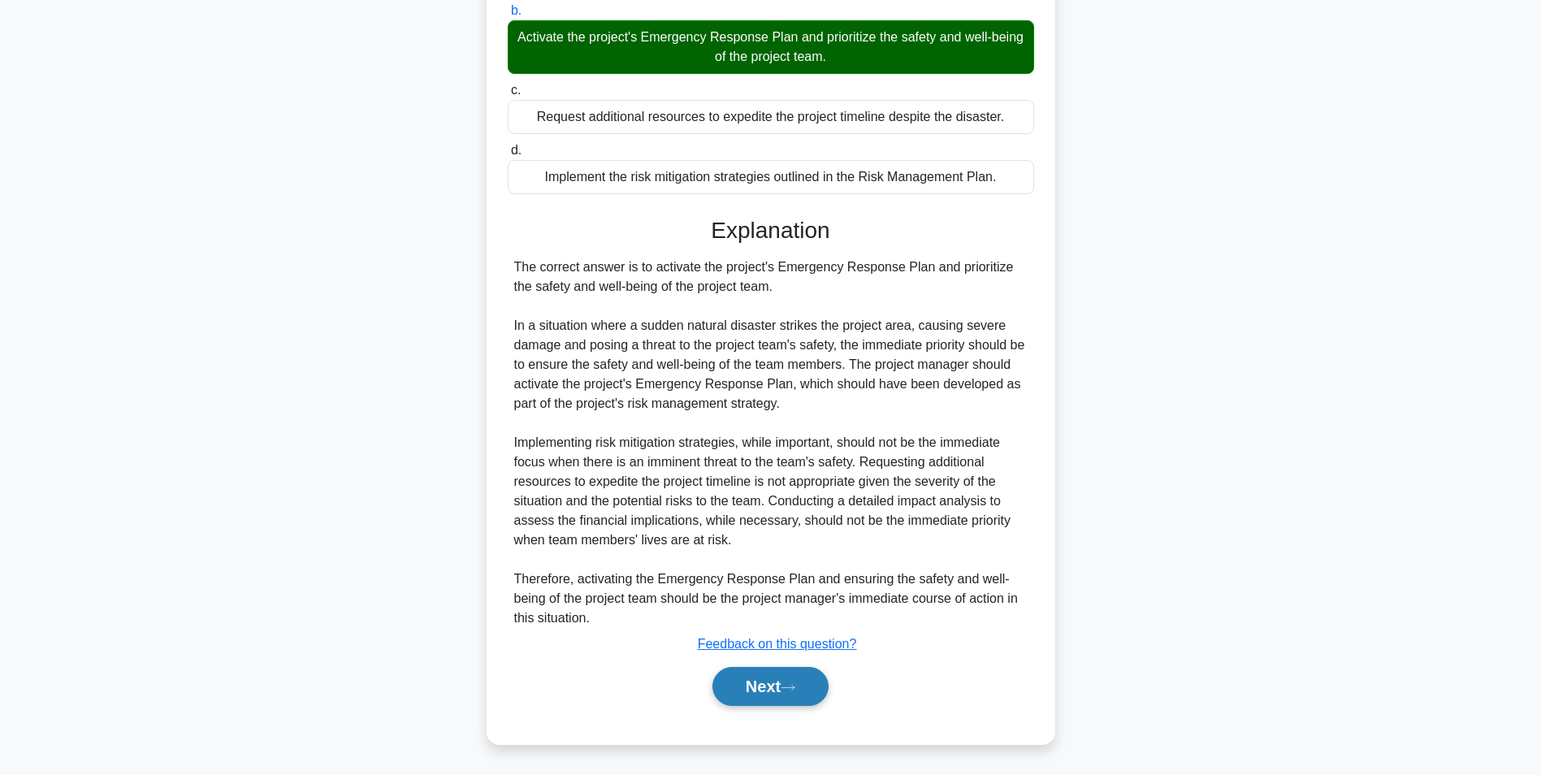
click at [753, 694] on button "Next" at bounding box center [770, 686] width 116 height 39
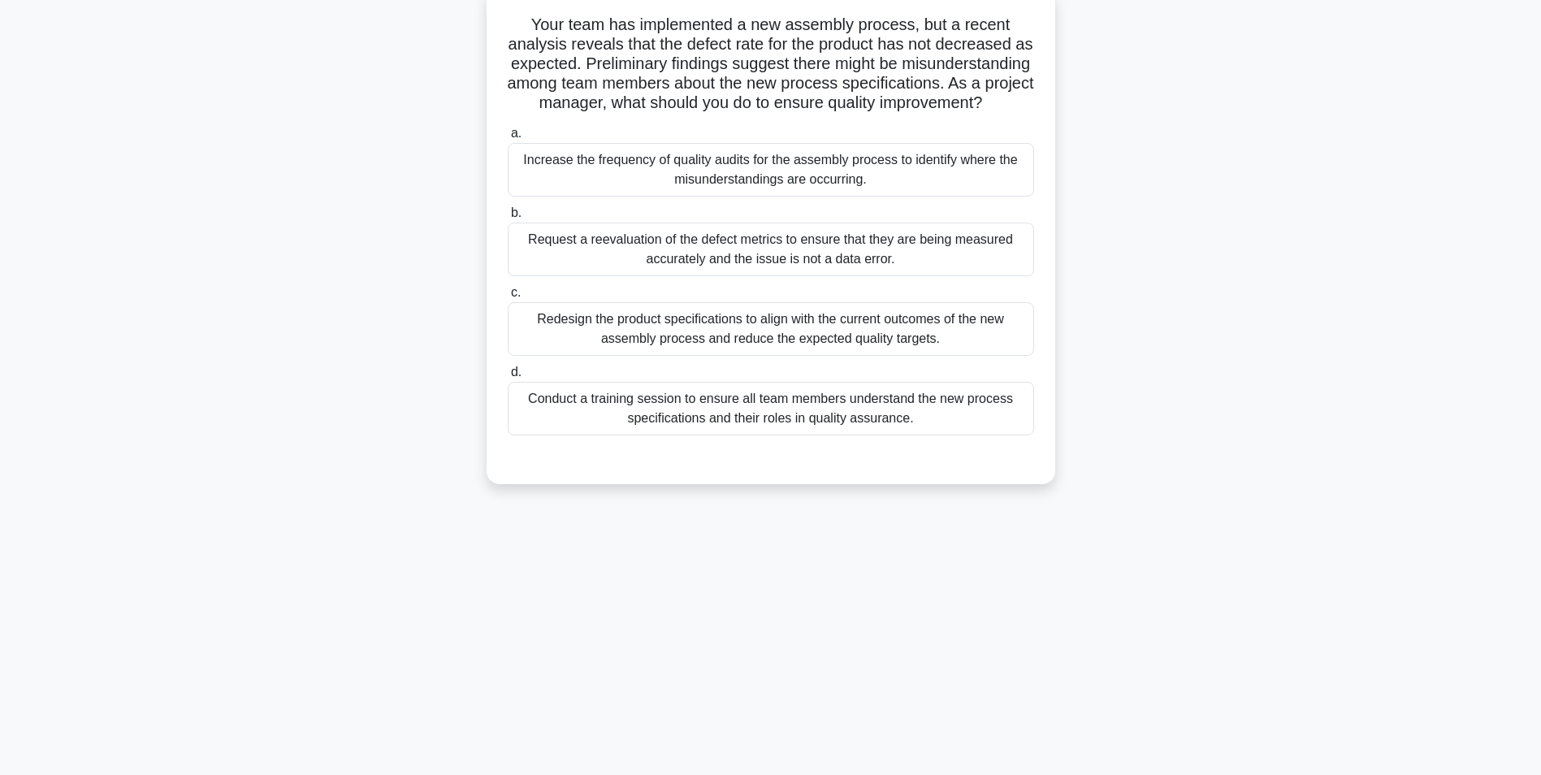
click at [781, 435] on div "Conduct a training session to ensure all team members understand the new proces…" at bounding box center [771, 409] width 526 height 54
click at [508, 378] on input "d. Conduct a training session to ensure all team members understand the new pro…" at bounding box center [508, 372] width 0 height 11
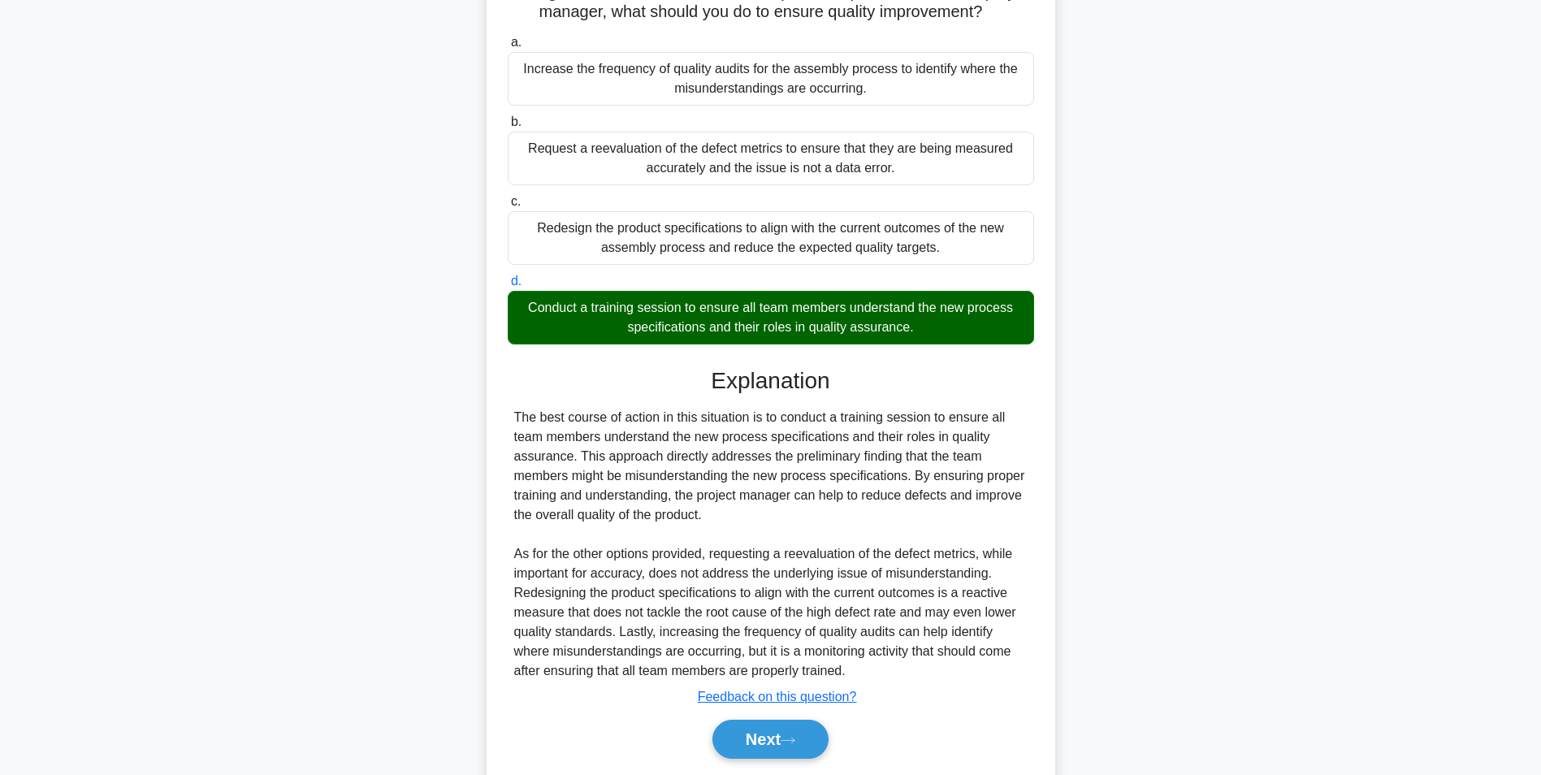
scroll to position [266, 0]
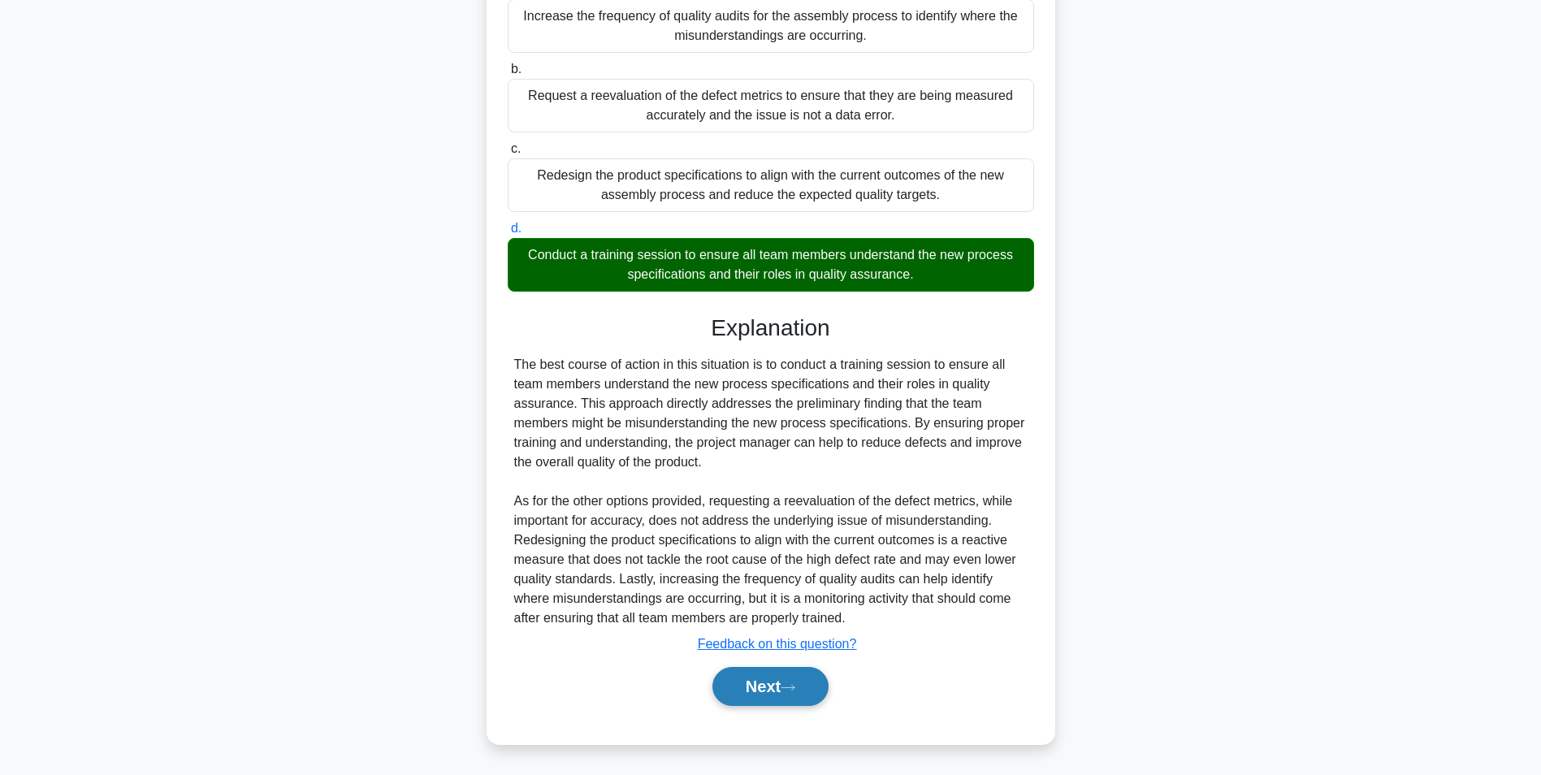
click at [746, 681] on button "Next" at bounding box center [770, 686] width 116 height 39
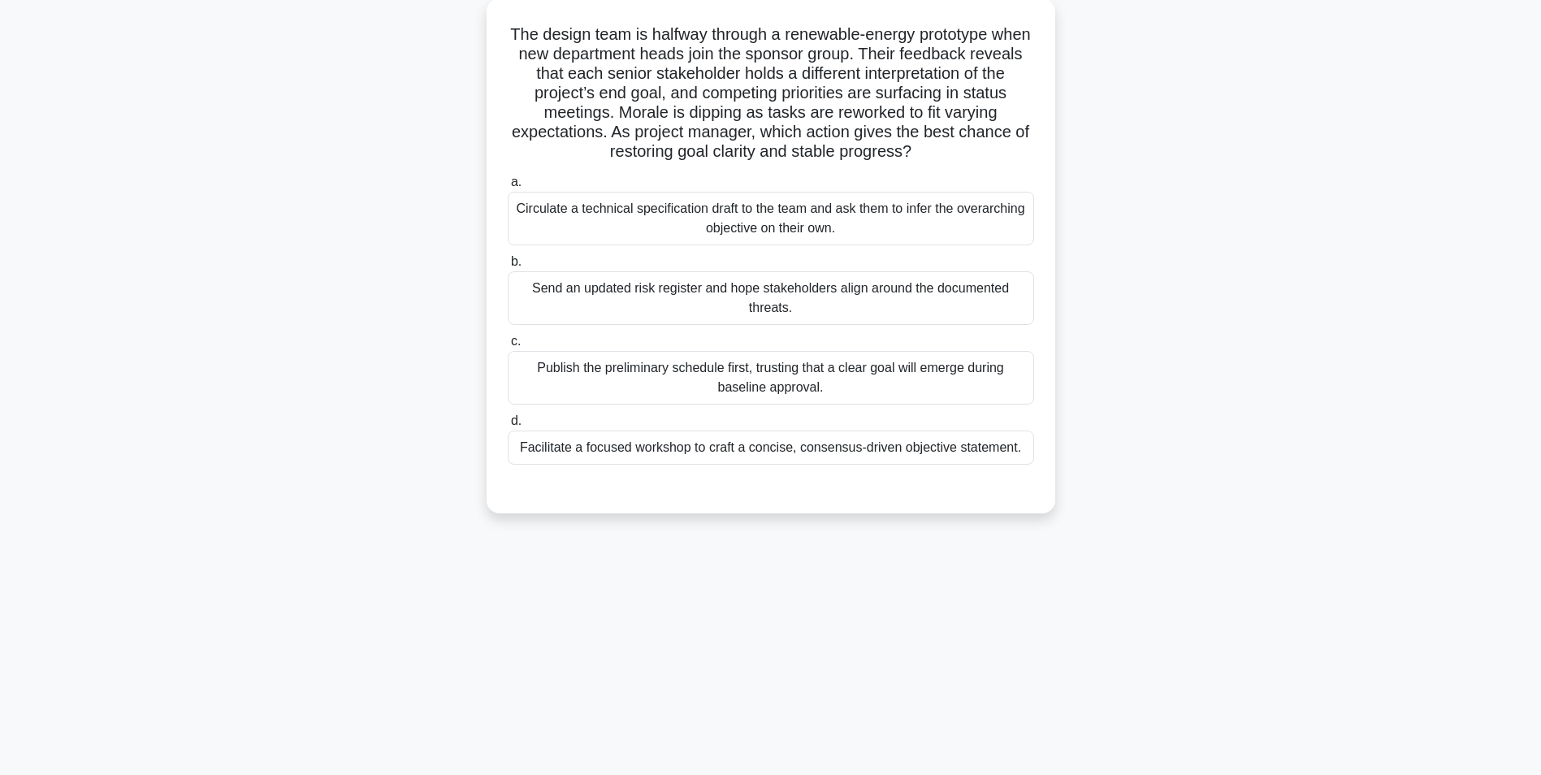
scroll to position [102, 0]
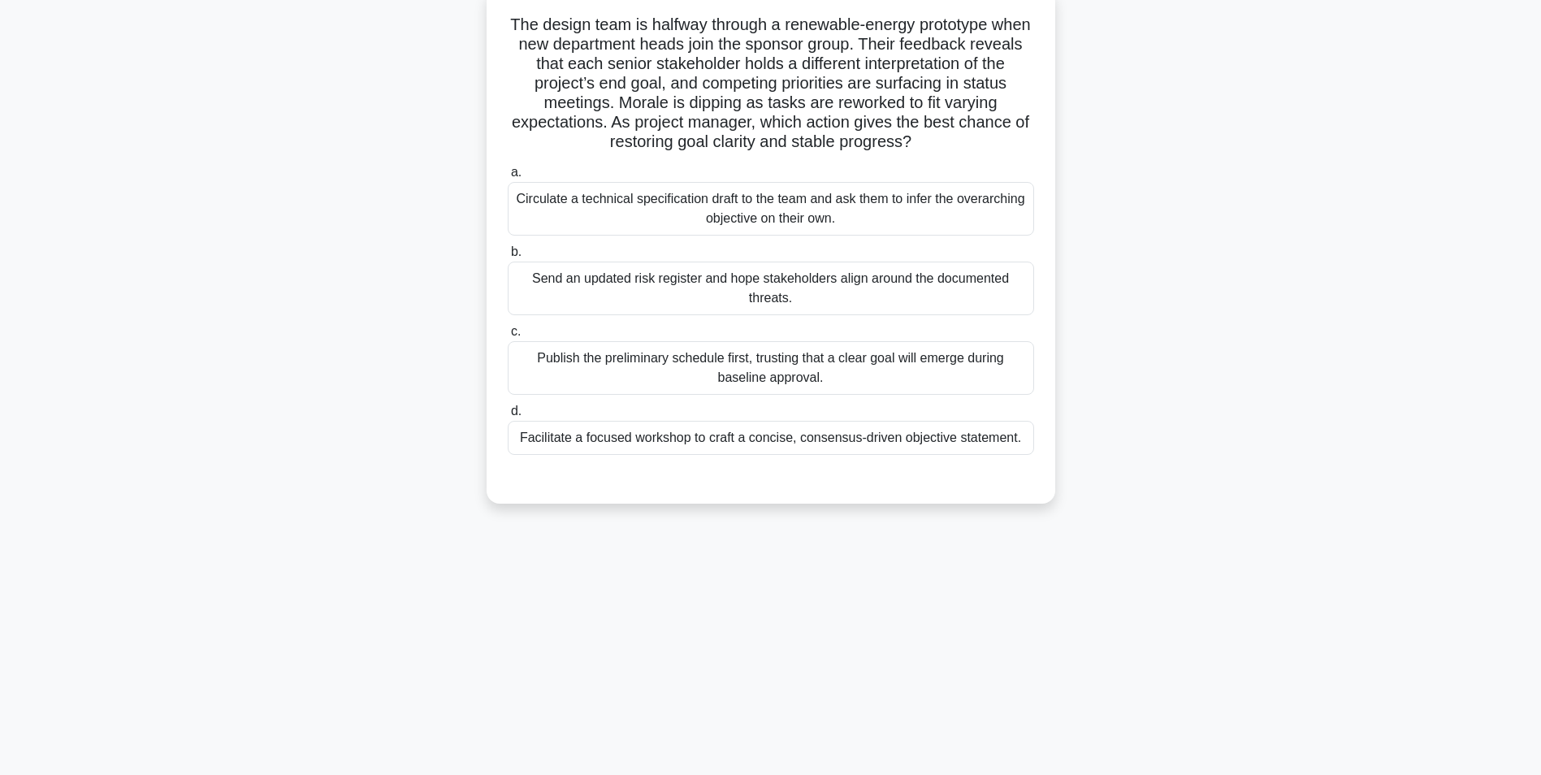
click at [763, 442] on div "Facilitate a focused workshop to craft a concise, consensus-driven objective st…" at bounding box center [771, 438] width 526 height 34
click at [508, 417] on input "d. Facilitate a focused workshop to craft a concise, consensus-driven objective…" at bounding box center [508, 411] width 0 height 11
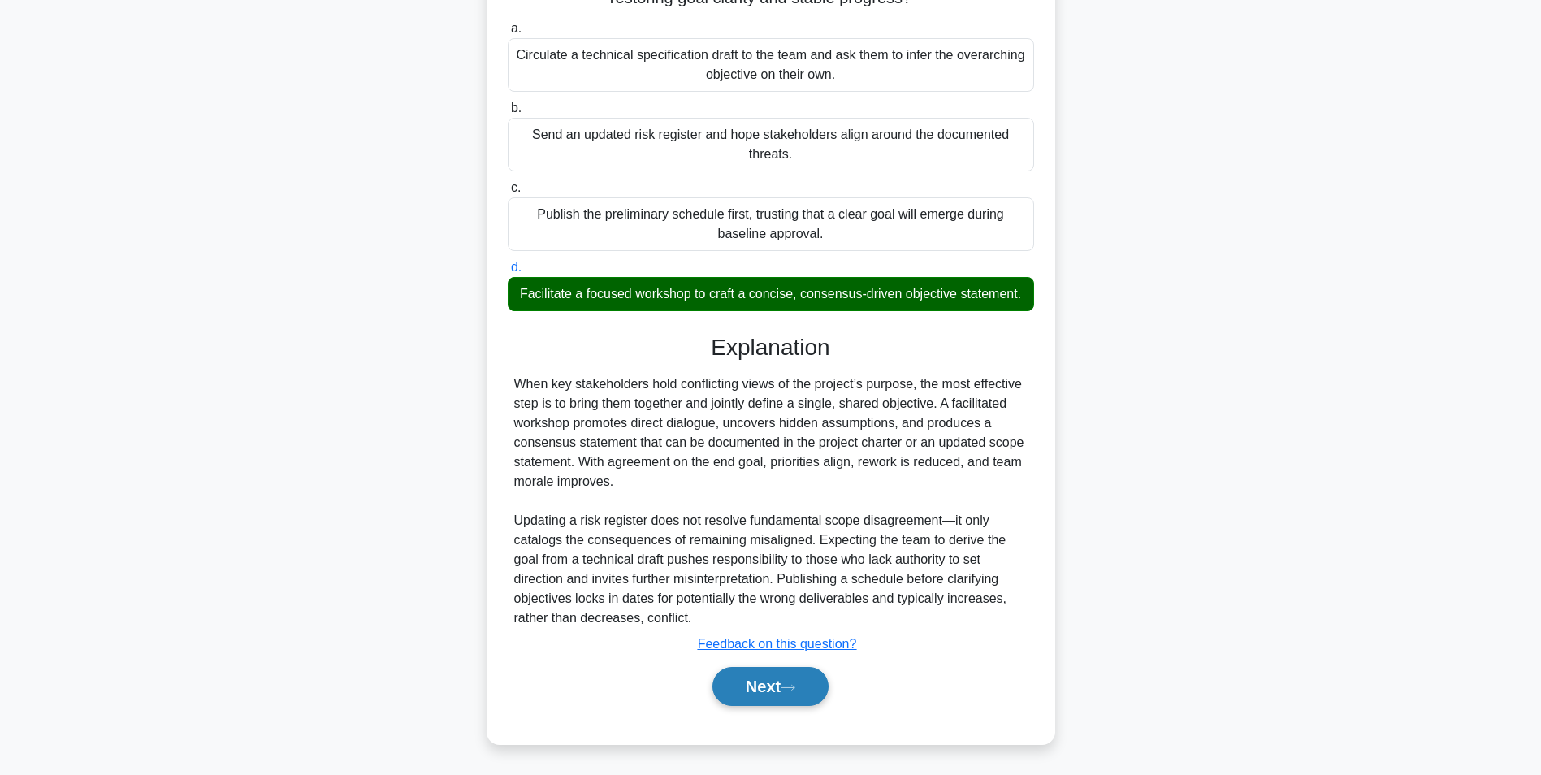
click at [776, 691] on button "Next" at bounding box center [770, 686] width 116 height 39
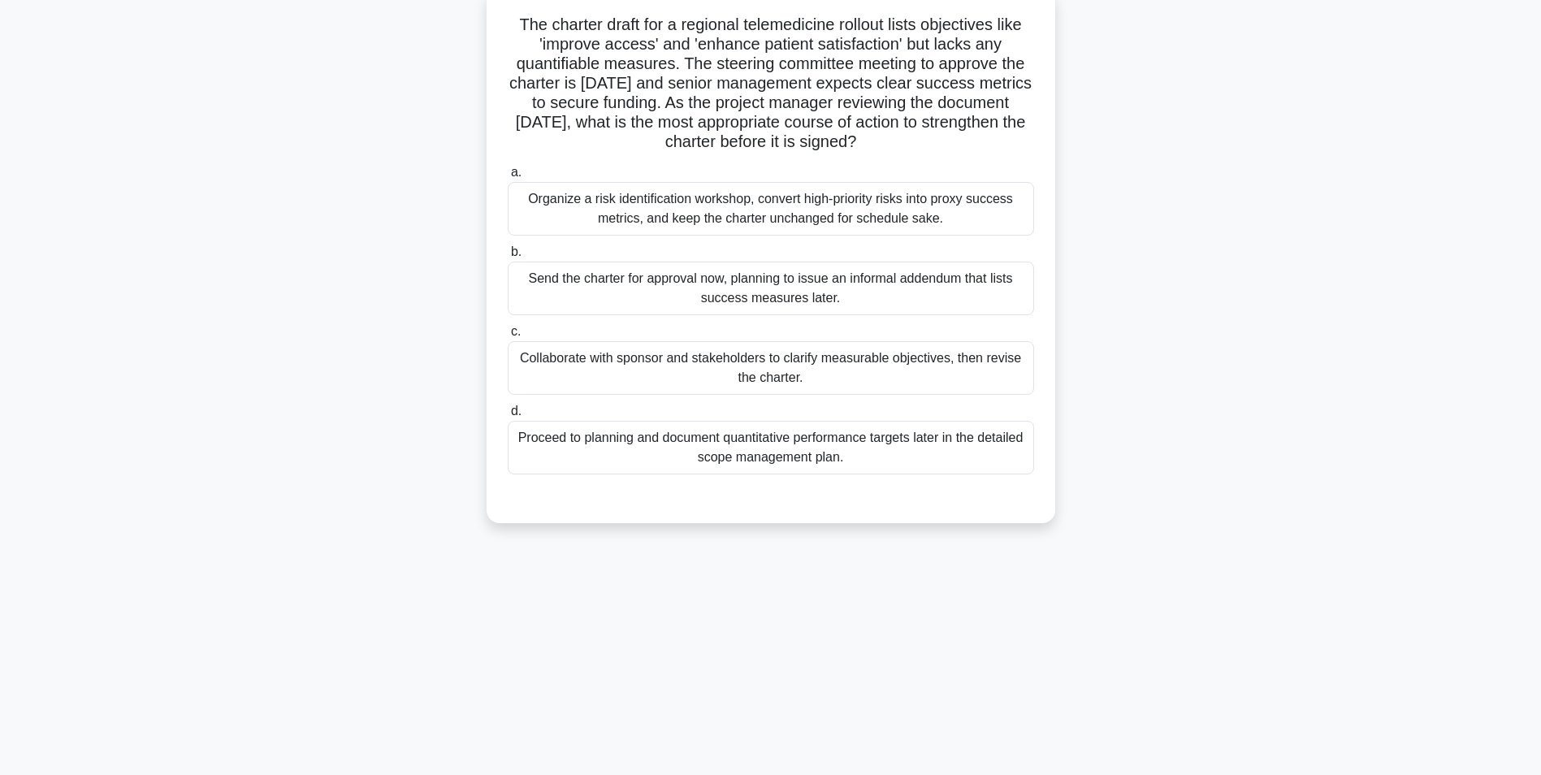
click at [739, 371] on div "Collaborate with sponsor and stakeholders to clarify measurable objectives, the…" at bounding box center [771, 368] width 526 height 54
click at [508, 337] on input "c. Collaborate with sponsor and stakeholders to clarify measurable objectives, …" at bounding box center [508, 332] width 0 height 11
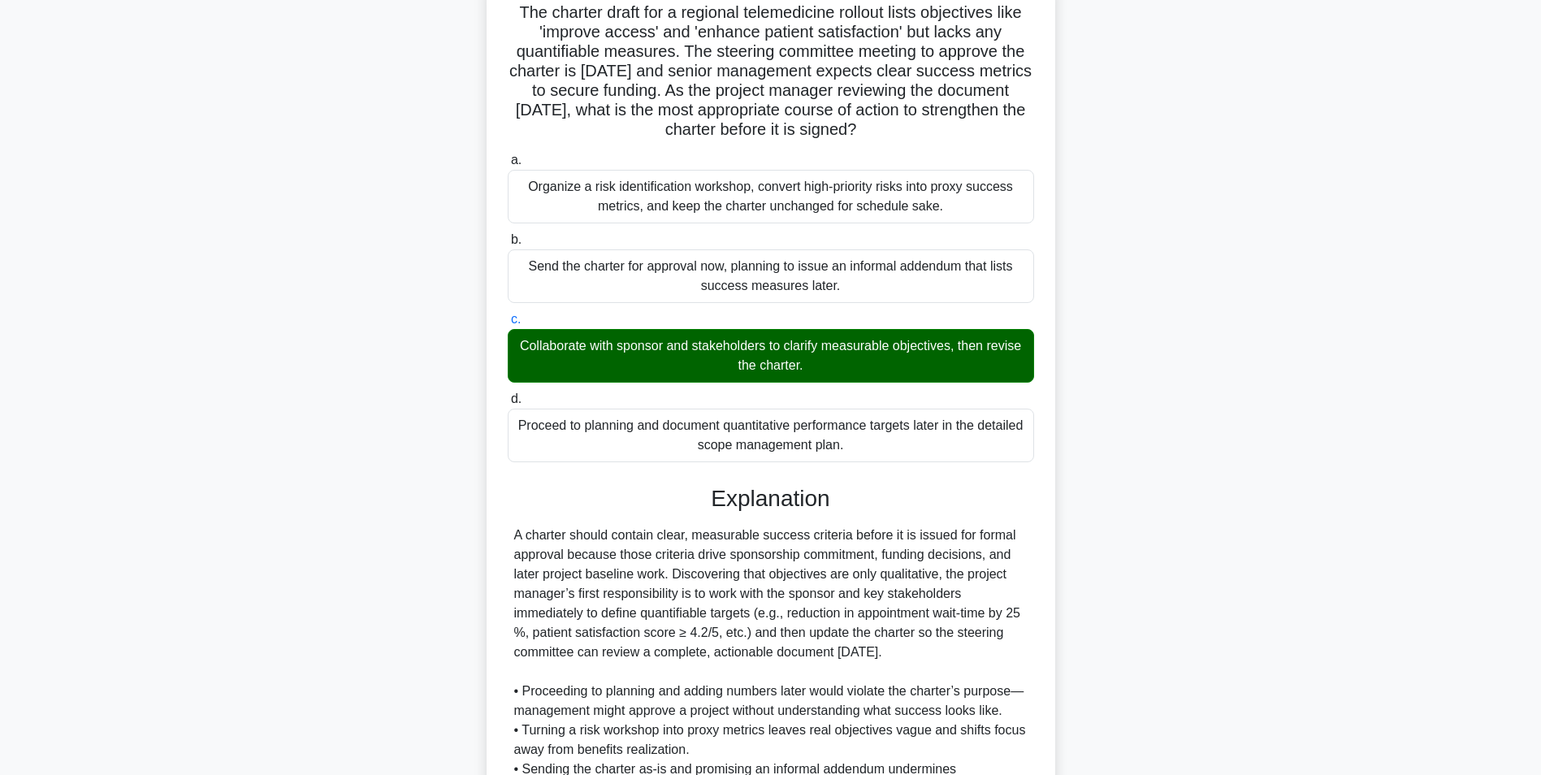
scroll to position [364, 0]
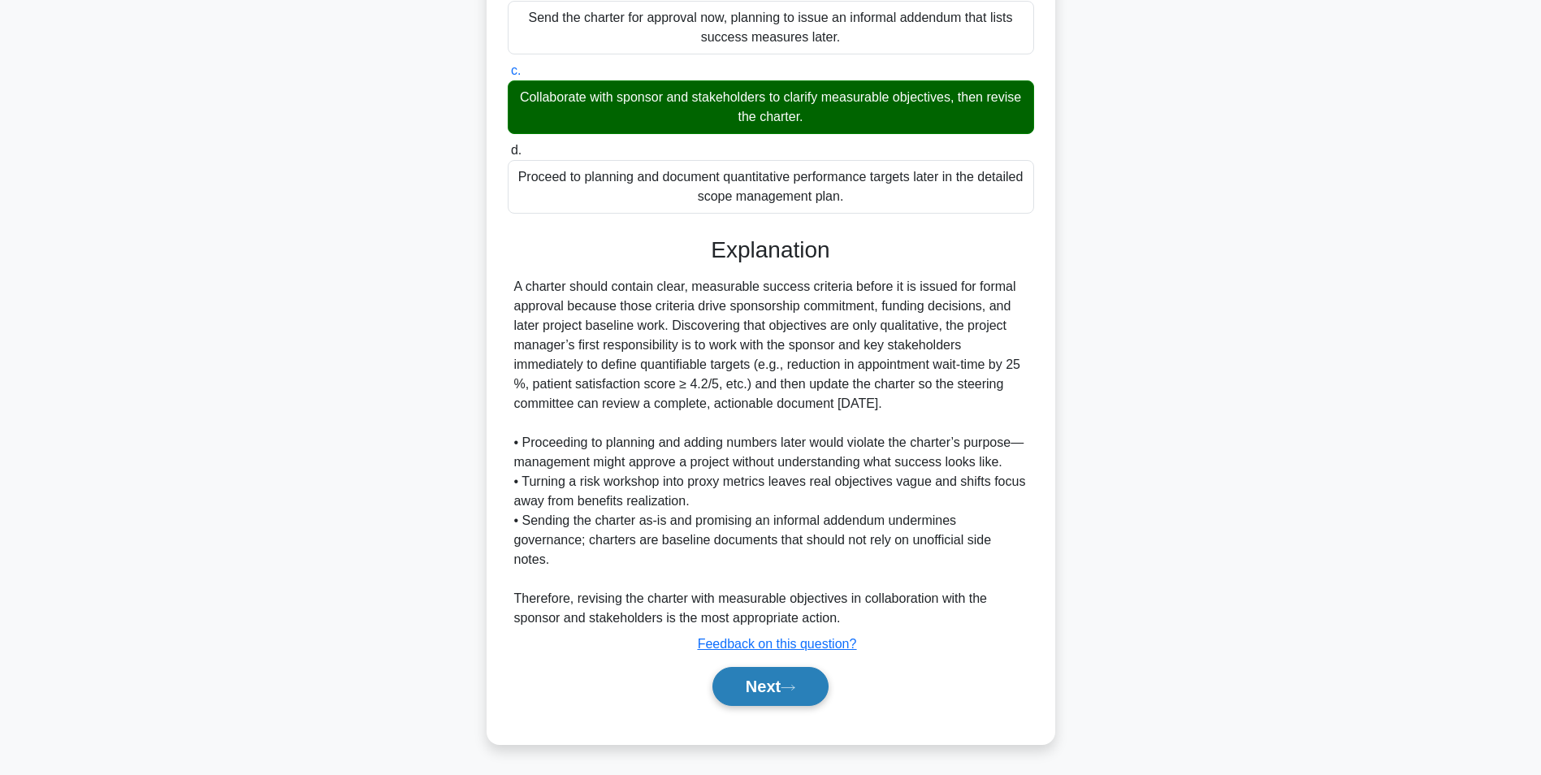
click at [747, 686] on button "Next" at bounding box center [770, 686] width 116 height 39
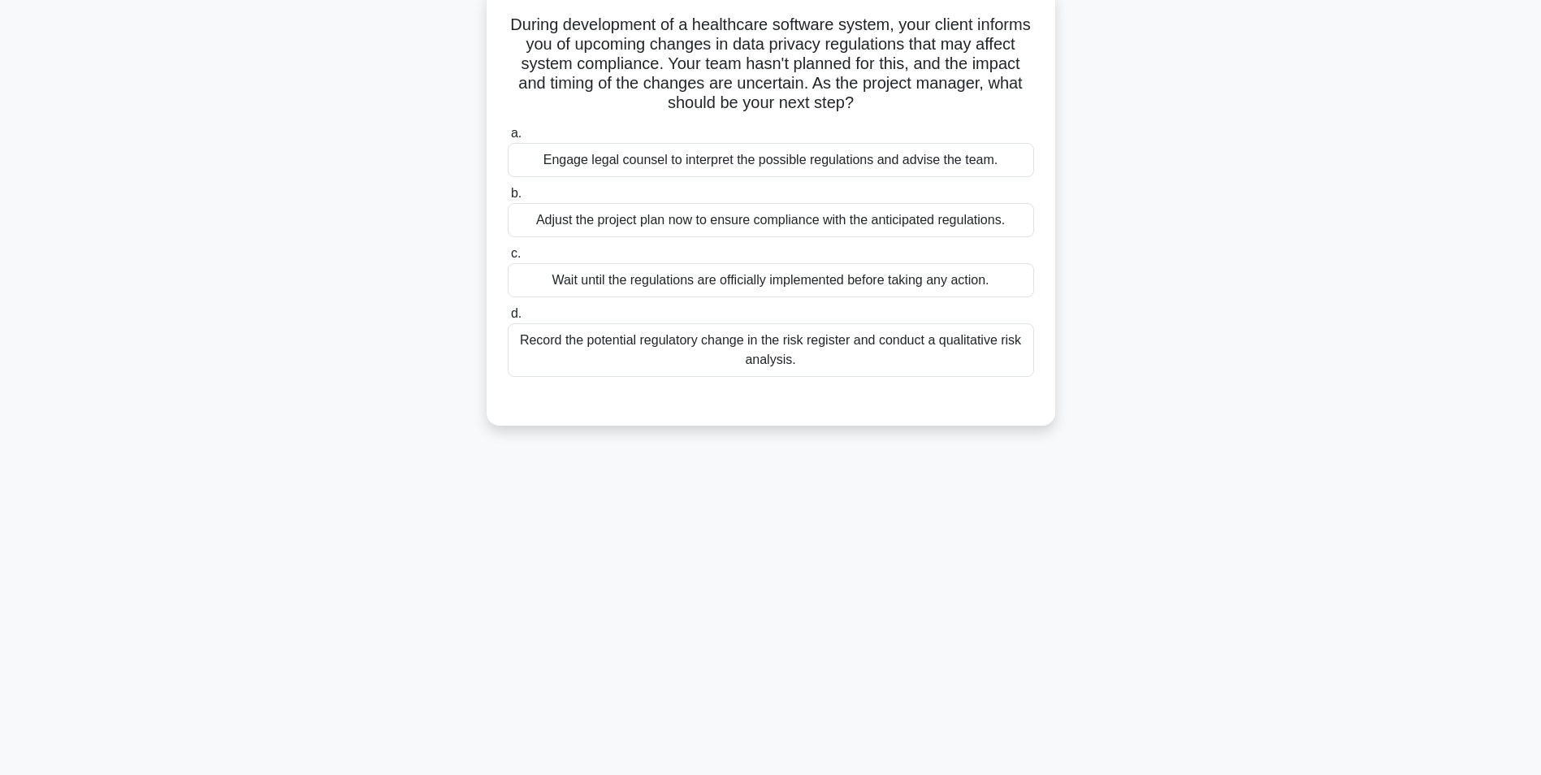
click at [971, 162] on div "Engage legal counsel to interpret the possible regulations and advise the team." at bounding box center [771, 160] width 526 height 34
click at [508, 139] on input "a. Engage legal counsel to interpret the possible regulations and advise the te…" at bounding box center [508, 133] width 0 height 11
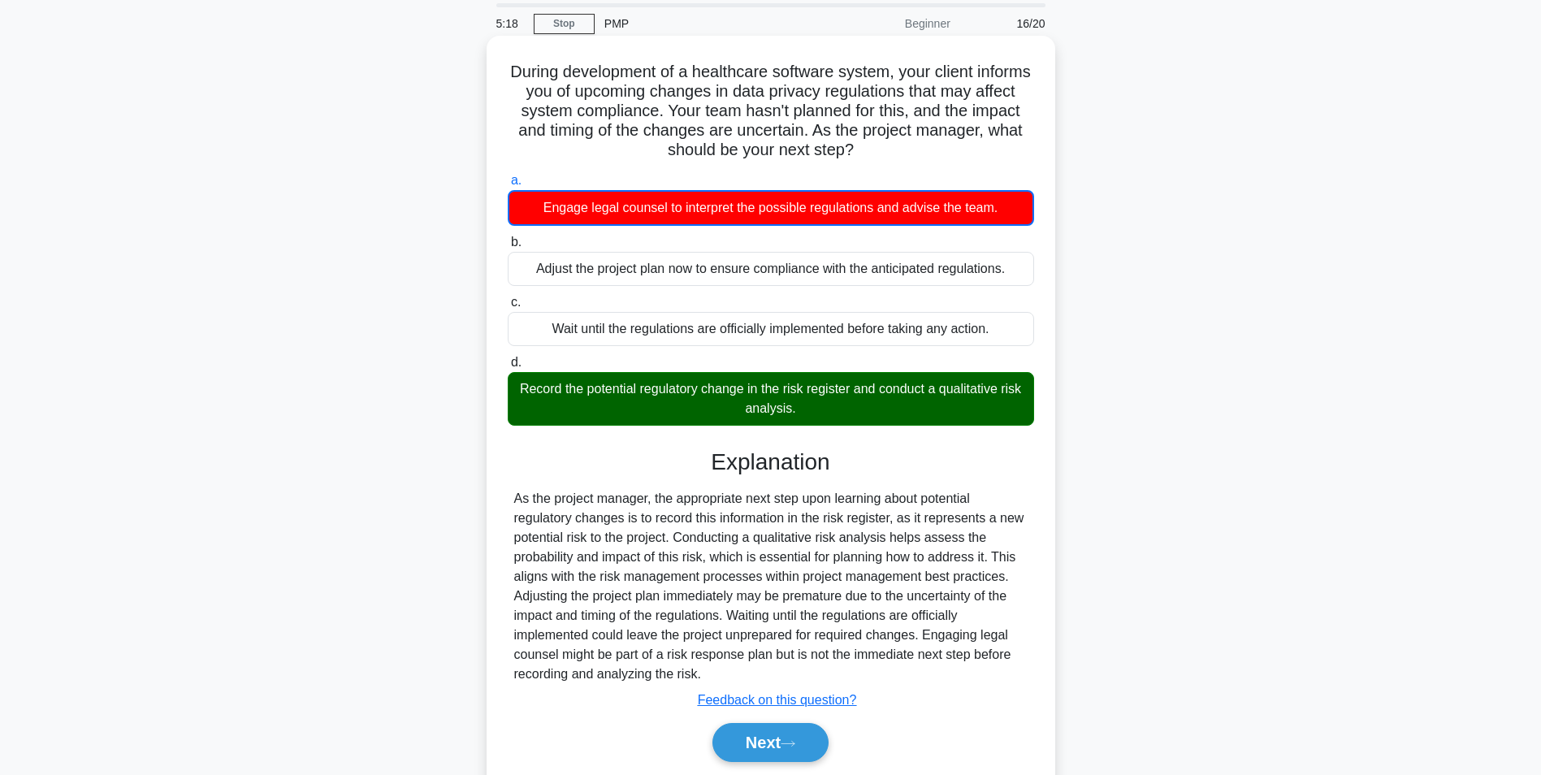
scroll to position [112, 0]
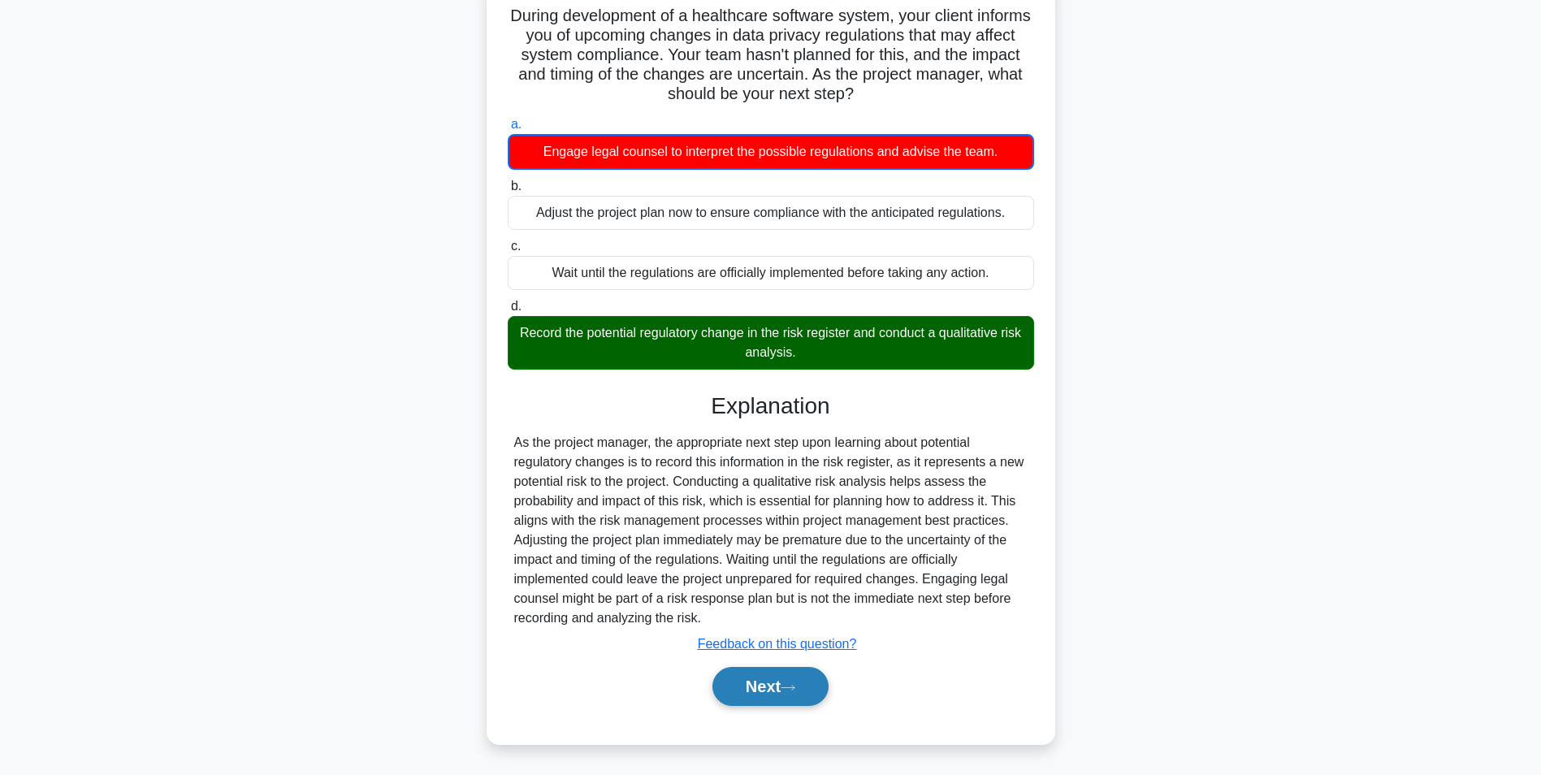
click at [767, 673] on button "Next" at bounding box center [770, 686] width 116 height 39
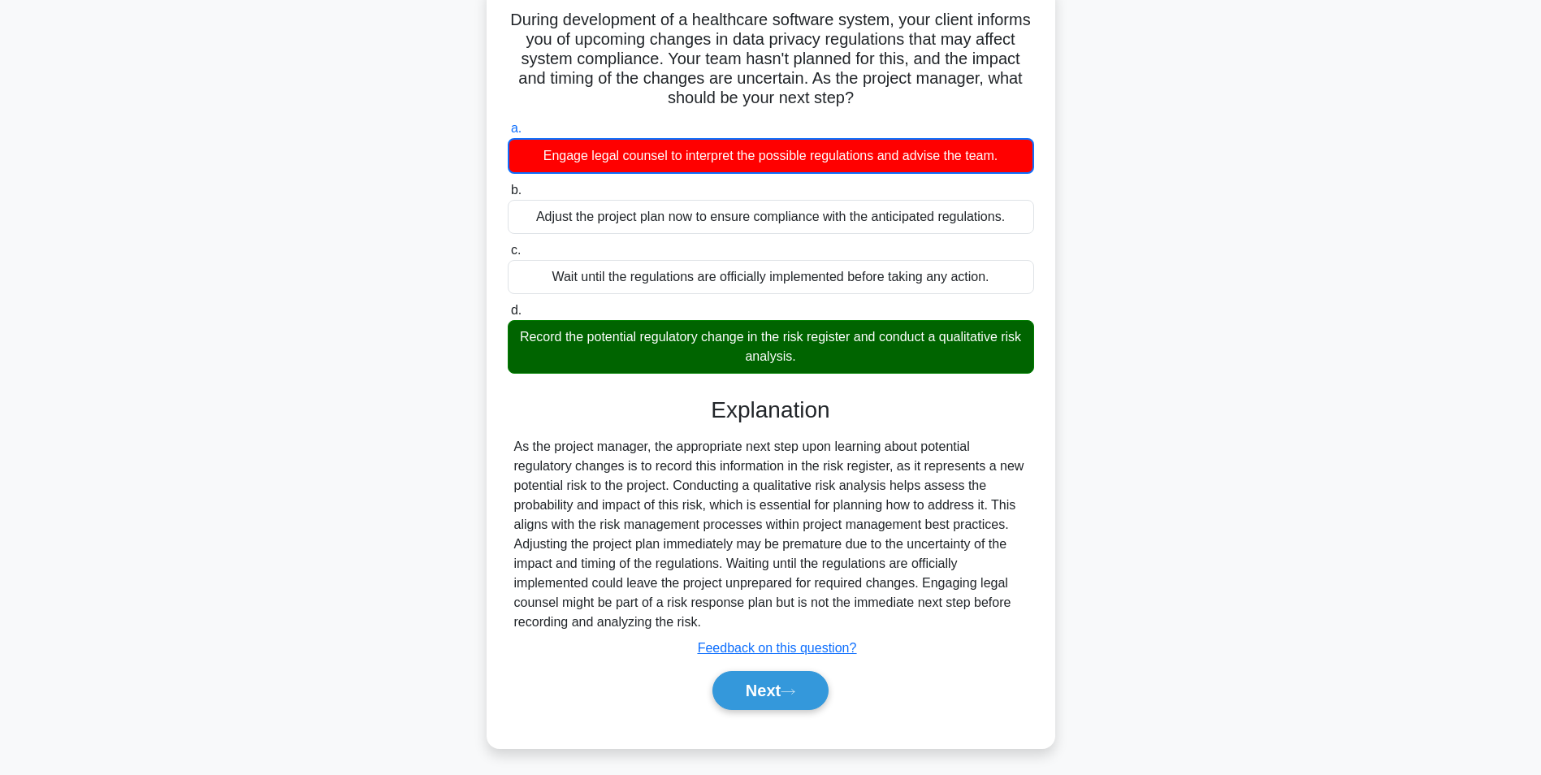
scroll to position [102, 0]
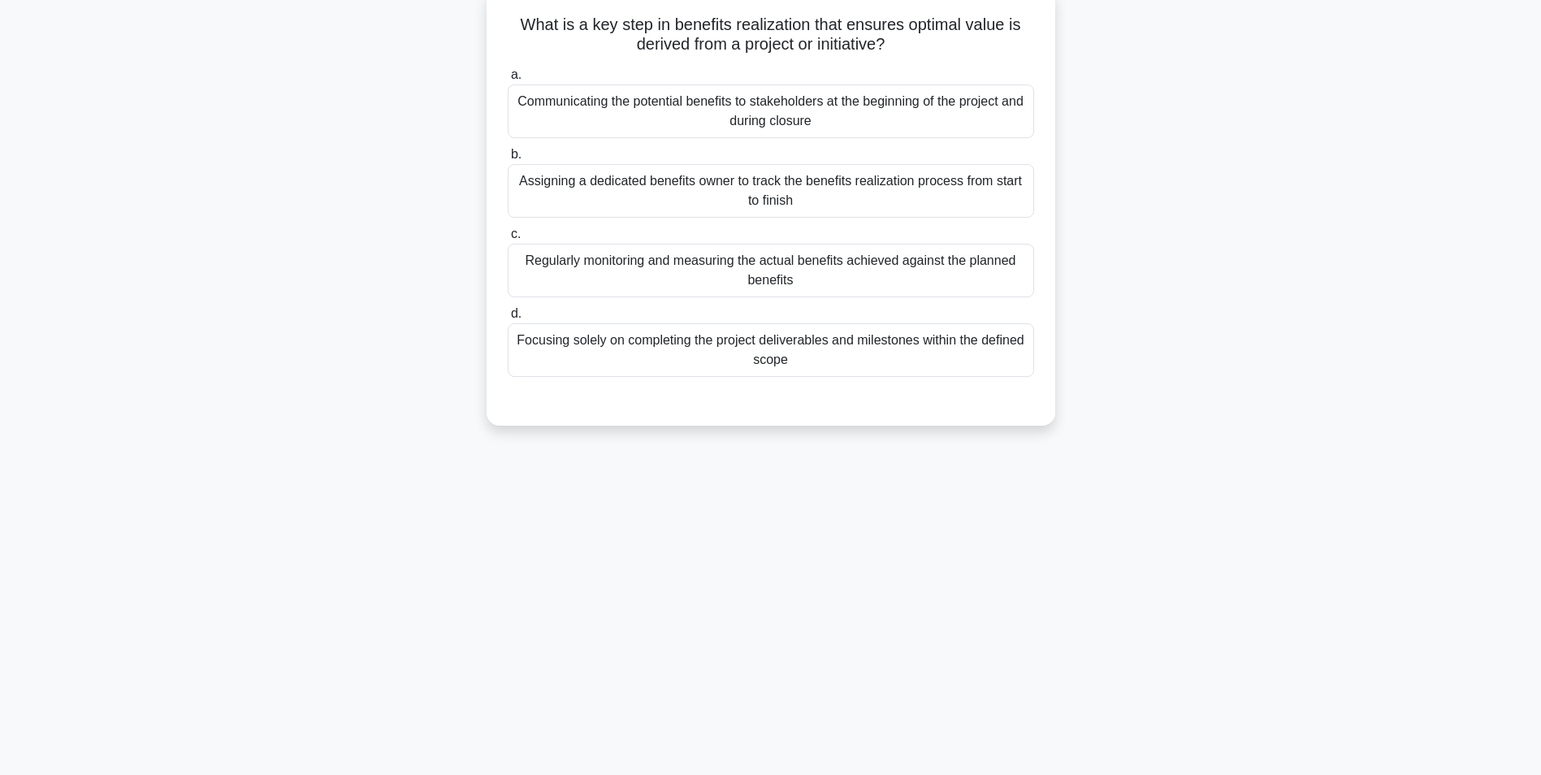
click at [817, 126] on div "Communicating the potential benefits to stakeholders at the beginning of the pr…" at bounding box center [771, 111] width 526 height 54
click at [508, 80] on input "a. Communicating the potential benefits to stakeholders at the beginning of the…" at bounding box center [508, 75] width 0 height 11
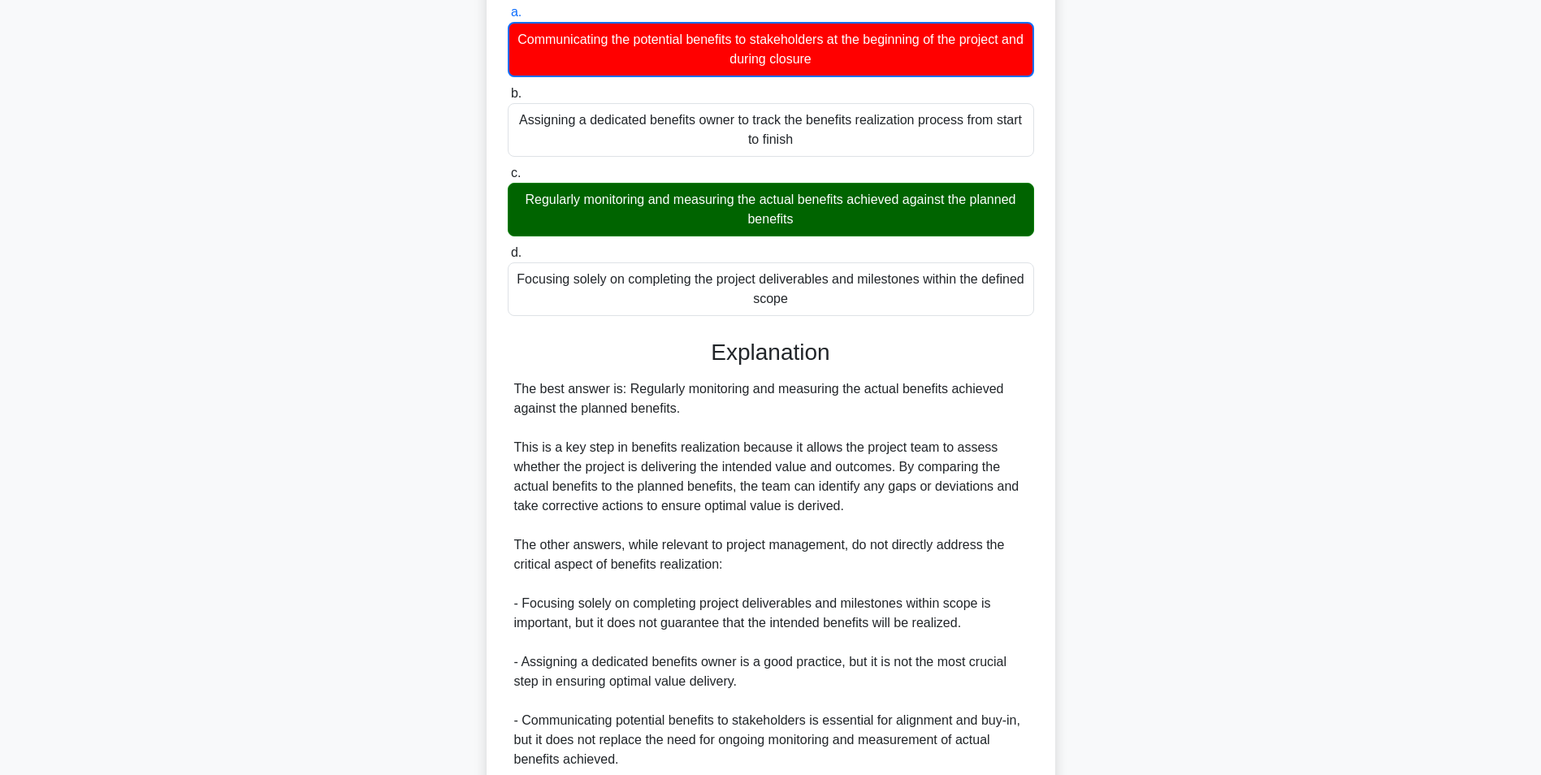
scroll to position [307, 0]
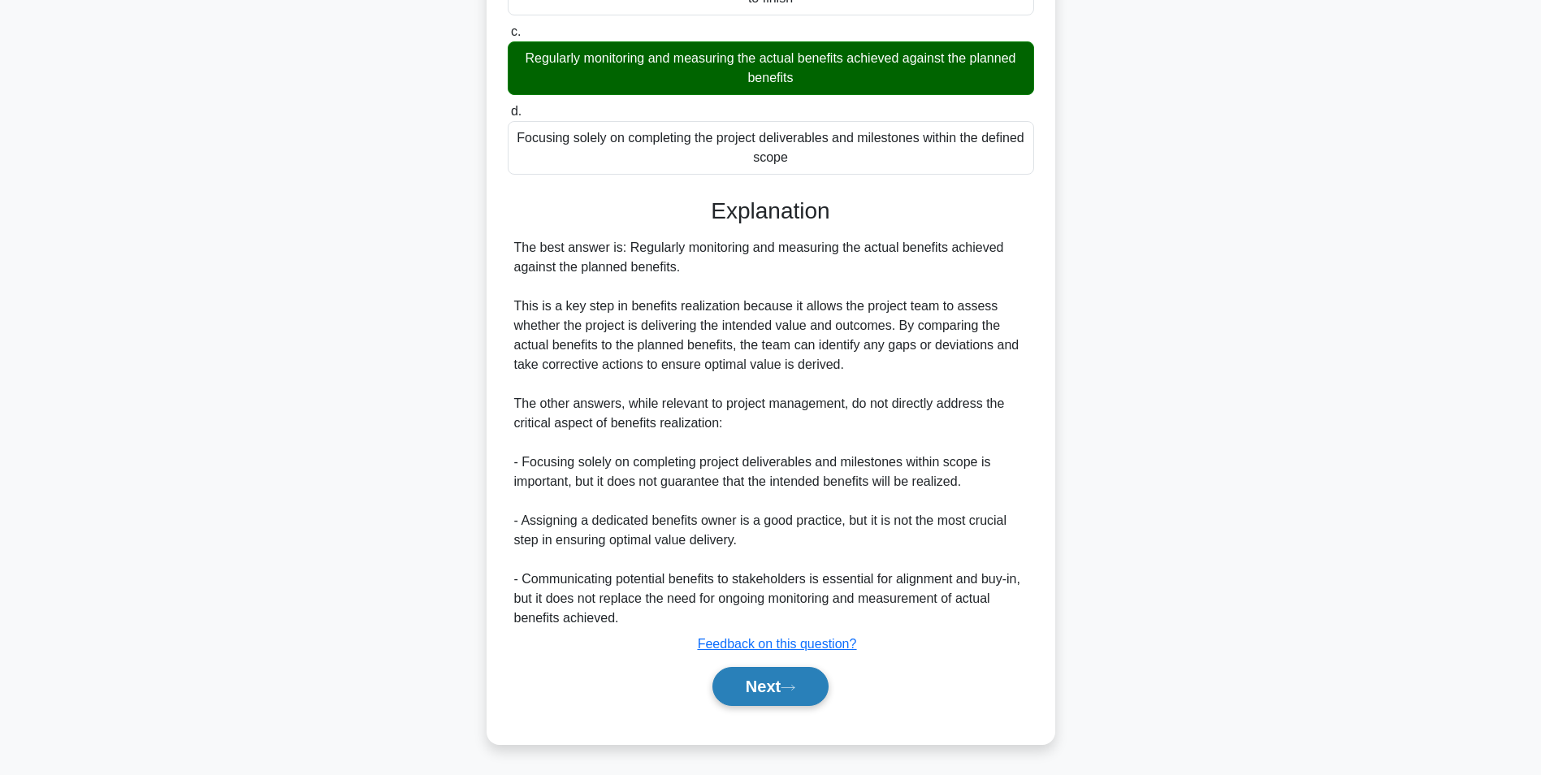
click at [736, 691] on button "Next" at bounding box center [770, 686] width 116 height 39
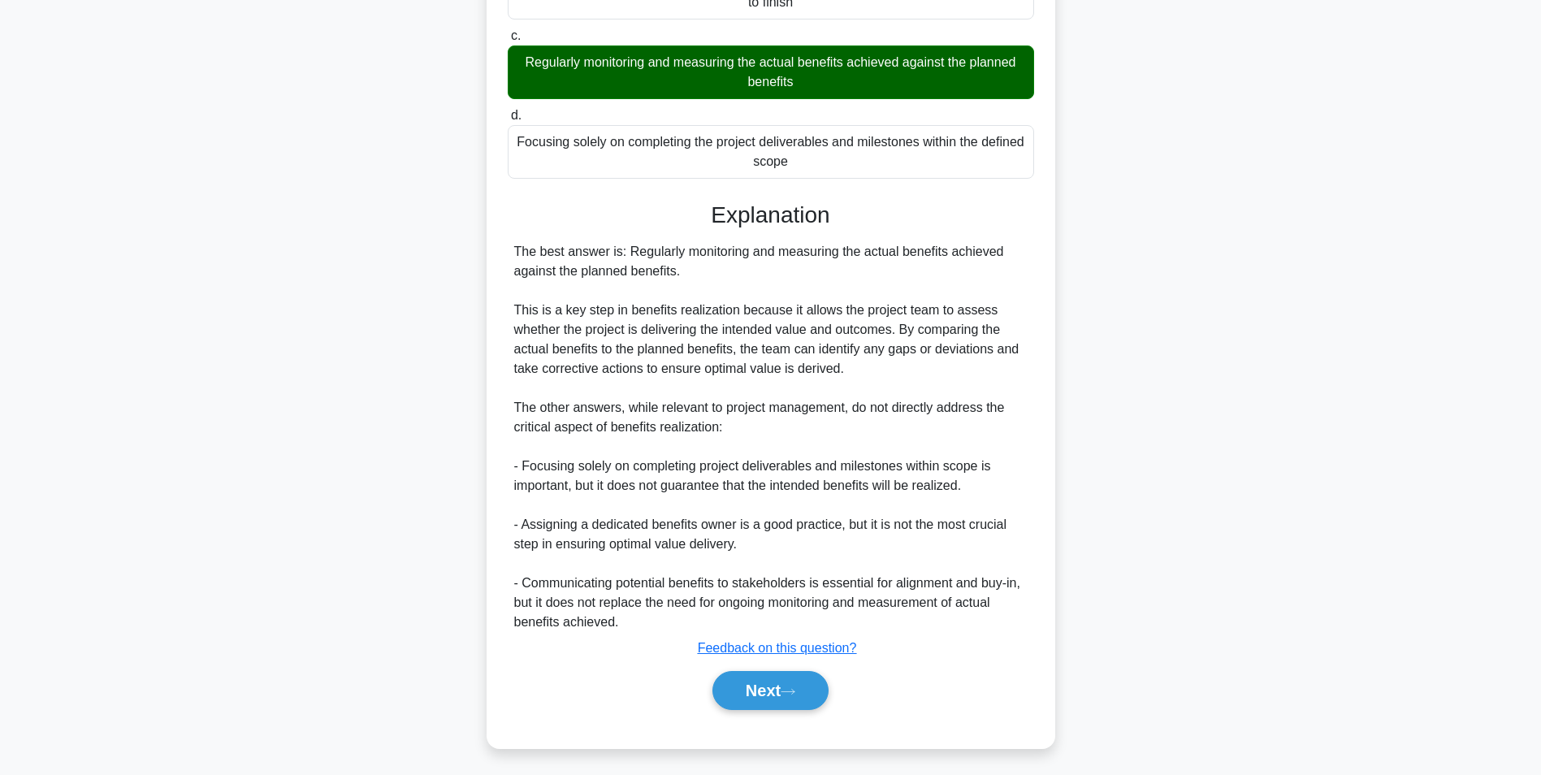
scroll to position [102, 0]
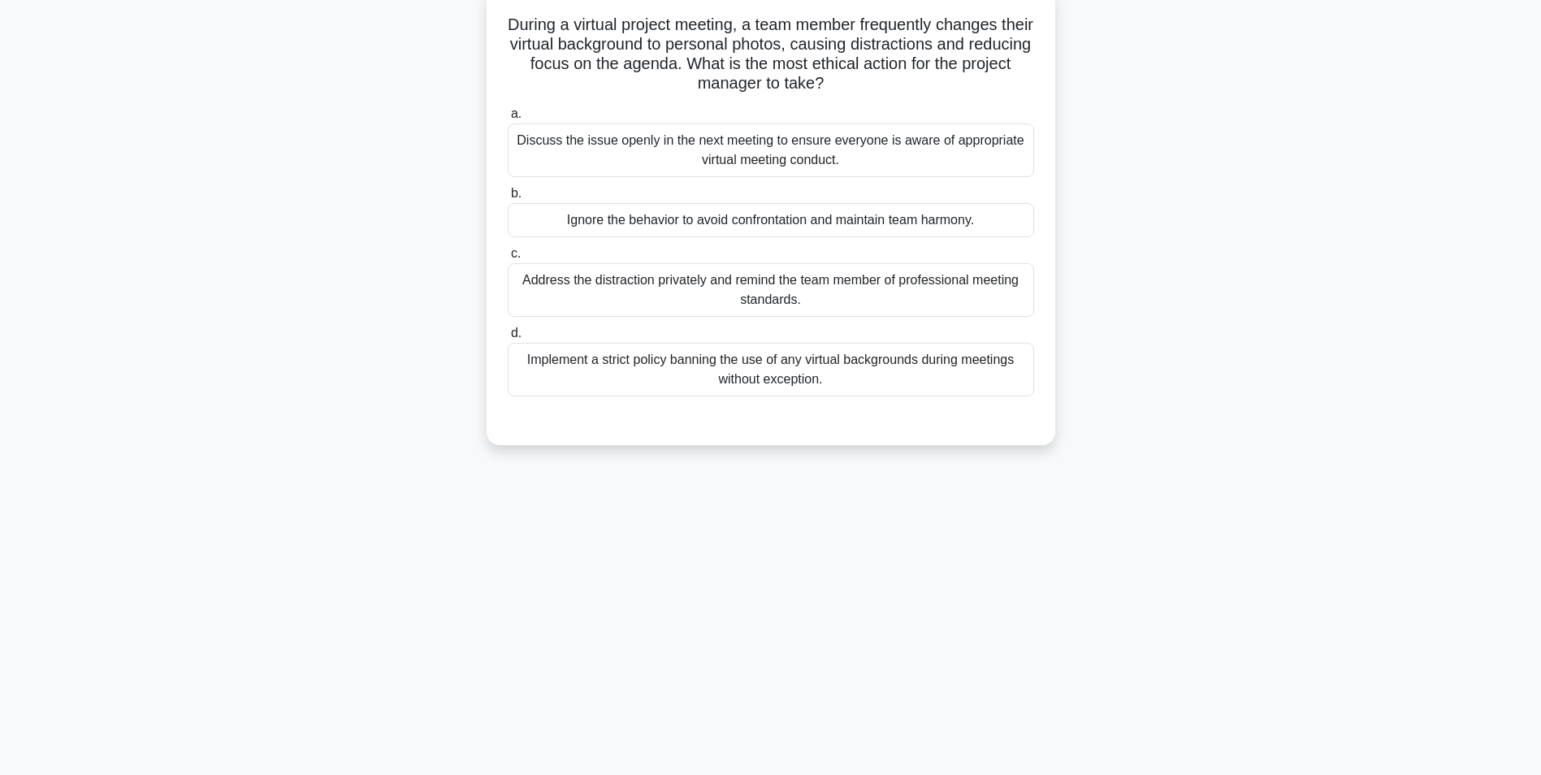
click at [790, 291] on div "Address the distraction privately and remind the team member of professional me…" at bounding box center [771, 290] width 526 height 54
click at [508, 259] on input "c. Address the distraction privately and remind the team member of professional…" at bounding box center [508, 254] width 0 height 11
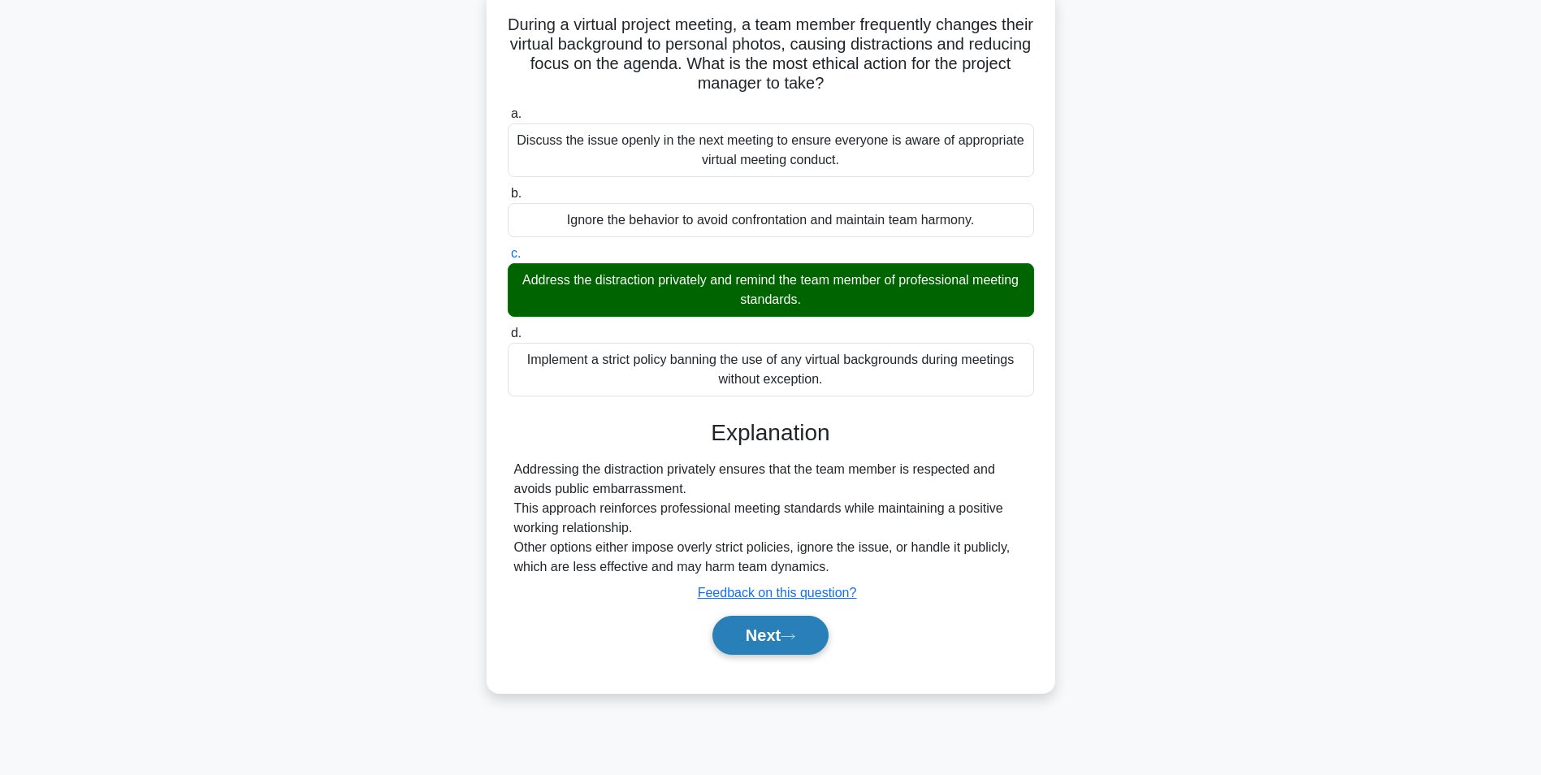
click at [750, 644] on button "Next" at bounding box center [770, 635] width 116 height 39
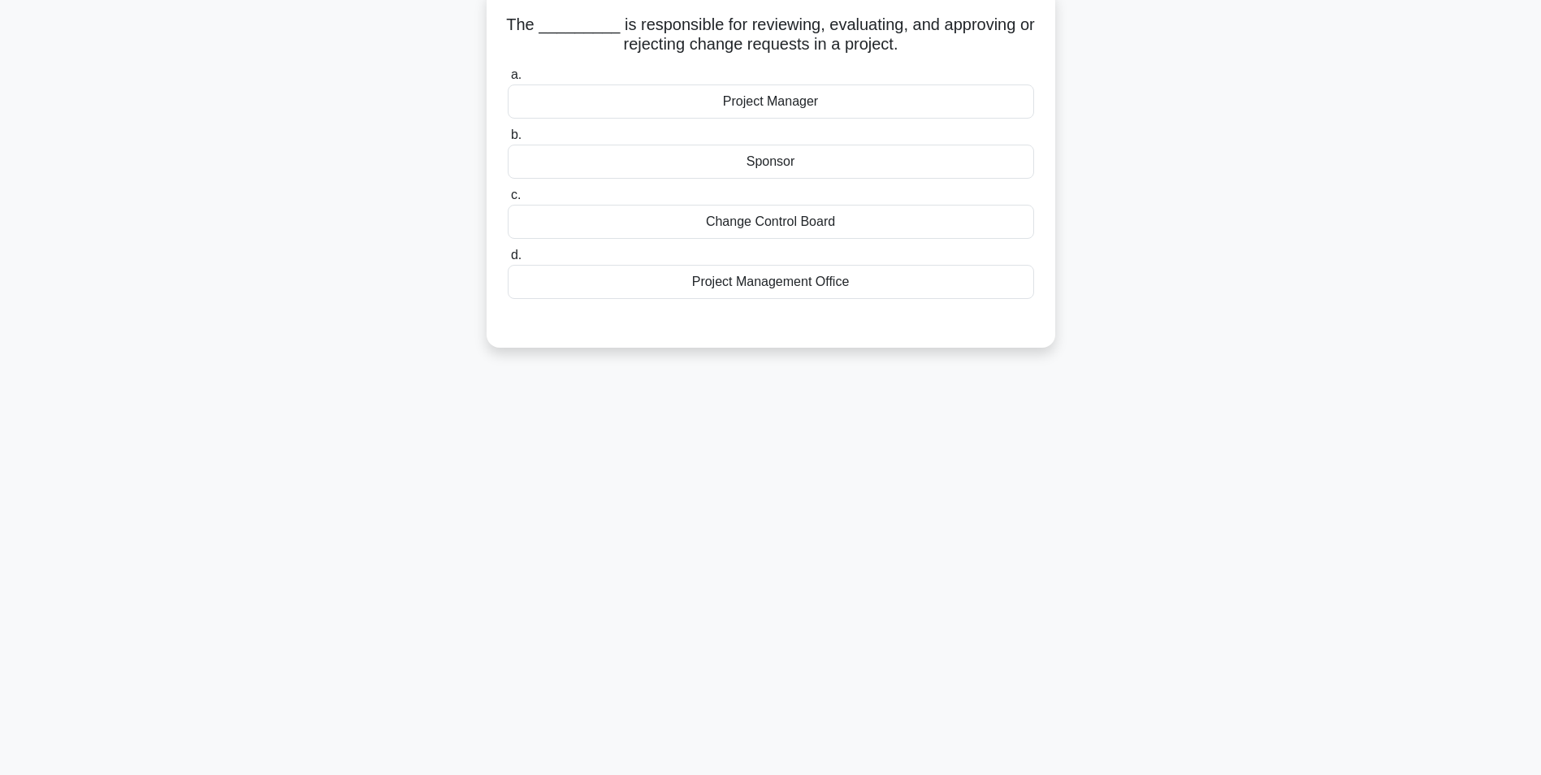
click at [794, 106] on div "Project Manager" at bounding box center [771, 101] width 526 height 34
click at [508, 80] on input "a. Project Manager" at bounding box center [508, 75] width 0 height 11
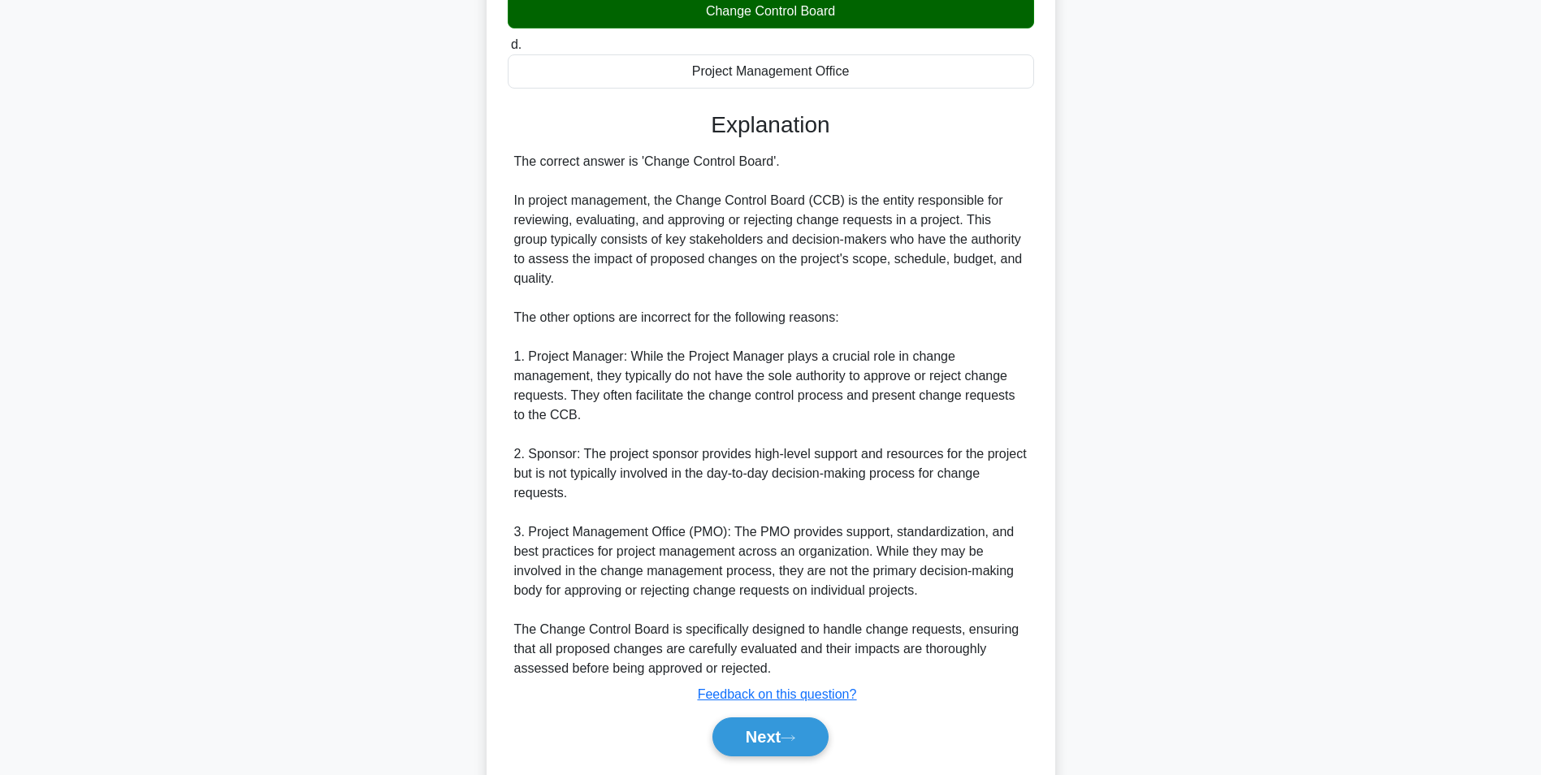
scroll to position [365, 0]
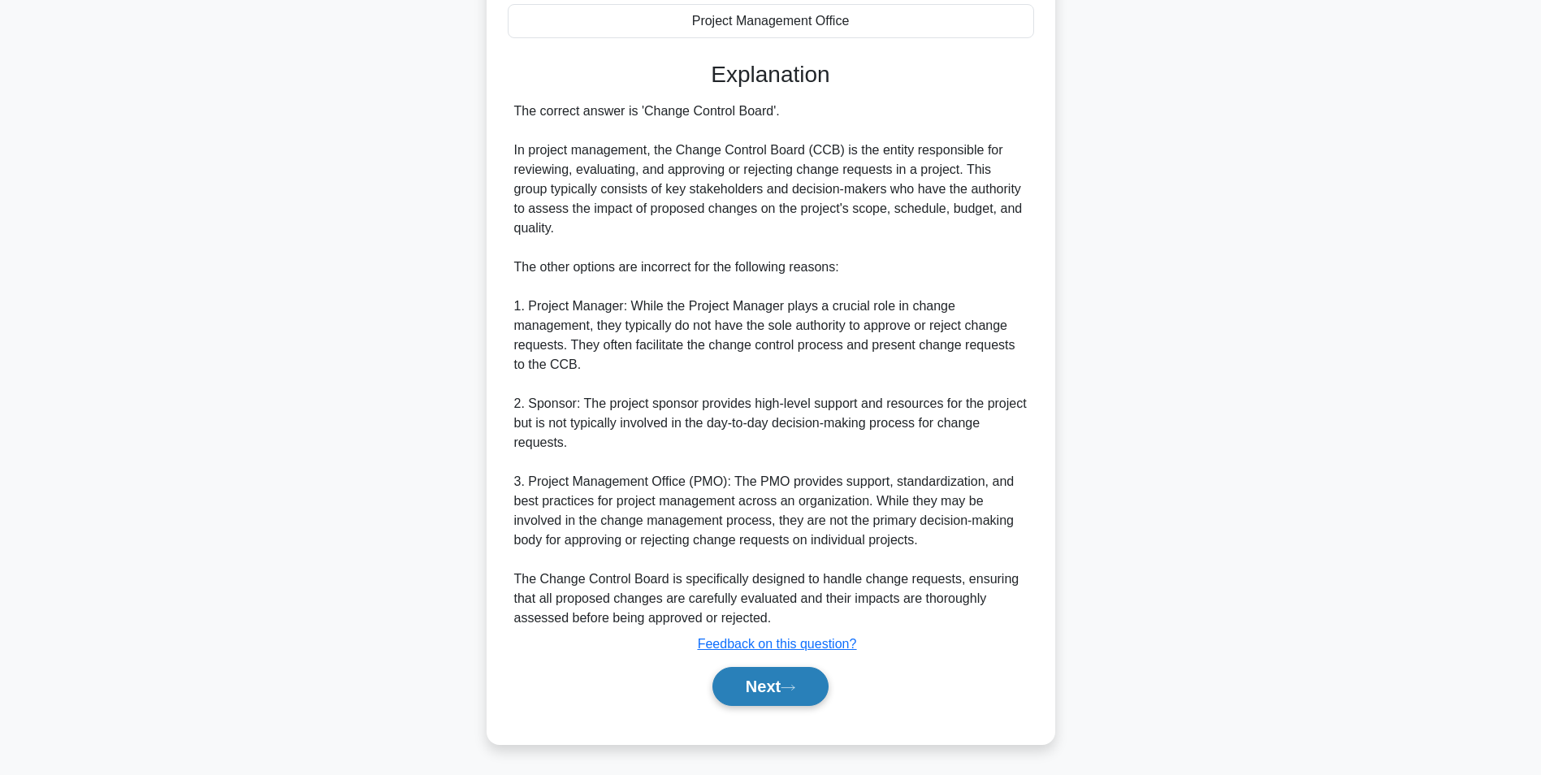
click at [753, 691] on button "Next" at bounding box center [770, 686] width 116 height 39
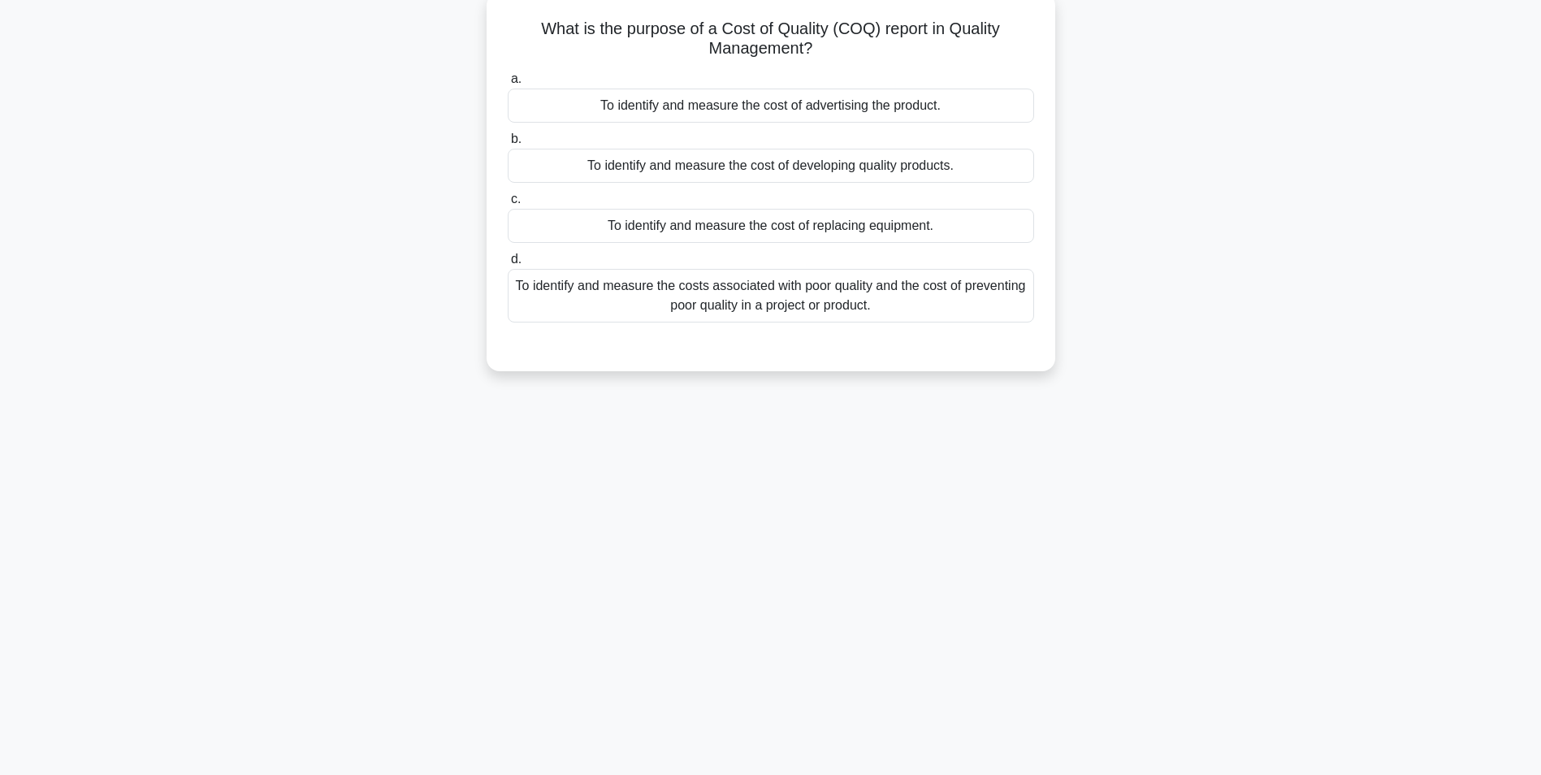
scroll to position [102, 0]
click at [839, 106] on div "To identify and measure the cost of advertising the product." at bounding box center [771, 101] width 526 height 34
click at [508, 80] on input "a. To identify and measure the cost of advertising the product." at bounding box center [508, 75] width 0 height 11
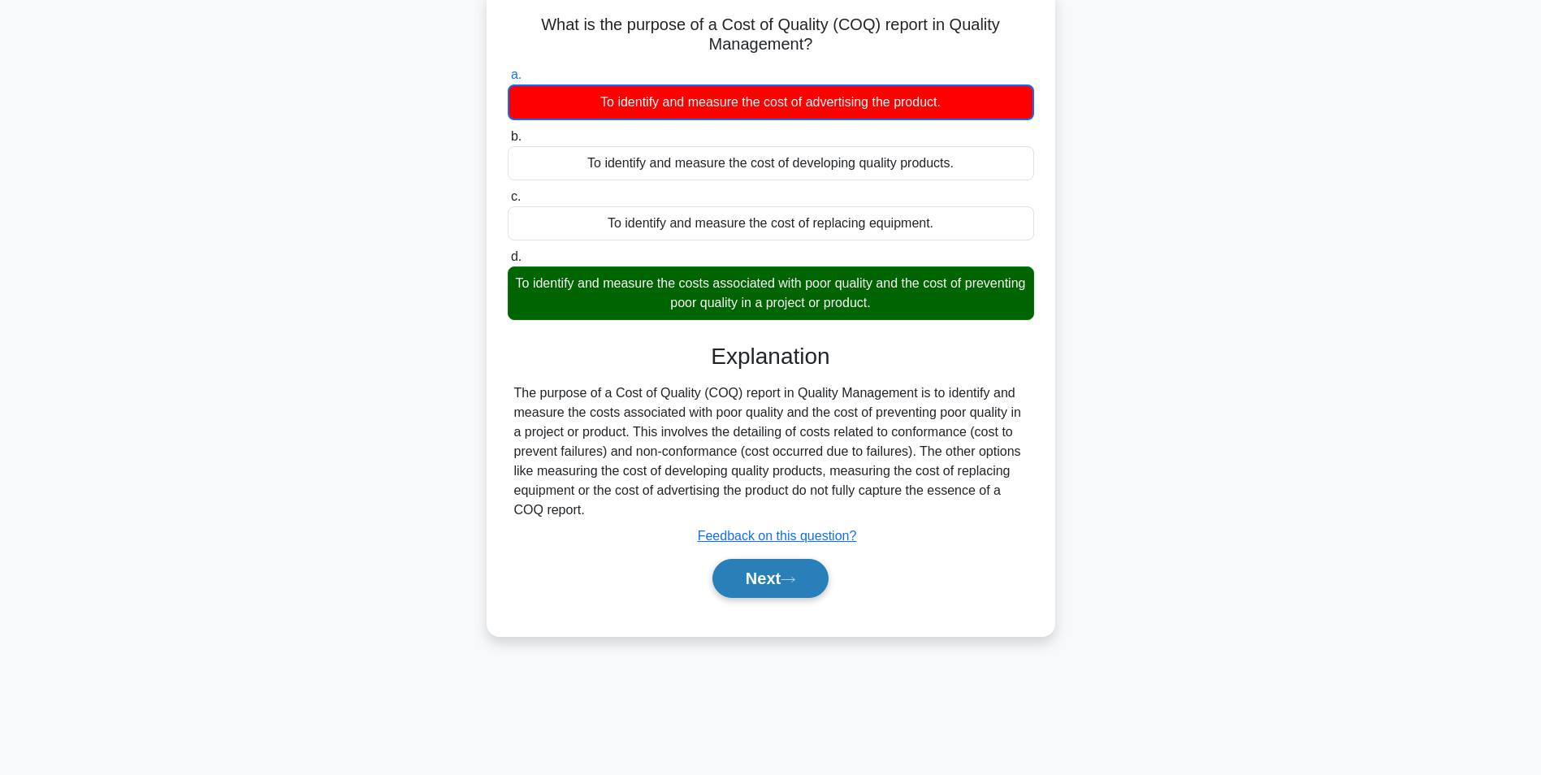
click at [772, 585] on button "Next" at bounding box center [770, 578] width 116 height 39
click at [747, 582] on button "Next" at bounding box center [770, 578] width 116 height 39
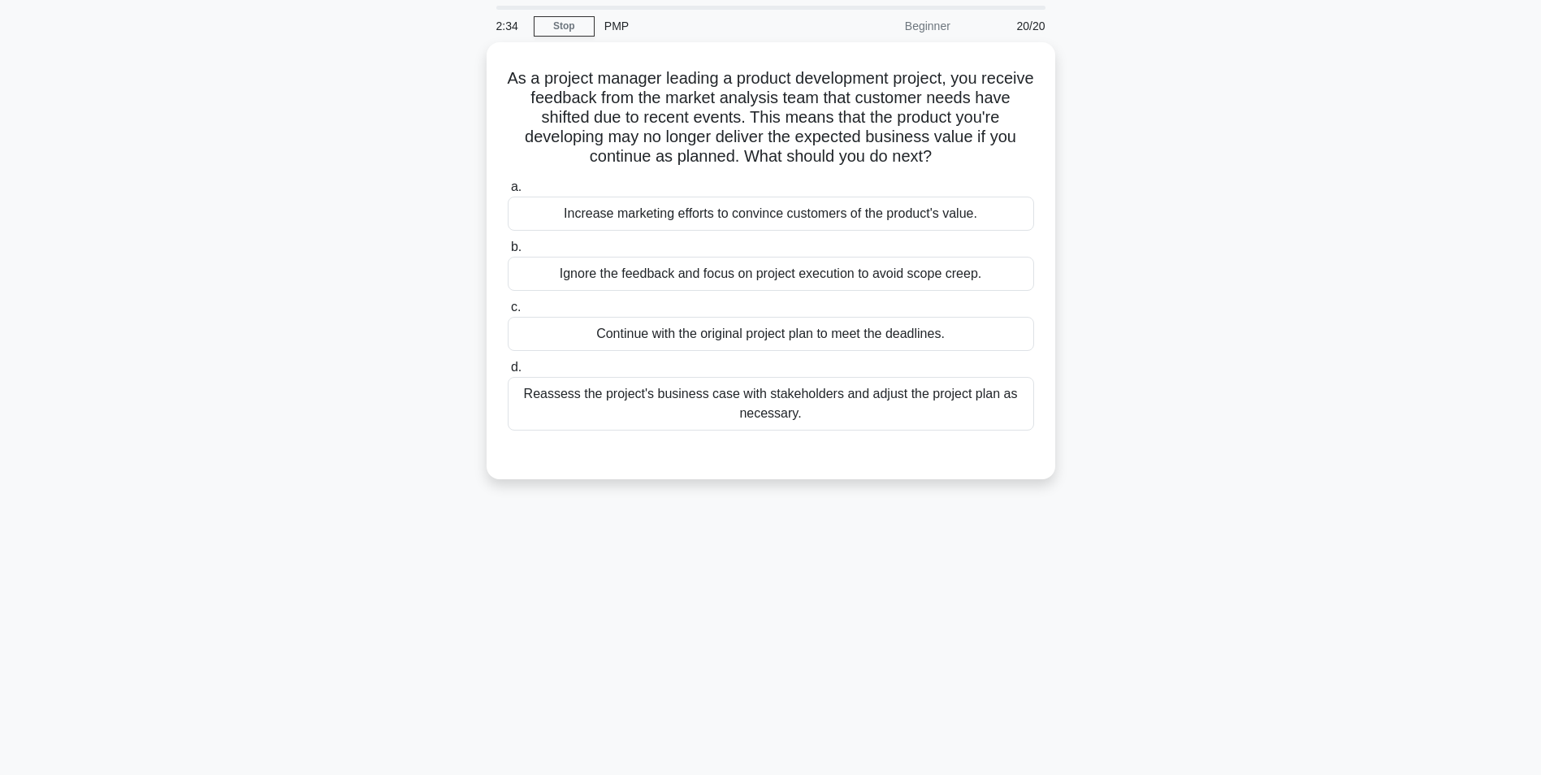
scroll to position [81, 0]
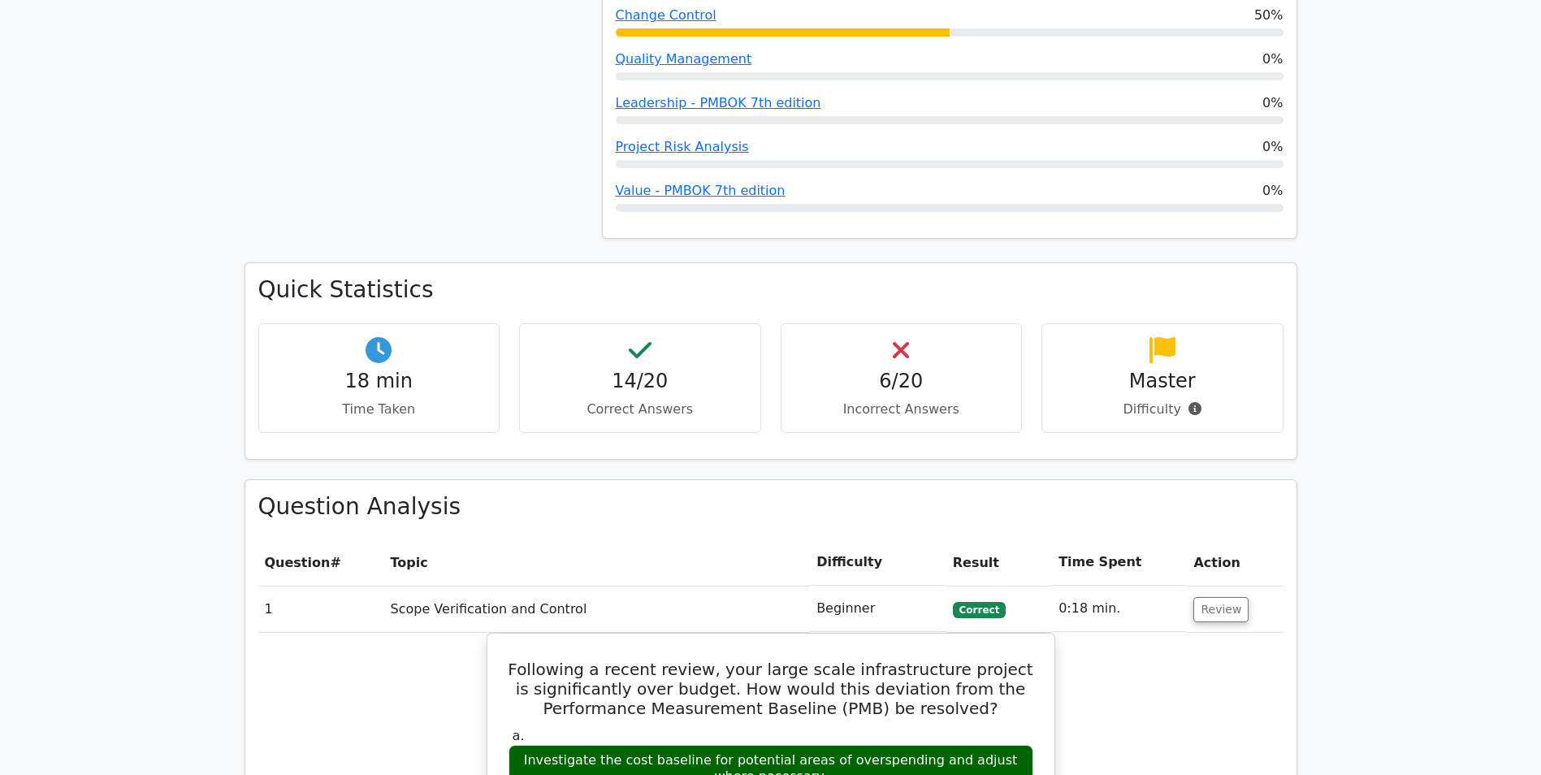
scroll to position [893, 0]
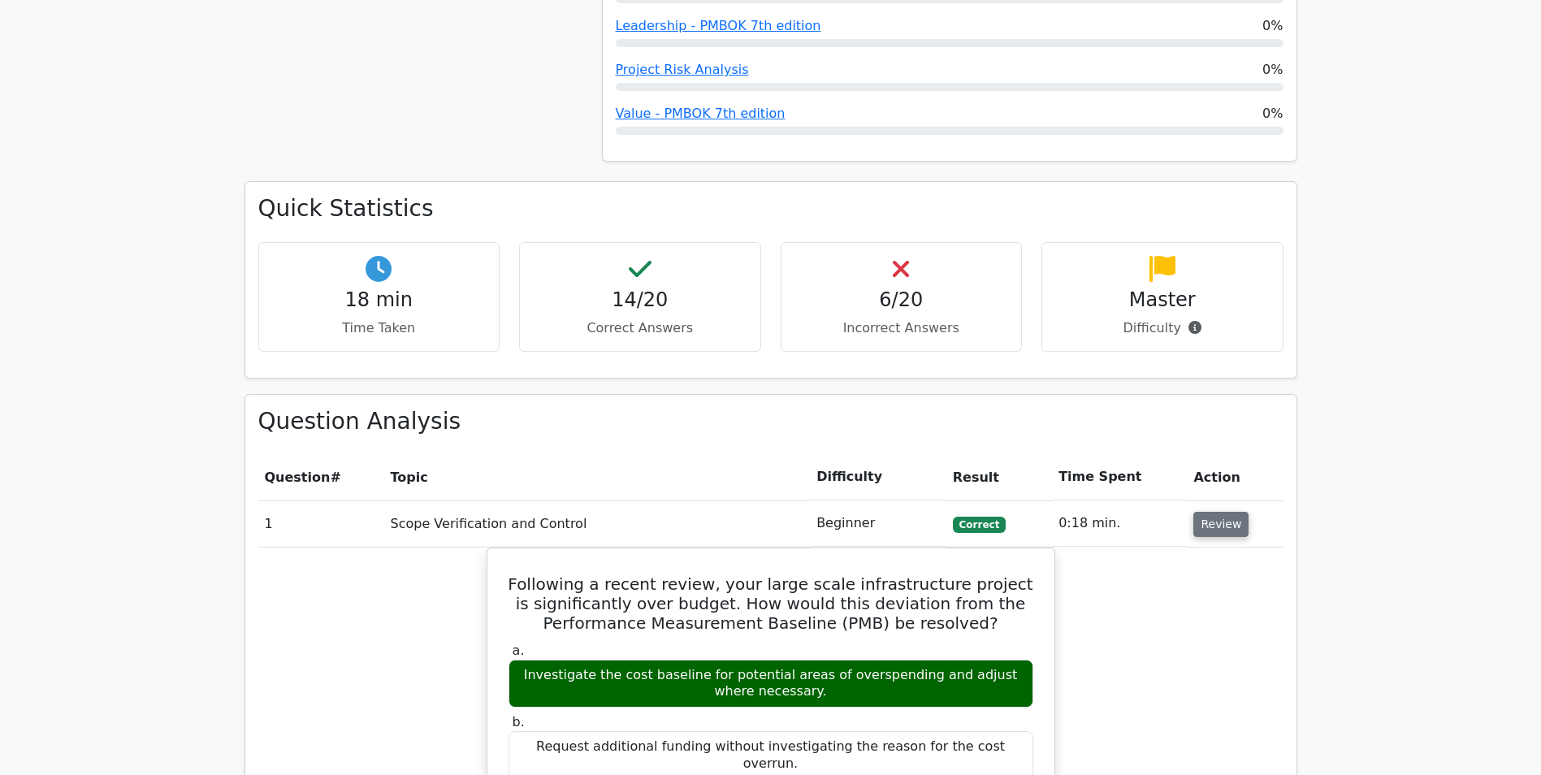
click at [1213, 526] on button "Review" at bounding box center [1220, 524] width 55 height 25
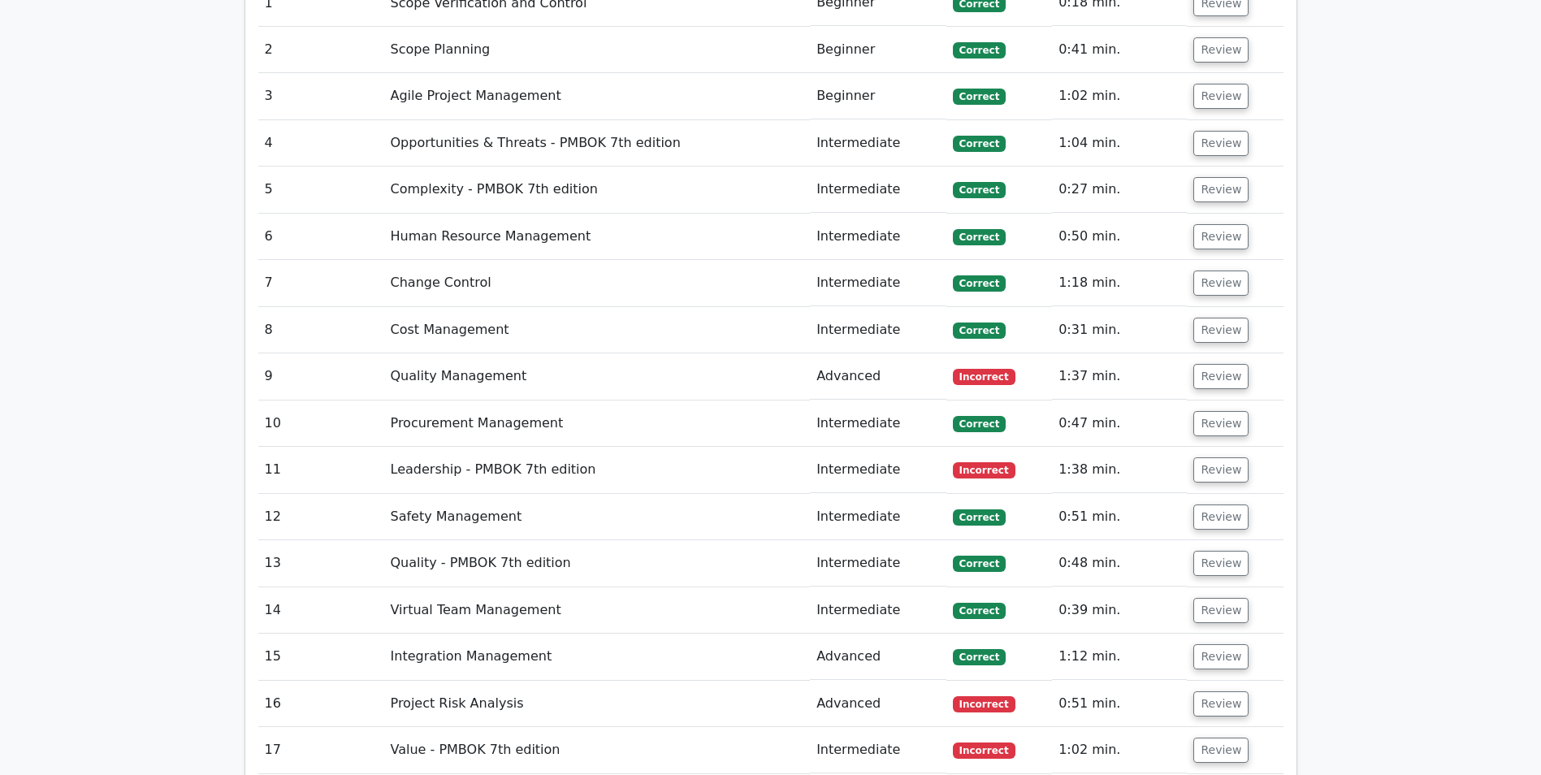
scroll to position [1462, 0]
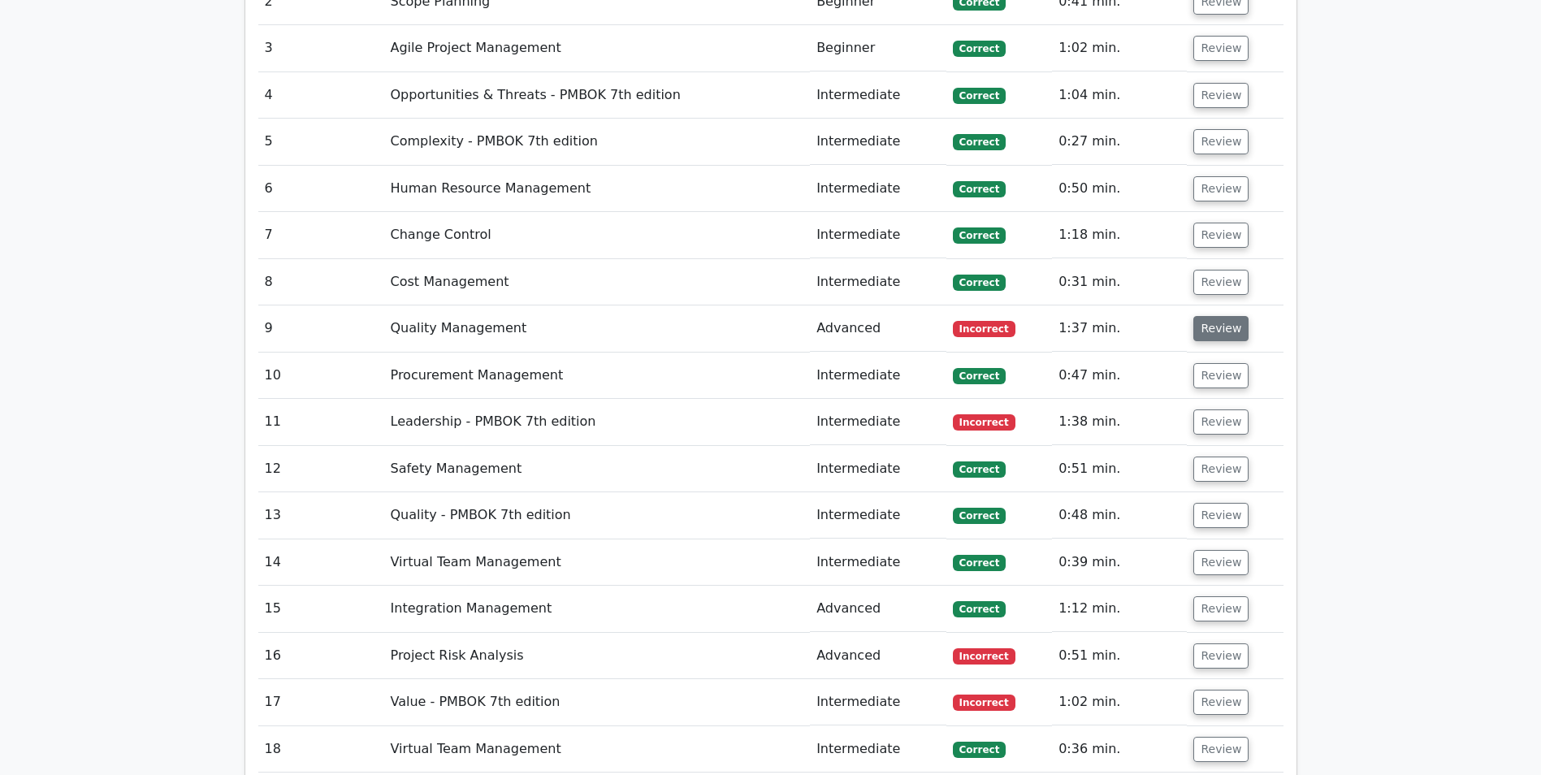
click at [1223, 338] on button "Review" at bounding box center [1220, 328] width 55 height 25
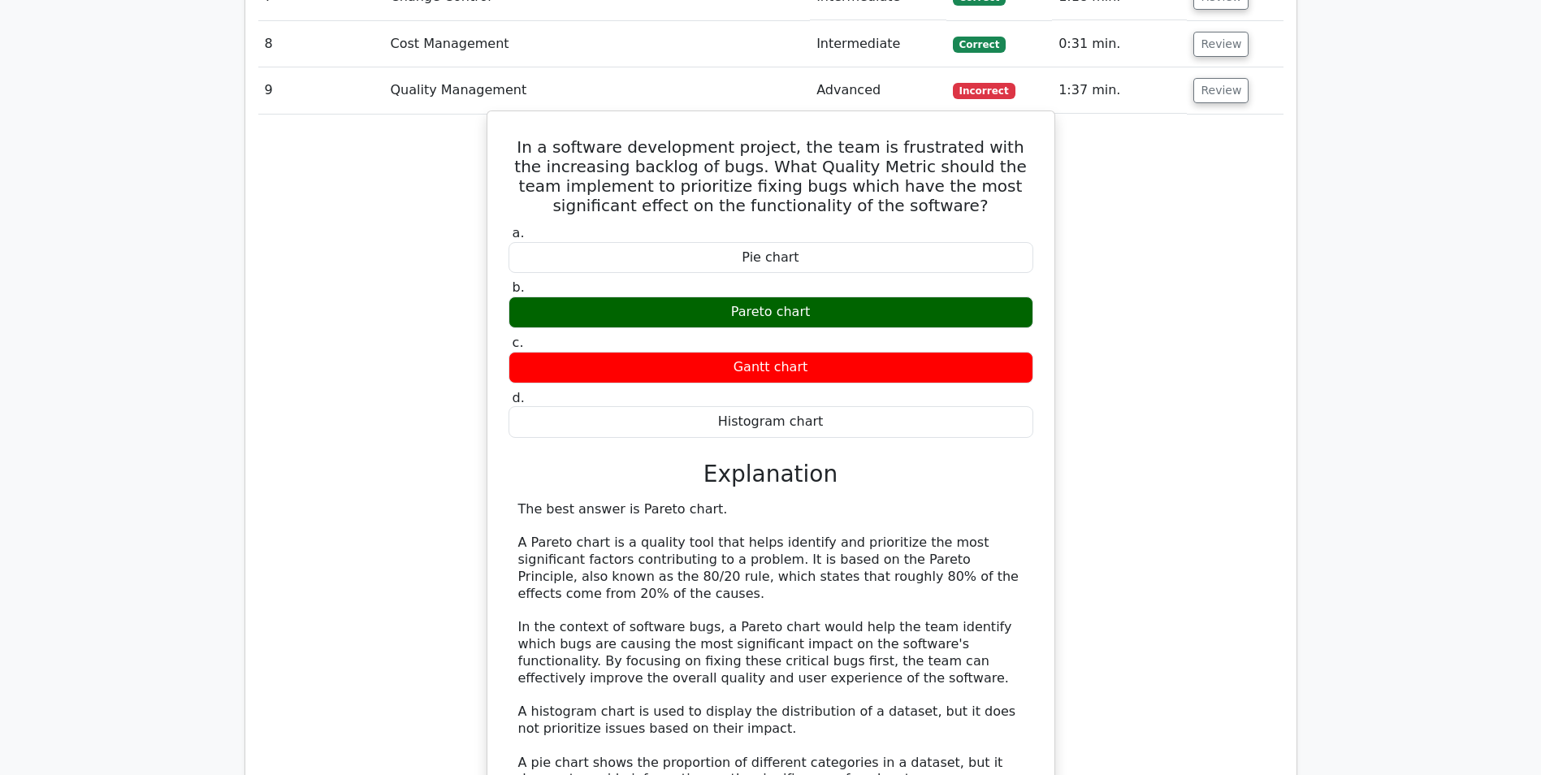
scroll to position [1706, 0]
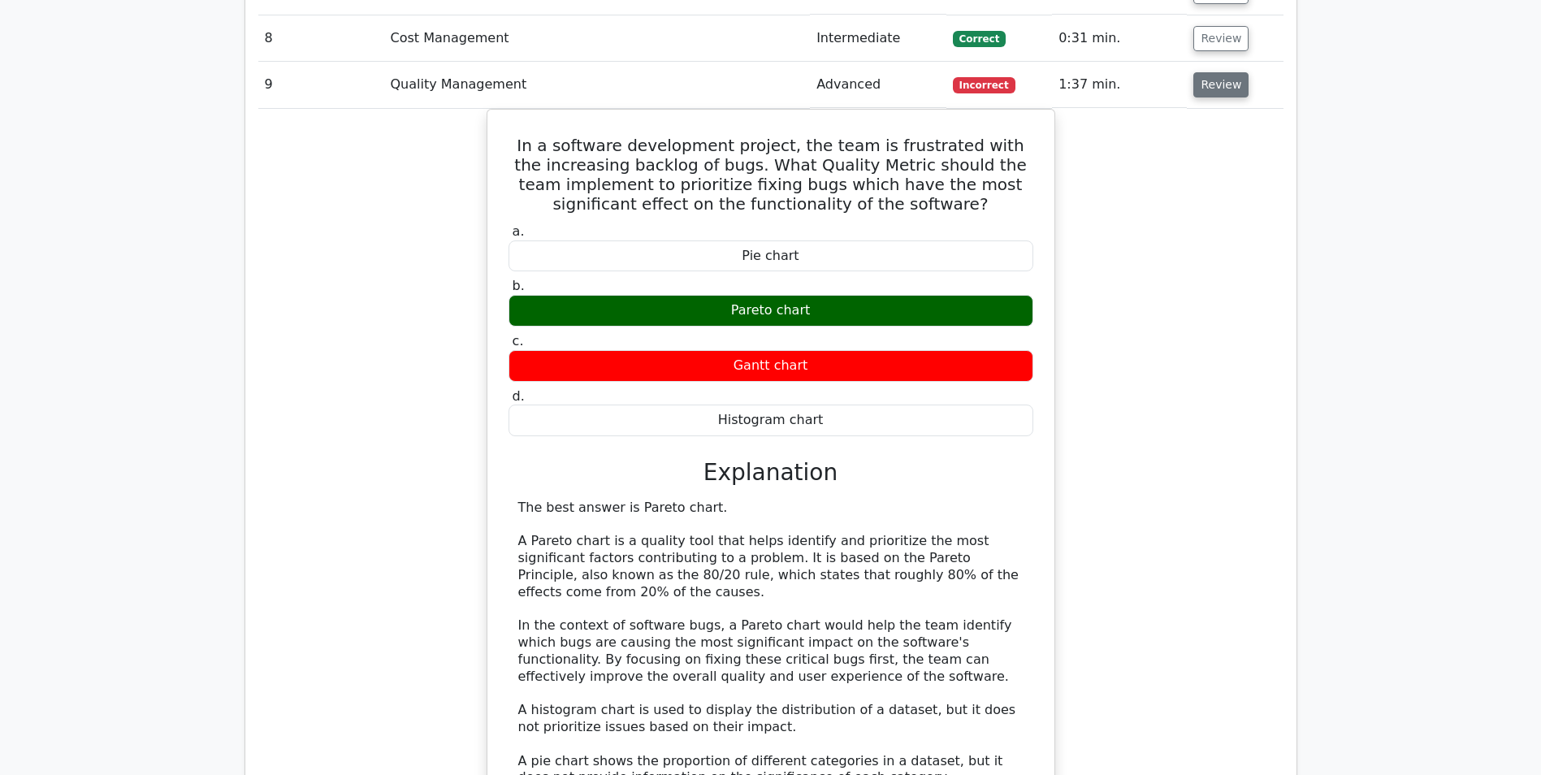
click at [1219, 89] on button "Review" at bounding box center [1220, 84] width 55 height 25
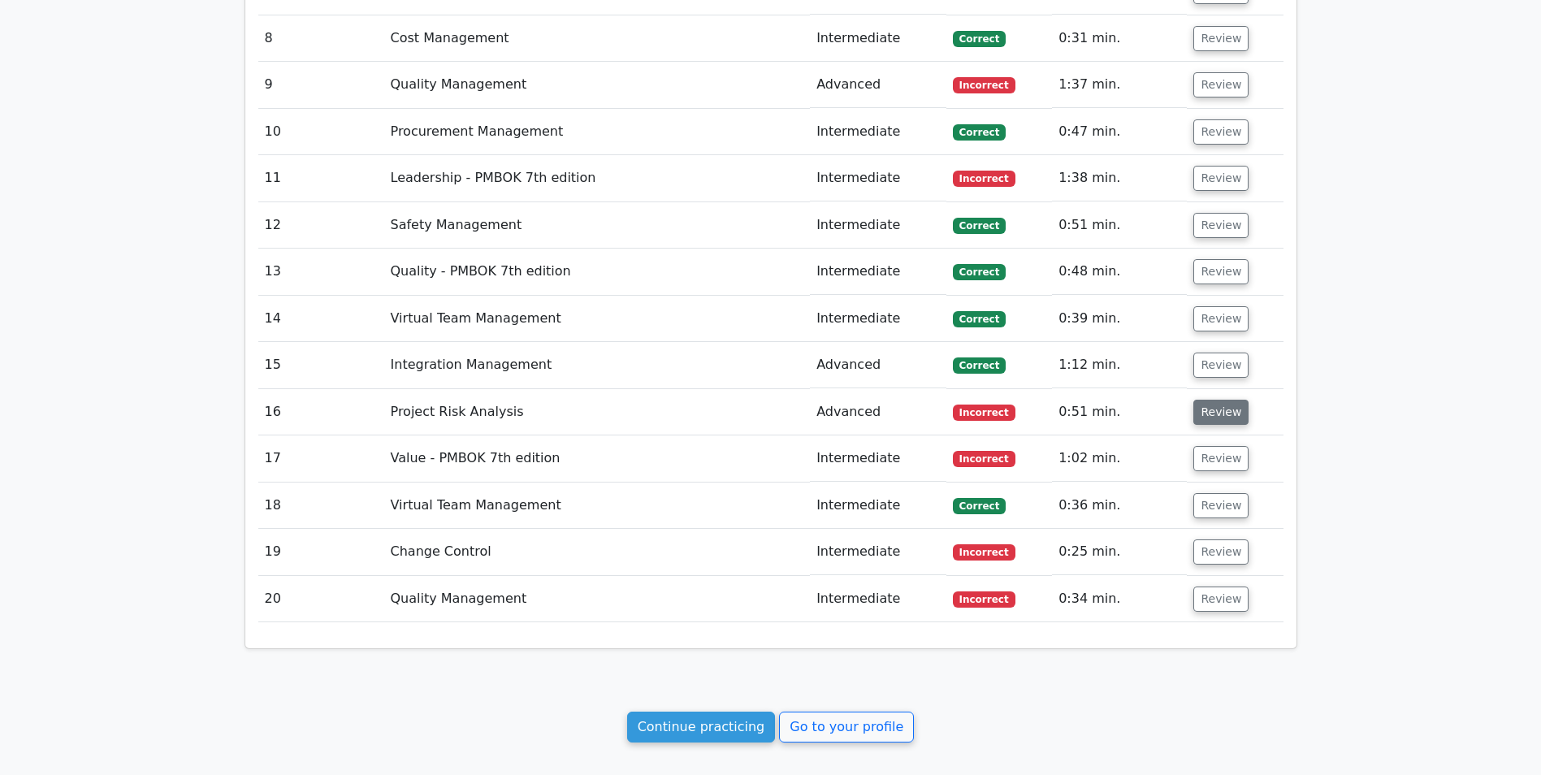
click at [1218, 410] on button "Review" at bounding box center [1220, 412] width 55 height 25
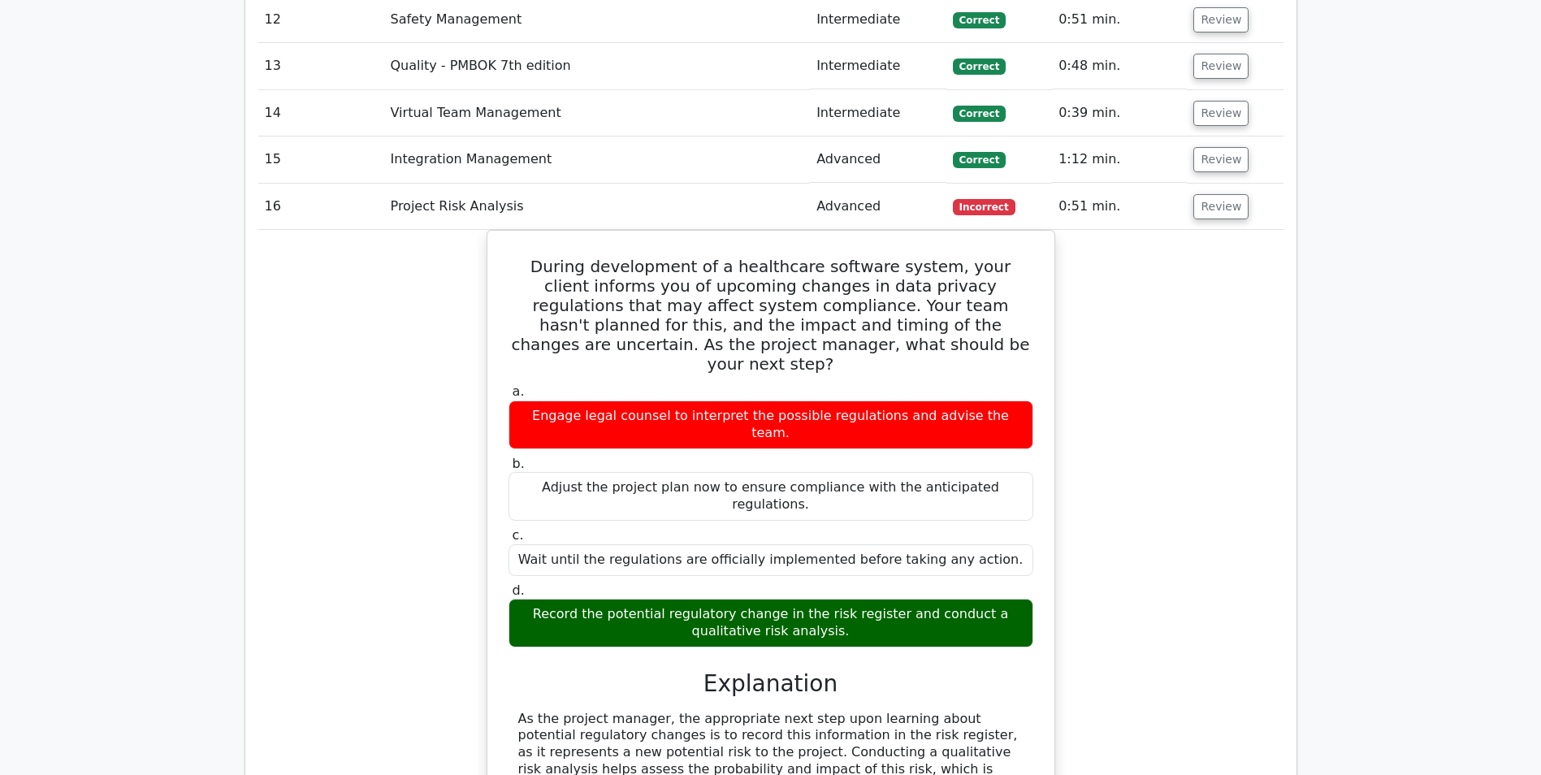
scroll to position [1949, 0]
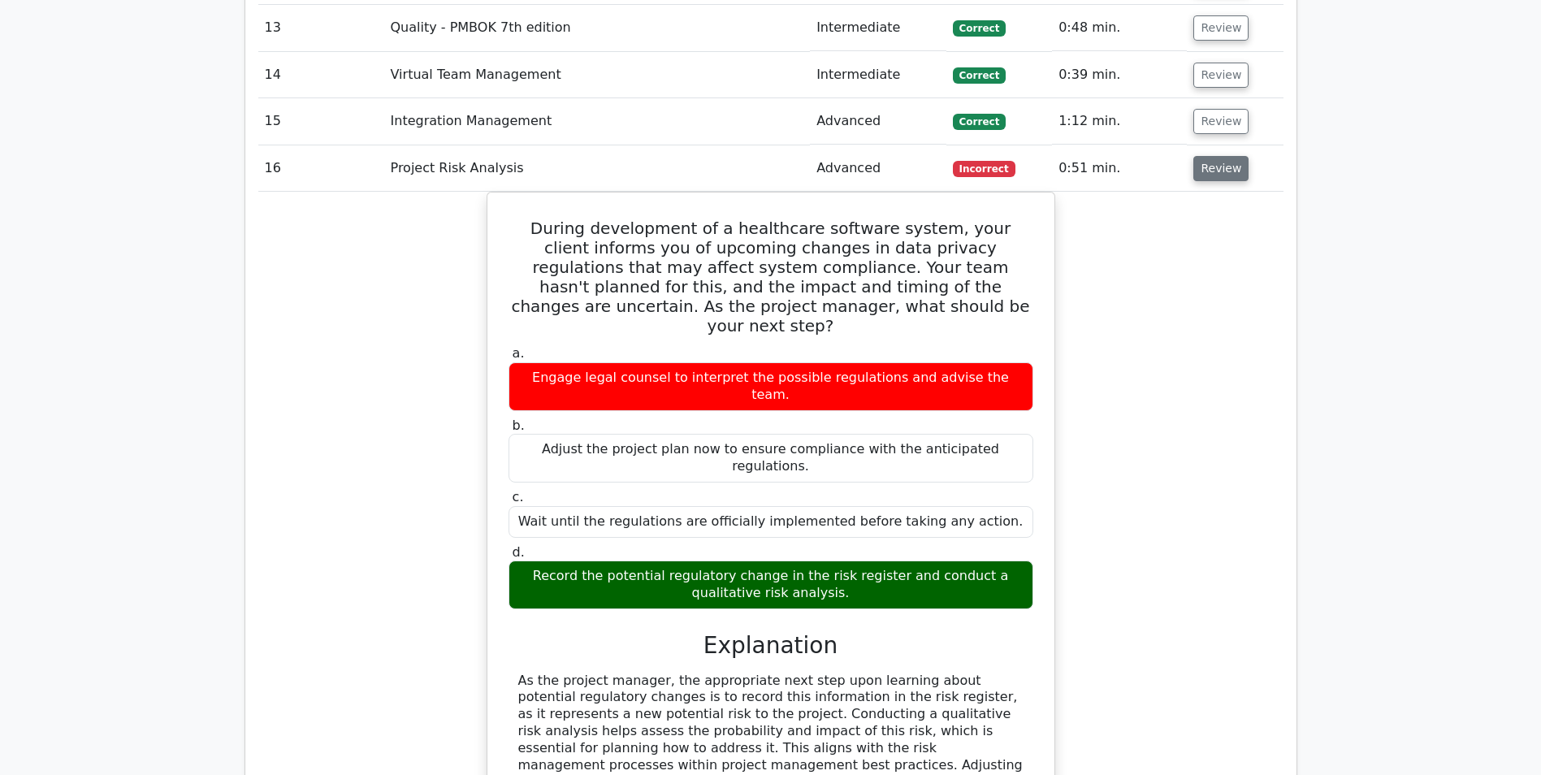
click at [1217, 172] on button "Review" at bounding box center [1220, 168] width 55 height 25
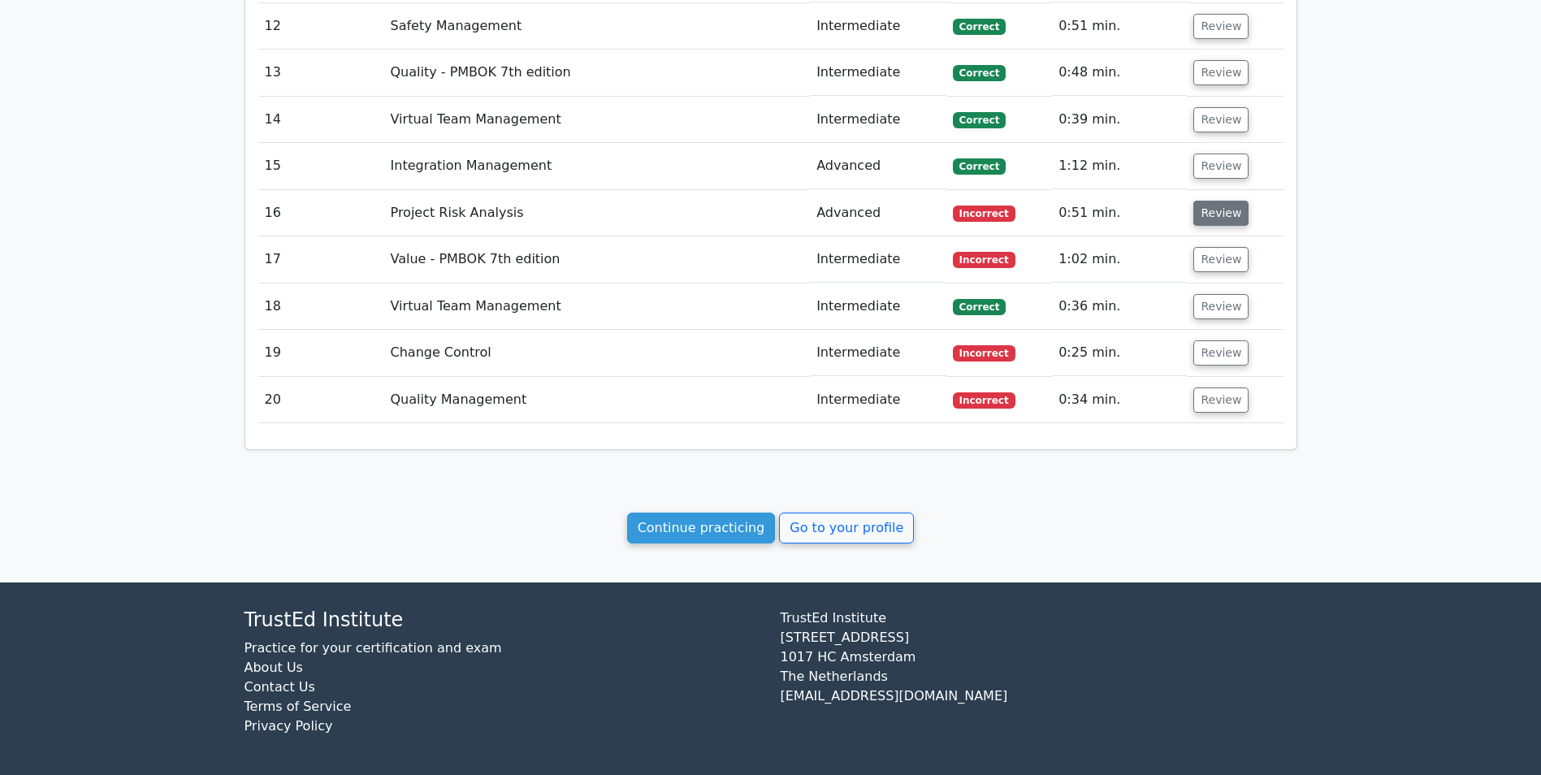
click at [1211, 214] on button "Review" at bounding box center [1220, 213] width 55 height 25
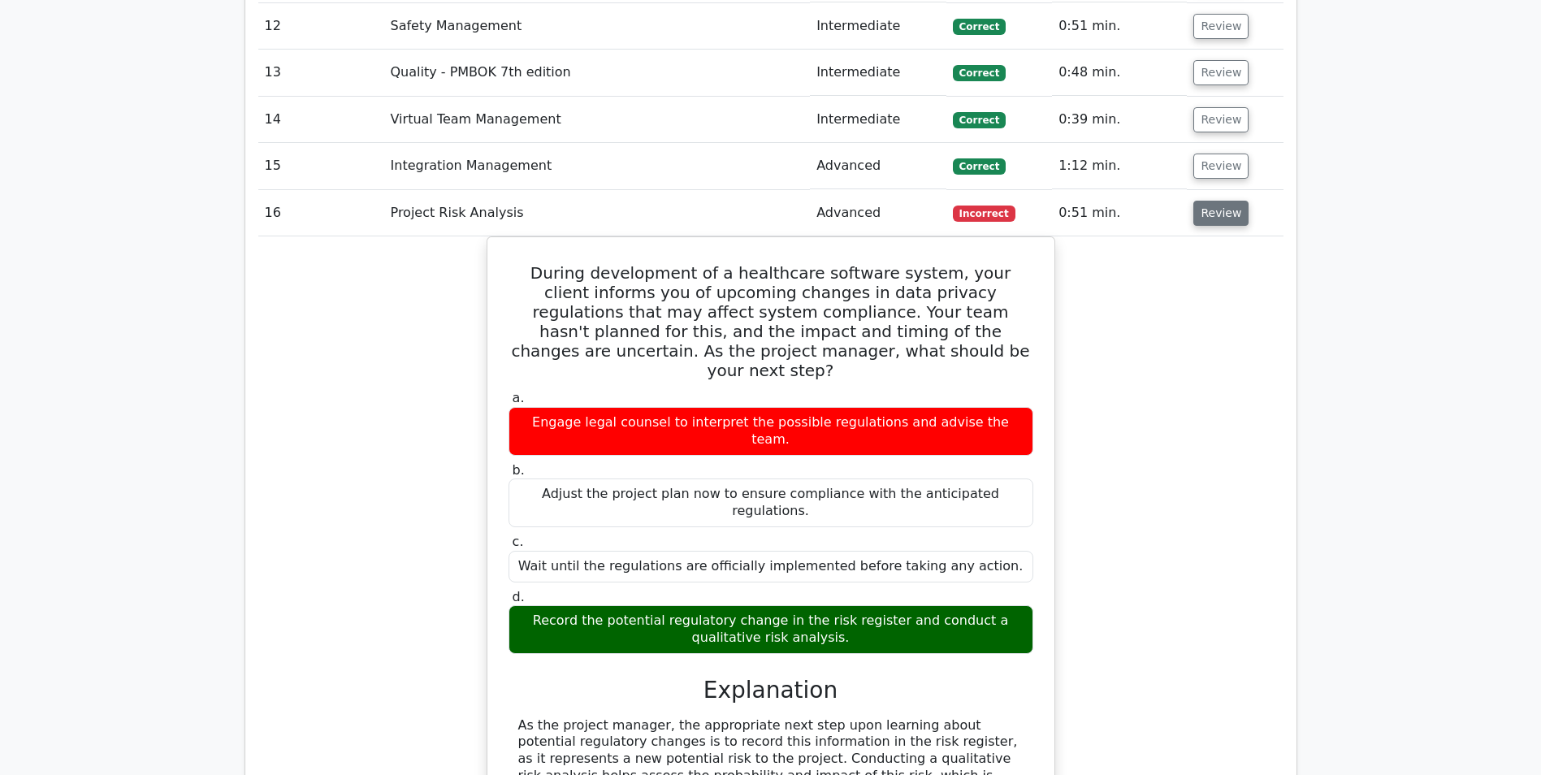
click at [1211, 214] on button "Review" at bounding box center [1220, 213] width 55 height 25
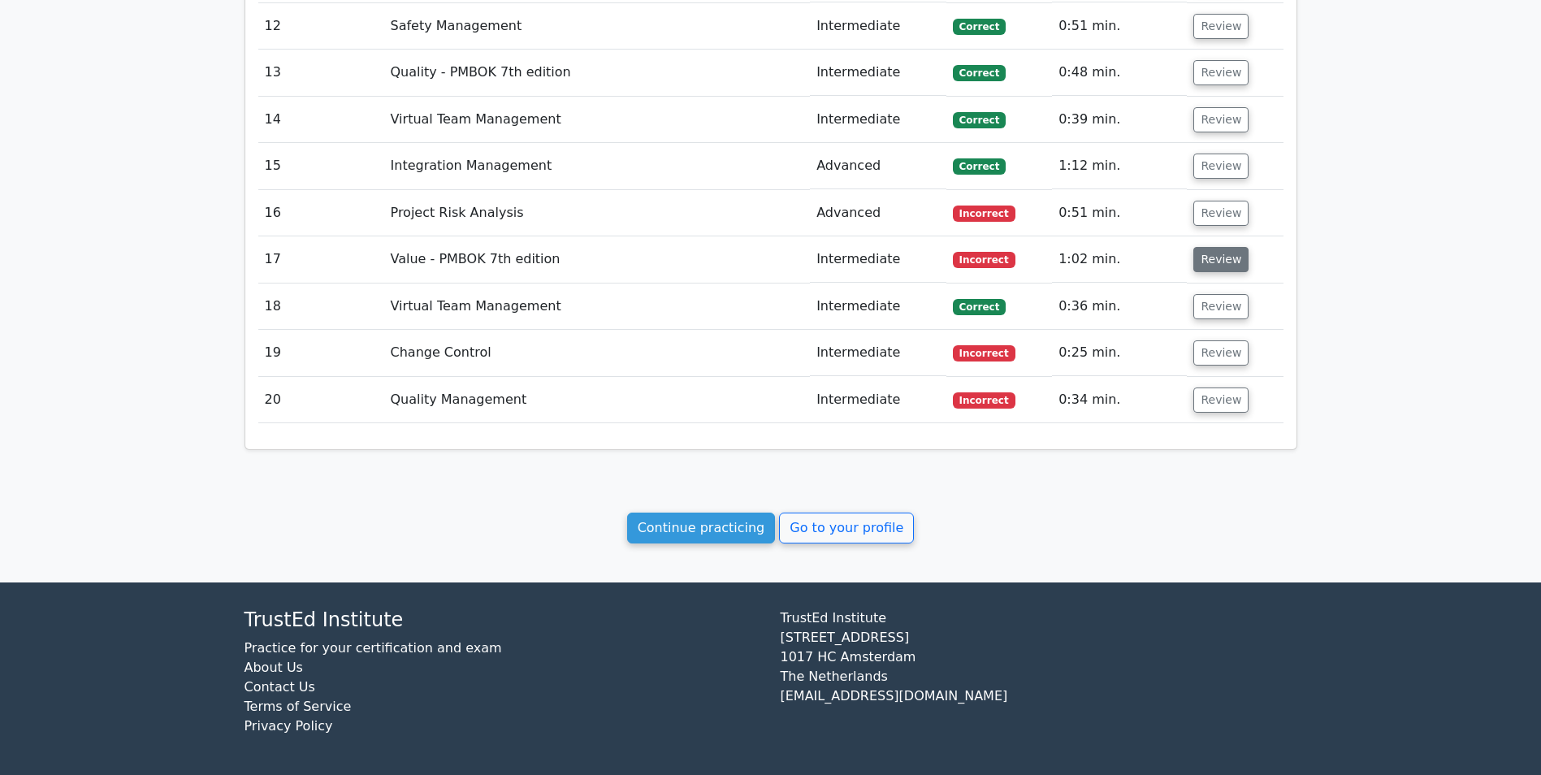
click at [1217, 264] on button "Review" at bounding box center [1220, 259] width 55 height 25
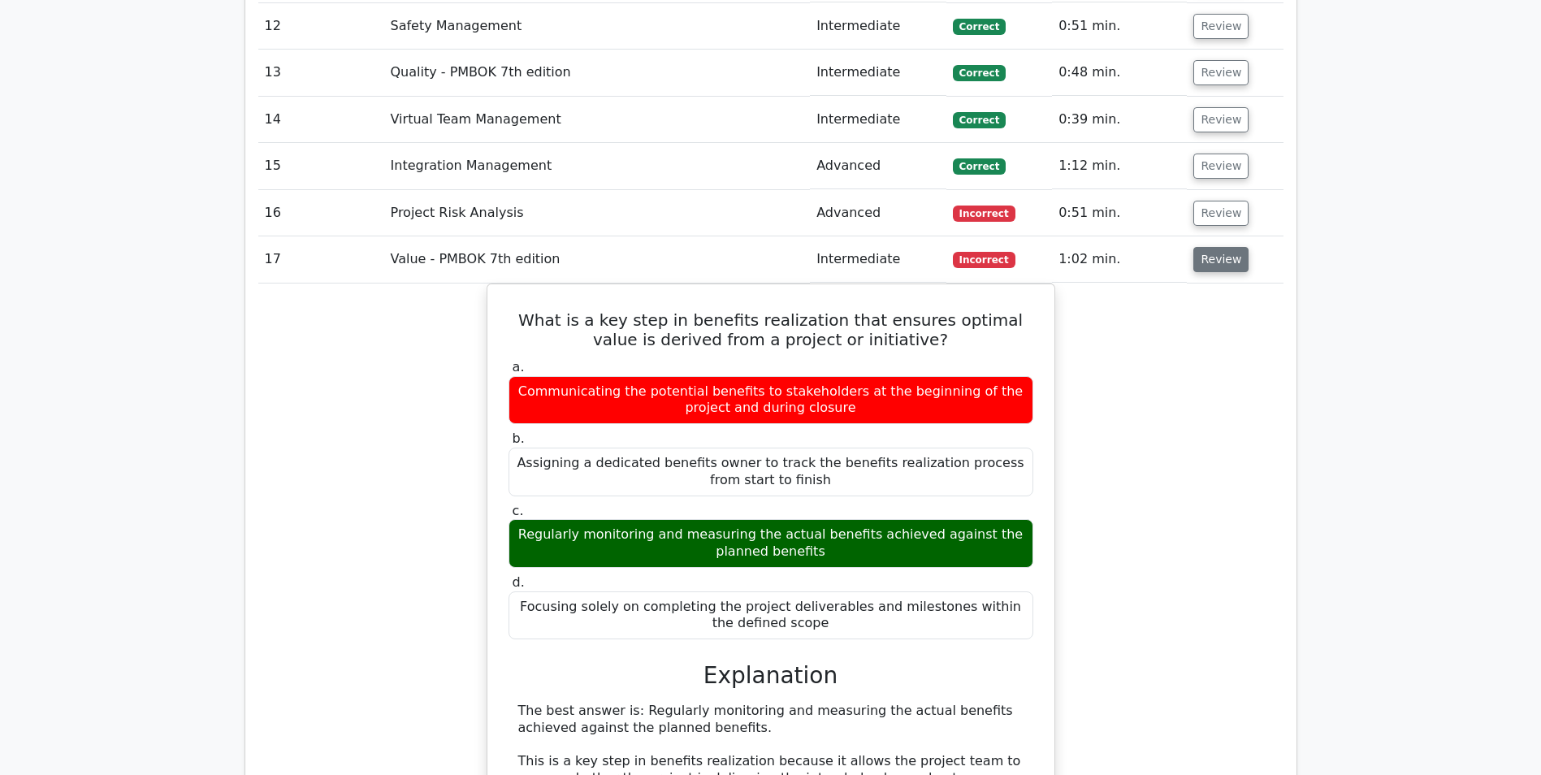
click at [1234, 268] on button "Review" at bounding box center [1220, 259] width 55 height 25
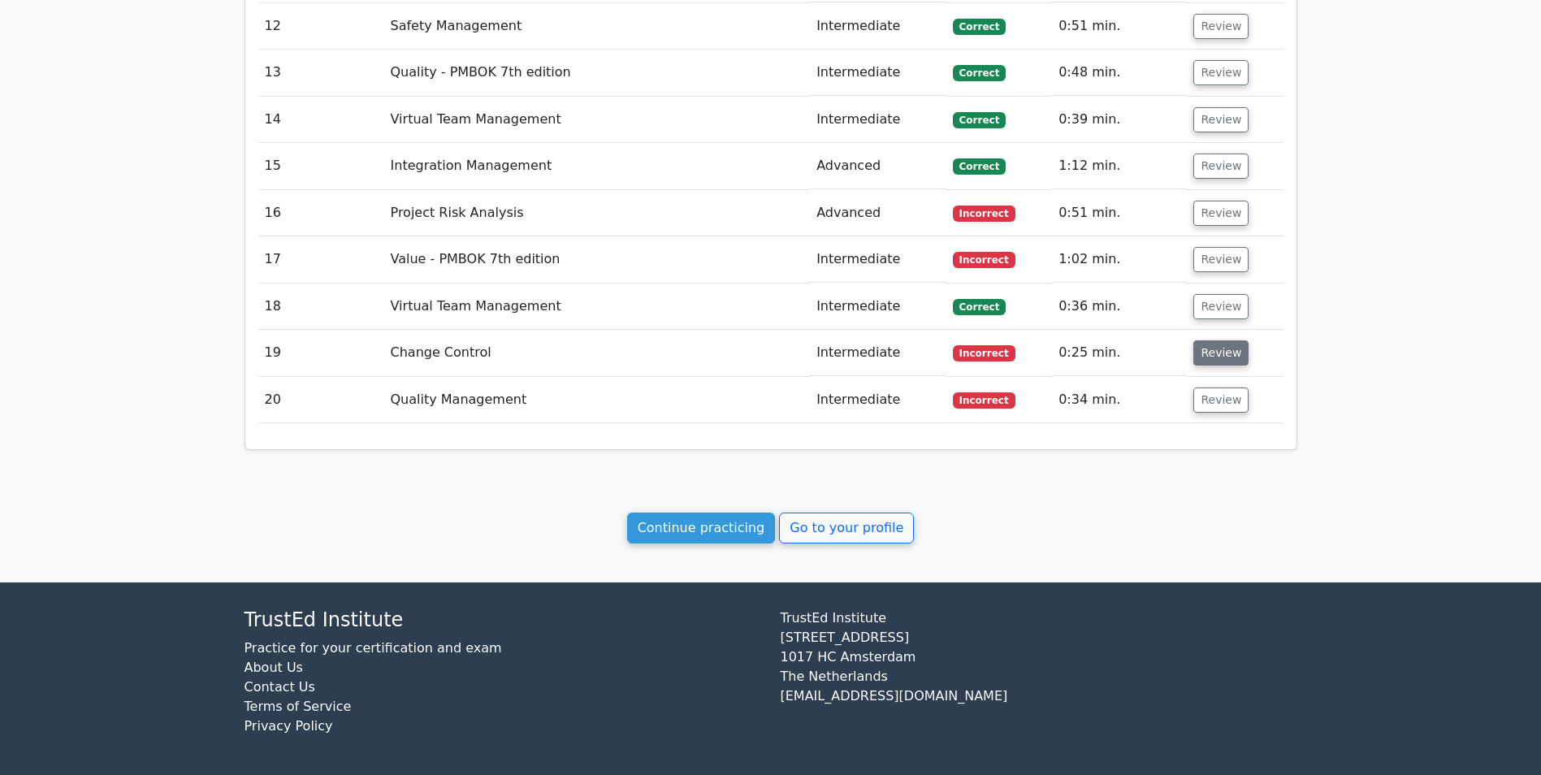
click at [1209, 354] on button "Review" at bounding box center [1220, 352] width 55 height 25
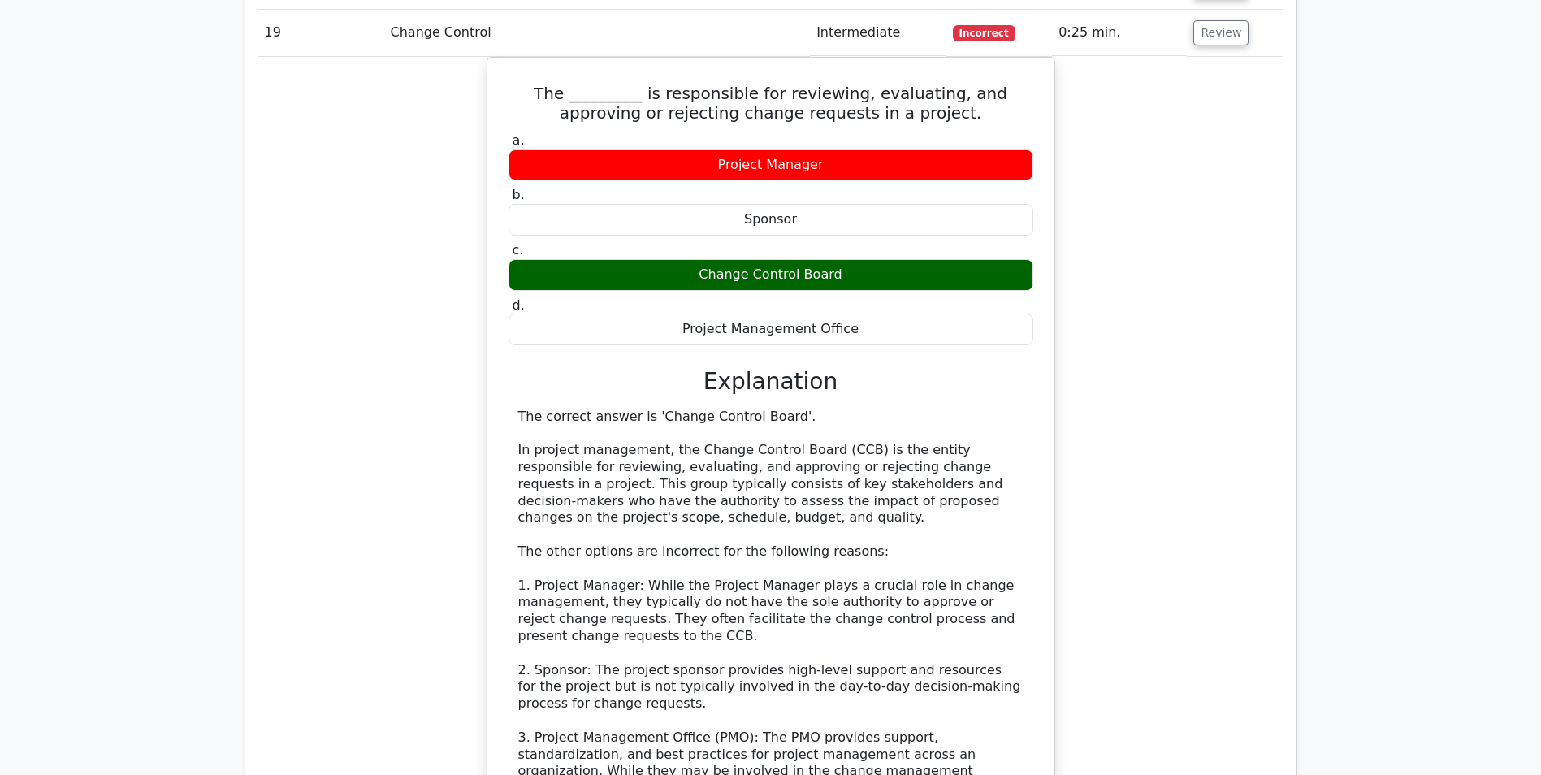
scroll to position [1986, 0]
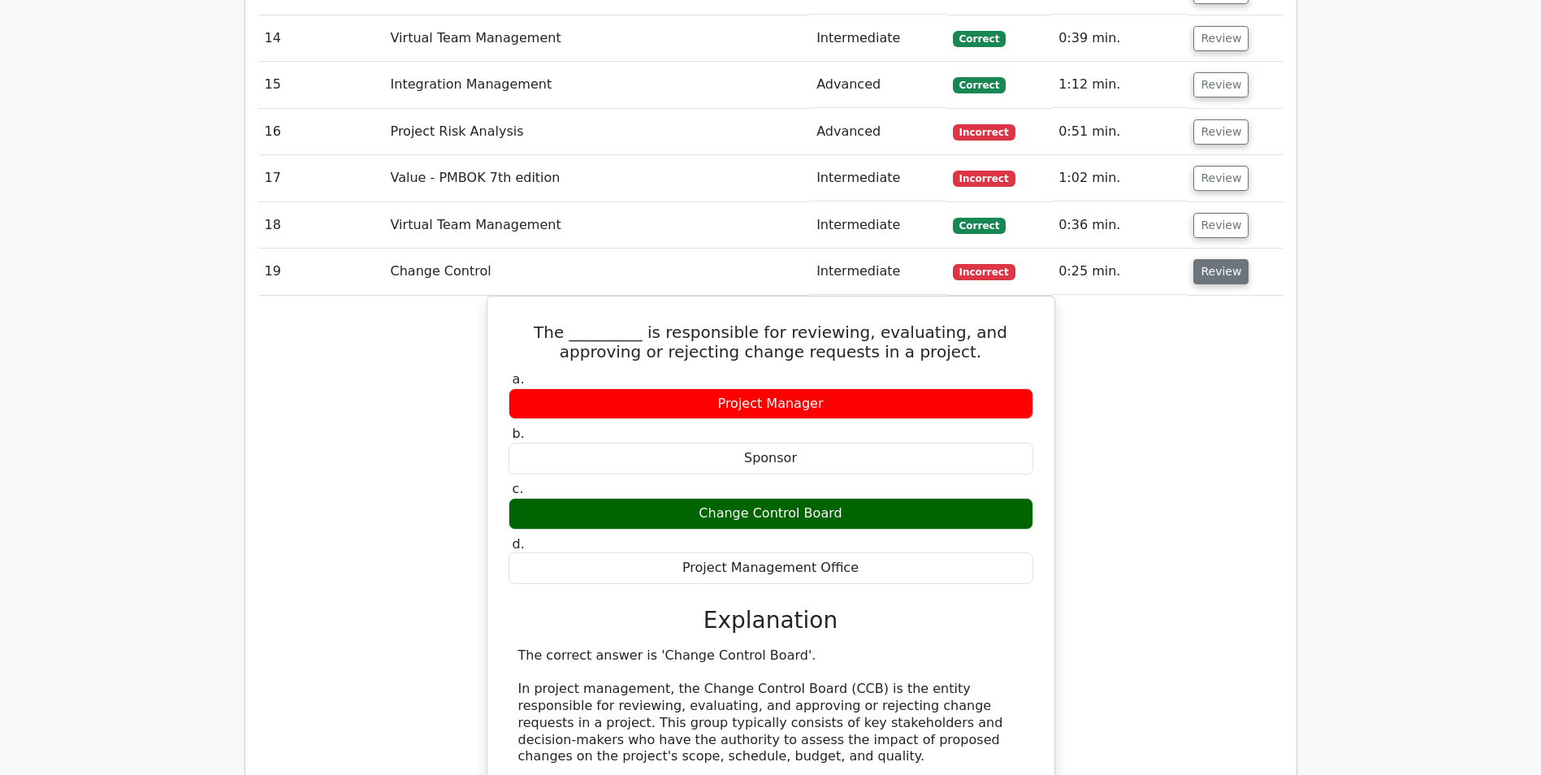
click at [1223, 283] on button "Review" at bounding box center [1220, 271] width 55 height 25
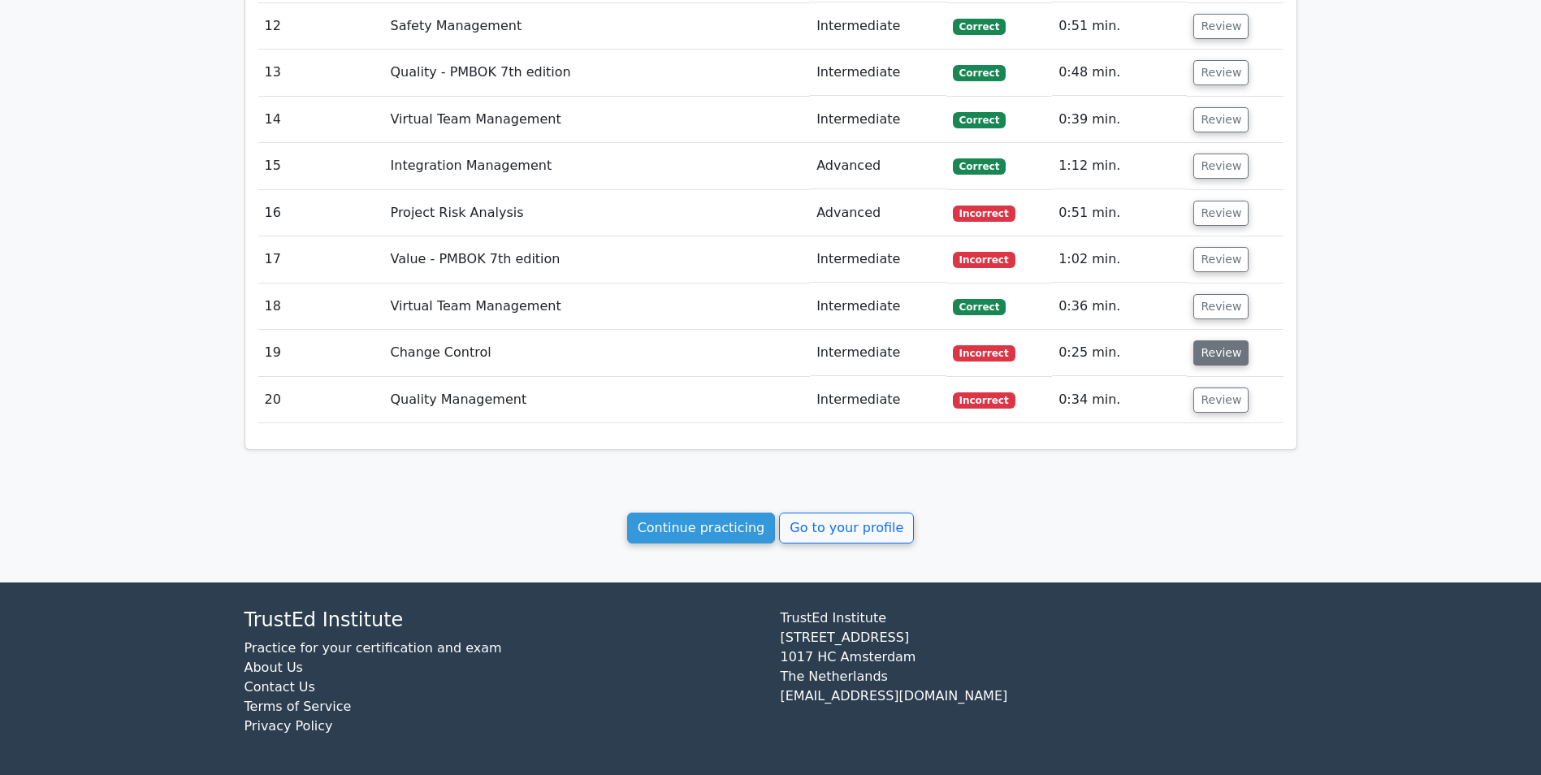
scroll to position [1905, 0]
click at [1204, 406] on button "Review" at bounding box center [1220, 399] width 55 height 25
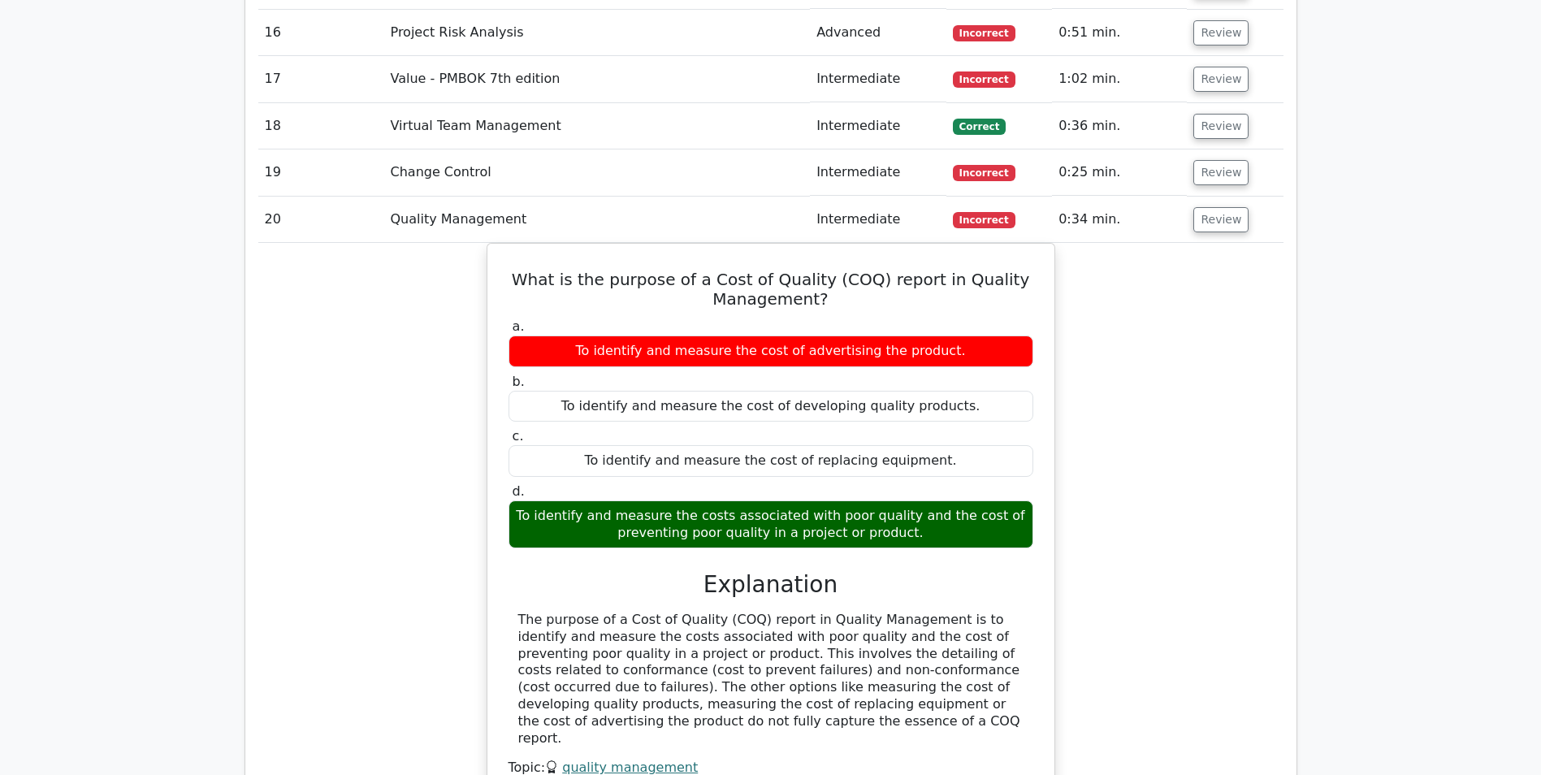
scroll to position [2148, 0]
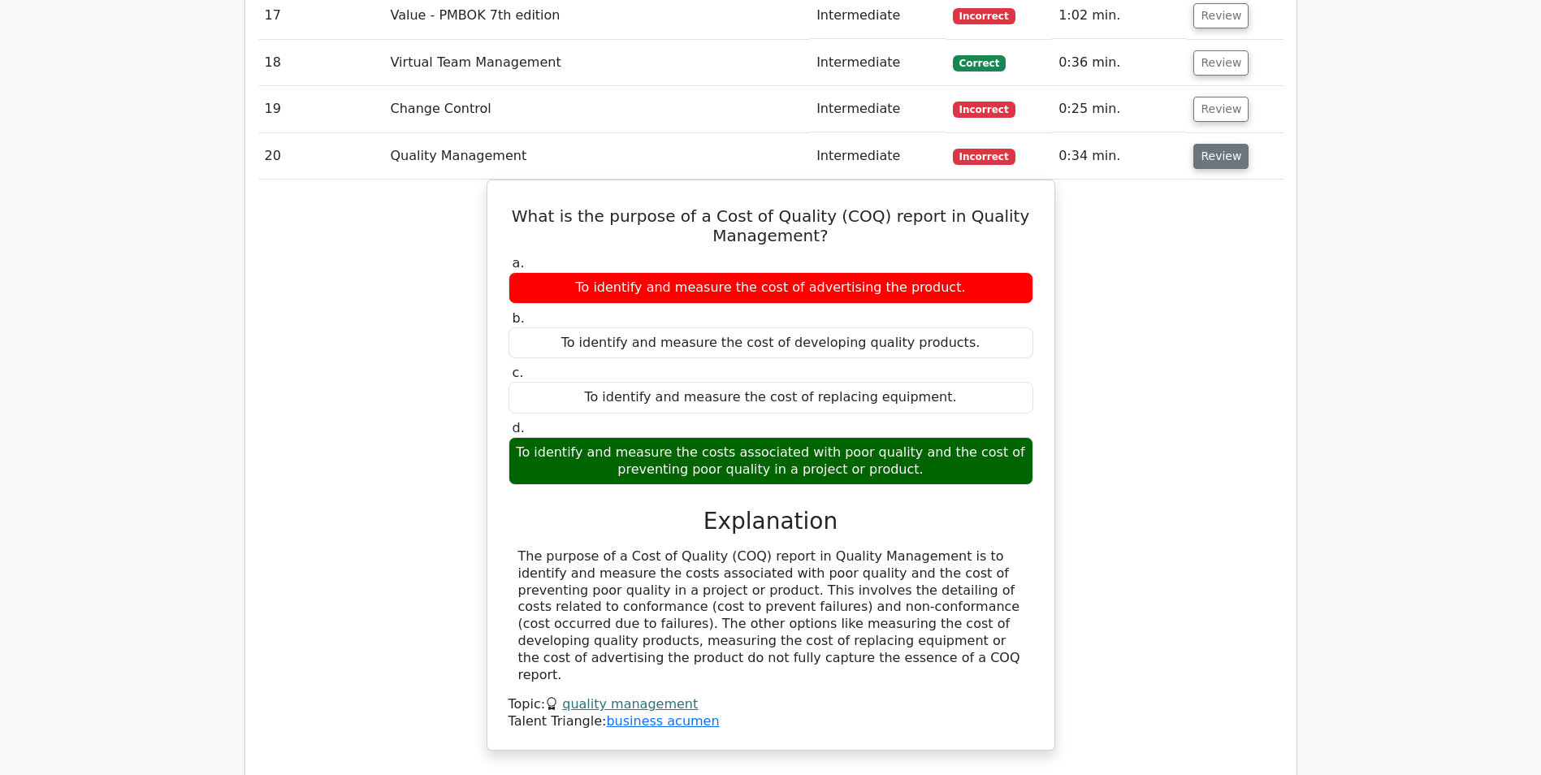
click at [1210, 162] on button "Review" at bounding box center [1220, 156] width 55 height 25
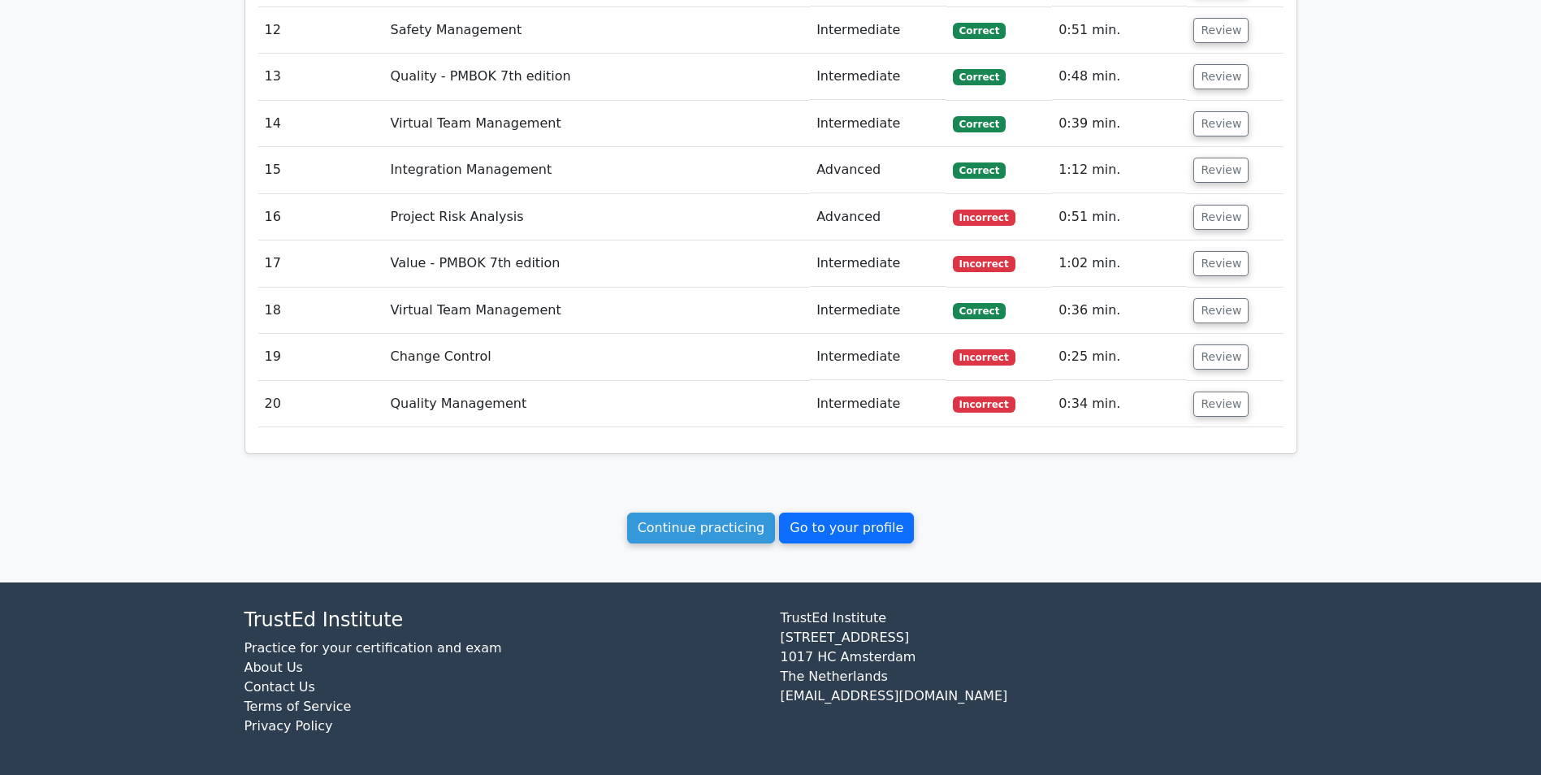
click at [837, 526] on link "Go to your profile" at bounding box center [846, 528] width 135 height 31
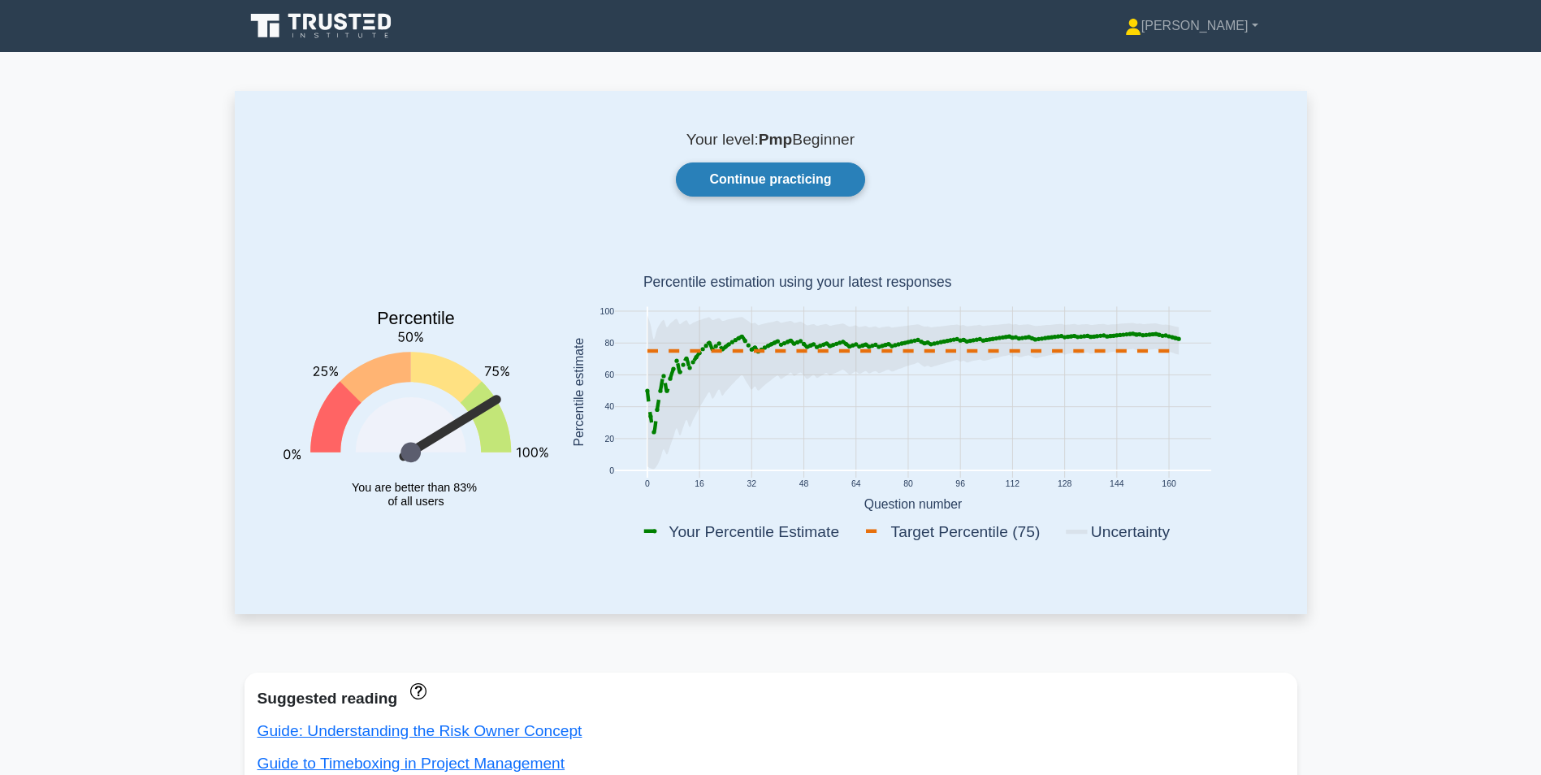
click at [757, 180] on link "Continue practicing" at bounding box center [770, 179] width 188 height 34
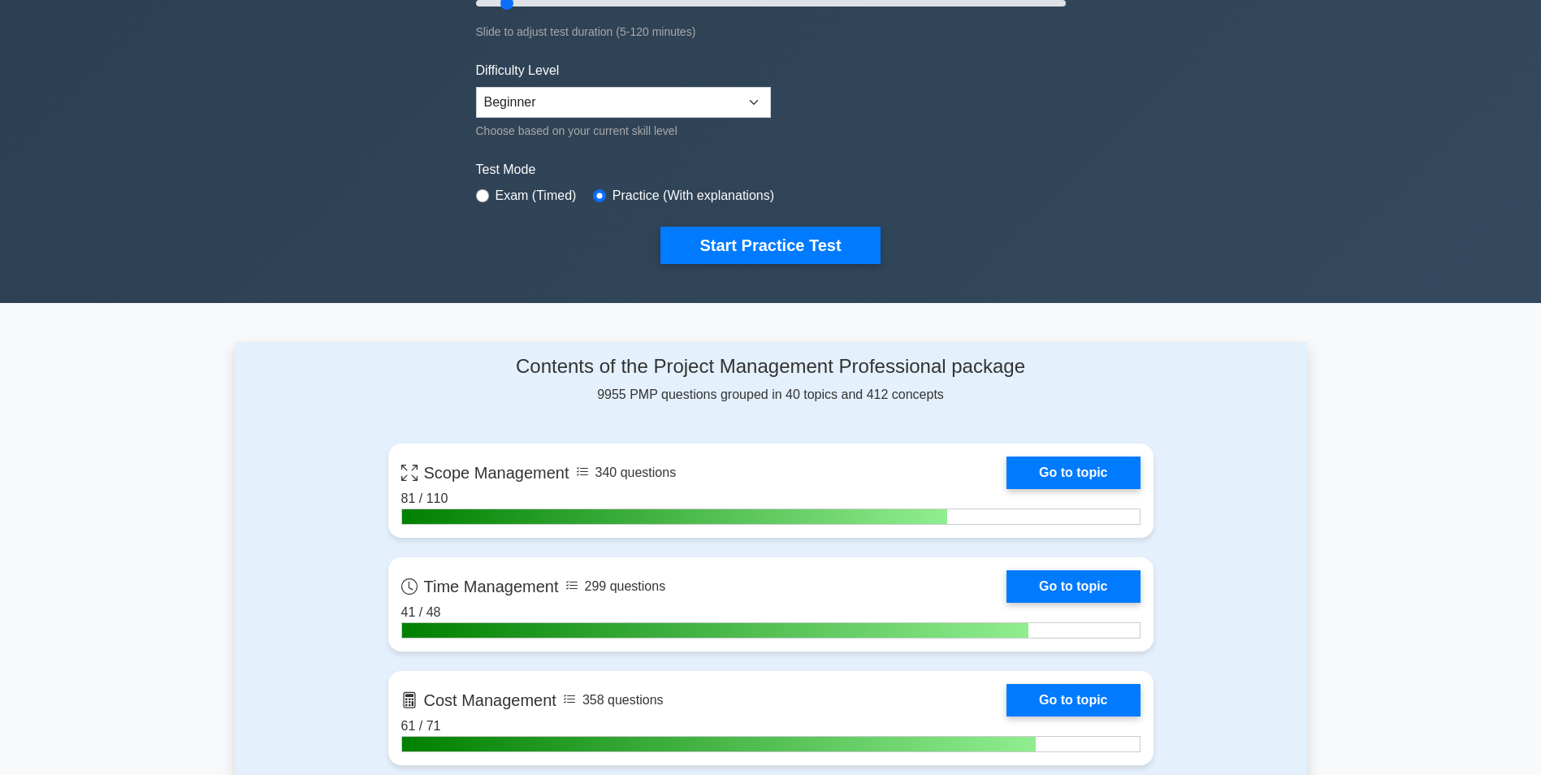
scroll to position [569, 0]
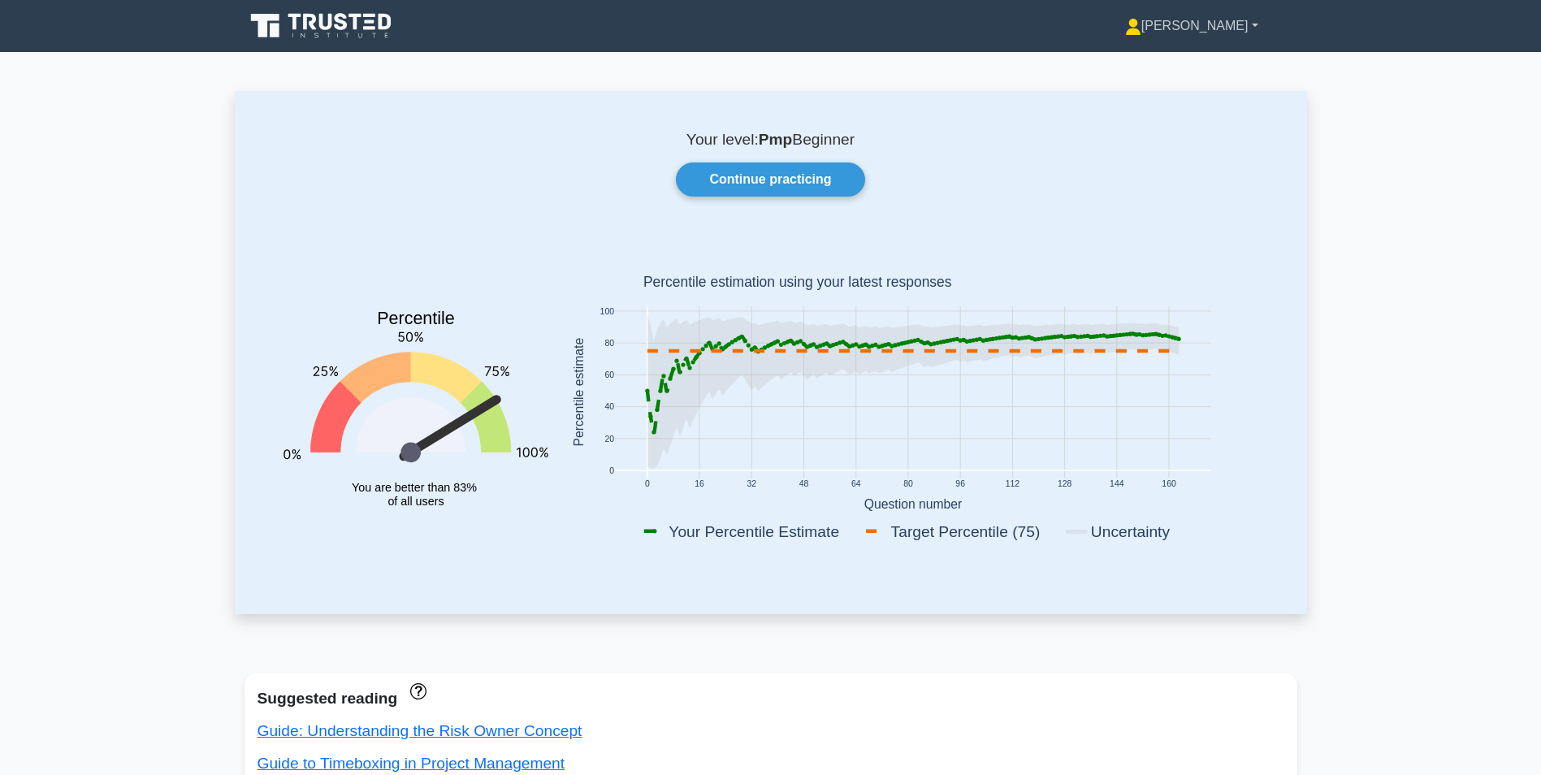
click at [1232, 26] on link "[PERSON_NAME]" at bounding box center [1191, 26] width 211 height 32
click at [1187, 90] on link "Settings" at bounding box center [1151, 90] width 128 height 26
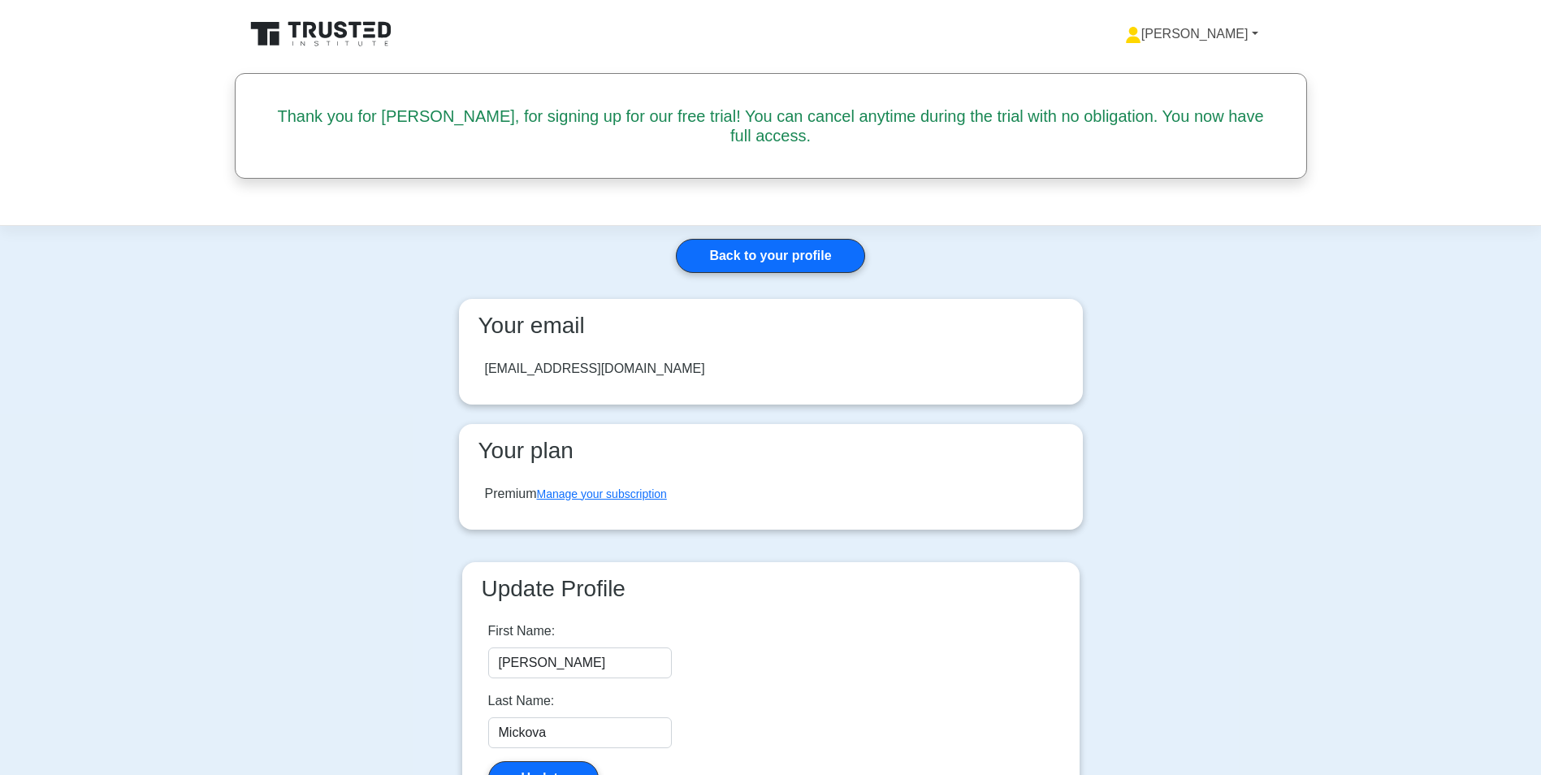
click at [1256, 33] on link "[PERSON_NAME]" at bounding box center [1191, 34] width 211 height 32
click at [1192, 96] on link "Settings" at bounding box center [1151, 98] width 128 height 26
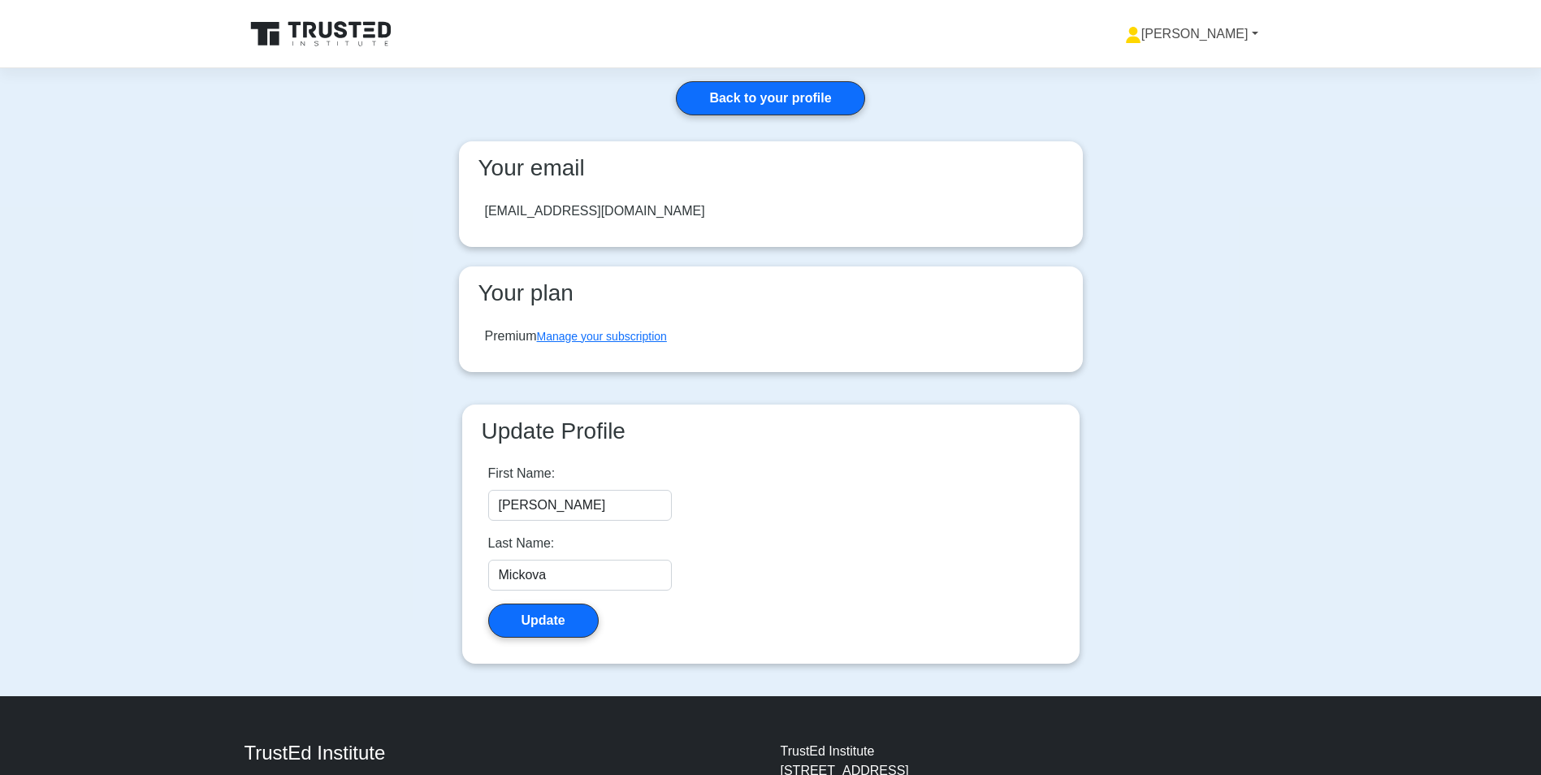
click at [1254, 31] on link "[PERSON_NAME]" at bounding box center [1191, 34] width 211 height 32
click at [1189, 95] on link "Settings" at bounding box center [1151, 98] width 128 height 26
click at [1221, 32] on link "[PERSON_NAME]" at bounding box center [1191, 34] width 211 height 32
click at [1189, 96] on link "Settings" at bounding box center [1151, 98] width 128 height 26
click at [1224, 34] on link "[PERSON_NAME]" at bounding box center [1191, 34] width 211 height 32
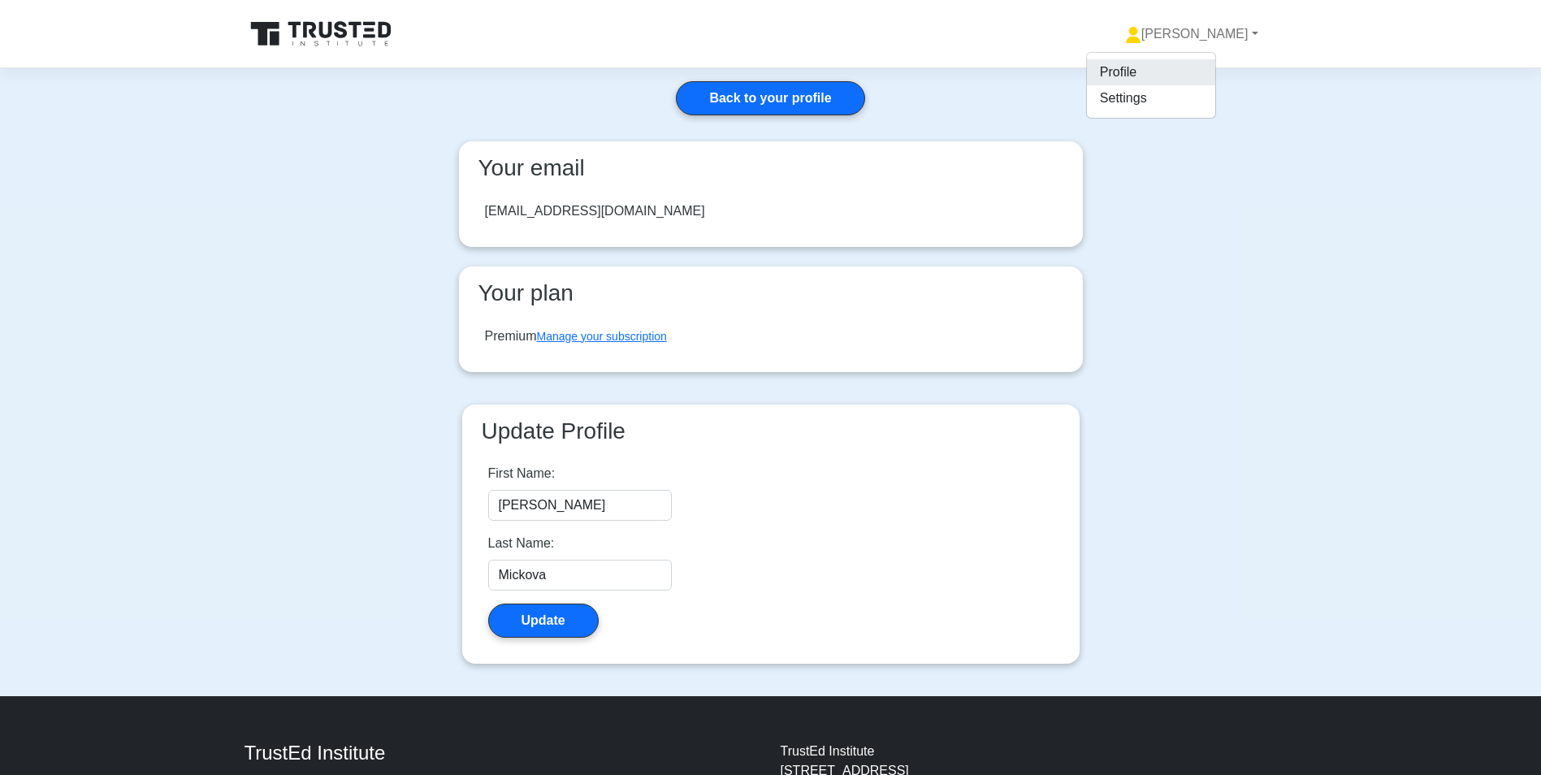
click at [1196, 69] on link "Profile" at bounding box center [1151, 72] width 128 height 26
